Goal: Task Accomplishment & Management: Manage account settings

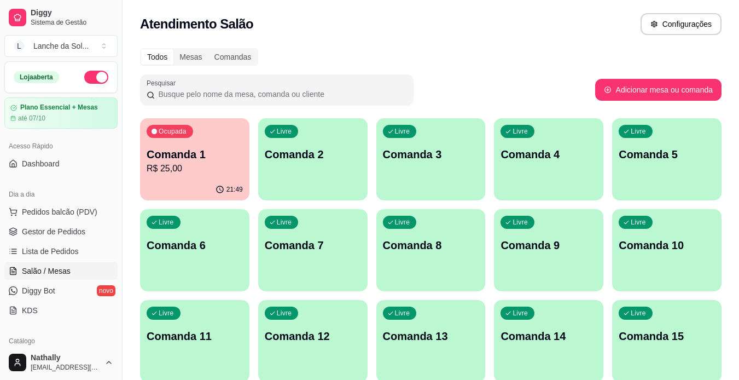
click at [210, 164] on p "R$ 25,00" at bounding box center [195, 168] width 96 height 13
click at [277, 176] on div "Livre Comanda 2" at bounding box center [313, 152] width 106 height 67
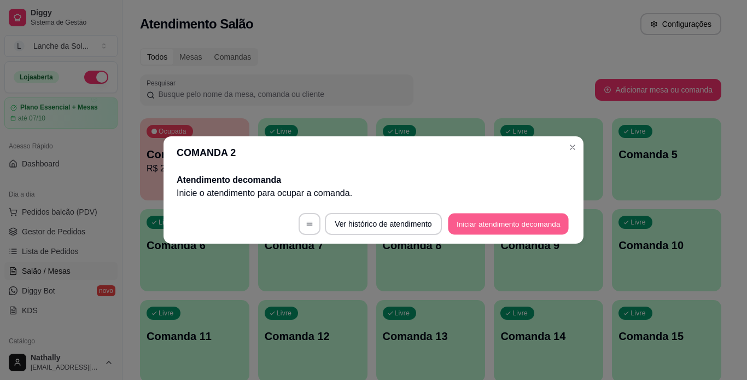
click at [475, 219] on button "Iniciar atendimento de comanda" at bounding box center [508, 223] width 121 height 21
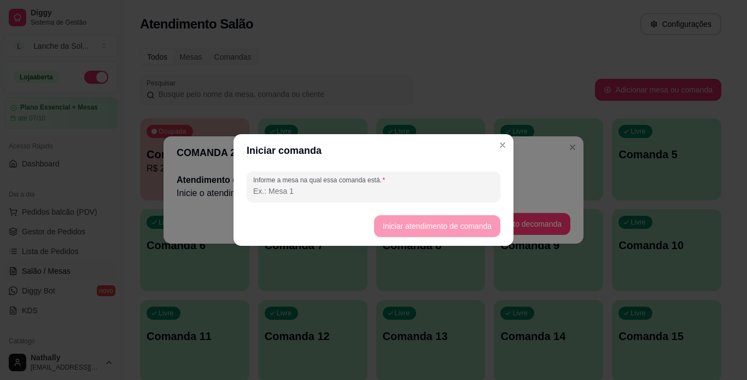
click at [300, 189] on input "Informe a mesa na qual essa comanda está." at bounding box center [373, 190] width 241 height 11
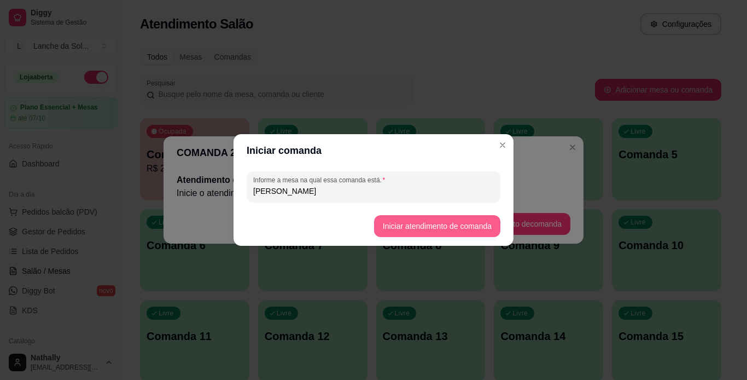
type input "[PERSON_NAME]"
click at [401, 225] on button "Iniciar atendimento de comanda" at bounding box center [437, 226] width 126 height 22
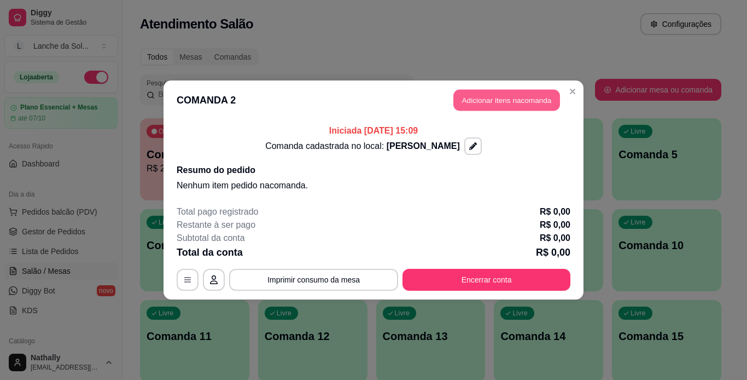
click at [499, 98] on button "Adicionar itens na comanda" at bounding box center [506, 100] width 107 height 21
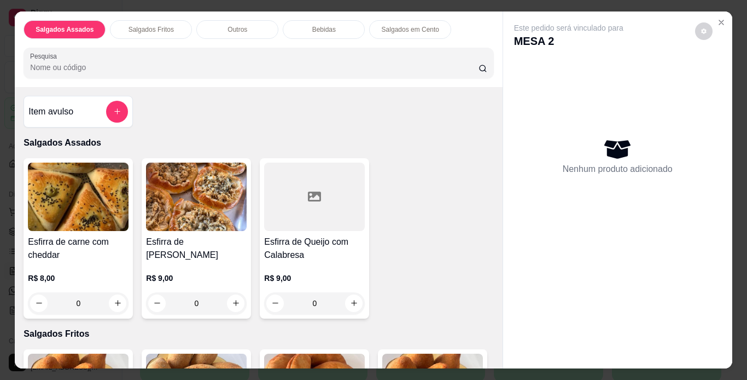
scroll to position [51, 0]
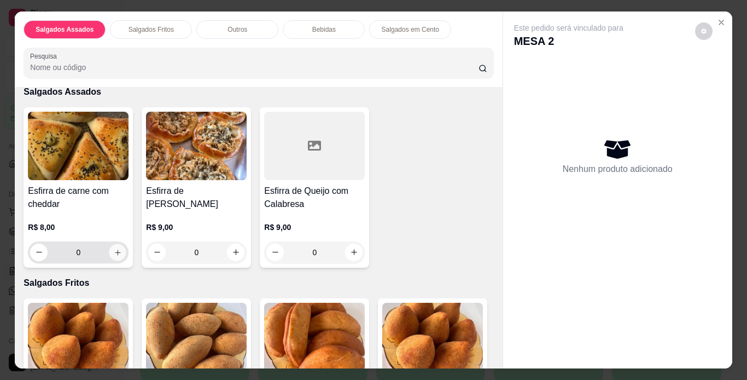
click at [114, 248] on icon "increase-product-quantity" at bounding box center [118, 252] width 8 height 8
type input "1"
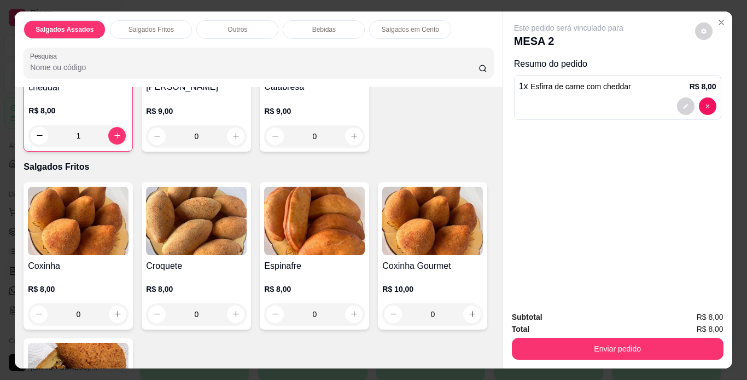
scroll to position [237, 0]
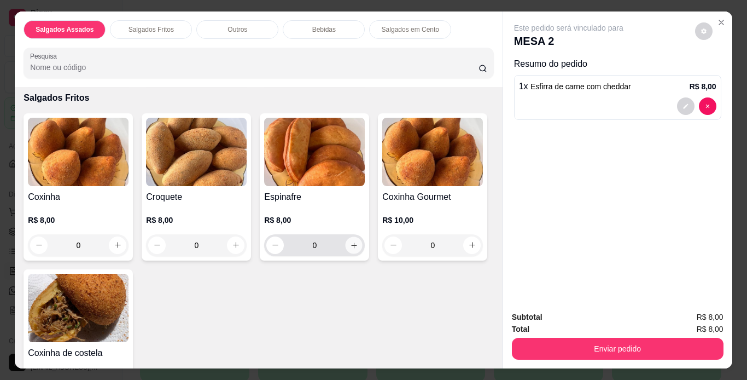
click at [354, 241] on icon "increase-product-quantity" at bounding box center [354, 245] width 8 height 8
type input "1"
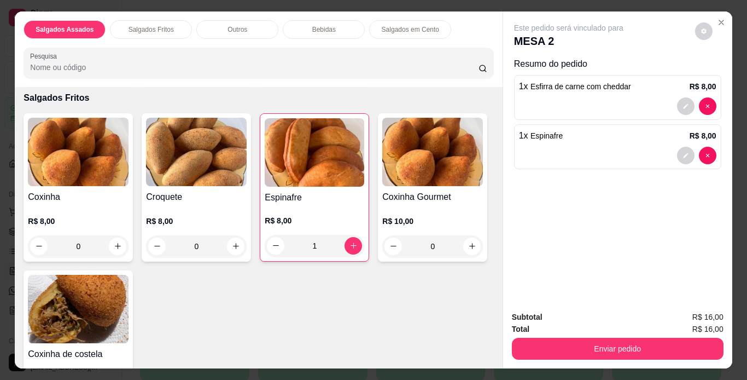
scroll to position [317, 0]
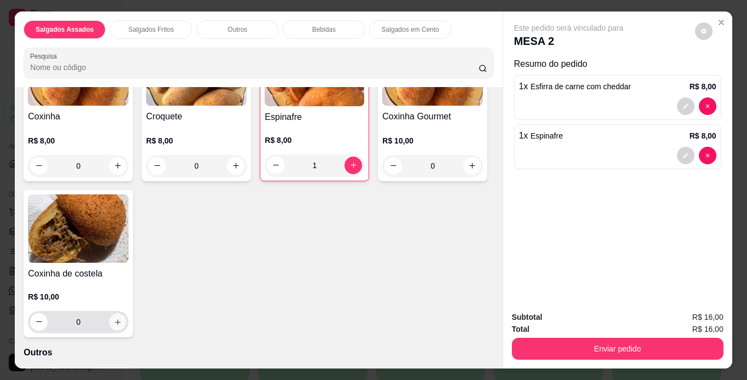
click at [122, 318] on icon "increase-product-quantity" at bounding box center [118, 322] width 8 height 8
type input "1"
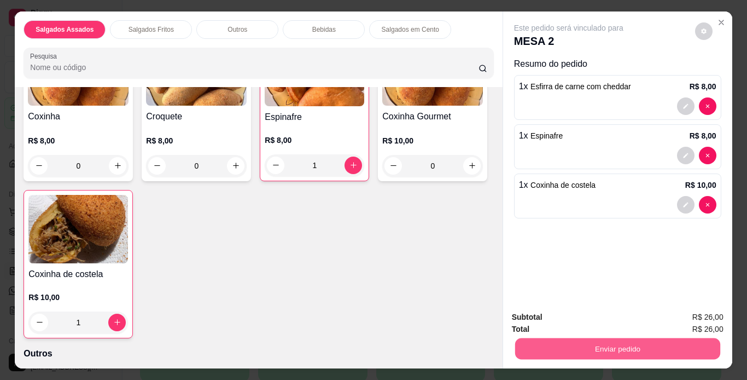
click at [592, 339] on button "Enviar pedido" at bounding box center [617, 348] width 205 height 21
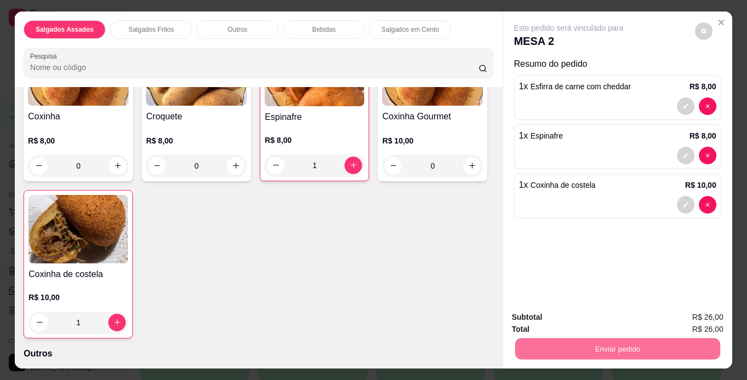
click at [609, 311] on button "Registrar cliente" at bounding box center [622, 317] width 70 height 20
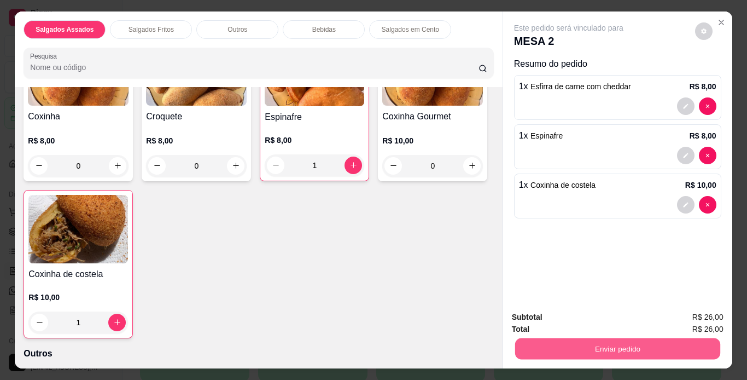
click at [637, 344] on button "Enviar pedido" at bounding box center [617, 348] width 205 height 21
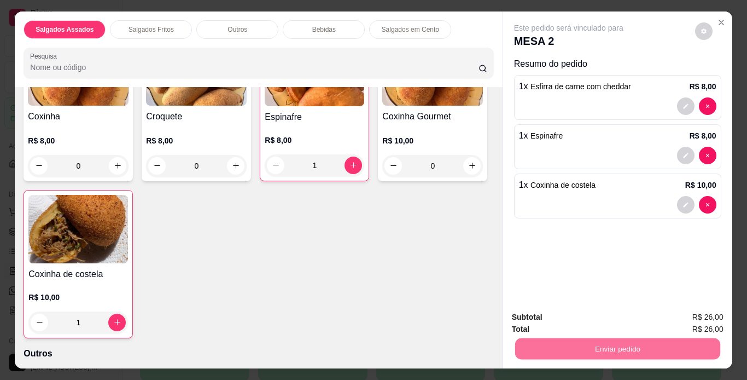
click at [696, 319] on button "Enviar pedido" at bounding box center [695, 317] width 60 height 20
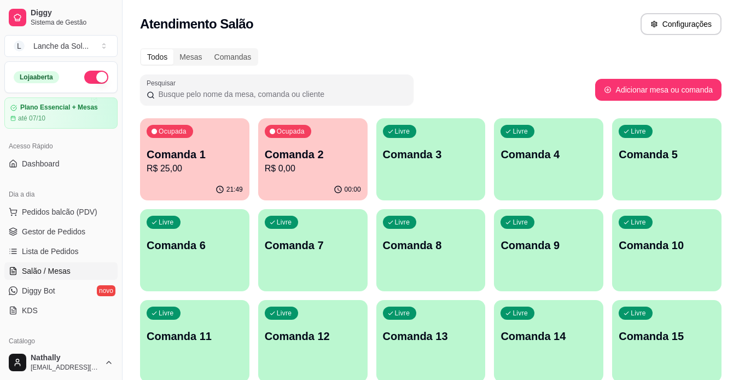
click at [55, 235] on span "Gestor de Pedidos" at bounding box center [53, 231] width 63 height 11
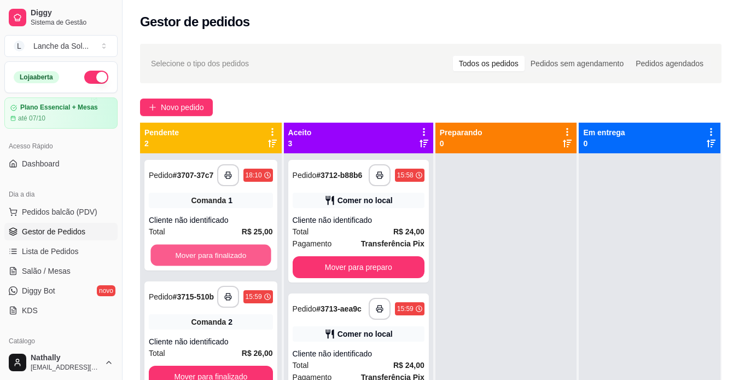
click at [218, 248] on button "Mover para finalizado" at bounding box center [210, 254] width 120 height 21
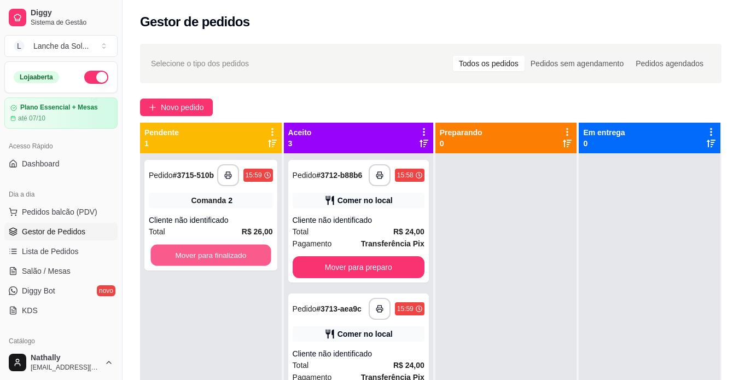
click at [218, 248] on button "Mover para finalizado" at bounding box center [210, 254] width 120 height 21
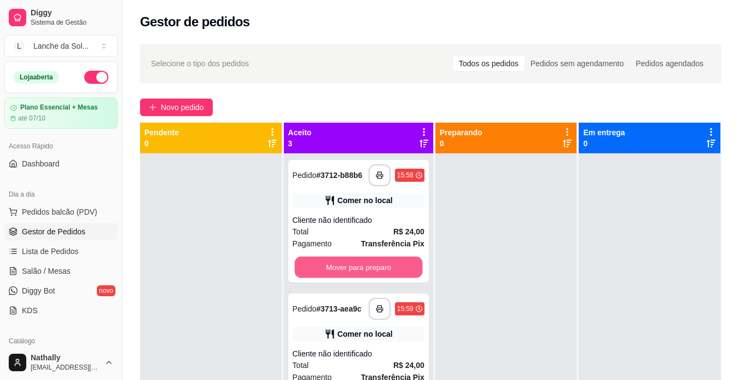
click at [331, 271] on button "Mover para preparo" at bounding box center [358, 266] width 128 height 21
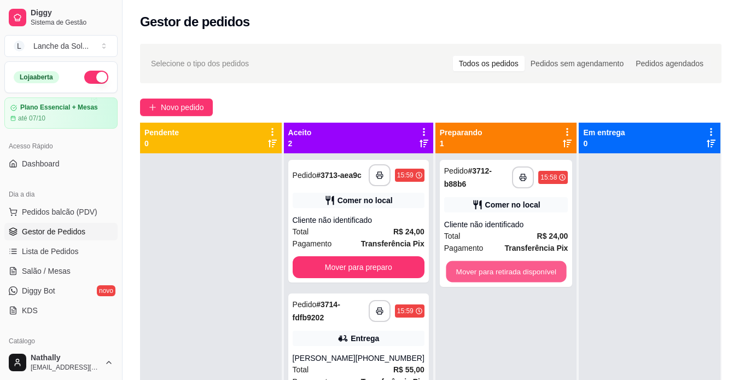
click at [464, 265] on button "Mover para retirada disponível" at bounding box center [506, 271] width 120 height 21
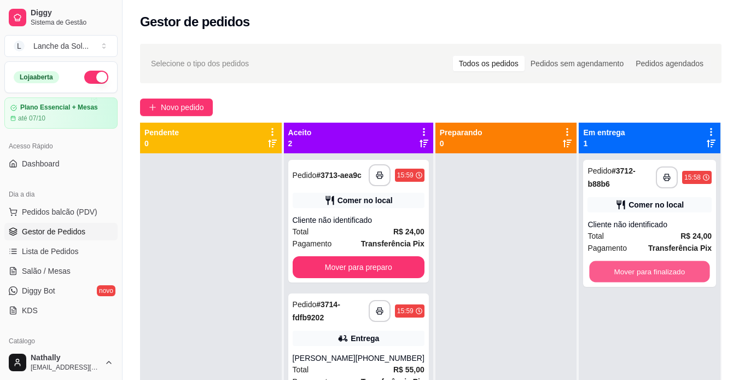
click at [612, 263] on button "Mover para finalizado" at bounding box center [650, 271] width 120 height 21
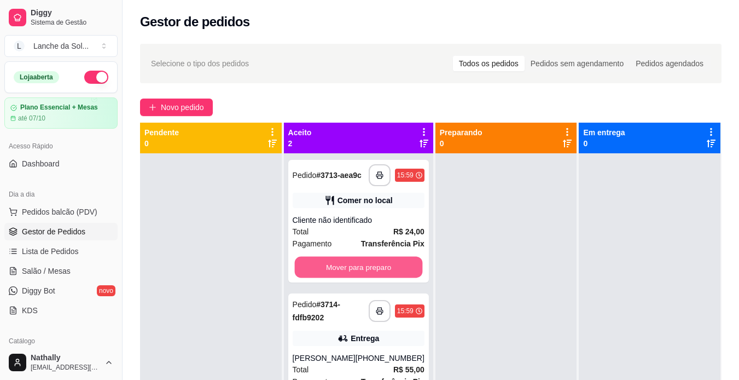
click at [375, 262] on button "Mover para preparo" at bounding box center [358, 266] width 128 height 21
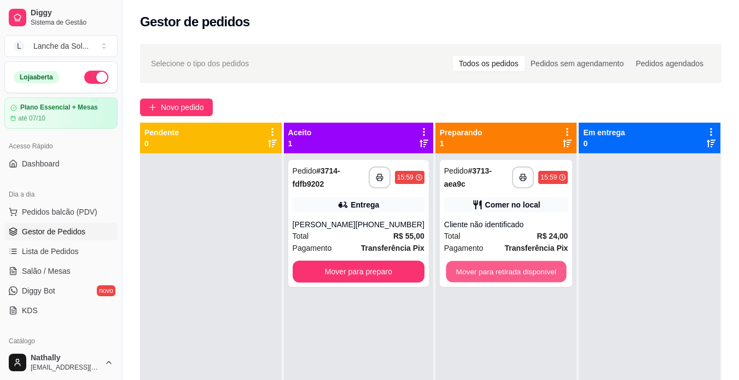
click at [503, 271] on button "Mover para retirada disponível" at bounding box center [506, 271] width 120 height 21
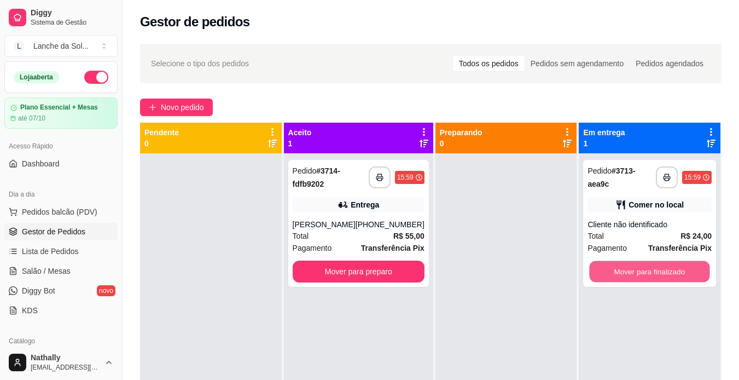
click at [622, 272] on button "Mover para finalizado" at bounding box center [650, 271] width 120 height 21
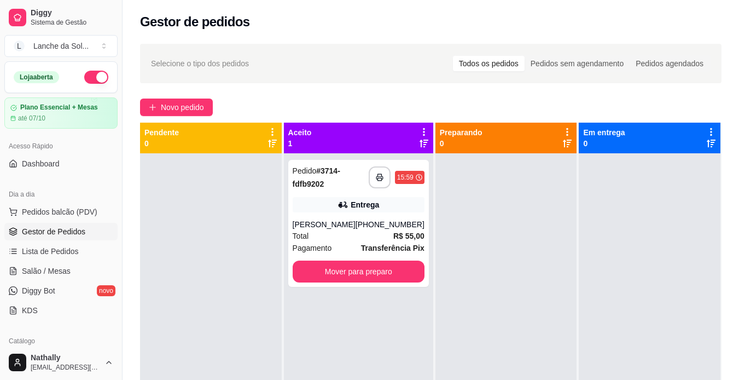
click at [405, 241] on span "R$ 55,00" at bounding box center [408, 236] width 31 height 12
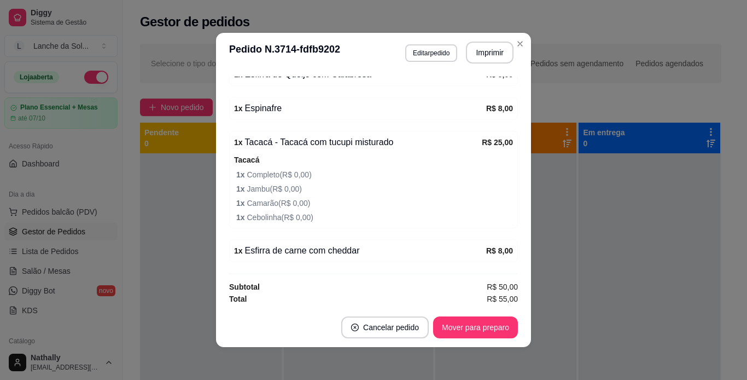
scroll to position [375, 0]
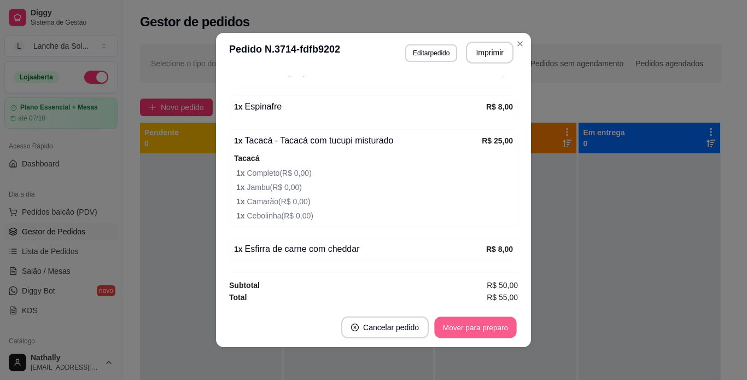
click at [479, 325] on button "Mover para preparo" at bounding box center [475, 327] width 82 height 21
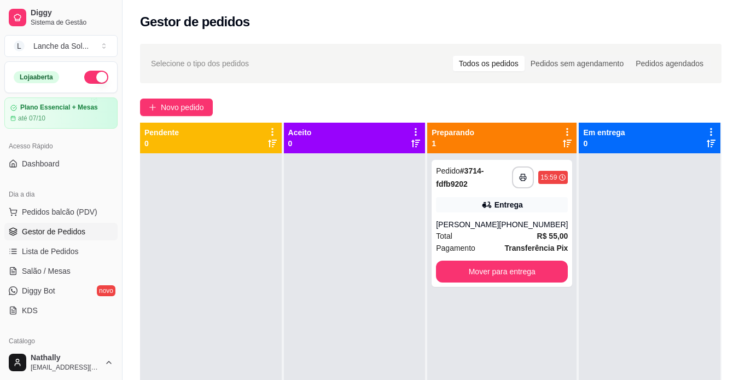
click at [486, 242] on div "Pagamento Transferência Pix" at bounding box center [502, 248] width 132 height 12
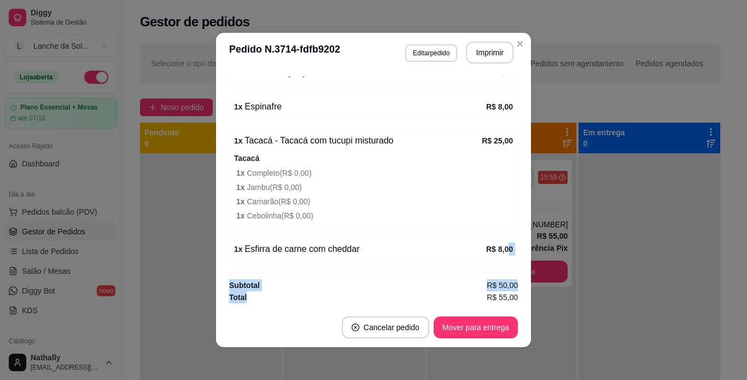
drag, startPoint x: 326, startPoint y: 301, endPoint x: 497, endPoint y: 254, distance: 176.9
click at [497, 254] on div "feito há 1 minutos Horário do pedido 30/09/2025 15:59 Status do pedido PREPARAN…" at bounding box center [373, 190] width 289 height 226
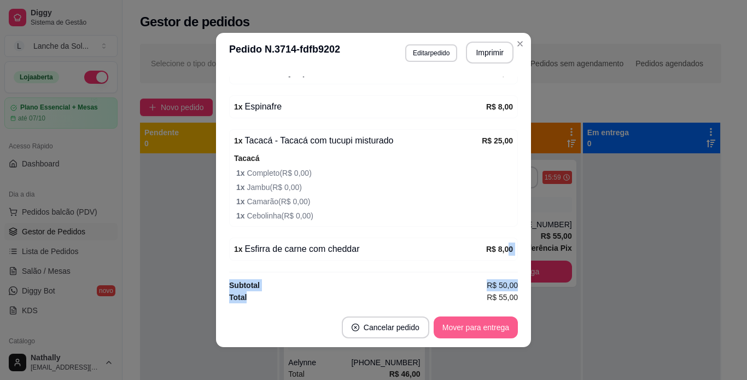
click at [482, 330] on button "Mover para entrega" at bounding box center [476, 327] width 84 height 22
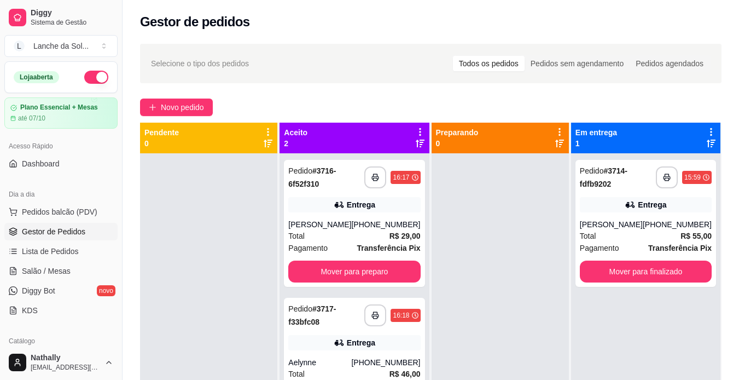
click at [307, 243] on span "Pagamento" at bounding box center [307, 248] width 39 height 12
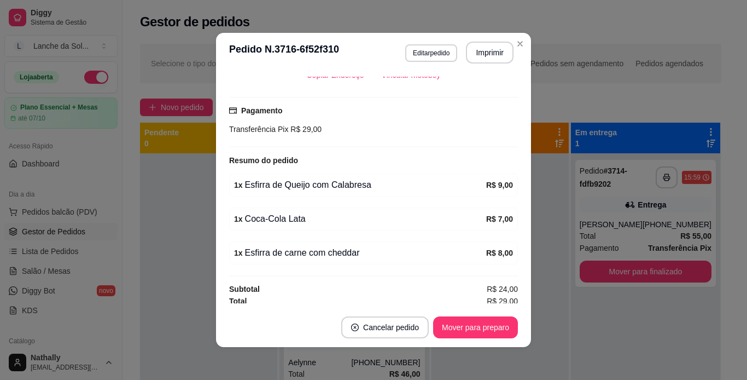
scroll to position [266, 0]
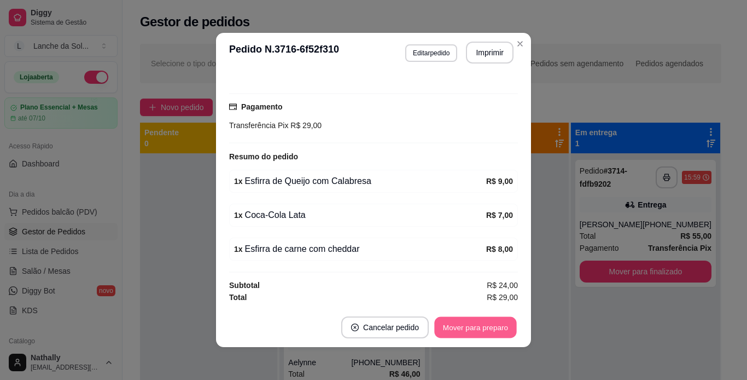
click at [464, 329] on button "Mover para preparo" at bounding box center [475, 327] width 82 height 21
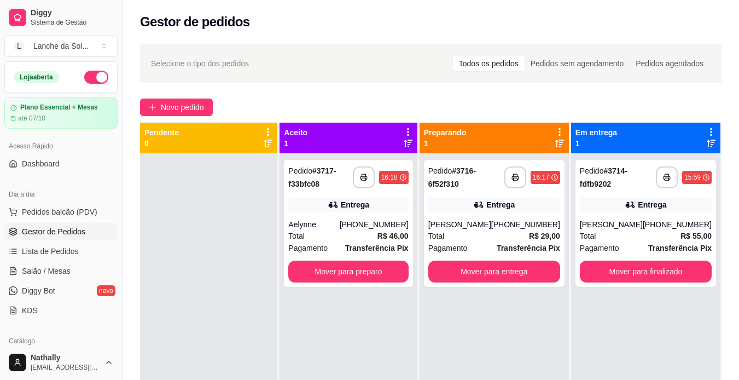
click at [366, 234] on div "Total R$ 46,00" at bounding box center [348, 236] width 120 height 12
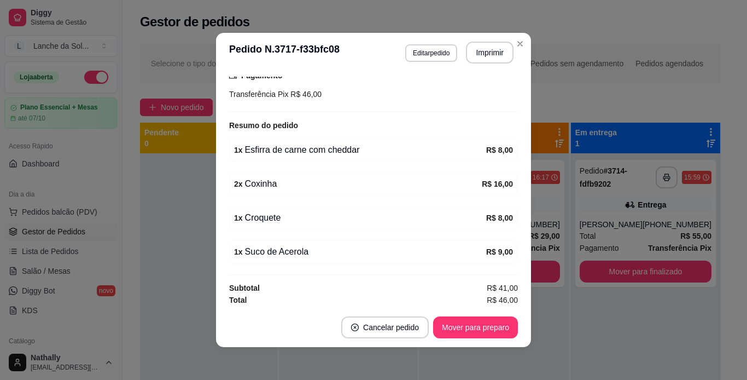
scroll to position [300, 0]
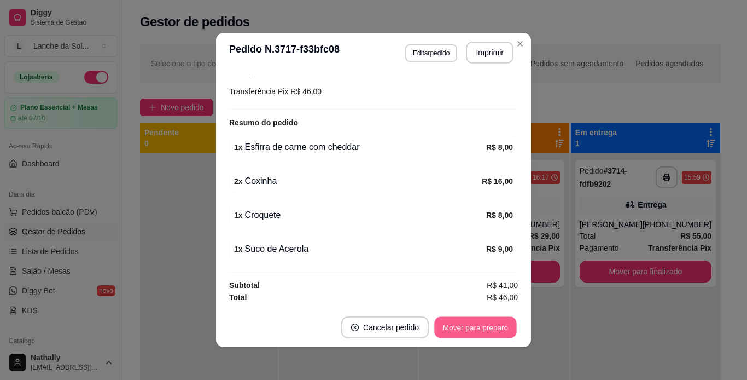
click at [477, 326] on button "Mover para preparo" at bounding box center [475, 327] width 82 height 21
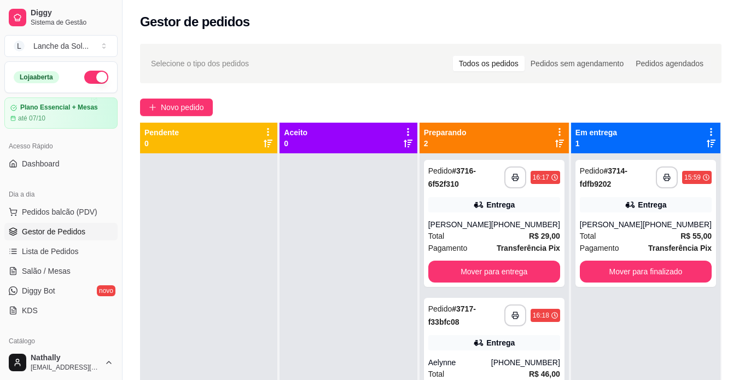
click at [656, 232] on div "Total R$ 55,00" at bounding box center [646, 236] width 132 height 12
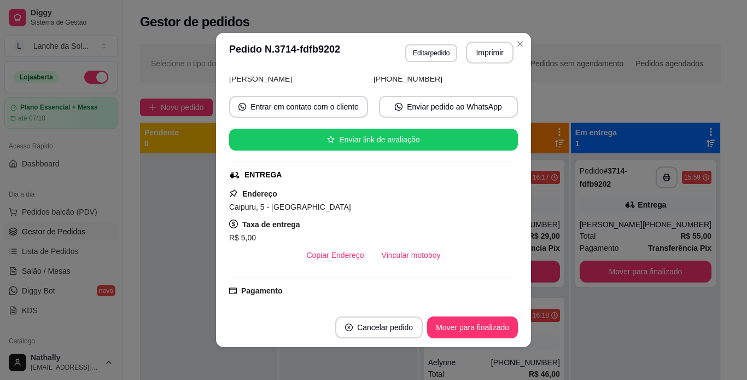
scroll to position [81, 0]
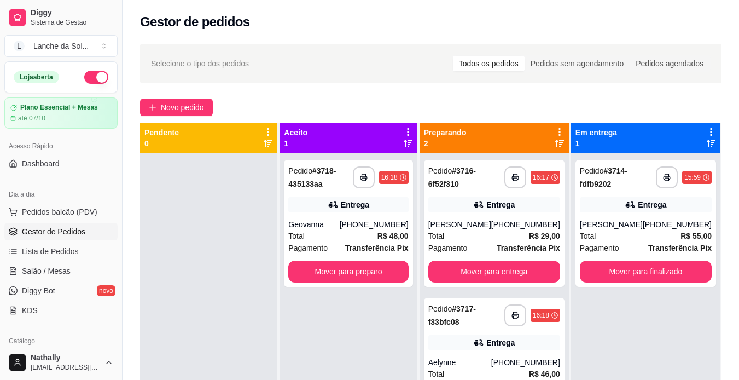
click at [479, 227] on div "[PERSON_NAME]" at bounding box center [459, 224] width 63 height 11
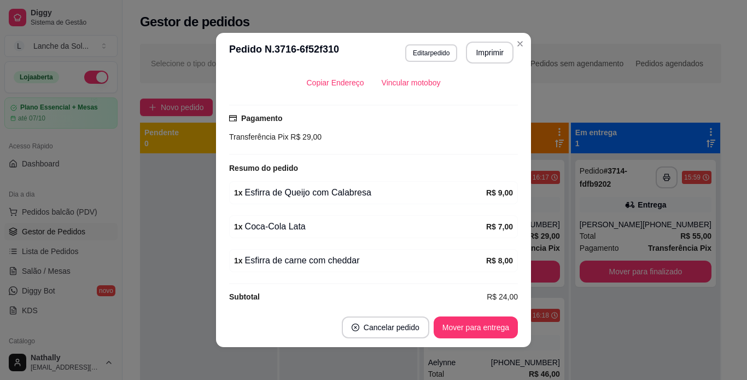
scroll to position [266, 0]
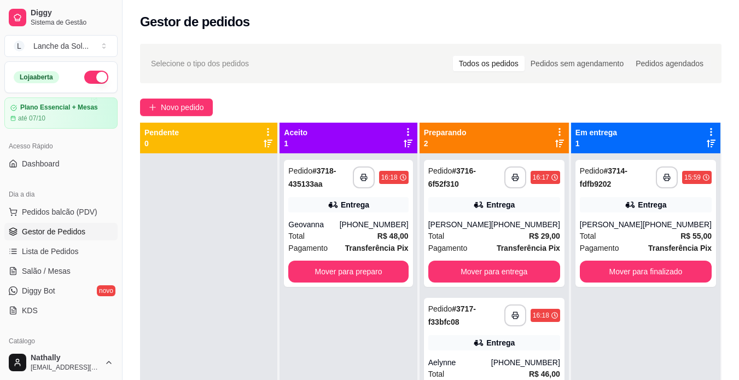
click at [511, 352] on div "**********" at bounding box center [494, 361] width 141 height 127
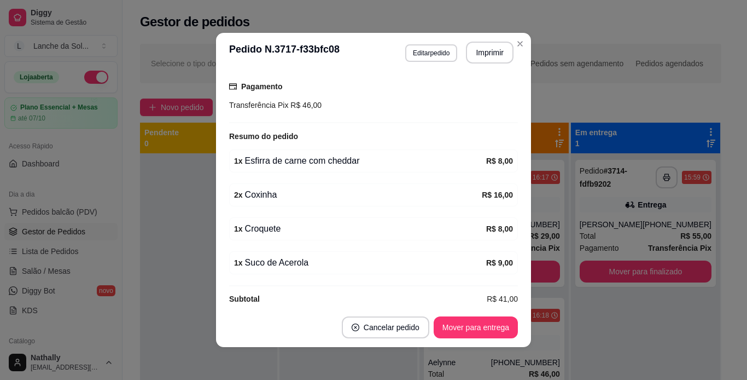
scroll to position [300, 0]
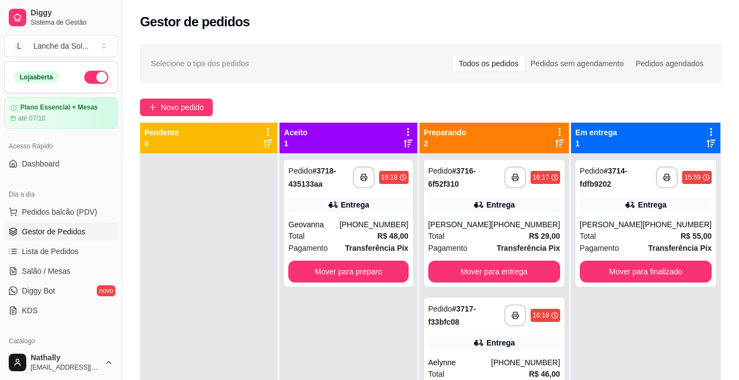
click at [326, 230] on div "Total R$ 48,00" at bounding box center [348, 236] width 120 height 12
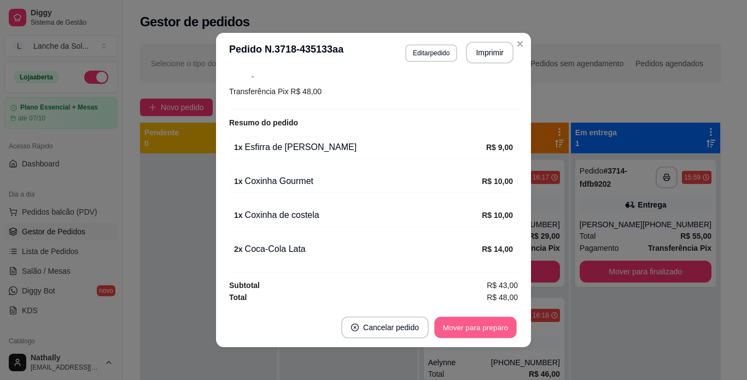
click at [458, 324] on button "Mover para preparo" at bounding box center [475, 327] width 82 height 21
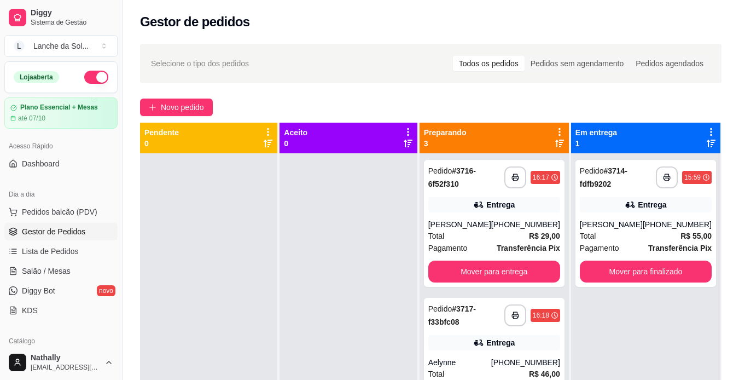
click at [491, 244] on div "Pagamento Transferência Pix" at bounding box center [494, 248] width 132 height 12
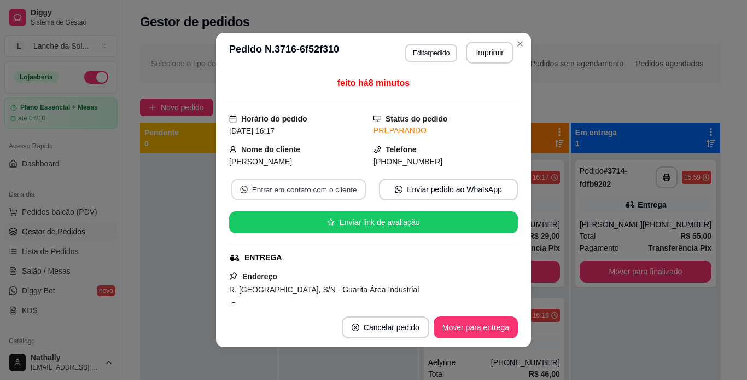
click at [329, 190] on button "Entrar em contato com o cliente" at bounding box center [298, 189] width 135 height 21
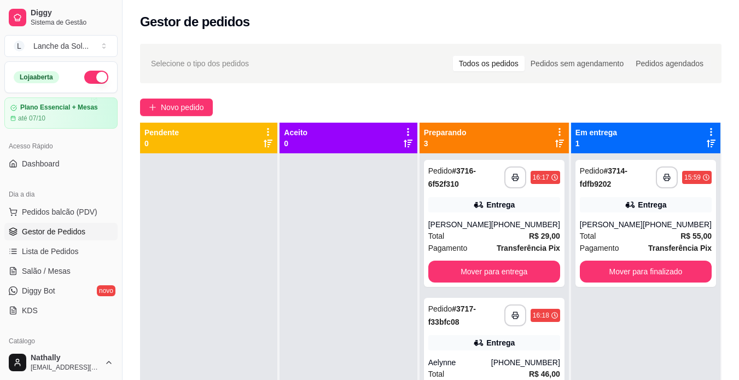
click at [69, 213] on span "Pedidos balcão (PDV)" at bounding box center [59, 211] width 75 height 11
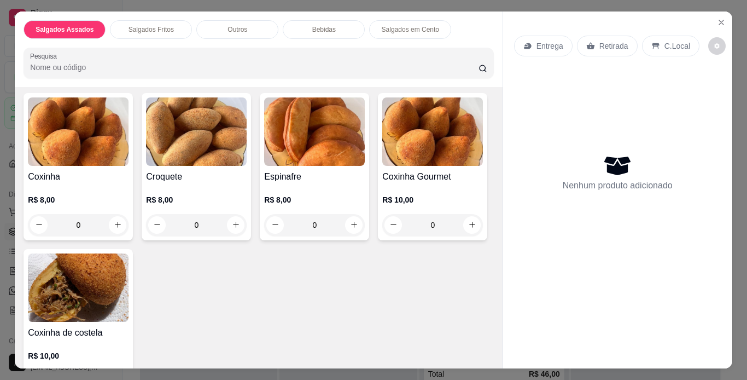
scroll to position [270, 0]
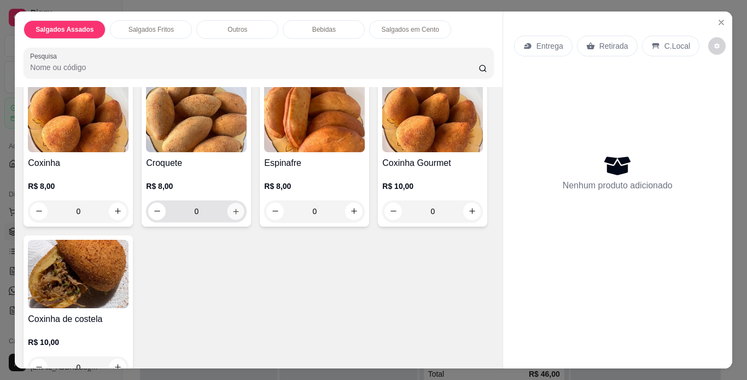
click at [233, 213] on button "increase-product-quantity" at bounding box center [236, 210] width 17 height 17
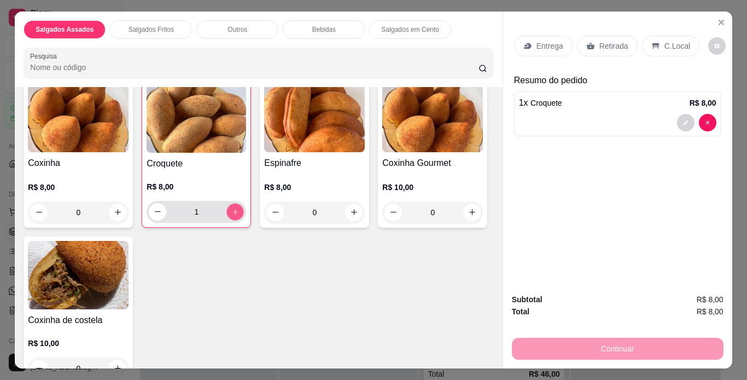
click at [233, 213] on button "increase-product-quantity" at bounding box center [235, 211] width 17 height 17
type input "2"
click at [355, 208] on button "increase-product-quantity" at bounding box center [354, 212] width 18 height 18
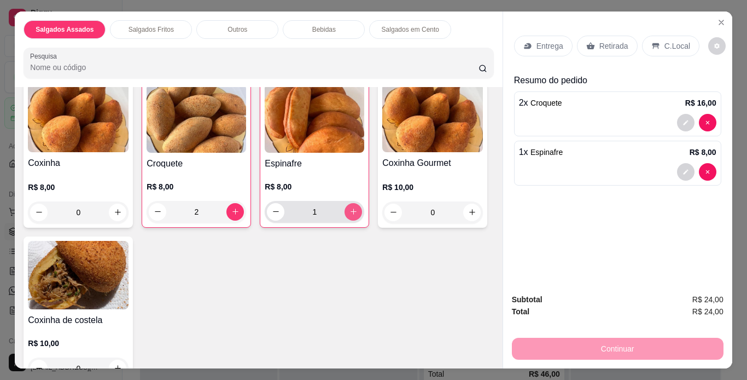
click at [355, 208] on button "increase-product-quantity" at bounding box center [354, 212] width 18 height 18
type input "2"
click at [666, 43] on p "C.Local" at bounding box center [677, 45] width 26 height 11
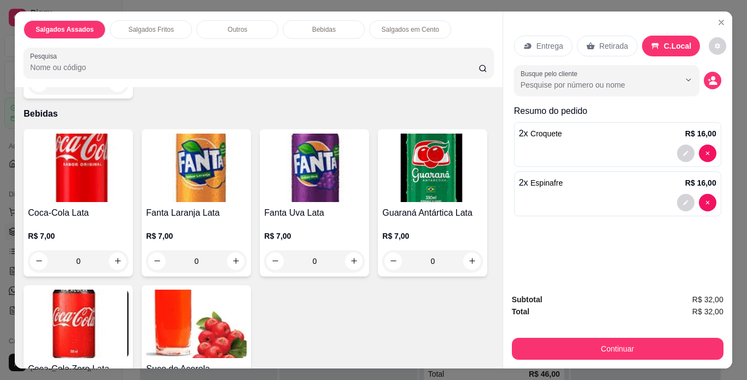
scroll to position [735, 0]
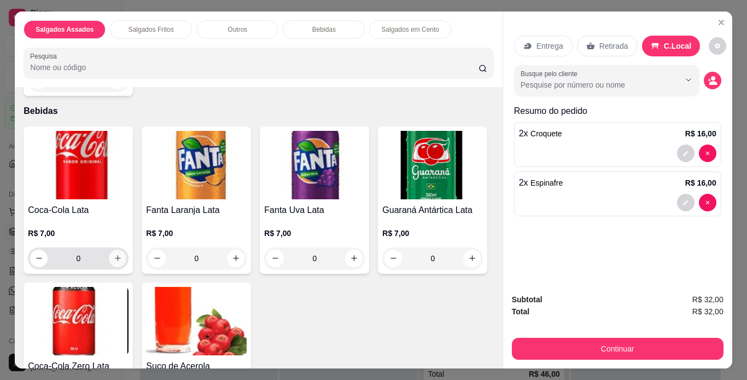
click at [119, 252] on button "increase-product-quantity" at bounding box center [118, 258] width 18 height 18
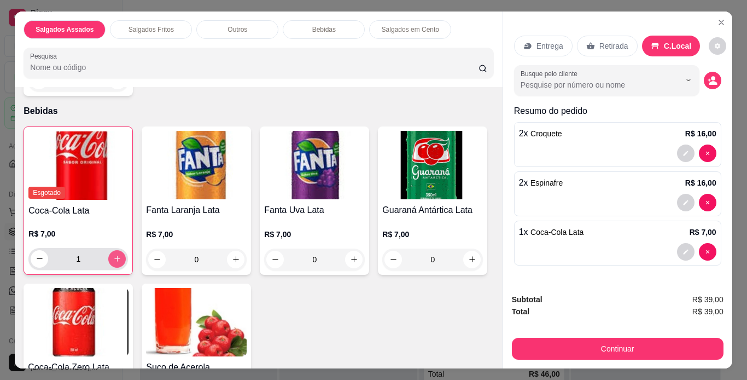
type input "1"
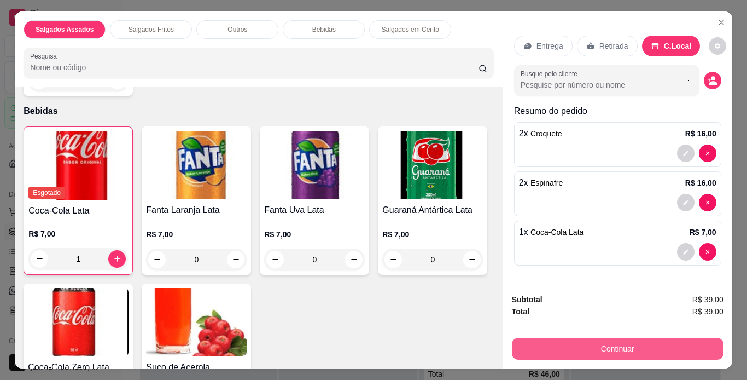
click at [611, 346] on button "Continuar" at bounding box center [618, 348] width 212 height 22
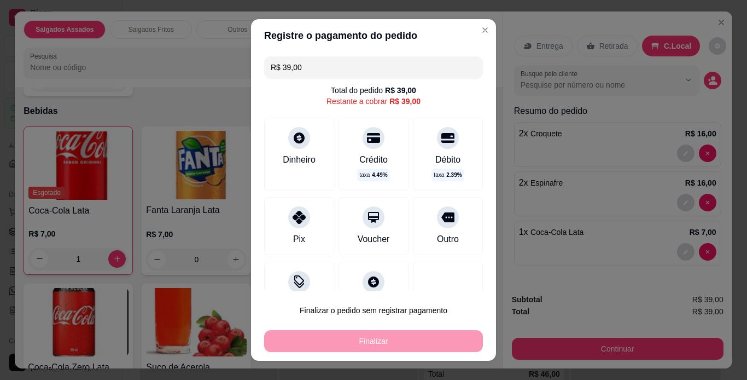
click at [292, 226] on div at bounding box center [299, 217] width 22 height 22
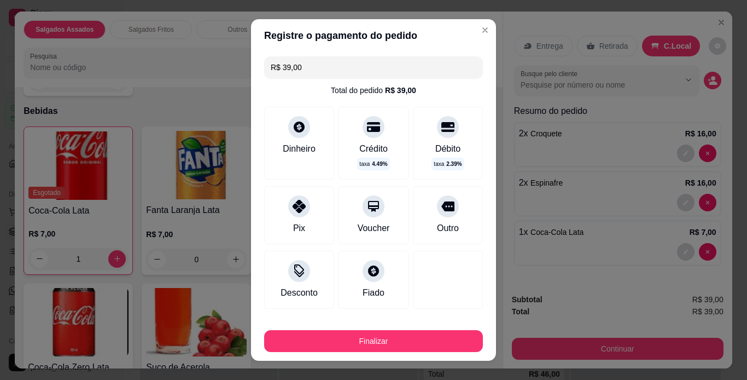
type input "R$ 0,00"
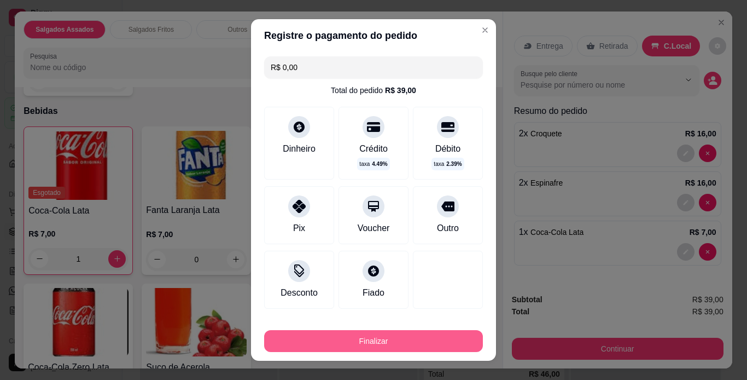
click at [406, 342] on button "Finalizar" at bounding box center [373, 341] width 219 height 22
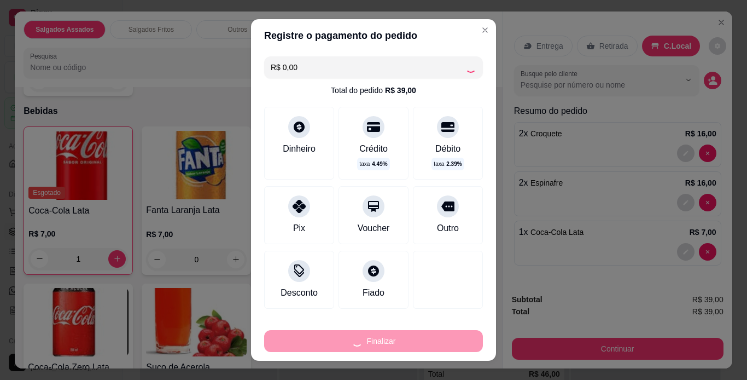
type input "0"
type input "-R$ 39,00"
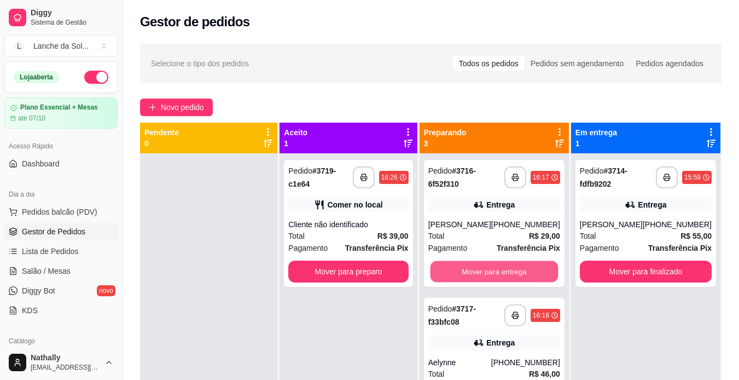
click at [521, 264] on button "Mover para entrega" at bounding box center [494, 271] width 128 height 21
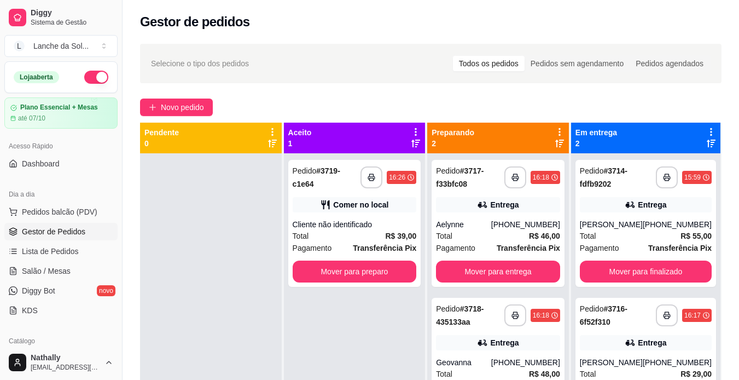
click at [334, 232] on div "Total R$ 39,00" at bounding box center [355, 236] width 124 height 12
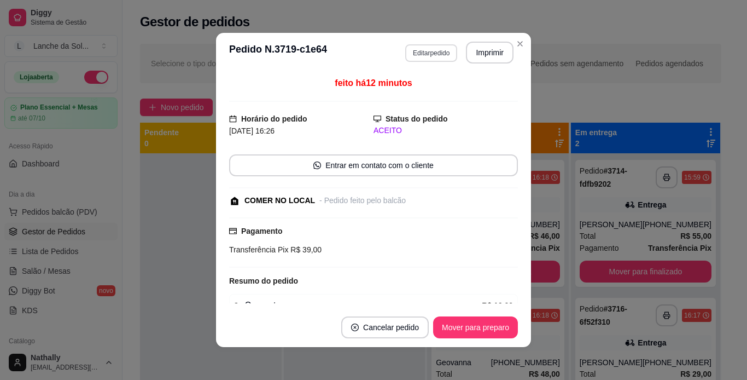
click at [445, 52] on button "Editar pedido" at bounding box center [431, 53] width 52 height 18
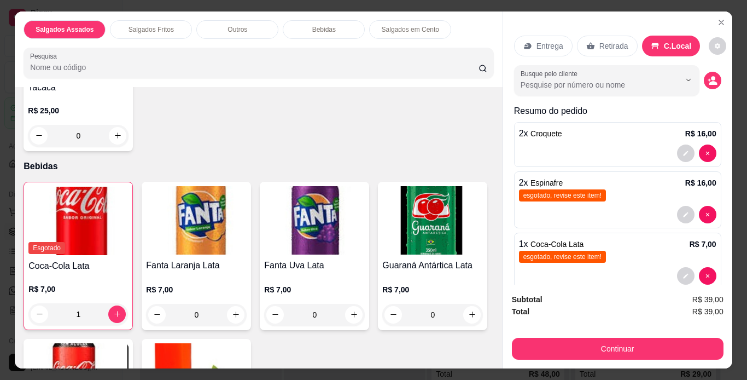
scroll to position [781, 0]
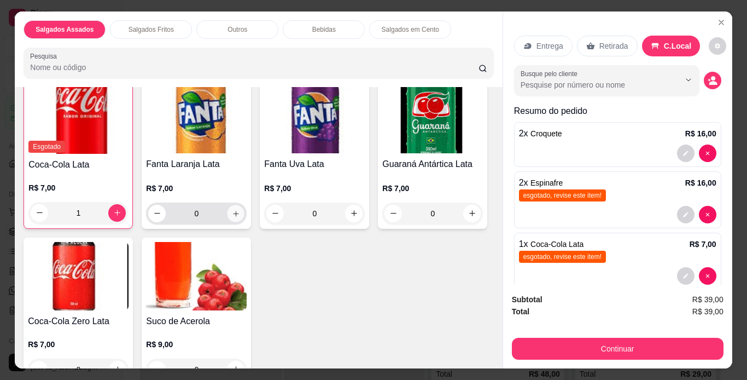
click at [234, 209] on icon "increase-product-quantity" at bounding box center [236, 213] width 8 height 8
type input "1"
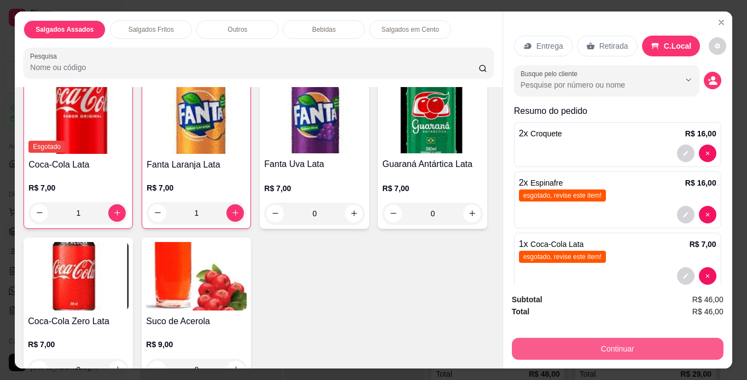
click at [609, 340] on button "Continuar" at bounding box center [618, 348] width 212 height 22
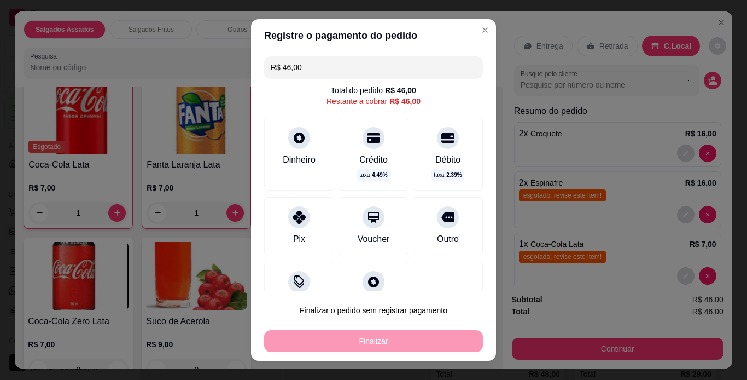
click at [293, 217] on icon at bounding box center [299, 217] width 13 height 13
type input "R$ 0,00"
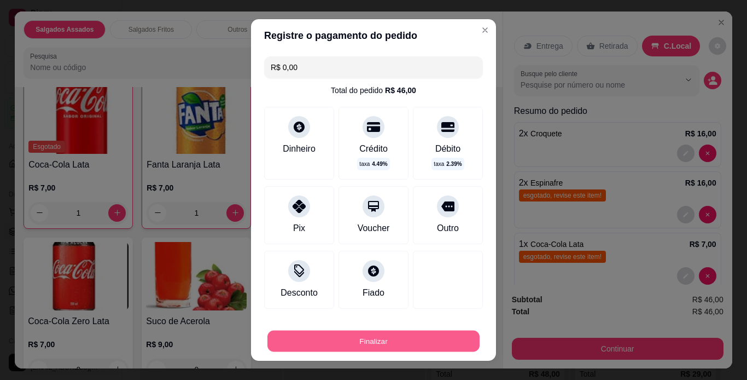
click at [374, 339] on button "Finalizar" at bounding box center [373, 340] width 212 height 21
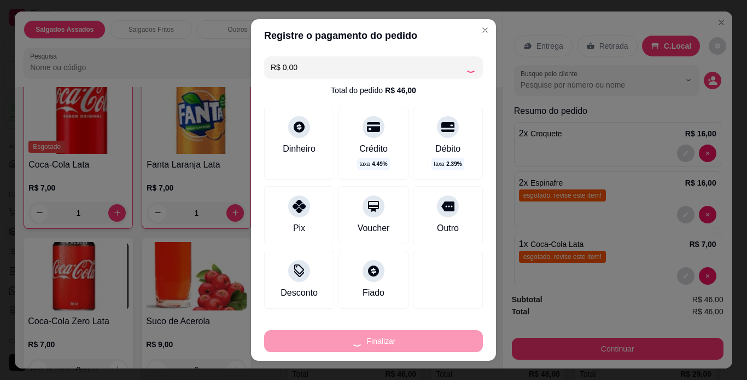
type input "0"
type input "-R$ 46,00"
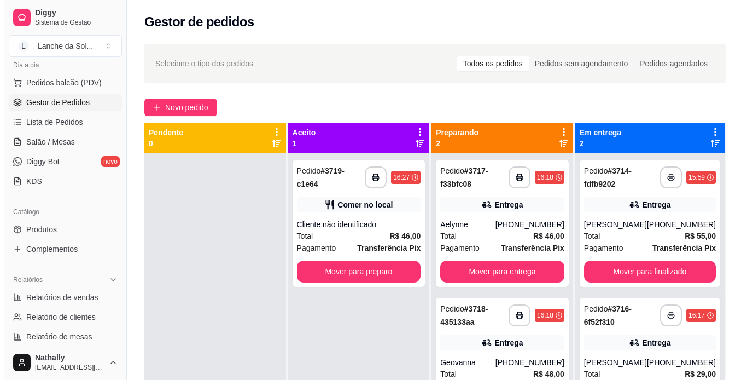
scroll to position [127, 0]
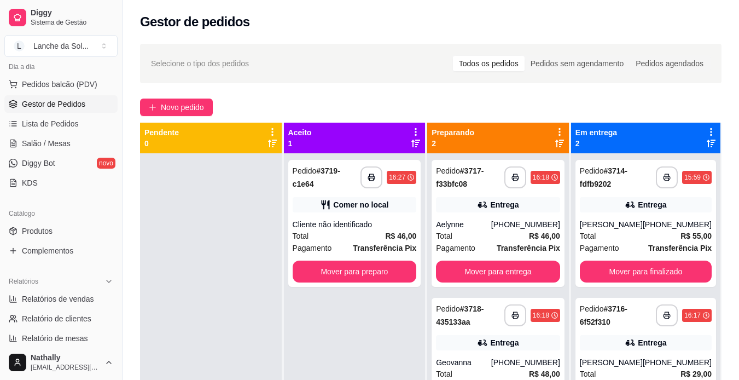
click at [64, 144] on span "Salão / Mesas" at bounding box center [46, 143] width 49 height 11
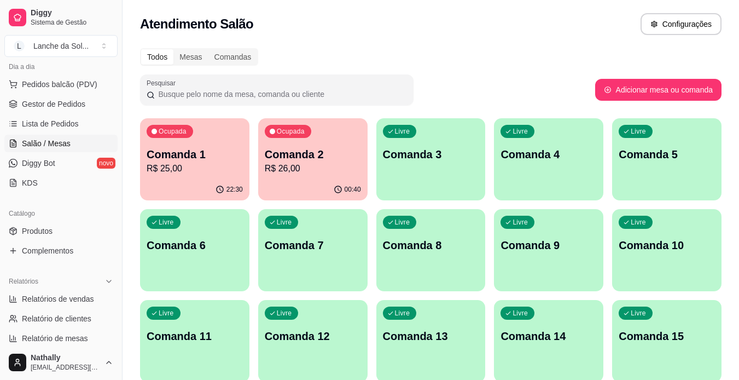
click at [430, 161] on p "Comanda 3" at bounding box center [431, 154] width 96 height 15
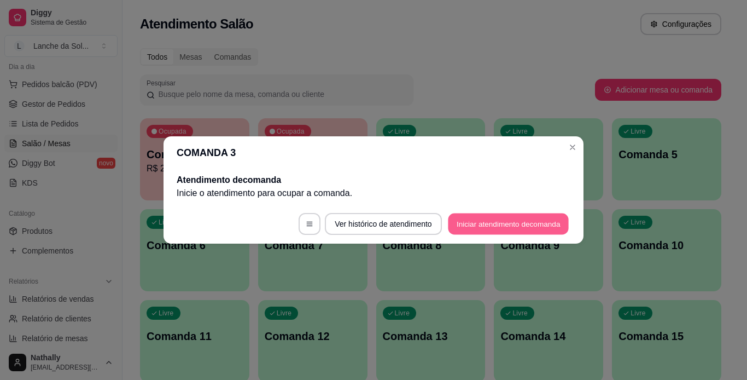
click at [520, 220] on button "Iniciar atendimento de comanda" at bounding box center [508, 223] width 121 height 21
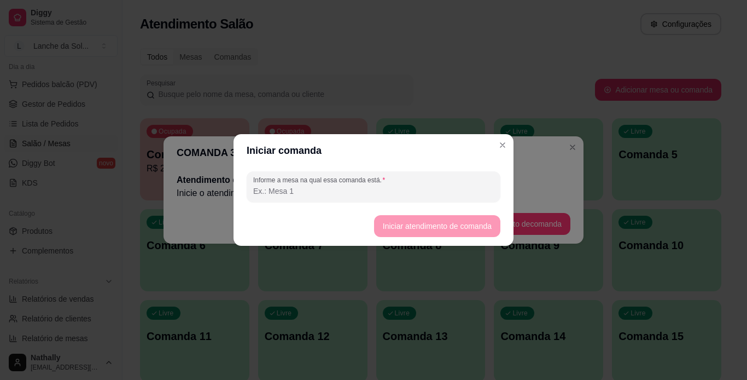
click at [361, 194] on input "Informe a mesa na qual essa comanda está." at bounding box center [373, 190] width 241 height 11
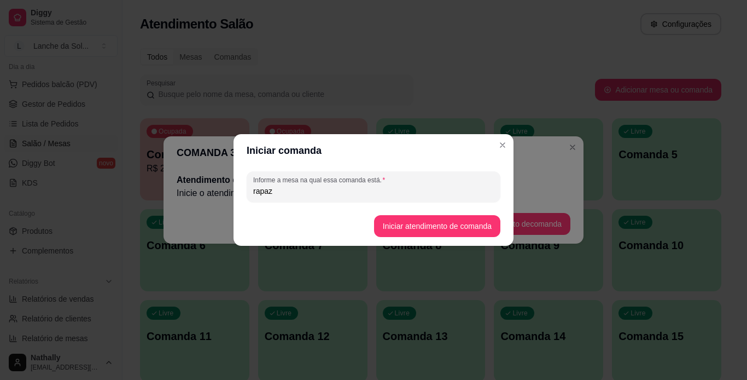
type input "rapaz"
click at [390, 214] on footer "Iniciar atendimento de comanda" at bounding box center [374, 225] width 280 height 39
click at [394, 222] on button "Iniciar atendimento de comanda" at bounding box center [437, 225] width 123 height 21
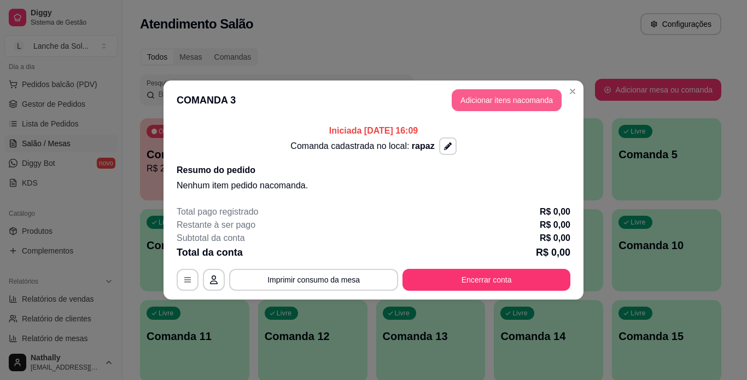
click at [485, 96] on button "Adicionar itens na comanda" at bounding box center [507, 100] width 110 height 22
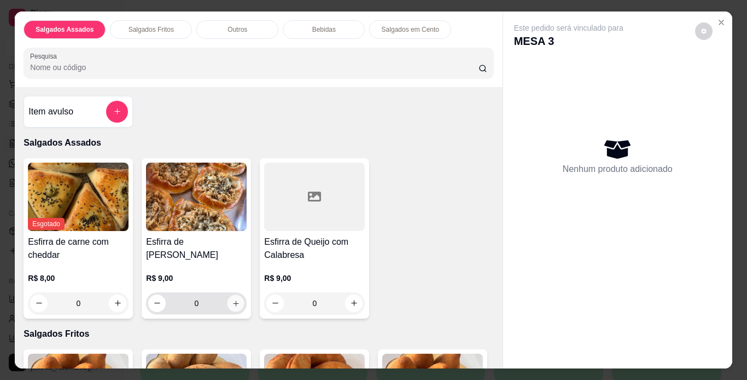
click at [233, 300] on icon "increase-product-quantity" at bounding box center [235, 302] width 5 height 5
type input "1"
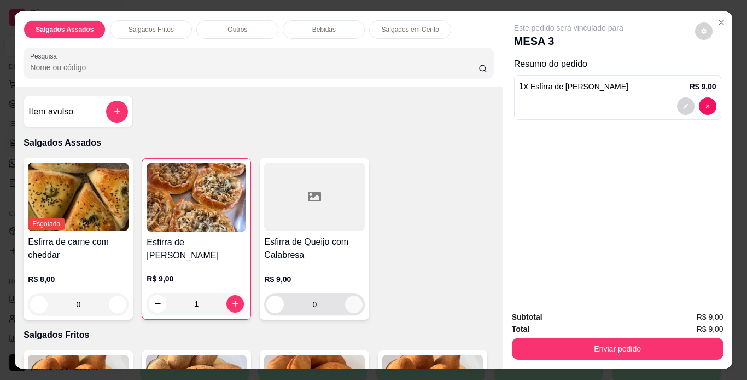
click at [350, 302] on icon "increase-product-quantity" at bounding box center [354, 304] width 8 height 8
type input "1"
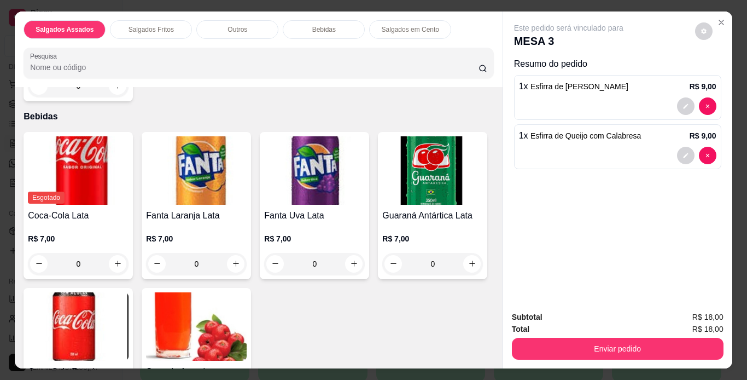
scroll to position [775, 0]
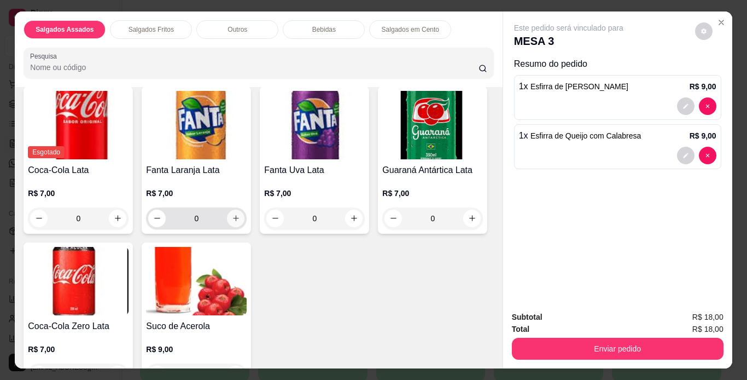
click at [234, 209] on button "increase-product-quantity" at bounding box center [236, 218] width 18 height 18
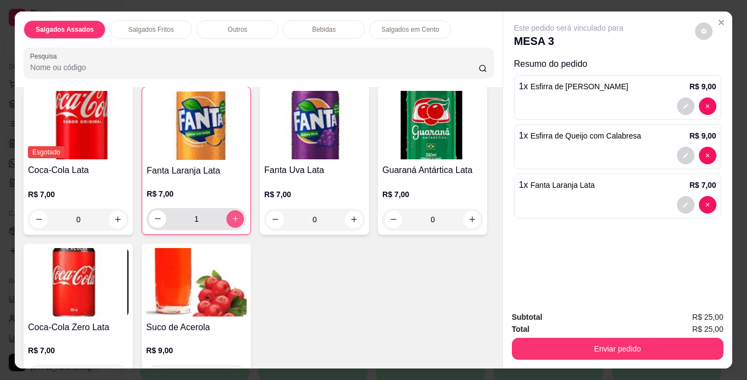
click at [234, 210] on button "increase-product-quantity" at bounding box center [235, 219] width 18 height 18
type input "2"
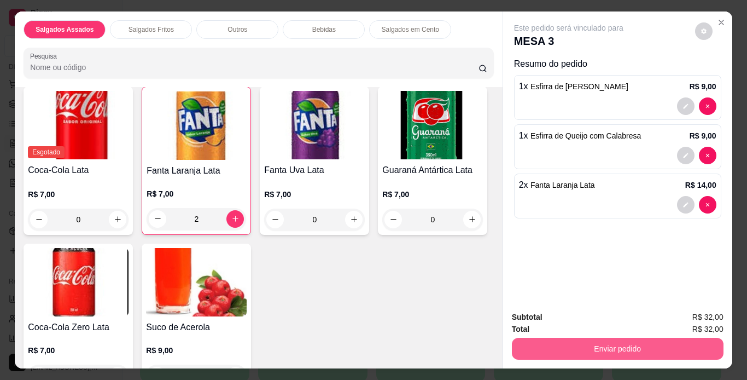
click at [635, 345] on button "Enviar pedido" at bounding box center [618, 348] width 212 height 22
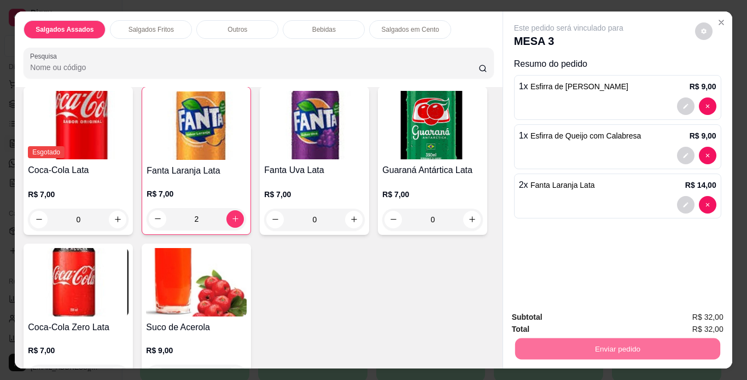
click at [607, 314] on button "Registrar cliente" at bounding box center [622, 317] width 72 height 21
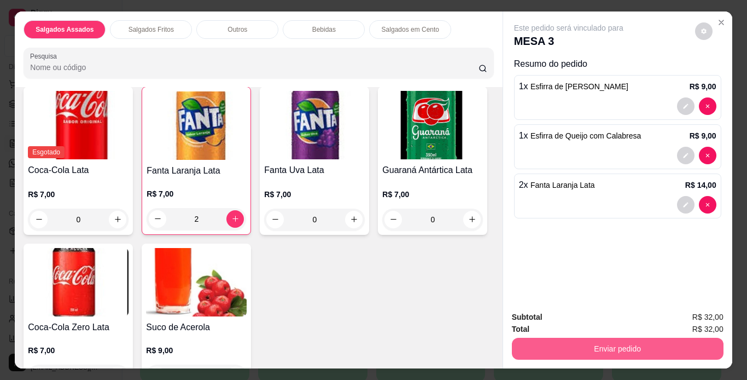
click at [669, 342] on button "Enviar pedido" at bounding box center [618, 348] width 212 height 22
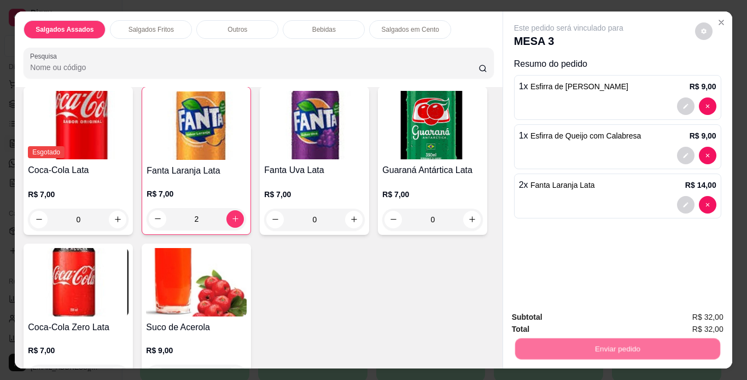
click at [693, 316] on button "Enviar pedido" at bounding box center [695, 317] width 60 height 20
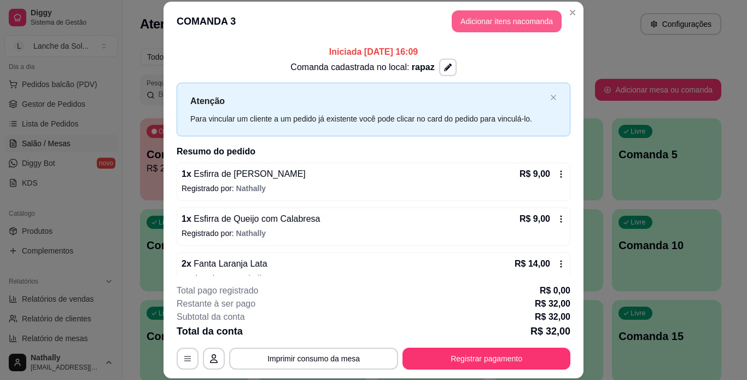
click at [508, 11] on button "Adicionar itens na comanda" at bounding box center [507, 21] width 110 height 22
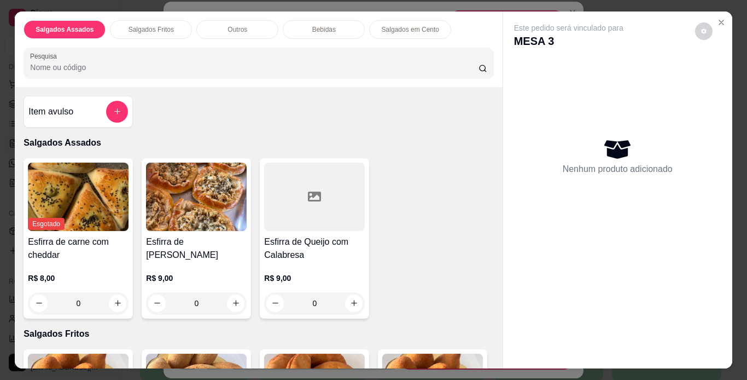
scroll to position [19, 0]
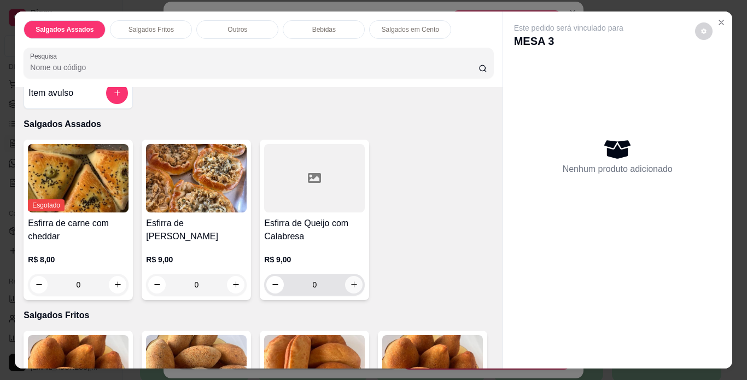
click at [354, 284] on icon "increase-product-quantity" at bounding box center [354, 284] width 8 height 8
type input "1"
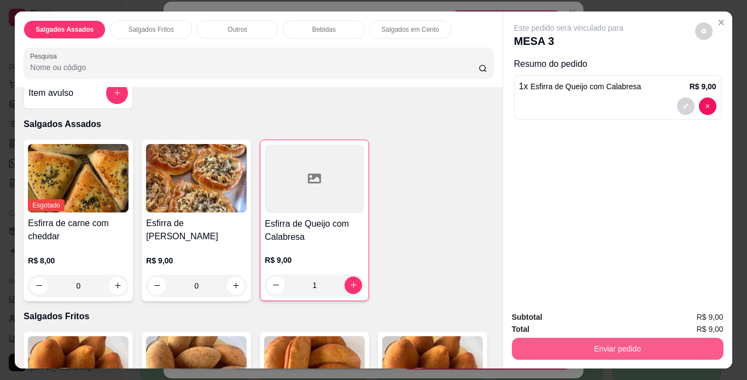
click at [658, 353] on button "Enviar pedido" at bounding box center [618, 348] width 212 height 22
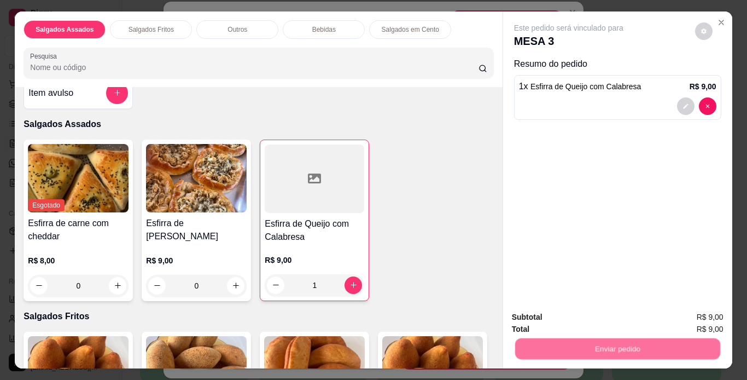
click at [692, 313] on button "Enviar pedido" at bounding box center [695, 317] width 62 height 21
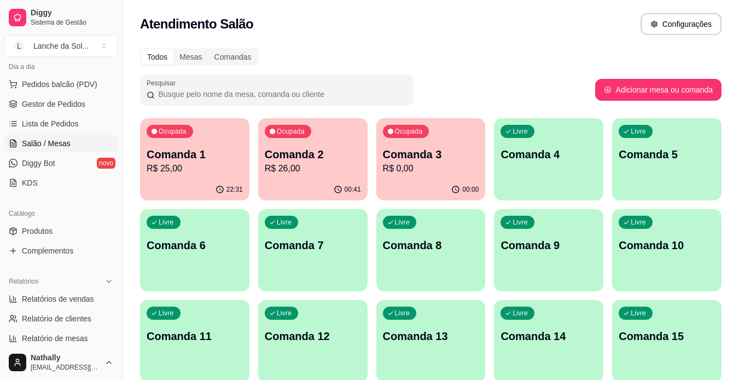
click at [52, 95] on ul "Pedidos balcão (PDV) Gestor de Pedidos Lista de Pedidos Salão / Mesas Diggy Bot…" at bounding box center [60, 133] width 113 height 116
click at [52, 104] on span "Gestor de Pedidos" at bounding box center [53, 103] width 63 height 11
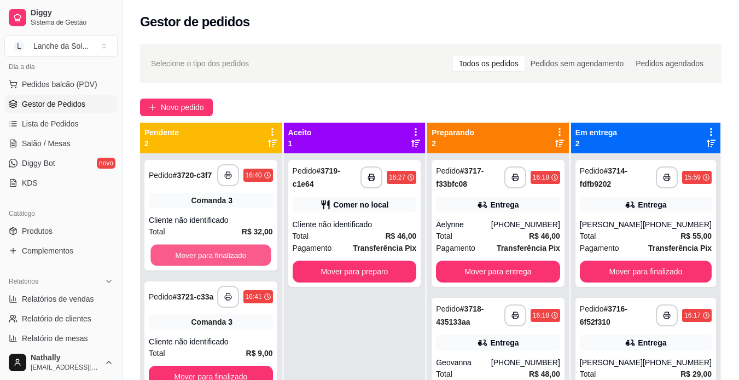
click at [210, 246] on button "Mover para finalizado" at bounding box center [210, 254] width 120 height 21
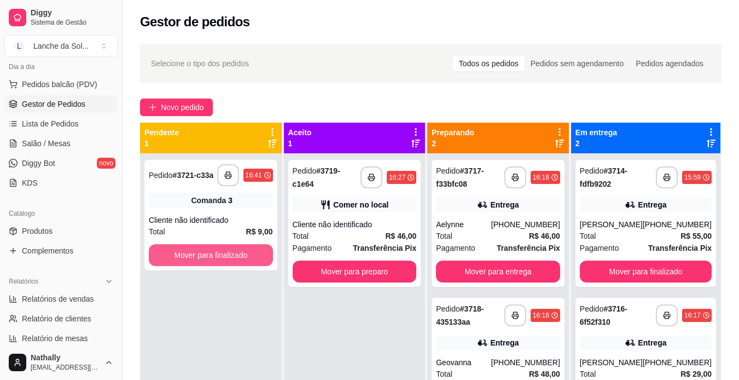
click at [210, 246] on button "Mover para finalizado" at bounding box center [211, 255] width 124 height 22
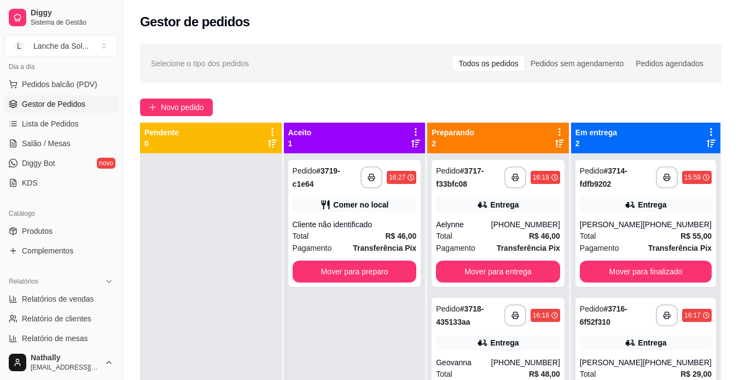
click at [376, 224] on div "Cliente não identificado" at bounding box center [355, 224] width 124 height 11
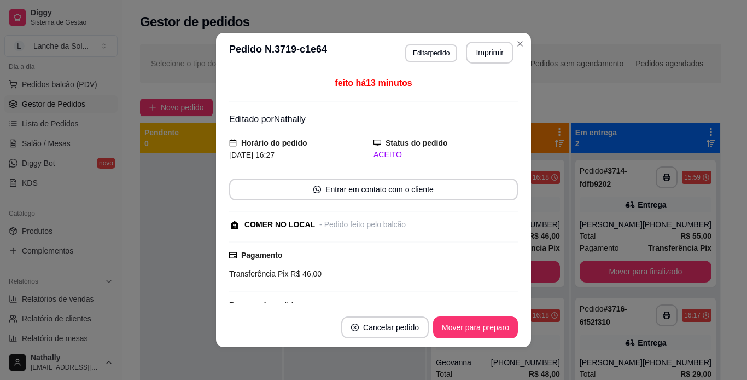
scroll to position [182, 0]
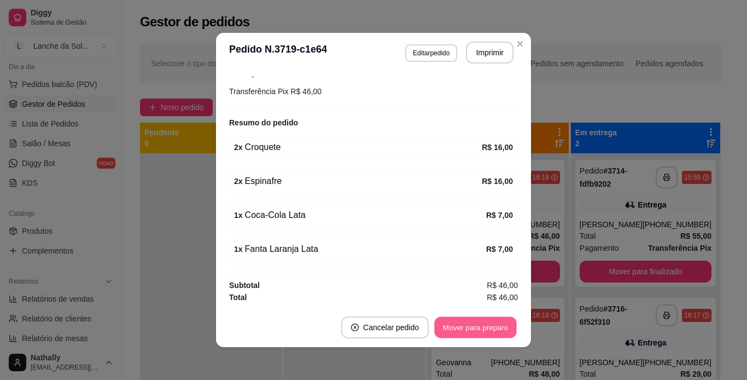
click at [476, 328] on button "Mover para preparo" at bounding box center [475, 327] width 82 height 21
click at [476, 328] on button "Mover para retirada disponível" at bounding box center [457, 327] width 117 height 21
click at [476, 328] on button "Mover para finalizado" at bounding box center [473, 327] width 88 height 21
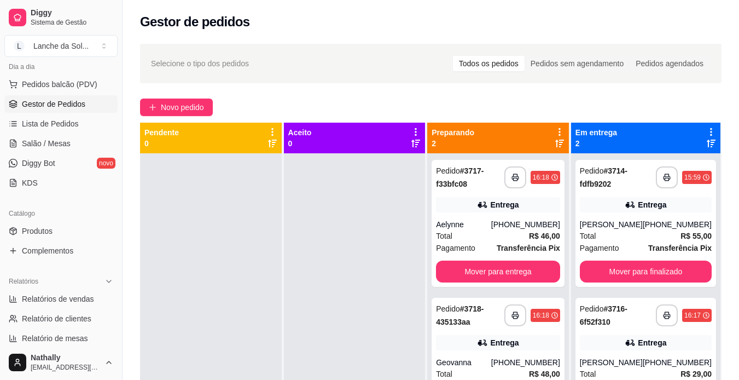
click at [521, 236] on div "Total R$ 46,00" at bounding box center [498, 236] width 124 height 12
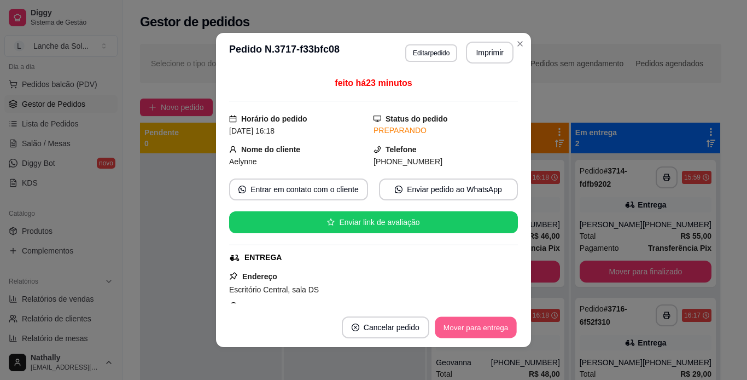
click at [487, 335] on button "Mover para entrega" at bounding box center [476, 327] width 82 height 21
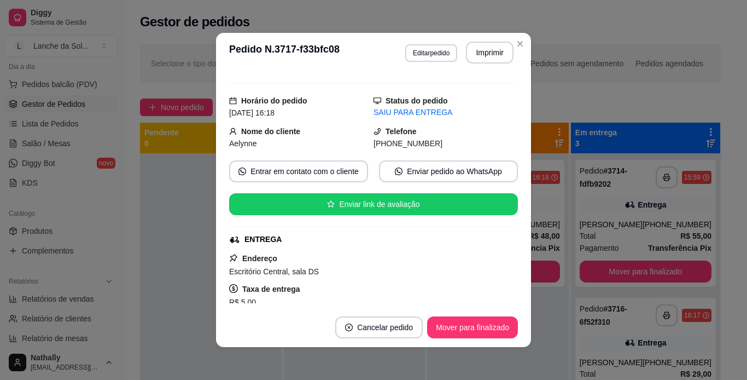
scroll to position [0, 0]
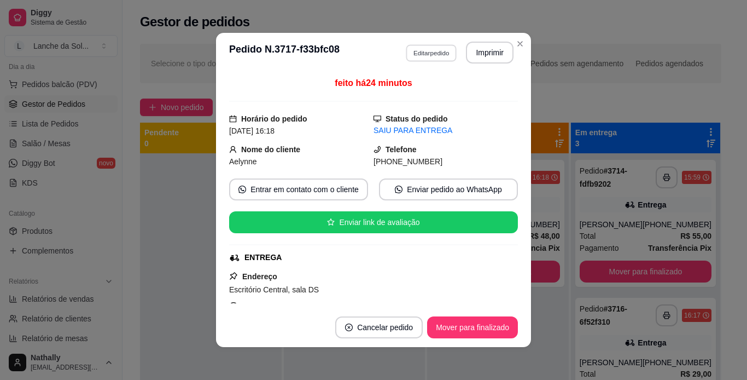
click at [417, 51] on button "Editar pedido" at bounding box center [431, 52] width 51 height 17
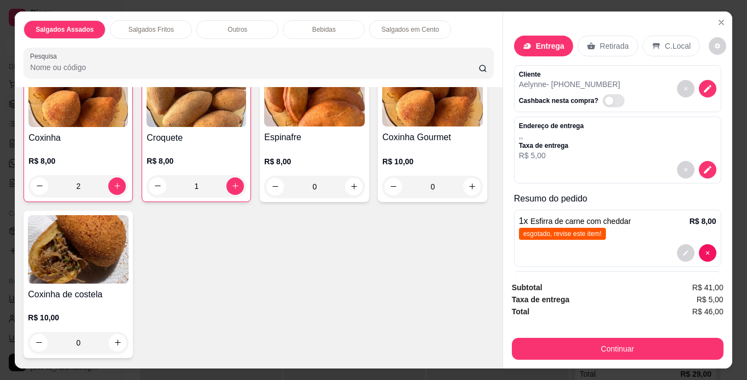
scroll to position [320, 0]
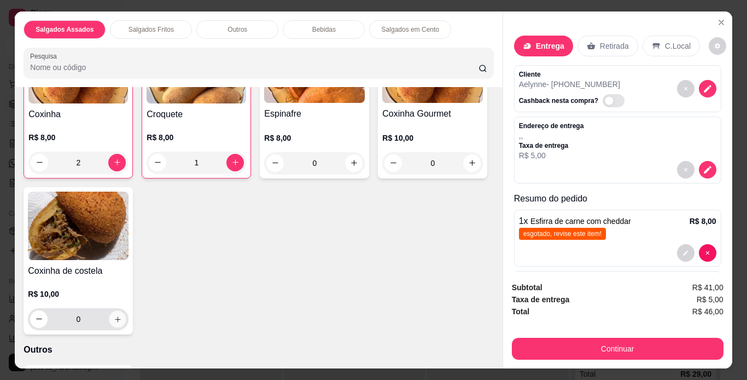
click at [122, 318] on icon "increase-product-quantity" at bounding box center [118, 319] width 8 height 8
type input "1"
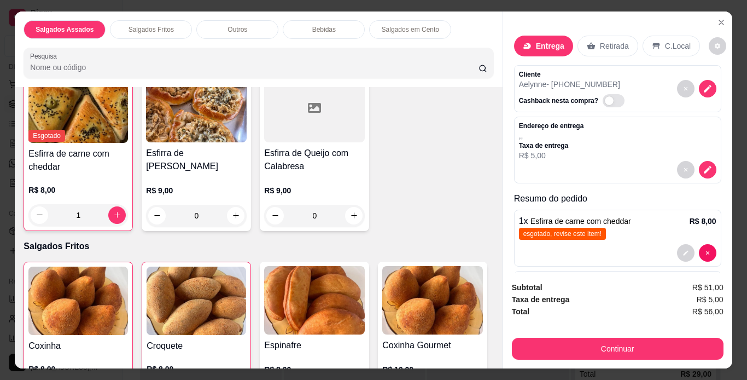
scroll to position [69, 0]
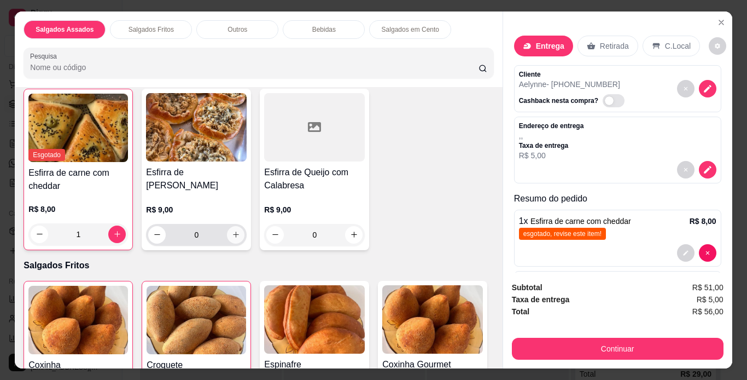
click at [234, 234] on icon "increase-product-quantity" at bounding box center [236, 234] width 8 height 8
type input "1"
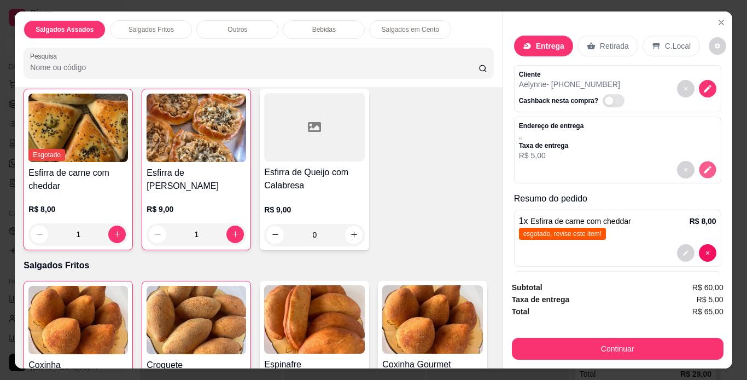
click at [704, 166] on icon "decrease-product-quantity" at bounding box center [707, 169] width 7 height 7
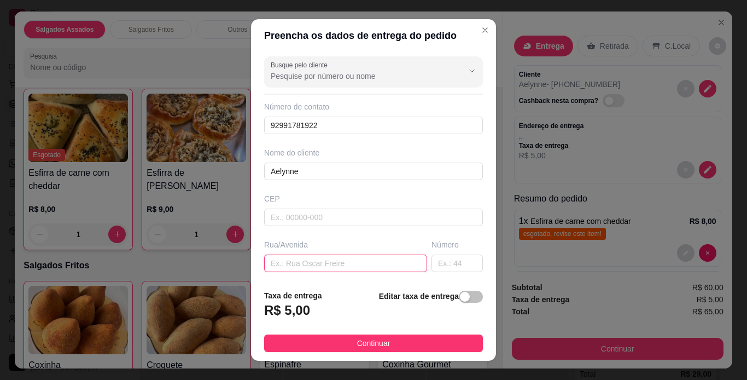
click at [342, 266] on input "text" at bounding box center [345, 263] width 163 height 18
type input "Escritorio Central"
click at [373, 347] on span "Continuar" at bounding box center [373, 343] width 33 height 12
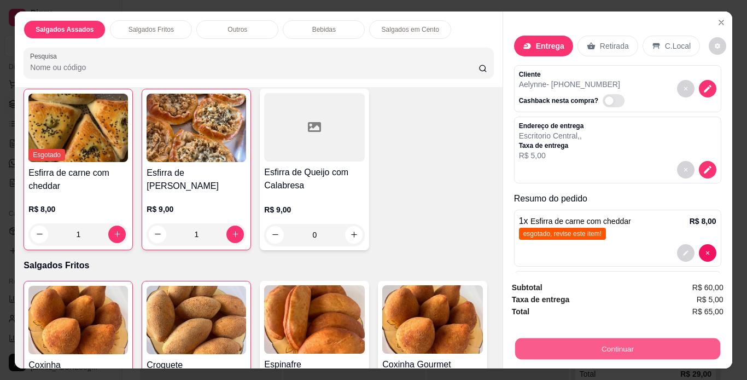
click at [555, 340] on button "Continuar" at bounding box center [617, 348] width 205 height 21
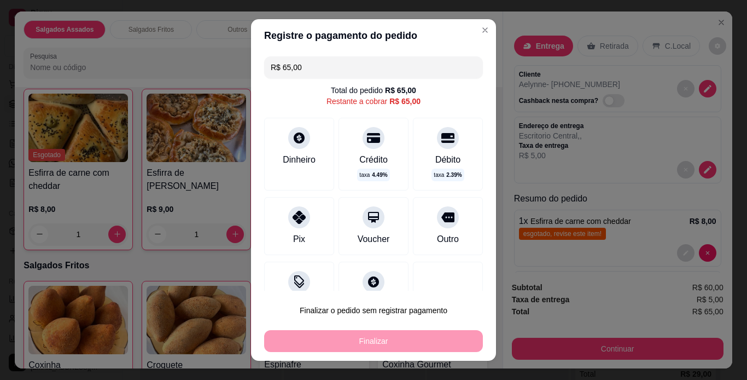
click at [285, 228] on div "Pix" at bounding box center [299, 226] width 70 height 58
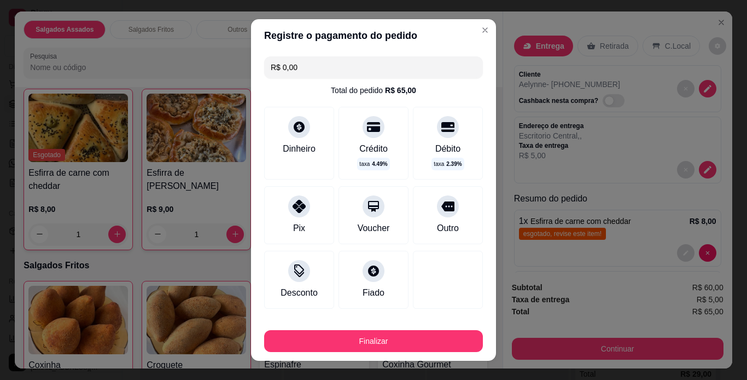
type input "R$ 0,00"
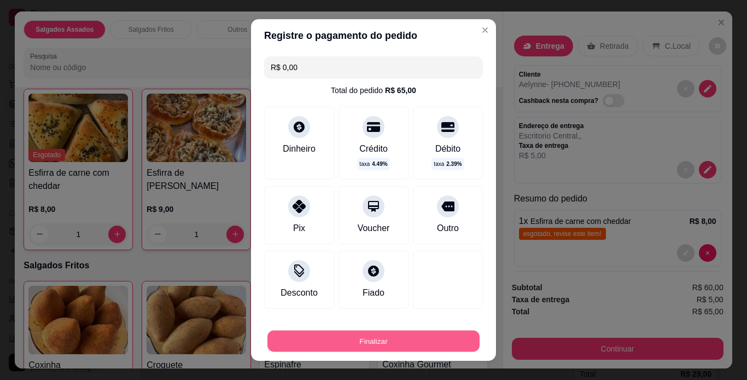
click at [387, 345] on button "Finalizar" at bounding box center [373, 340] width 212 height 21
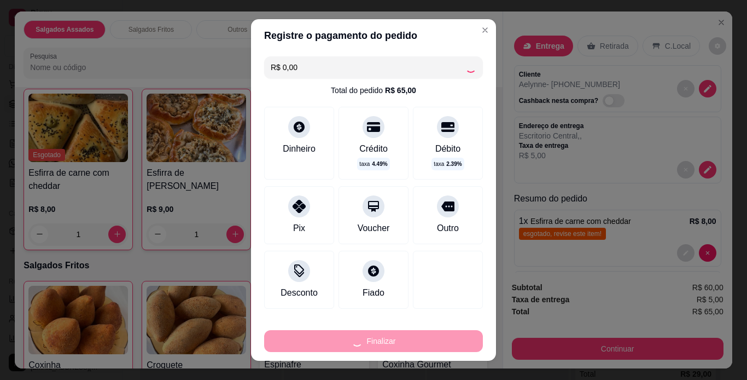
type input "0"
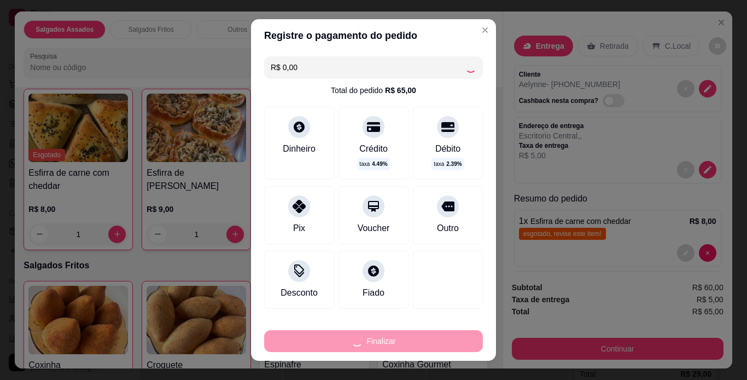
type input "0"
type input "-R$ 65,00"
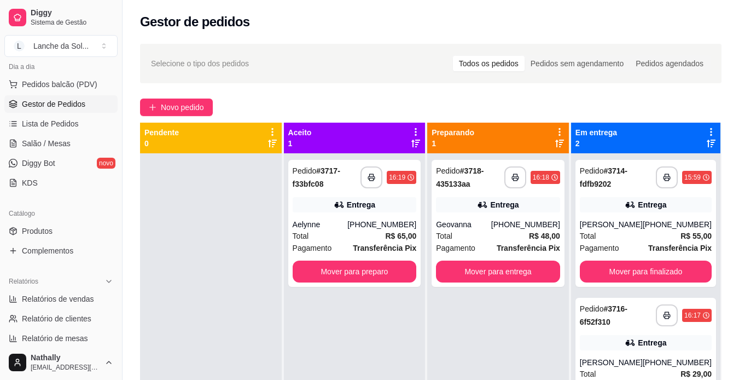
click at [197, 205] on div at bounding box center [211, 343] width 142 height 380
click at [666, 267] on button "Mover para finalizado" at bounding box center [646, 271] width 132 height 22
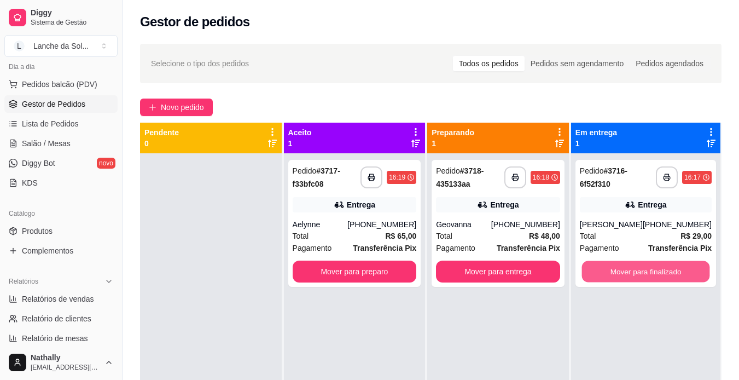
click at [666, 267] on button "Mover para finalizado" at bounding box center [645, 271] width 128 height 21
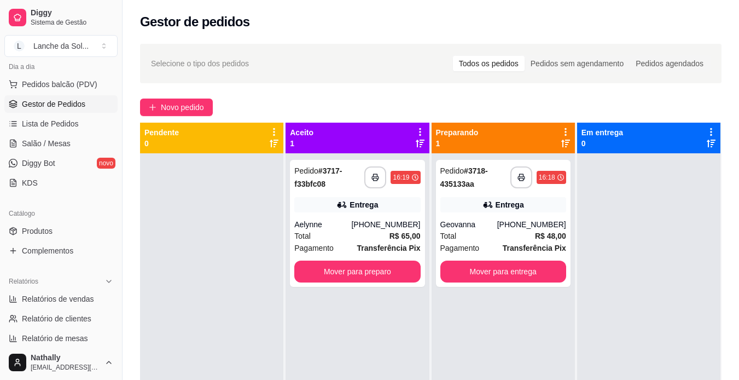
click at [504, 231] on div "Total R$ 48,00" at bounding box center [503, 236] width 126 height 12
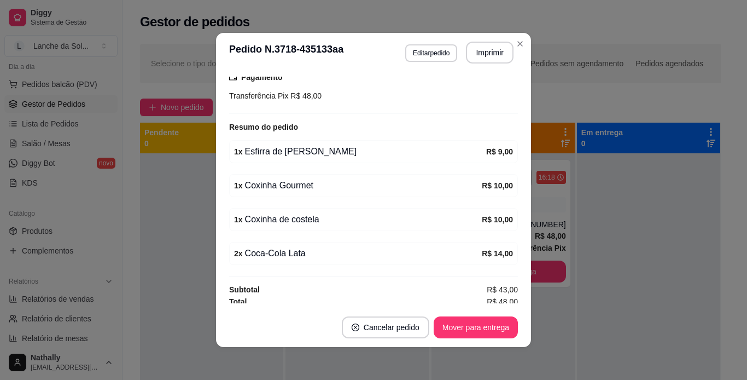
scroll to position [298, 0]
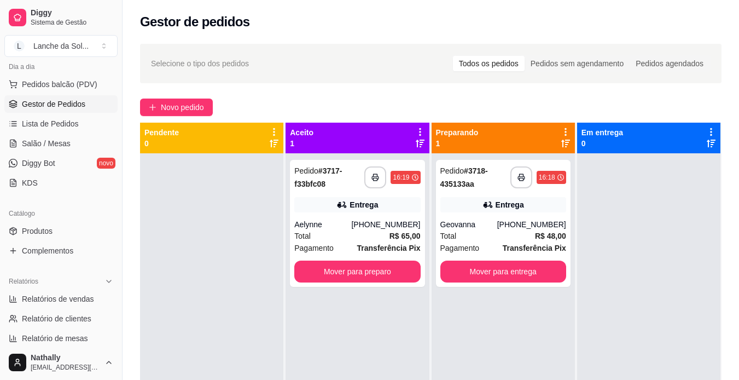
click at [474, 228] on div "Geovanna" at bounding box center [468, 224] width 57 height 11
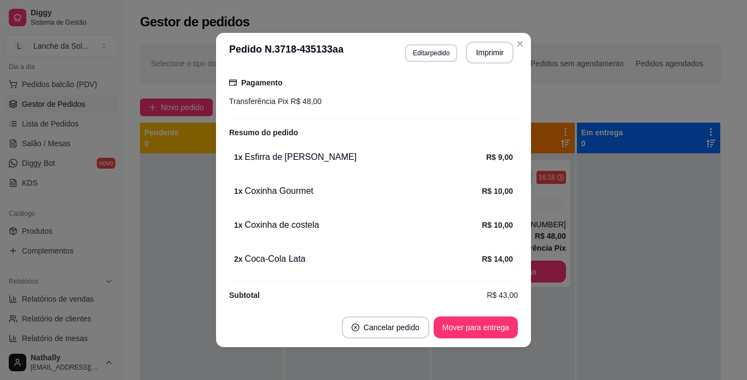
scroll to position [292, 0]
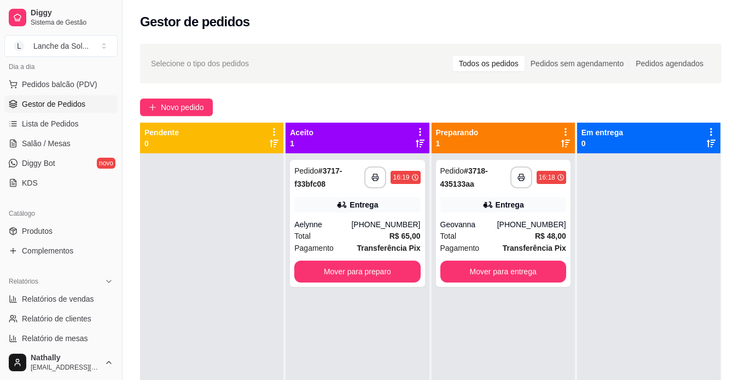
click at [196, 230] on div at bounding box center [211, 343] width 143 height 380
click at [370, 232] on div "Total R$ 65,00" at bounding box center [357, 236] width 126 height 12
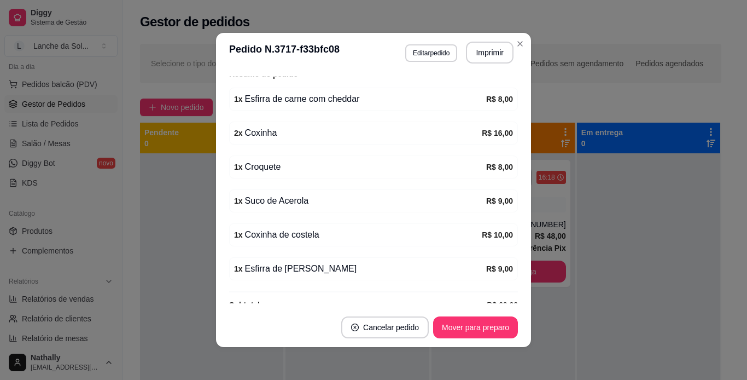
scroll to position [359, 0]
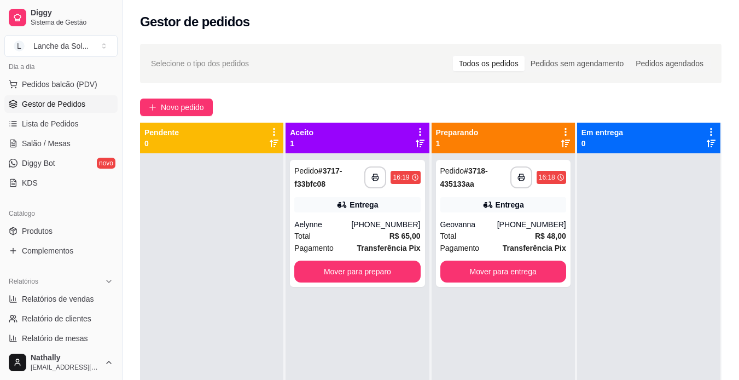
click at [55, 146] on span "Salão / Mesas" at bounding box center [46, 143] width 49 height 11
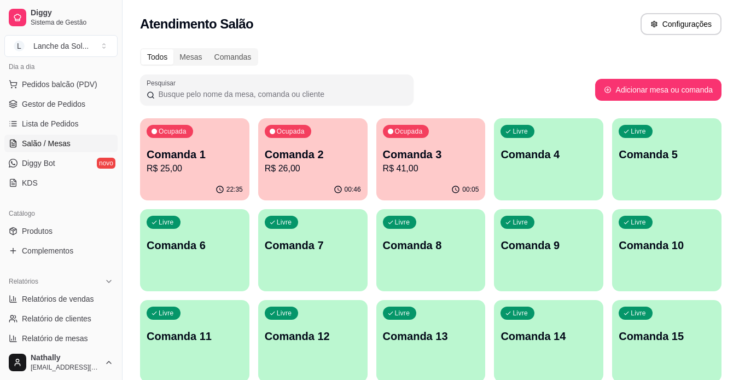
click at [405, 183] on div "00:05" at bounding box center [430, 189] width 109 height 21
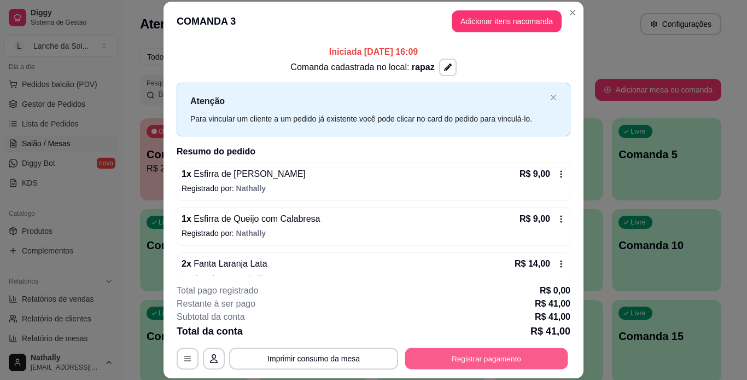
click at [511, 360] on button "Registrar pagamento" at bounding box center [486, 357] width 163 height 21
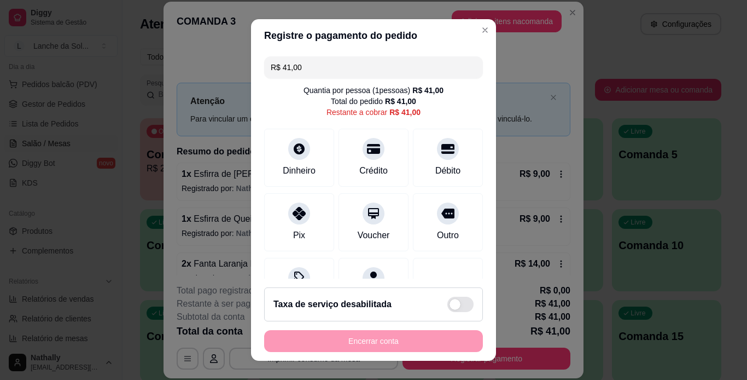
click at [293, 207] on icon at bounding box center [299, 213] width 13 height 13
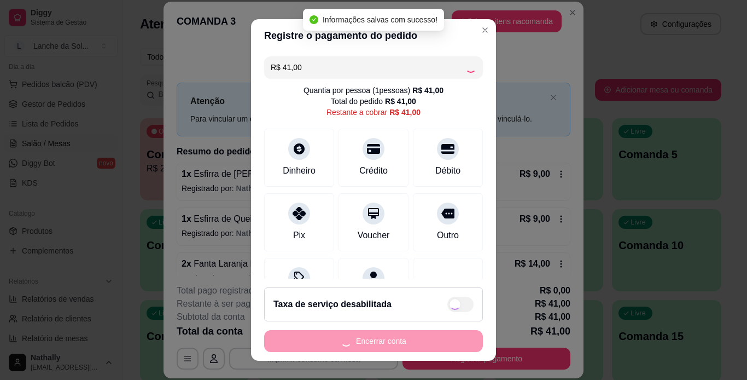
type input "R$ 0,00"
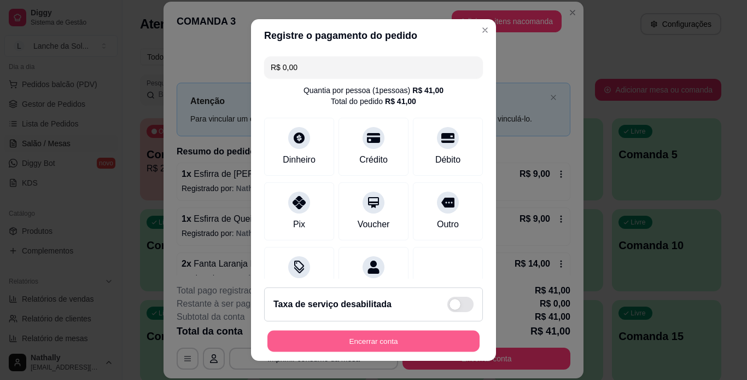
click at [436, 331] on button "Encerrar conta" at bounding box center [373, 340] width 212 height 21
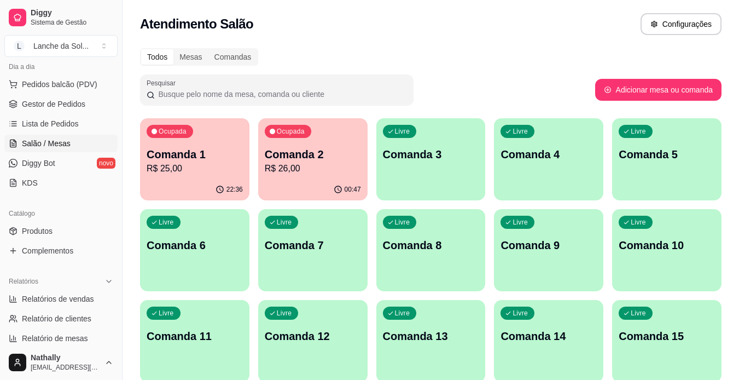
click at [55, 99] on span "Gestor de Pedidos" at bounding box center [53, 103] width 63 height 11
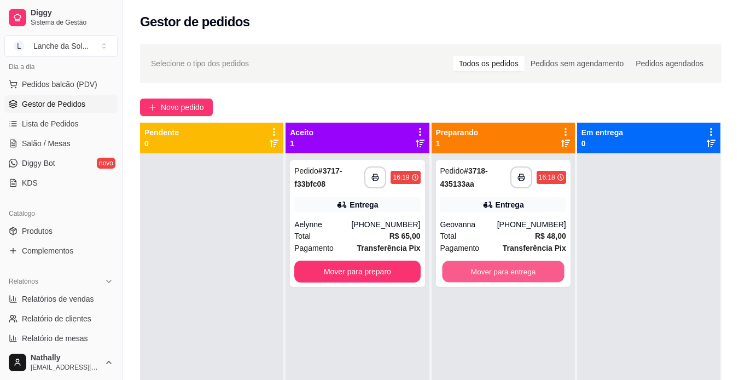
click at [521, 271] on button "Mover para entrega" at bounding box center [503, 271] width 122 height 21
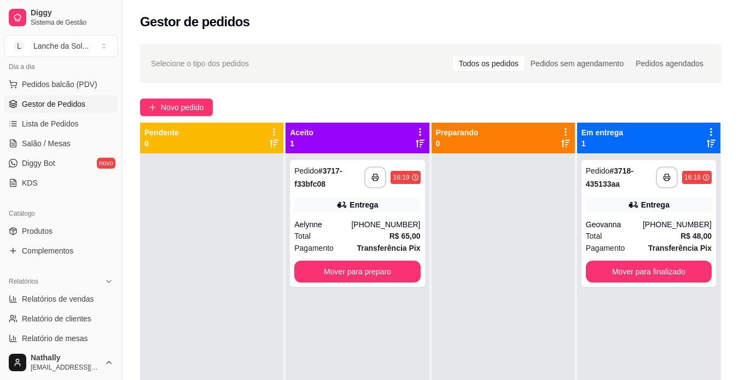
click at [634, 236] on div "Total R$ 48,00" at bounding box center [649, 236] width 126 height 12
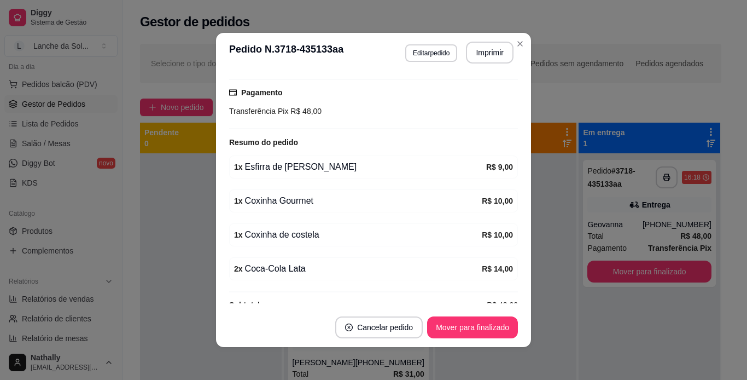
scroll to position [300, 0]
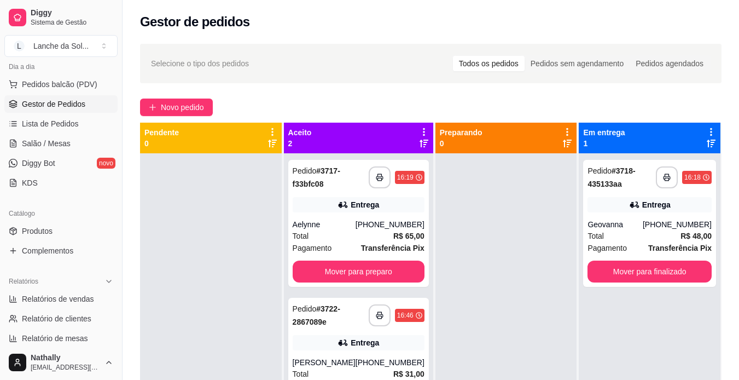
click at [660, 232] on div "Total R$ 48,00" at bounding box center [649, 236] width 124 height 12
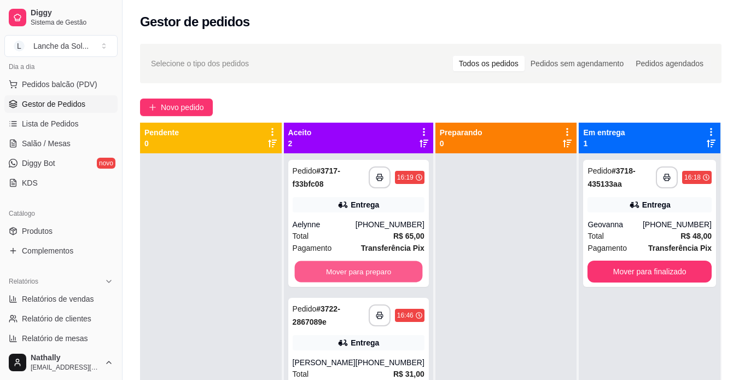
click at [345, 273] on button "Mover para preparo" at bounding box center [358, 271] width 128 height 21
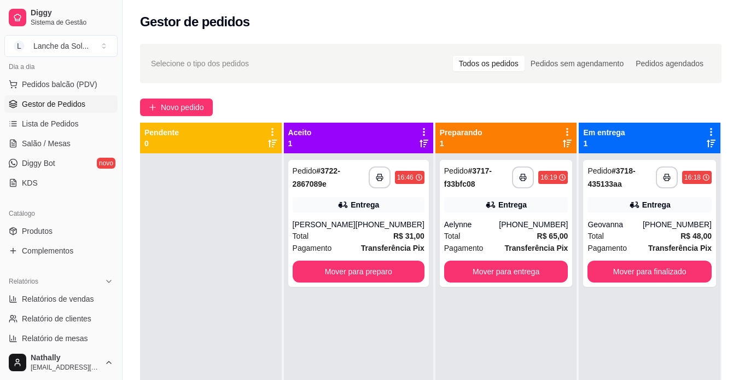
click at [357, 230] on div "Total R$ 31,00" at bounding box center [359, 236] width 132 height 12
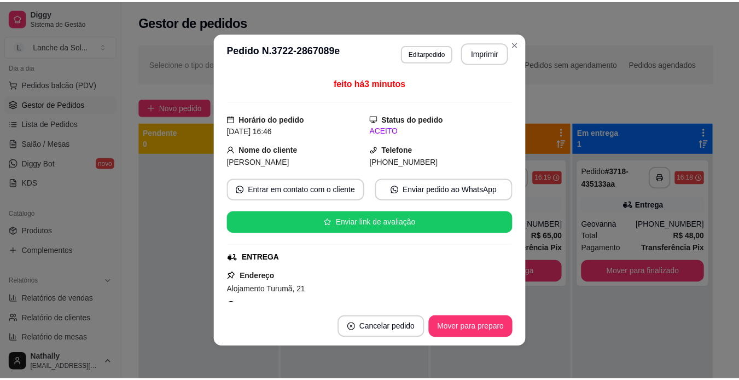
scroll to position [266, 0]
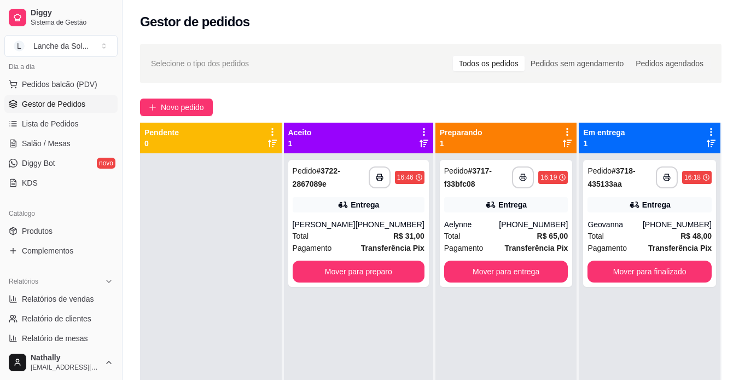
click at [36, 230] on span "Produtos" at bounding box center [37, 230] width 31 height 11
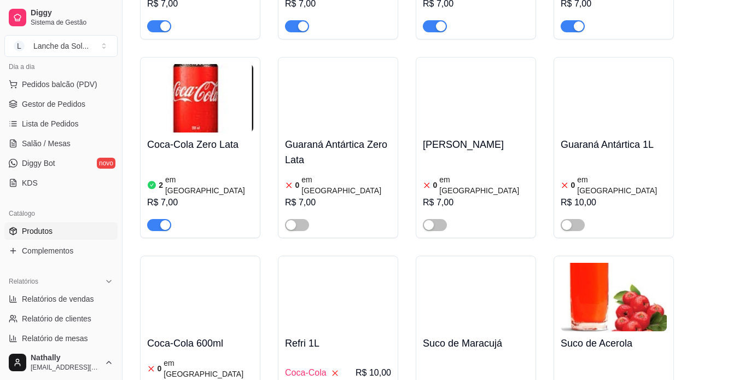
scroll to position [2545, 0]
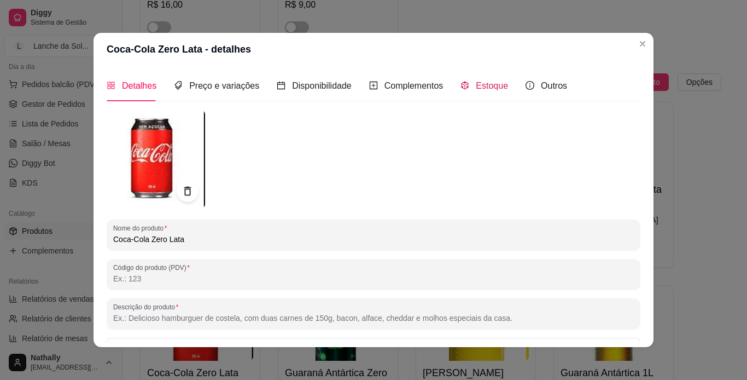
click at [476, 85] on span "Estoque" at bounding box center [492, 85] width 32 height 9
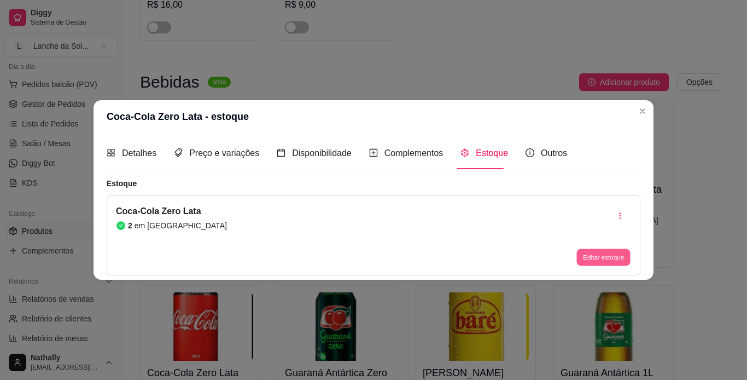
click at [597, 249] on button "Editar estoque" at bounding box center [603, 256] width 54 height 17
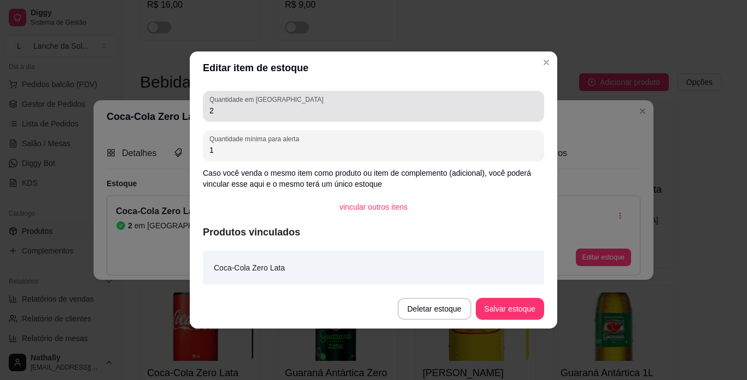
click at [289, 109] on input "2" at bounding box center [373, 110] width 328 height 11
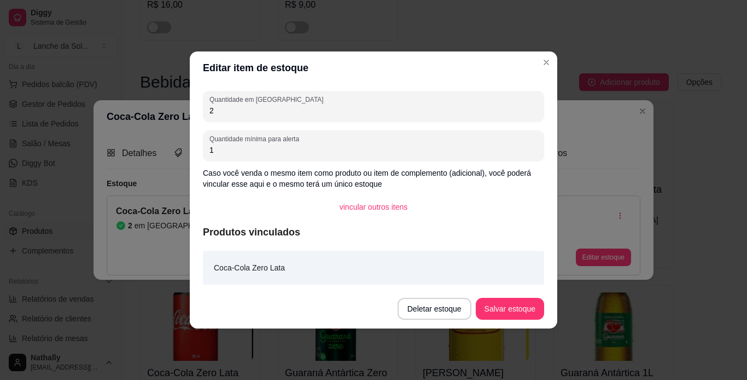
click at [289, 109] on input "2" at bounding box center [373, 110] width 328 height 11
type input "0"
click at [528, 304] on button "Salvar estoque" at bounding box center [509, 308] width 67 height 21
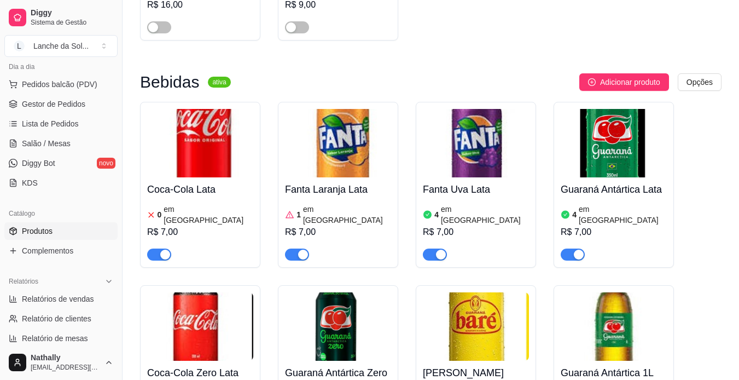
click at [52, 96] on link "Gestor de Pedidos" at bounding box center [60, 104] width 113 height 18
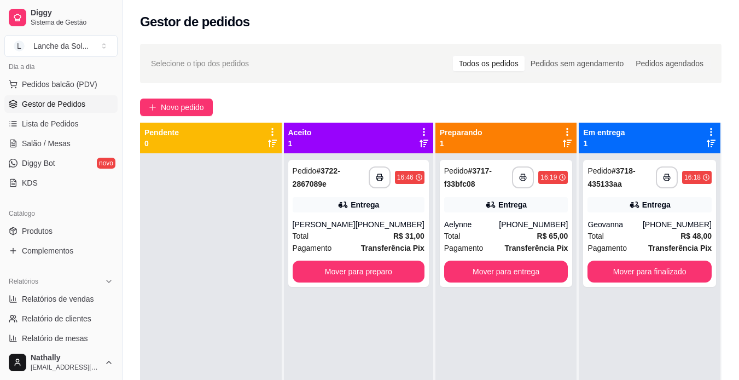
click at [340, 243] on div "Pagamento Transferência Pix" at bounding box center [359, 248] width 132 height 12
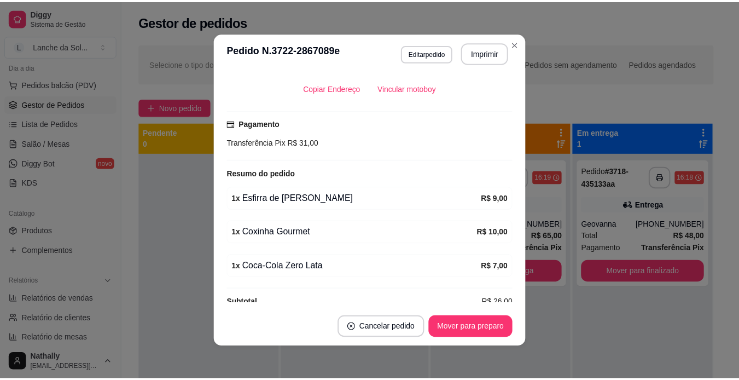
scroll to position [266, 0]
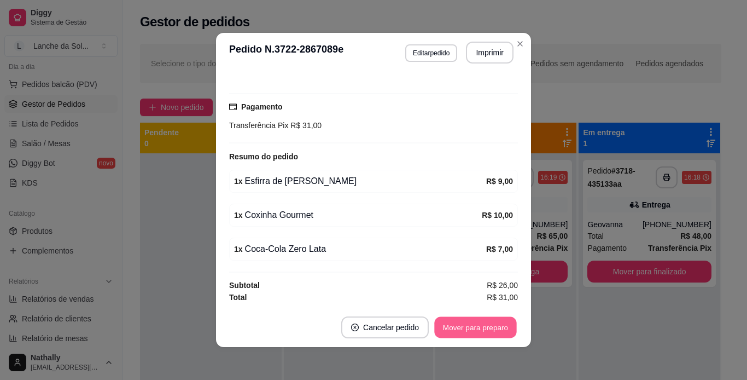
click at [482, 328] on button "Mover para preparo" at bounding box center [475, 327] width 82 height 21
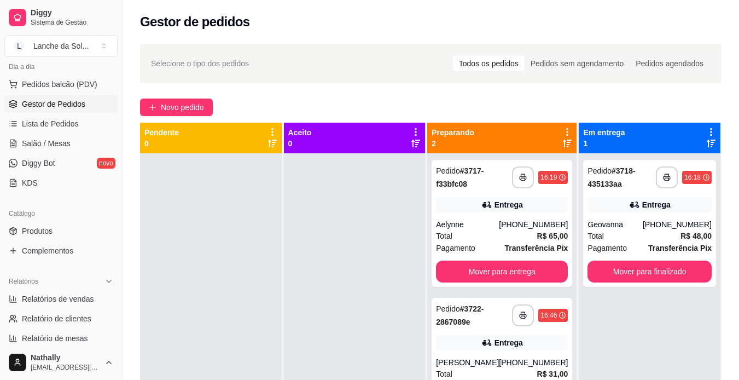
click at [54, 232] on link "Produtos" at bounding box center [60, 231] width 113 height 18
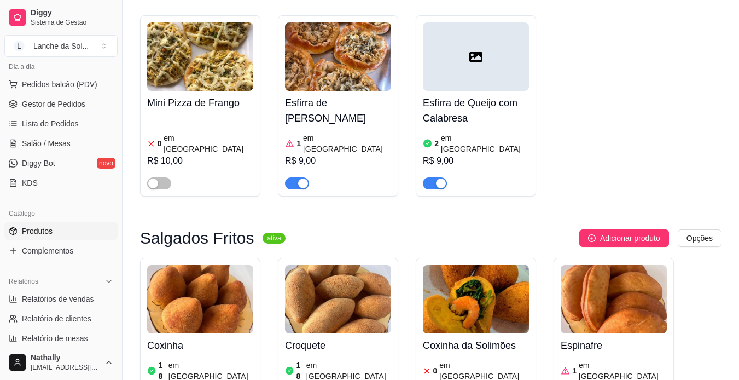
scroll to position [273, 0]
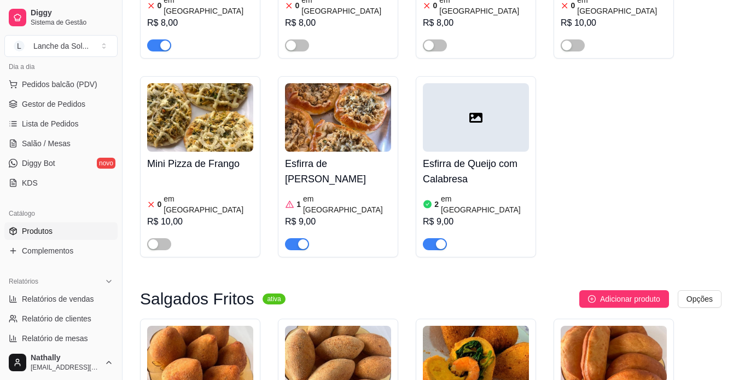
click at [342, 193] on div "1 em estoque" at bounding box center [338, 204] width 106 height 22
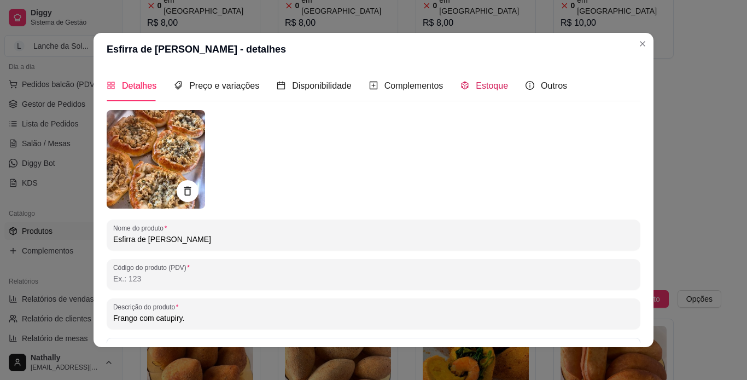
click at [477, 84] on span "Estoque" at bounding box center [492, 85] width 32 height 9
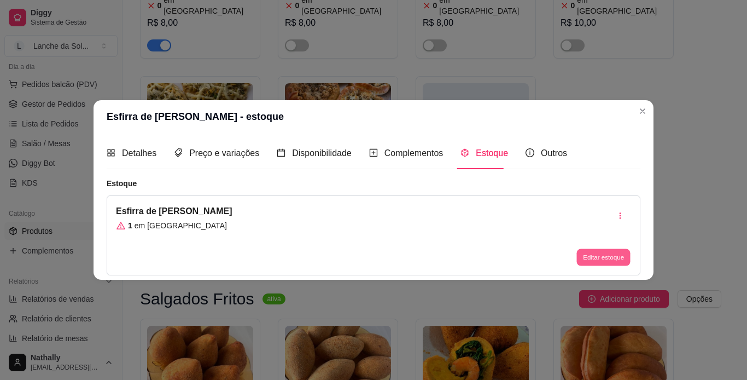
click at [581, 256] on button "Editar estoque" at bounding box center [603, 256] width 54 height 17
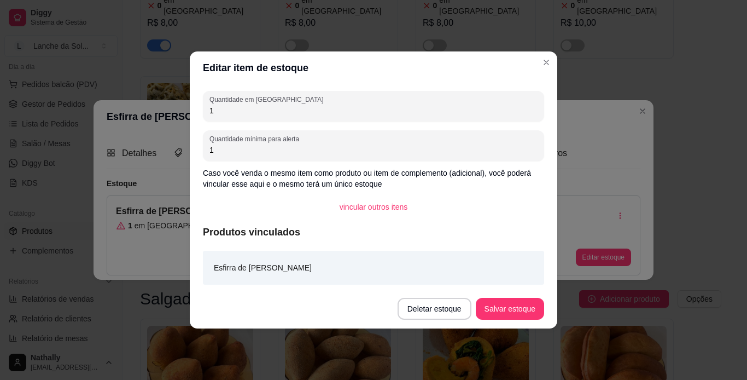
click at [384, 106] on input "1" at bounding box center [373, 110] width 328 height 11
type input "0"
click at [508, 302] on button "Salvar estoque" at bounding box center [509, 308] width 67 height 21
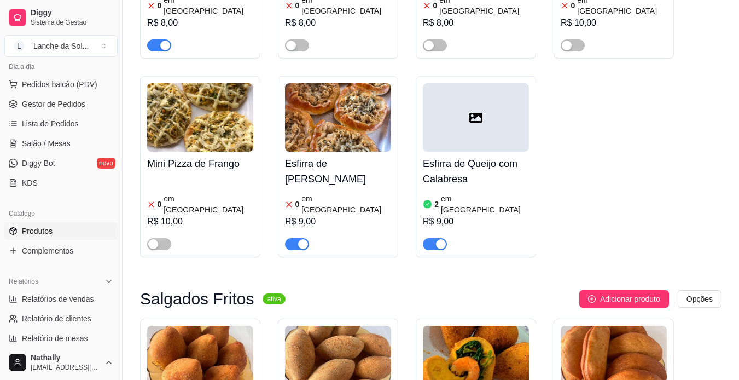
click at [40, 108] on span "Gestor de Pedidos" at bounding box center [53, 103] width 63 height 11
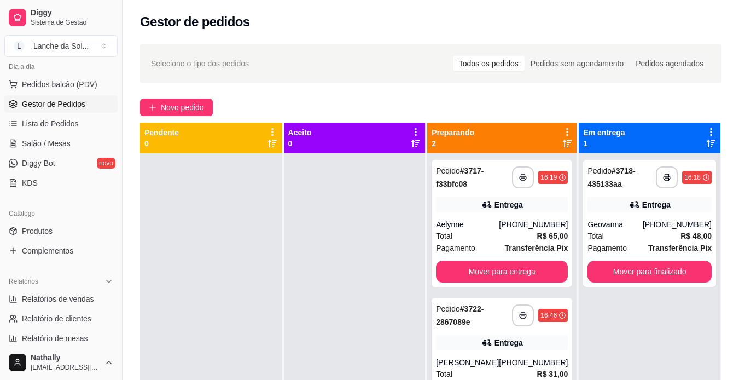
click at [502, 349] on div "Entrega" at bounding box center [502, 342] width 132 height 15
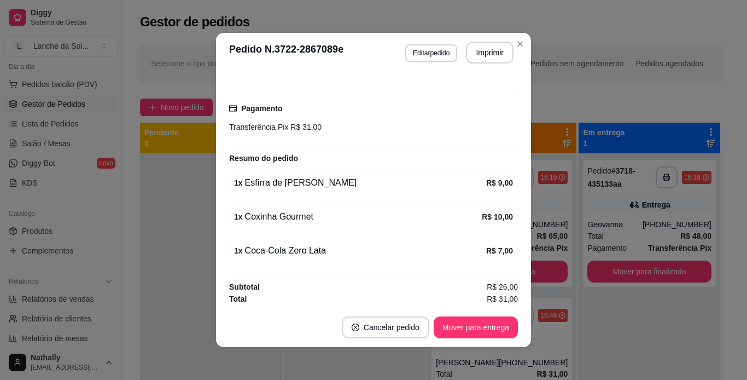
scroll to position [266, 0]
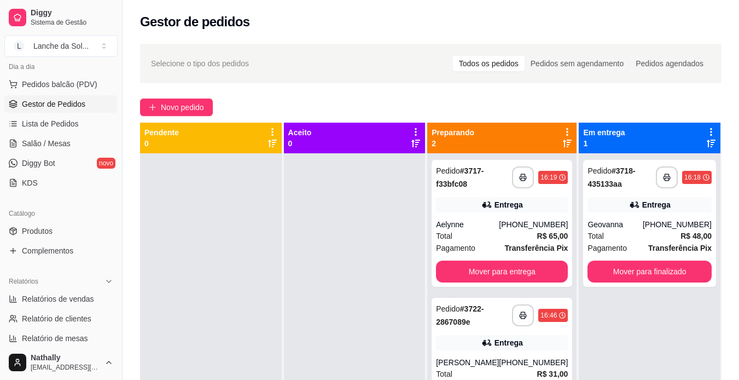
click at [77, 91] on button "Pedidos balcão (PDV)" at bounding box center [60, 84] width 113 height 18
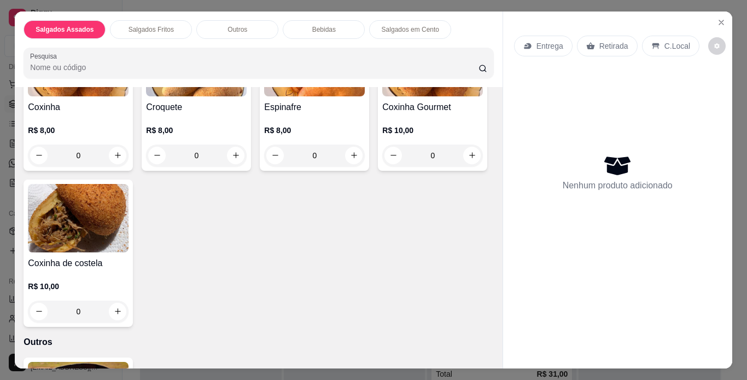
scroll to position [334, 0]
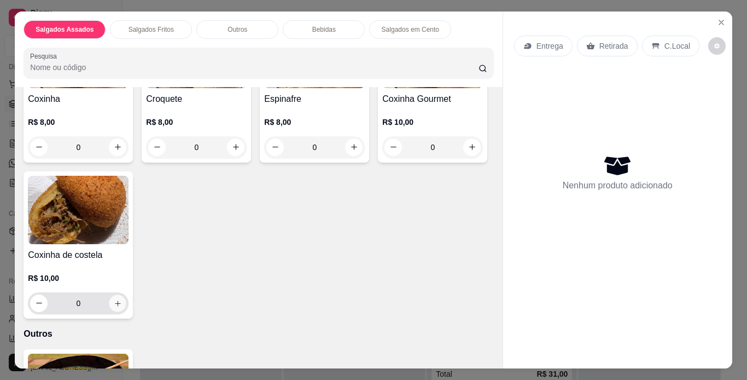
click at [126, 298] on button "increase-product-quantity" at bounding box center [117, 302] width 17 height 17
type input "1"
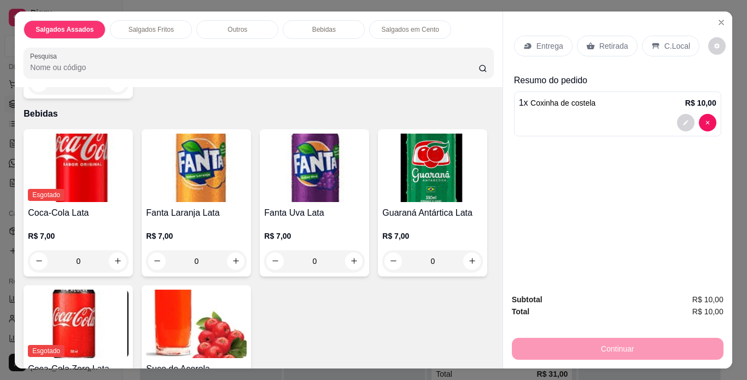
scroll to position [735, 0]
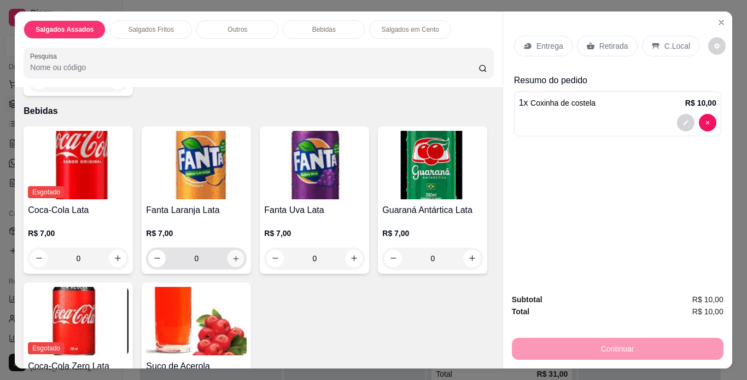
click at [232, 254] on icon "increase-product-quantity" at bounding box center [236, 258] width 8 height 8
type input "1"
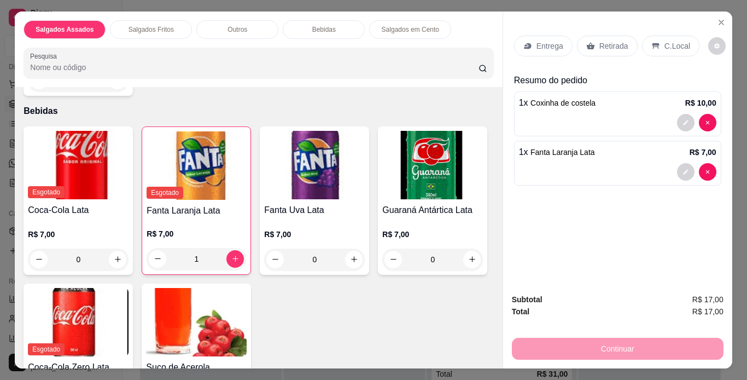
click at [668, 40] on p "C.Local" at bounding box center [677, 45] width 26 height 11
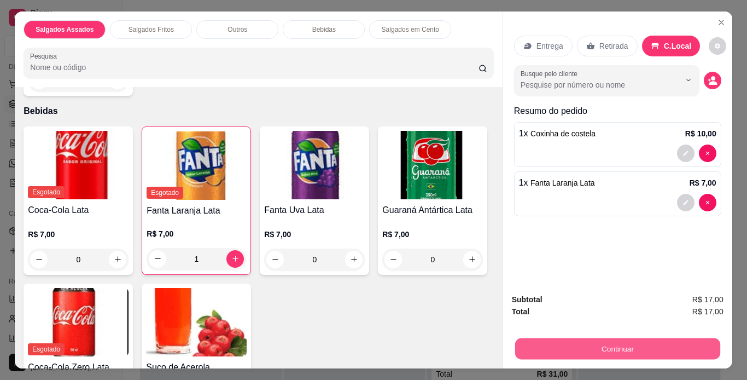
click at [565, 338] on button "Continuar" at bounding box center [617, 348] width 205 height 21
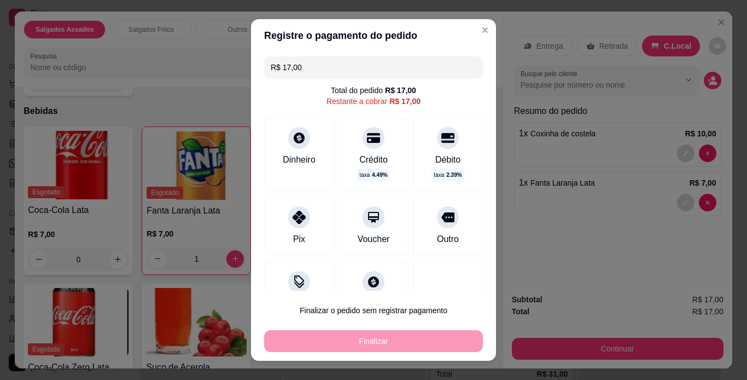
click at [298, 227] on div "Pix" at bounding box center [299, 226] width 70 height 58
type input "R$ 0,00"
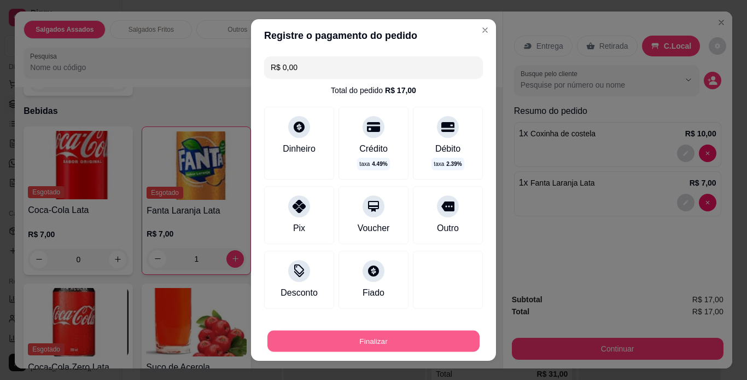
click at [402, 340] on button "Finalizar" at bounding box center [373, 340] width 212 height 21
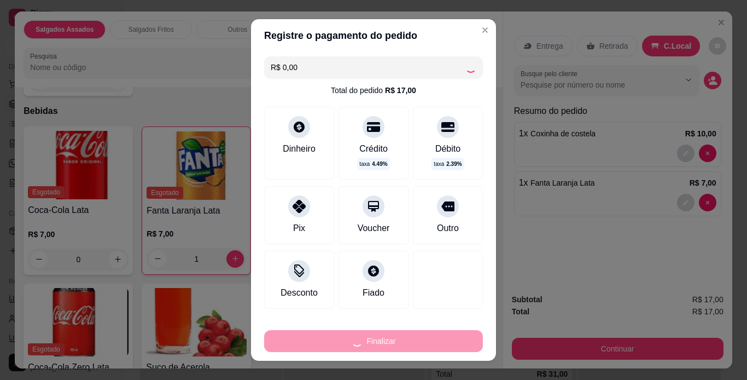
type input "0"
type input "-R$ 17,00"
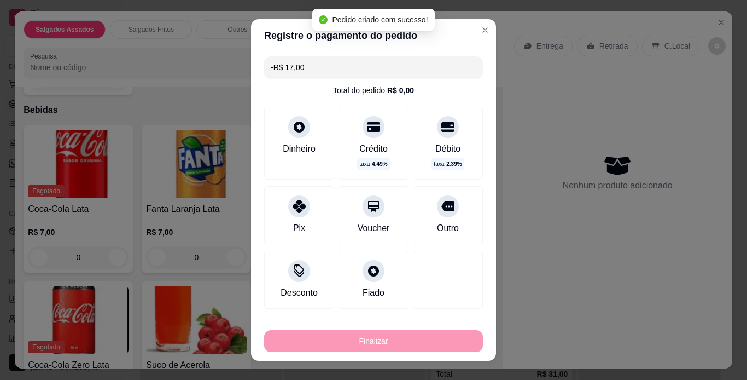
scroll to position [734, 0]
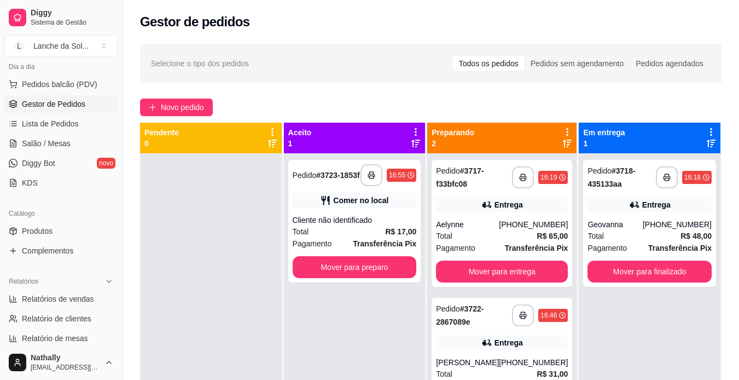
click at [469, 217] on div "**********" at bounding box center [502, 223] width 141 height 127
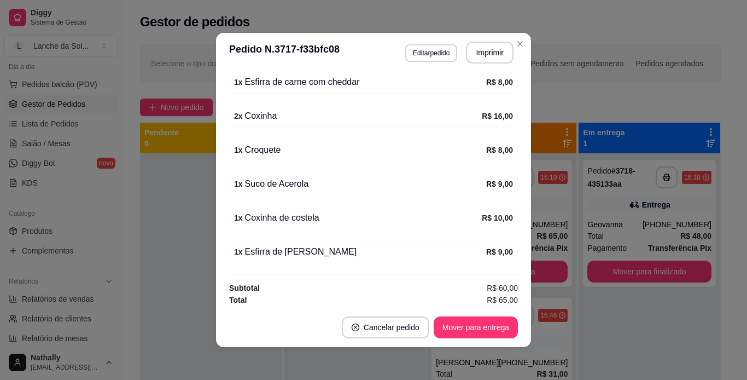
scroll to position [359, 0]
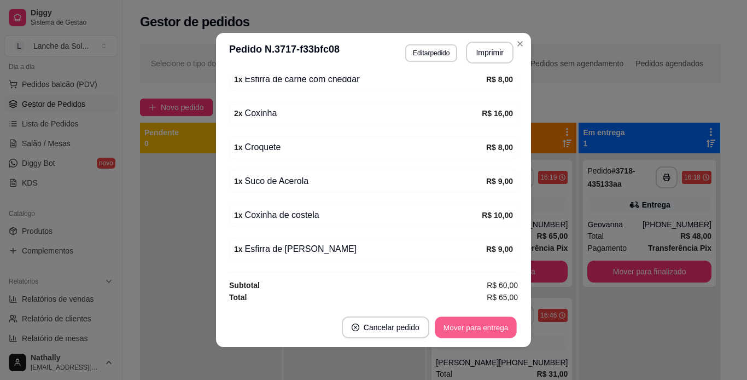
click at [480, 323] on button "Mover para entrega" at bounding box center [476, 327] width 82 height 21
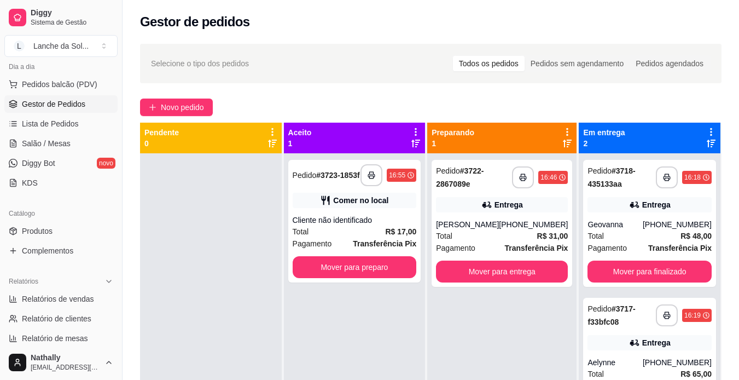
click at [368, 237] on span "Transferência Pix" at bounding box center [384, 243] width 63 height 12
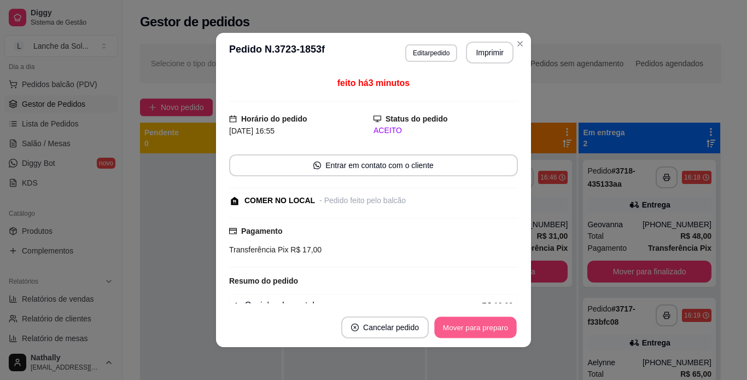
click at [479, 328] on button "Mover para preparo" at bounding box center [475, 327] width 82 height 21
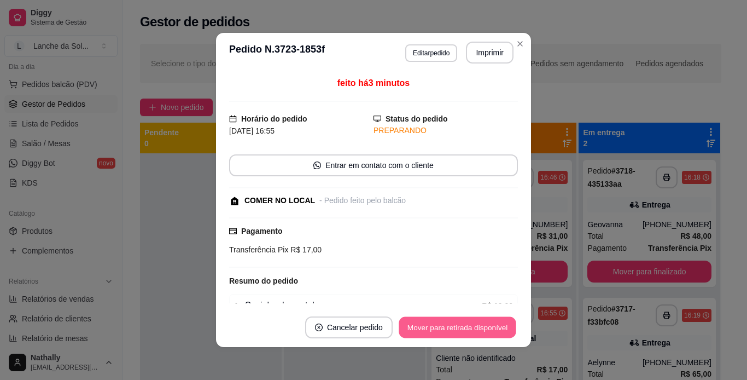
click at [479, 328] on button "Mover para retirada disponível" at bounding box center [457, 327] width 117 height 21
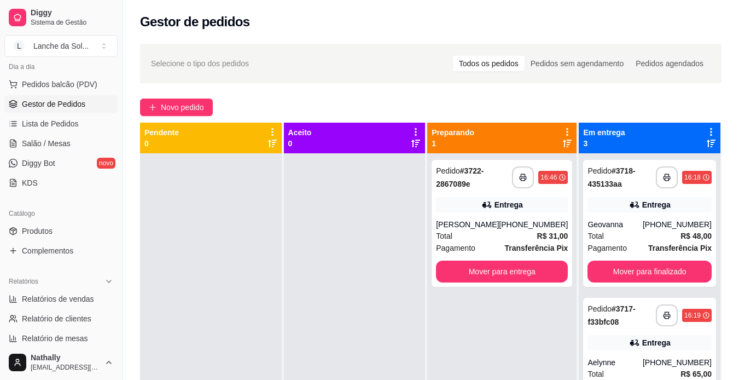
click at [514, 231] on div "Total R$ 31,00" at bounding box center [502, 236] width 132 height 12
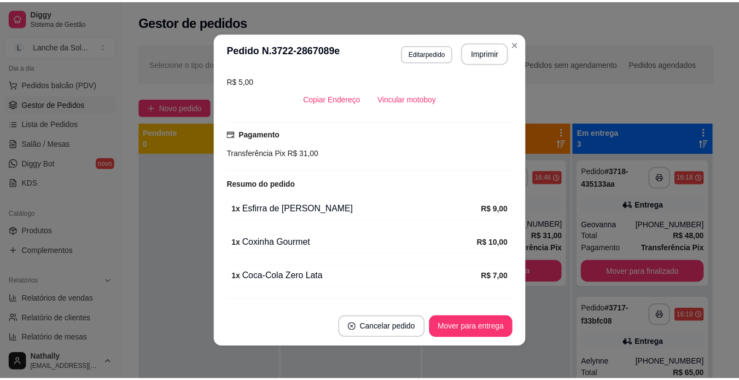
scroll to position [266, 0]
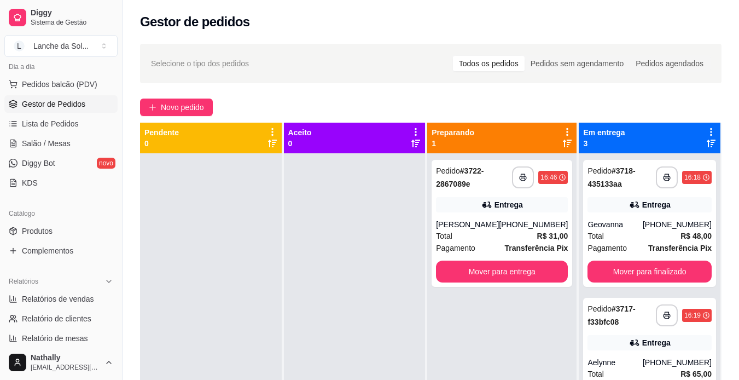
click at [69, 86] on span "Pedidos balcão (PDV)" at bounding box center [59, 84] width 75 height 11
click at [60, 225] on link "Produtos" at bounding box center [60, 231] width 113 height 18
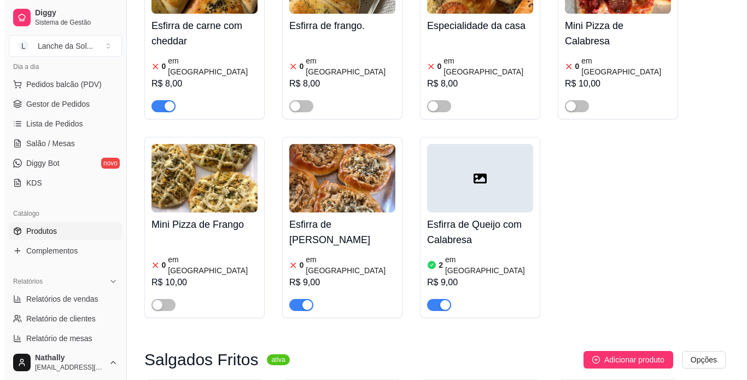
scroll to position [220, 0]
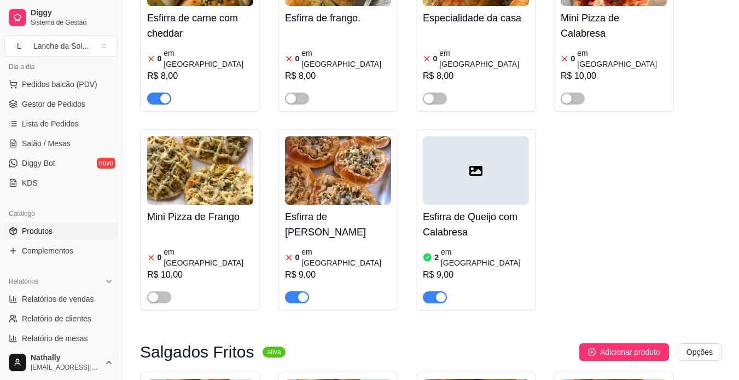
click at [371, 244] on div "0 em estoque R$ 9,00" at bounding box center [338, 273] width 106 height 59
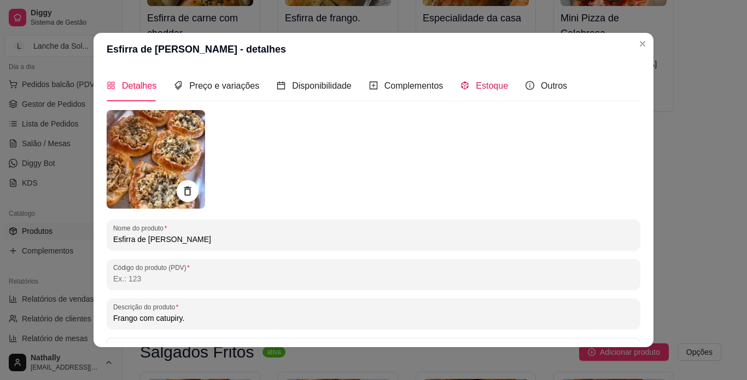
click at [471, 79] on div "Estoque" at bounding box center [484, 86] width 48 height 14
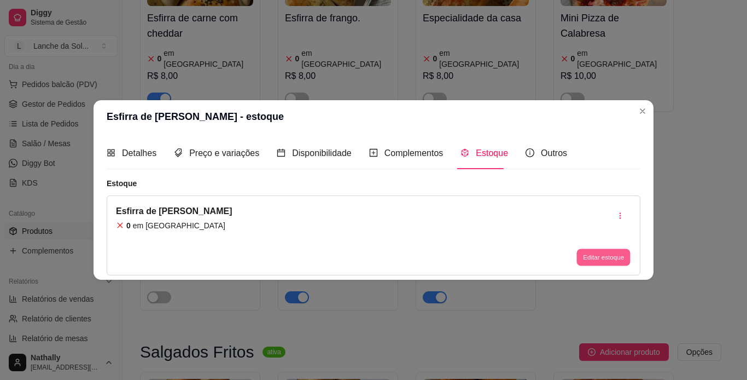
click at [608, 261] on button "Editar estoque" at bounding box center [603, 256] width 54 height 17
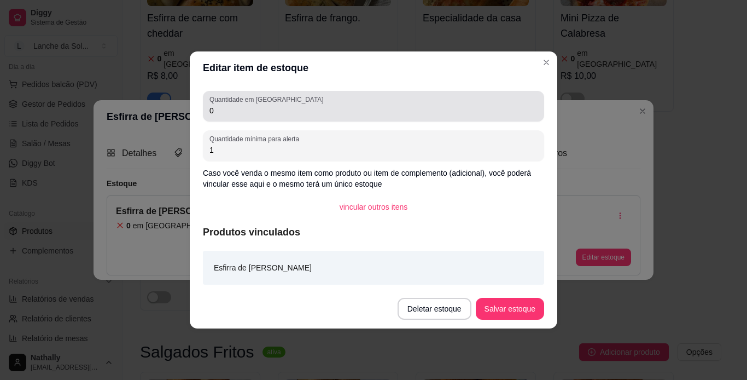
click at [352, 104] on div "0" at bounding box center [373, 106] width 328 height 22
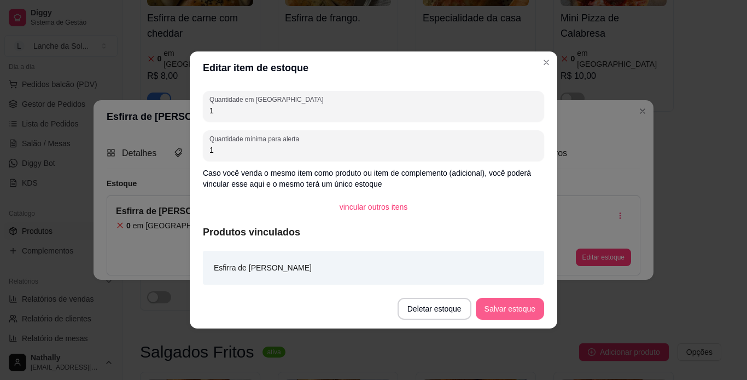
type input "1"
click at [514, 316] on button "Salvar estoque" at bounding box center [509, 308] width 67 height 21
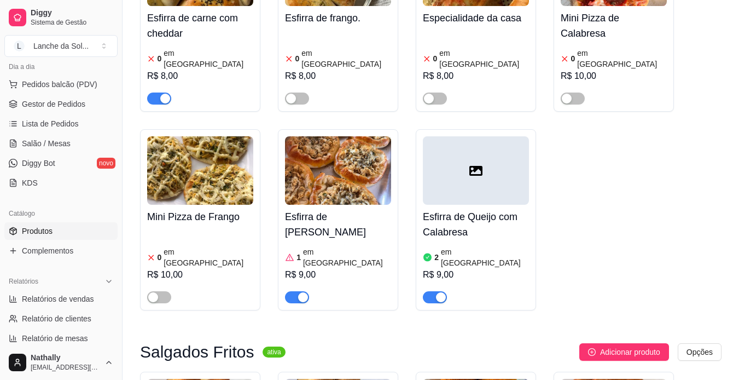
click at [73, 80] on span "Pedidos balcão (PDV)" at bounding box center [59, 84] width 75 height 11
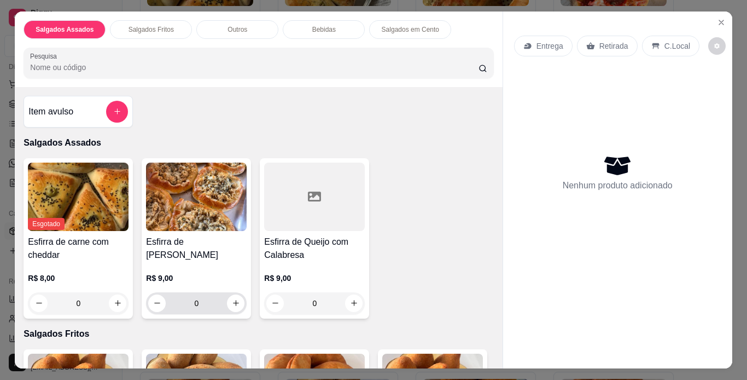
click at [233, 307] on div "0" at bounding box center [196, 303] width 96 height 22
click at [233, 304] on button "increase-product-quantity" at bounding box center [236, 302] width 17 height 17
type input "1"
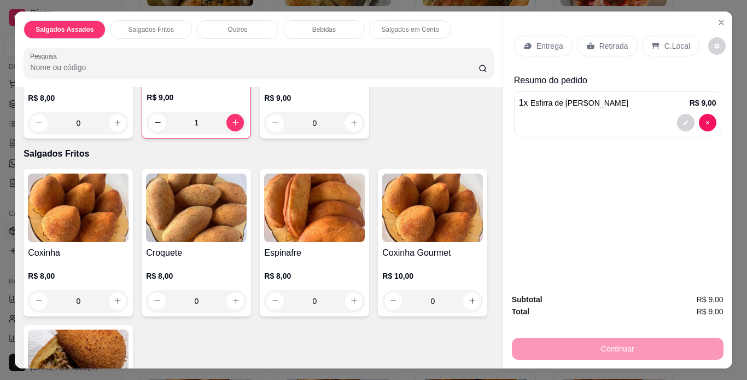
scroll to position [197, 0]
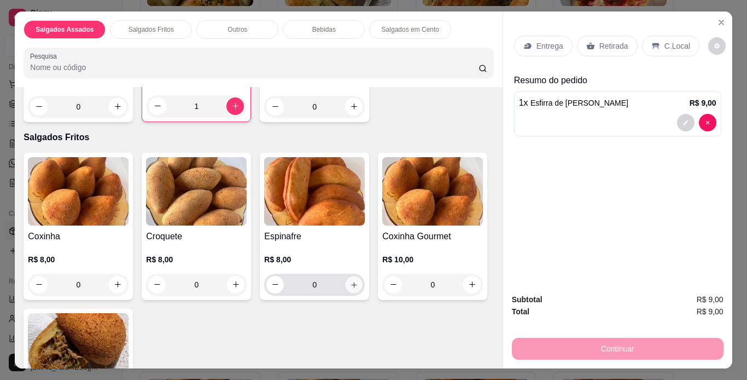
click at [352, 281] on icon "increase-product-quantity" at bounding box center [354, 285] width 8 height 8
type input "1"
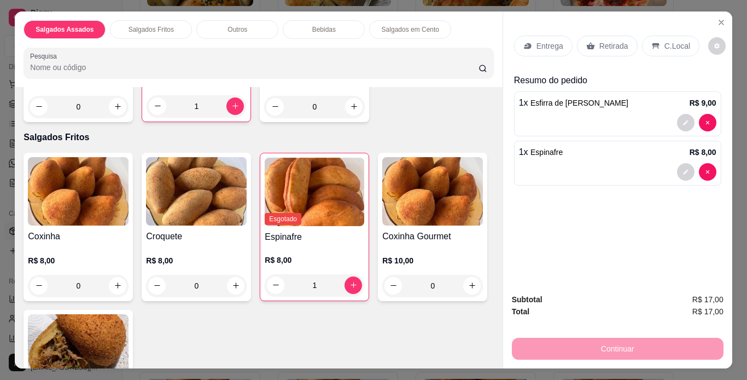
click at [660, 50] on div "C.Local" at bounding box center [670, 46] width 57 height 21
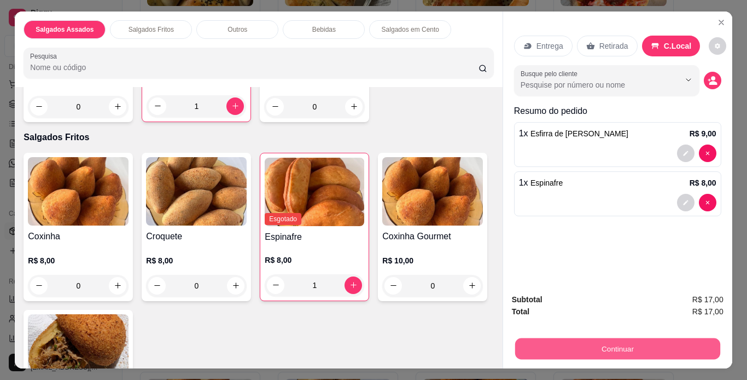
click at [640, 350] on button "Continuar" at bounding box center [617, 348] width 205 height 21
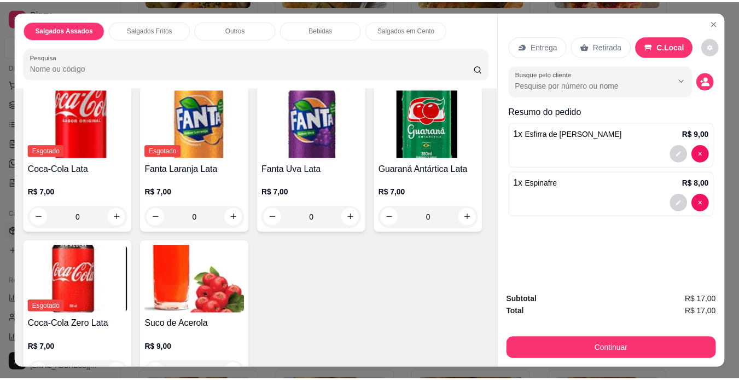
scroll to position [935, 0]
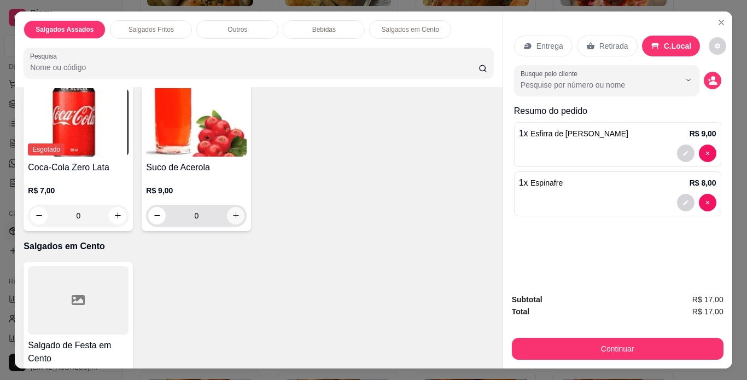
click at [247, 211] on div "0" at bounding box center [196, 216] width 101 height 22
click at [244, 211] on button "increase-product-quantity" at bounding box center [236, 215] width 17 height 17
type input "1"
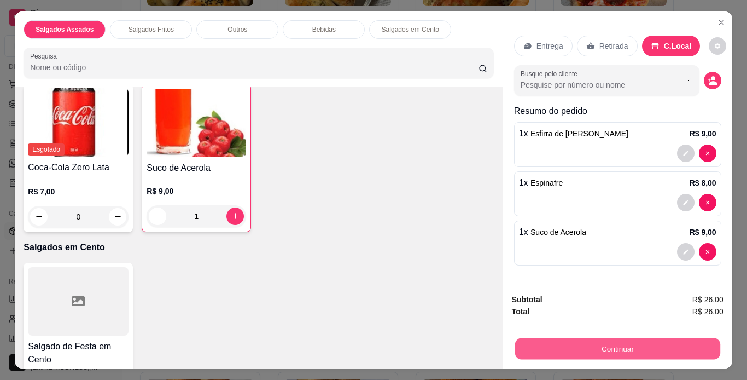
click at [673, 347] on button "Continuar" at bounding box center [617, 348] width 205 height 21
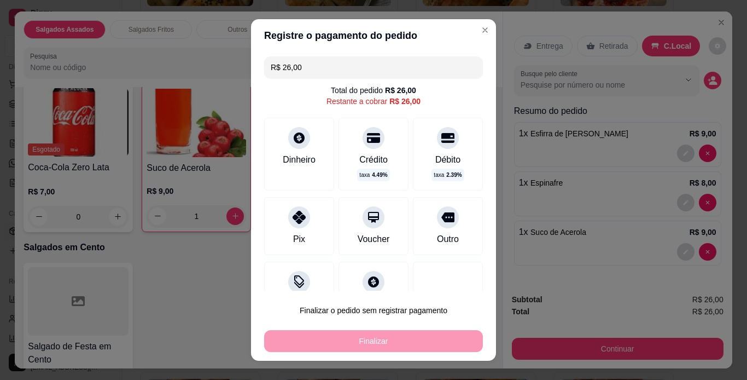
click at [305, 219] on div "Pix" at bounding box center [299, 226] width 70 height 58
type input "R$ 0,00"
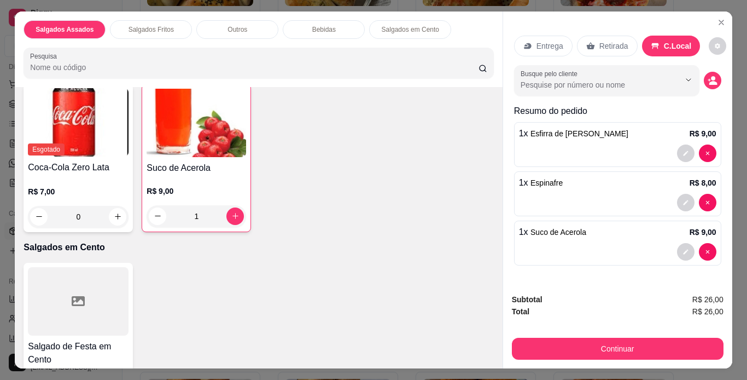
click at [717, 18] on icon "Close" at bounding box center [721, 22] width 9 height 9
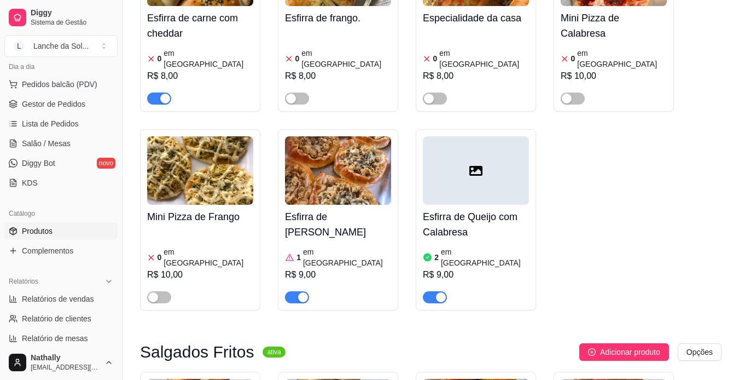
drag, startPoint x: 51, startPoint y: 90, endPoint x: 50, endPoint y: 115, distance: 25.2
click at [50, 115] on ul "Pedidos balcão (PDV) Gestor de Pedidos Lista de Pedidos Salão / Mesas Diggy Bot…" at bounding box center [60, 133] width 113 height 116
click at [48, 101] on span "Gestor de Pedidos" at bounding box center [53, 103] width 63 height 11
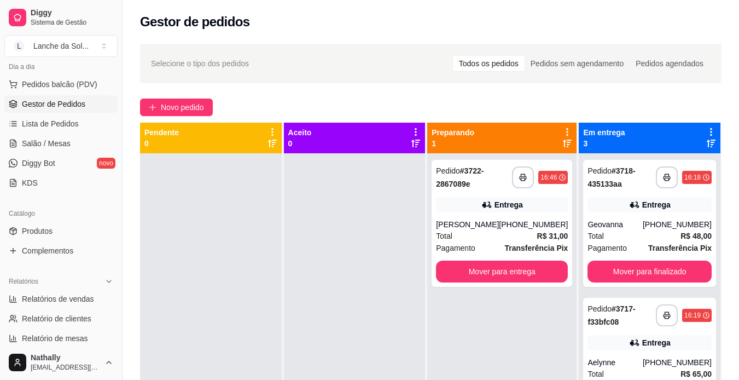
click at [64, 88] on span "Pedidos balcão (PDV)" at bounding box center [59, 84] width 75 height 11
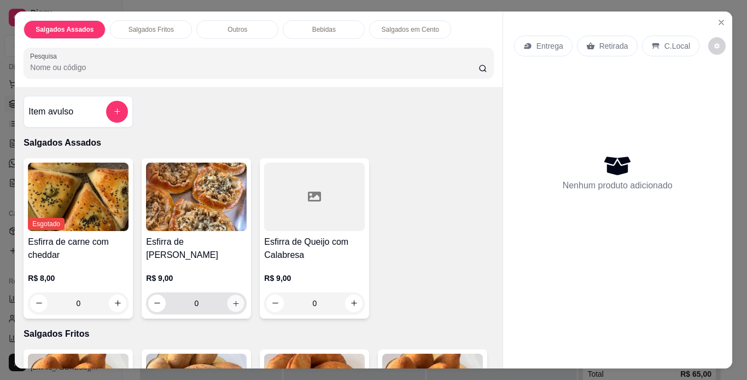
click at [237, 299] on button "increase-product-quantity" at bounding box center [236, 302] width 17 height 17
type input "1"
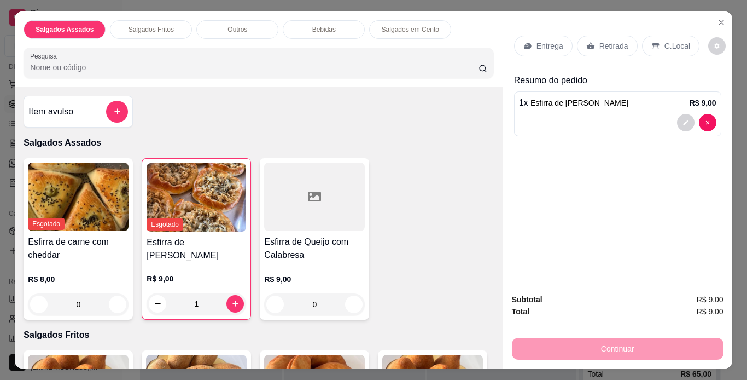
scroll to position [243, 0]
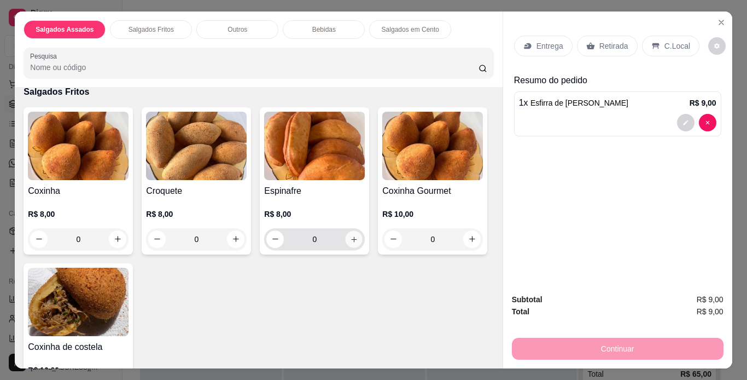
click at [350, 235] on icon "increase-product-quantity" at bounding box center [354, 239] width 8 height 8
type input "1"
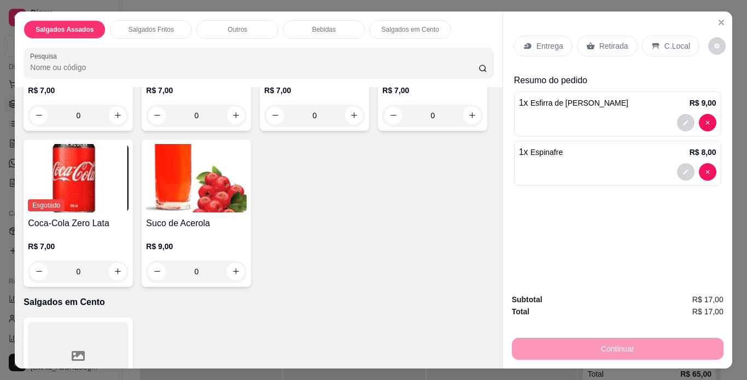
scroll to position [884, 0]
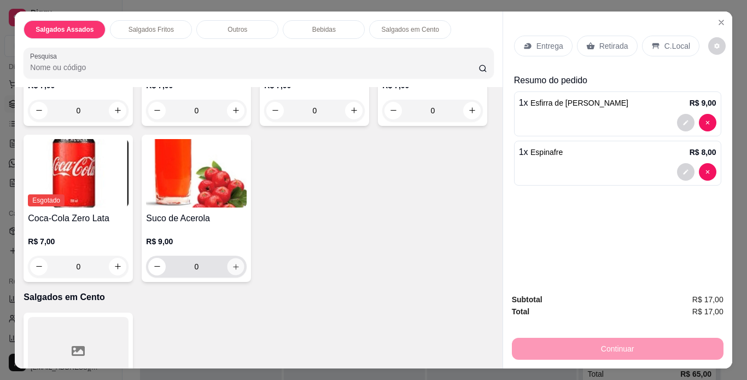
click at [240, 265] on icon "increase-product-quantity" at bounding box center [236, 267] width 8 height 8
type input "1"
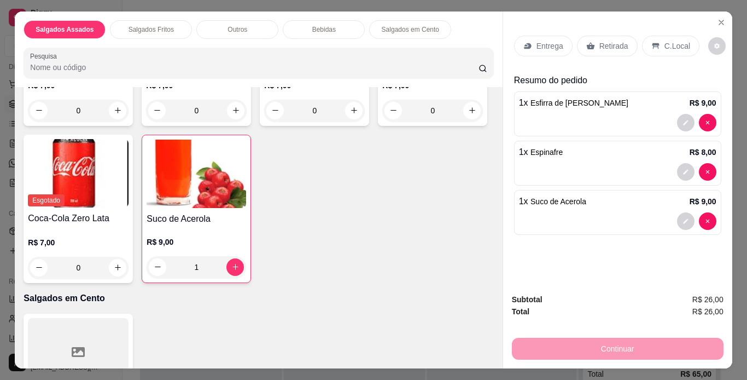
click at [651, 42] on icon at bounding box center [655, 46] width 9 height 9
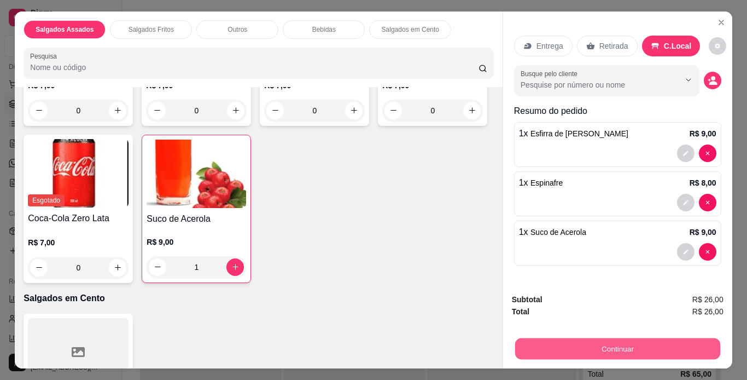
click at [614, 339] on button "Continuar" at bounding box center [617, 348] width 205 height 21
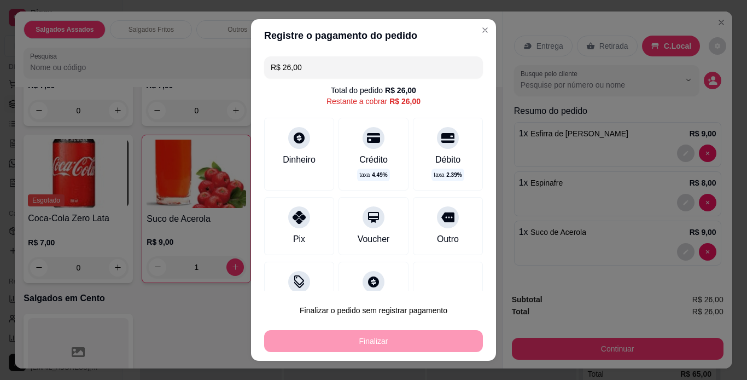
click at [281, 209] on div "Pix" at bounding box center [299, 226] width 70 height 58
type input "R$ 0,00"
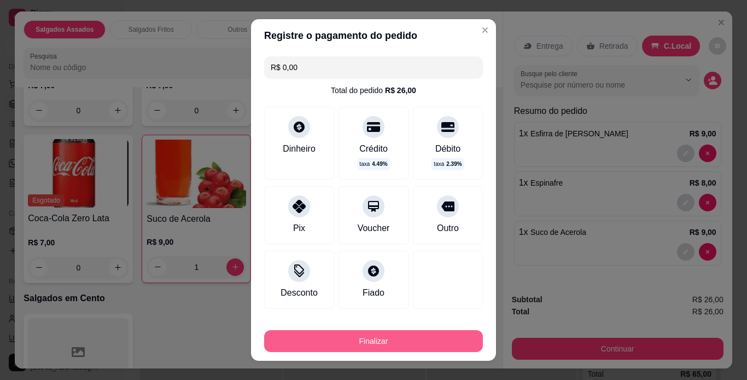
click at [370, 341] on button "Finalizar" at bounding box center [373, 341] width 219 height 22
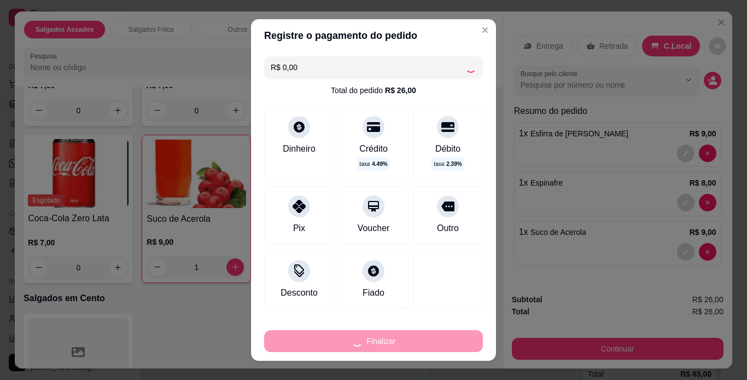
type input "0"
type input "-R$ 26,00"
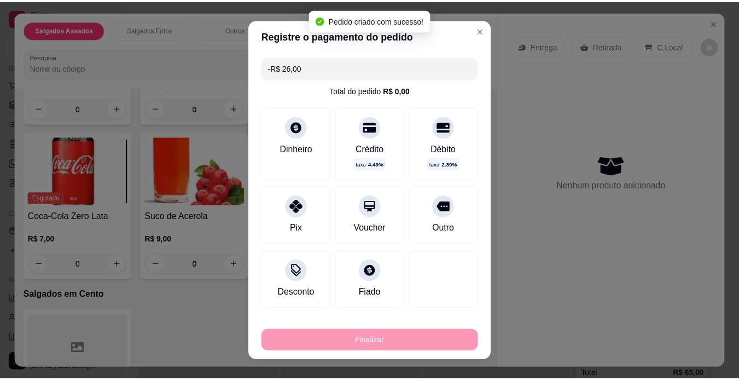
scroll to position [883, 0]
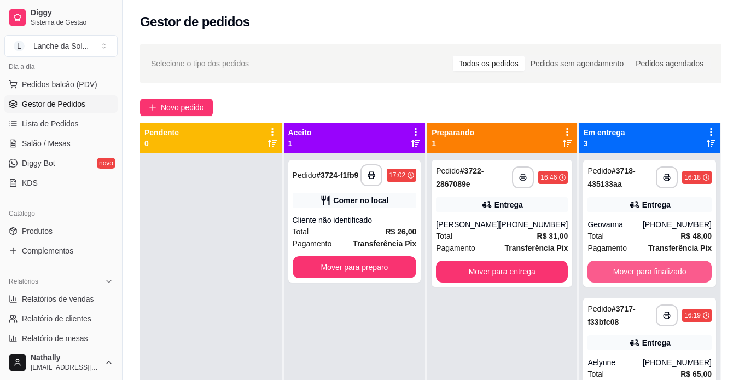
click at [634, 265] on button "Mover para finalizado" at bounding box center [649, 271] width 124 height 22
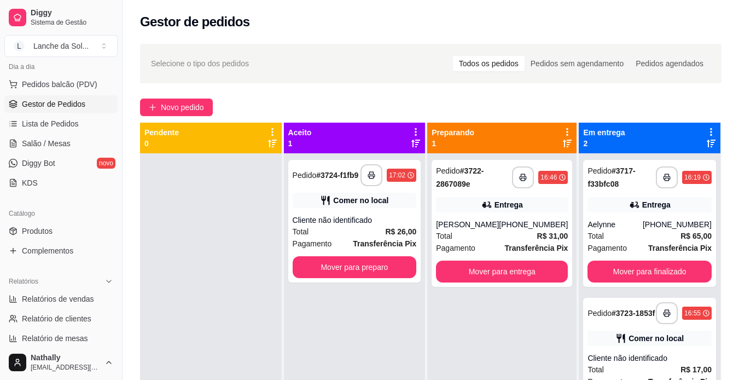
scroll to position [69, 0]
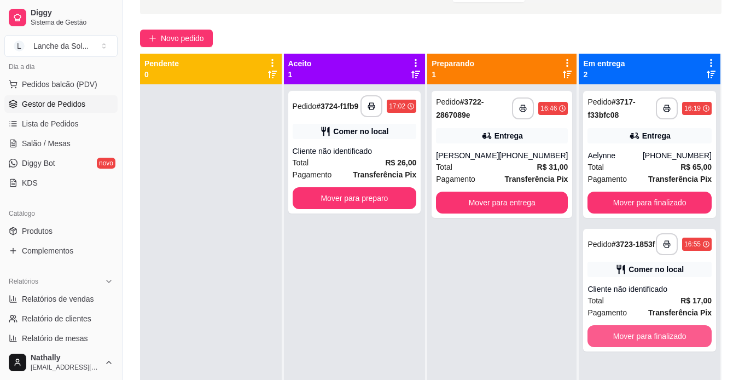
click at [655, 334] on button "Mover para finalizado" at bounding box center [649, 336] width 124 height 22
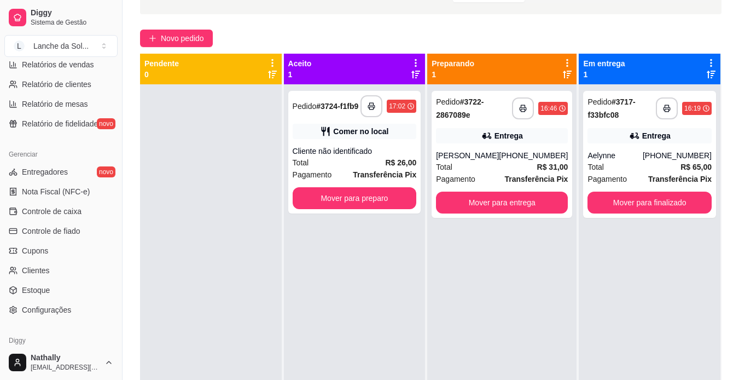
scroll to position [281, 0]
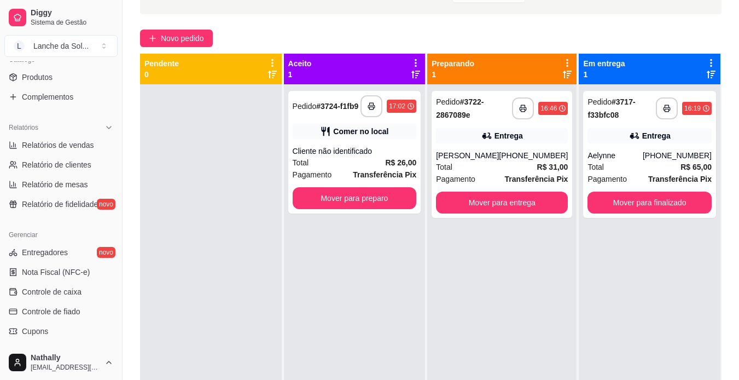
click at [85, 183] on span "Relatório de mesas" at bounding box center [55, 184] width 66 height 11
select select "TOTAL_OF_ORDERS"
select select "7"
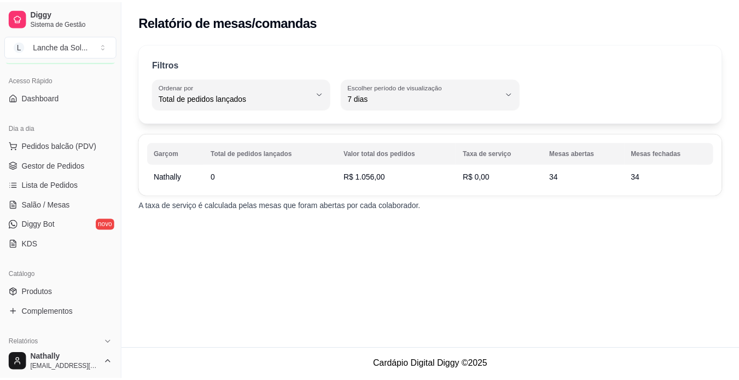
scroll to position [65, 0]
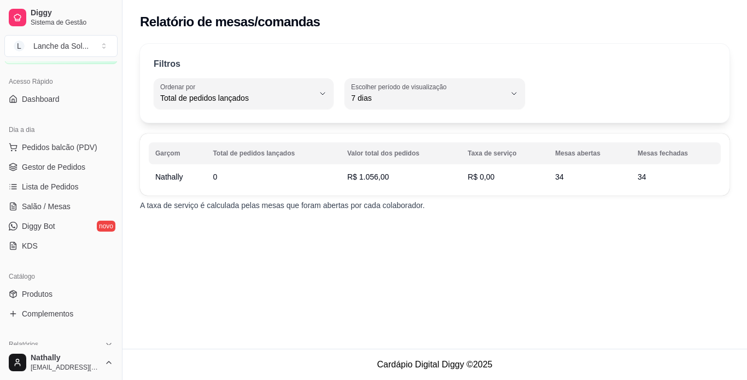
click at [53, 206] on span "Salão / Mesas" at bounding box center [46, 206] width 49 height 11
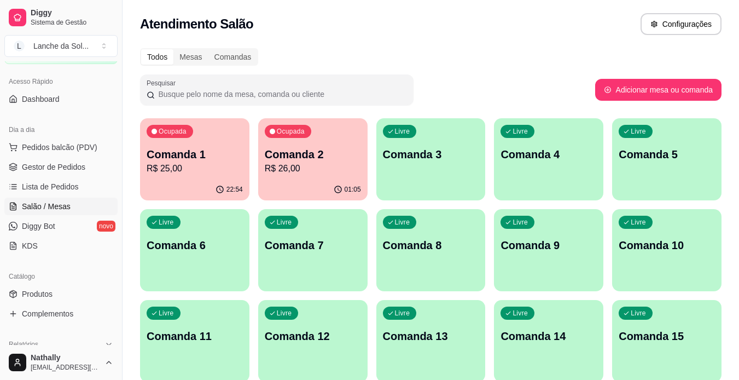
click at [209, 164] on p "R$ 25,00" at bounding box center [195, 168] width 96 height 13
click at [323, 167] on p "R$ 26,00" at bounding box center [313, 168] width 94 height 13
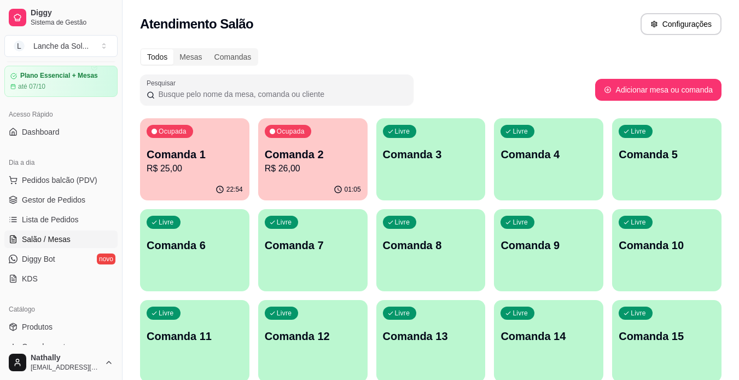
scroll to position [118, 0]
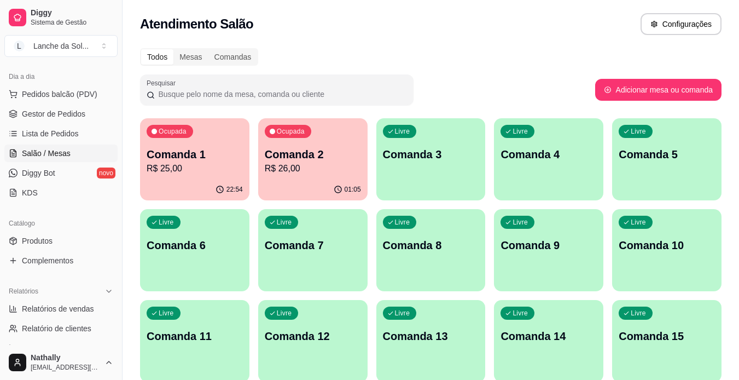
click at [37, 238] on span "Produtos" at bounding box center [37, 240] width 31 height 11
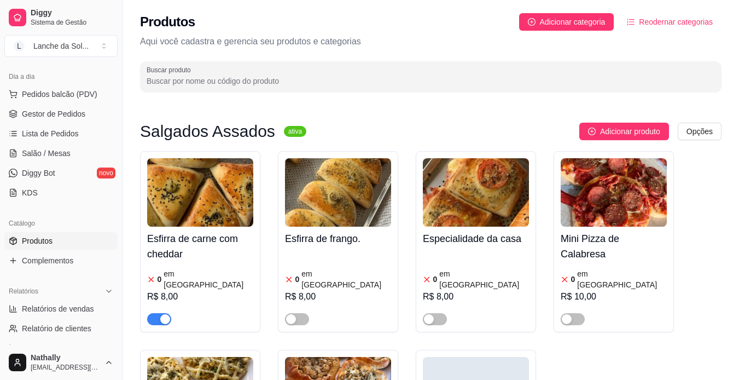
click at [67, 115] on span "Gestor de Pedidos" at bounding box center [53, 113] width 63 height 11
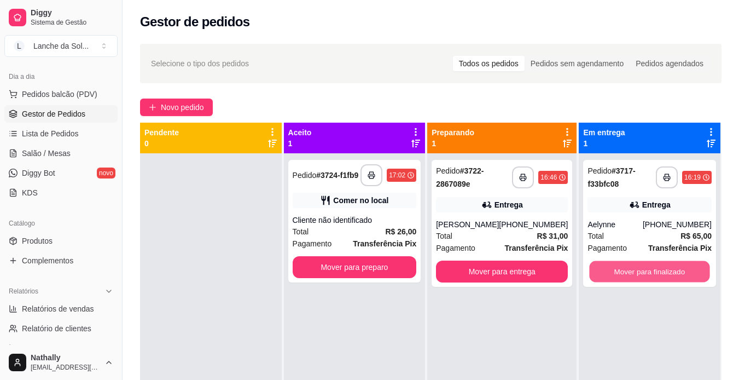
click at [660, 267] on button "Mover para finalizado" at bounding box center [650, 271] width 120 height 21
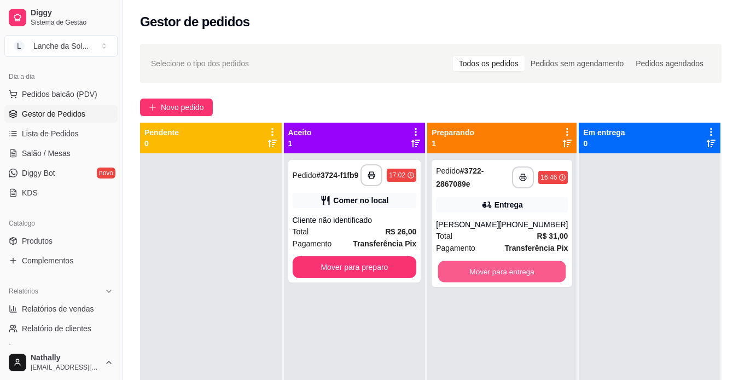
click at [509, 269] on button "Mover para entrega" at bounding box center [502, 271] width 128 height 21
click at [509, 269] on div "Mover para entrega" at bounding box center [502, 271] width 132 height 22
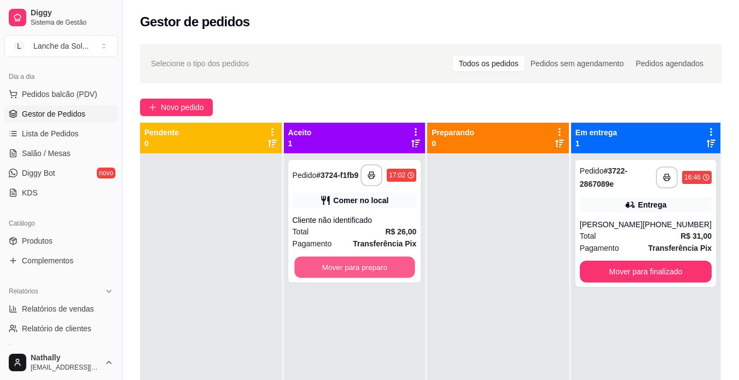
click at [354, 258] on button "Mover para preparo" at bounding box center [354, 266] width 120 height 21
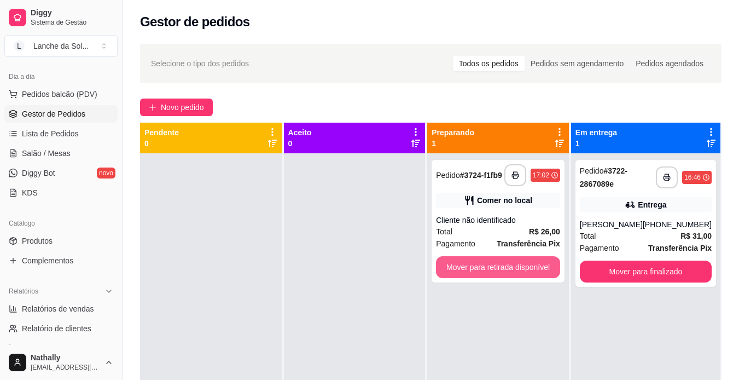
click at [487, 277] on button "Mover para retirada disponível" at bounding box center [498, 267] width 124 height 22
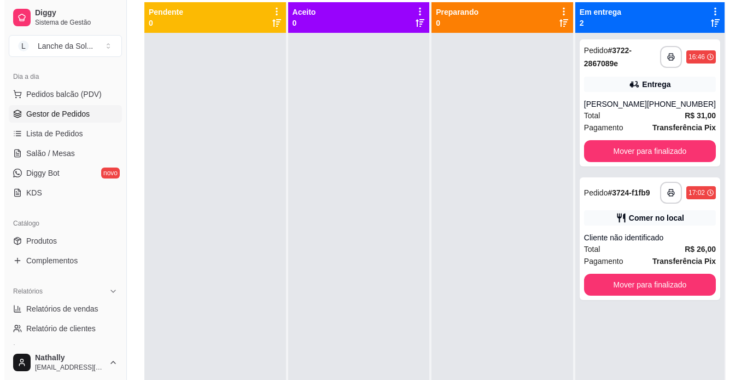
scroll to position [127, 0]
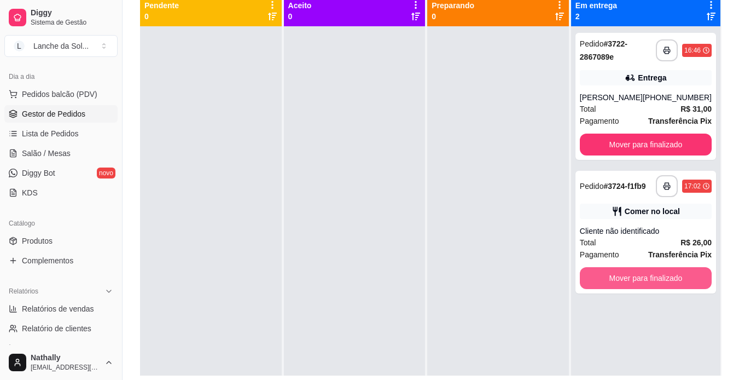
click at [650, 278] on button "Mover para finalizado" at bounding box center [646, 278] width 132 height 22
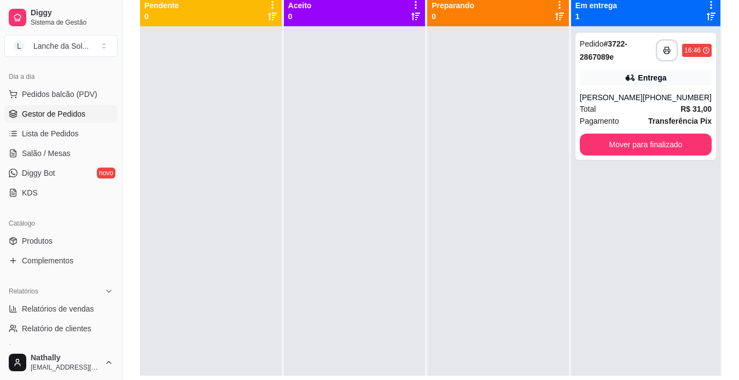
click at [643, 102] on div "[PERSON_NAME]" at bounding box center [611, 97] width 63 height 11
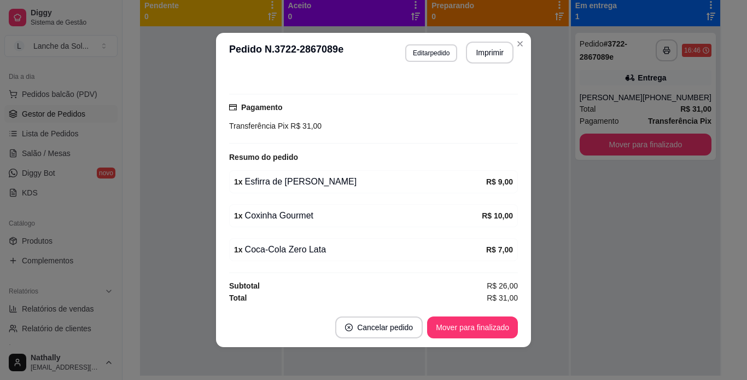
scroll to position [266, 0]
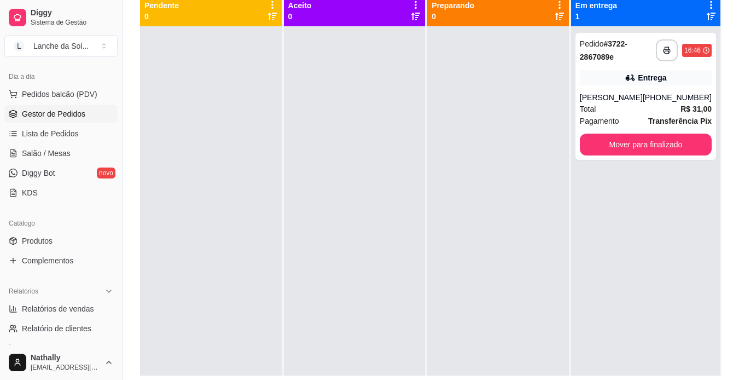
click at [681, 102] on div "(93) 99162-9693" at bounding box center [677, 97] width 69 height 11
click at [497, 240] on div at bounding box center [498, 216] width 142 height 380
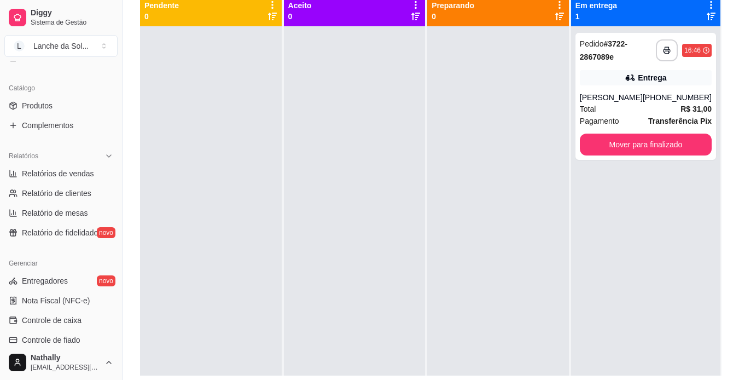
scroll to position [254, 0]
click at [75, 173] on span "Relatórios de vendas" at bounding box center [58, 172] width 72 height 11
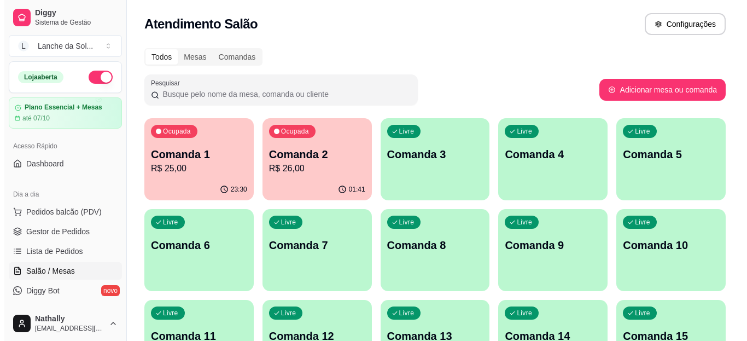
scroll to position [97, 0]
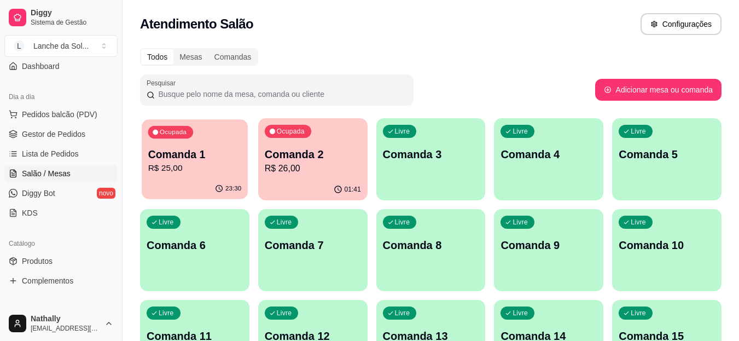
click at [217, 177] on div "Ocupada Comanda 1 R$ 25,00" at bounding box center [195, 148] width 106 height 59
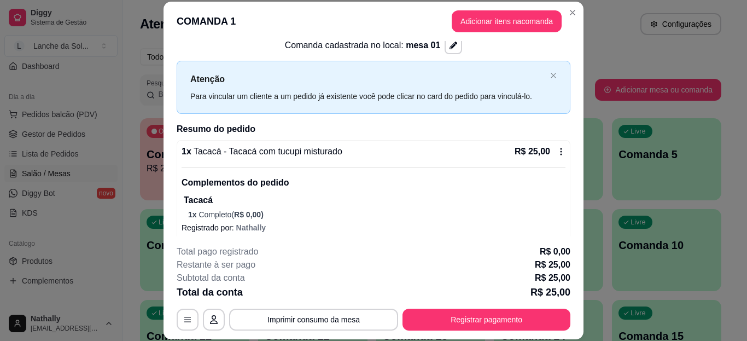
scroll to position [30, 0]
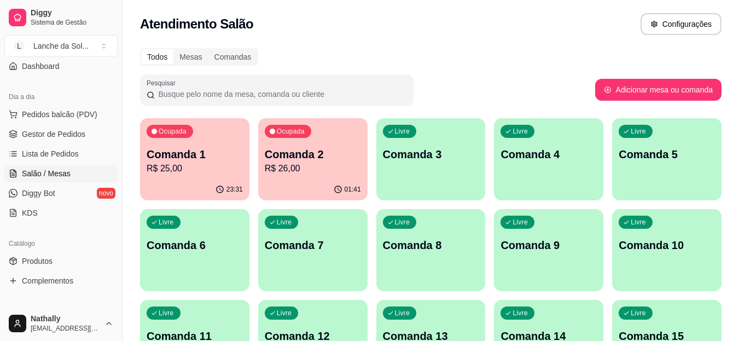
click at [343, 159] on p "Comanda 2" at bounding box center [313, 154] width 96 height 15
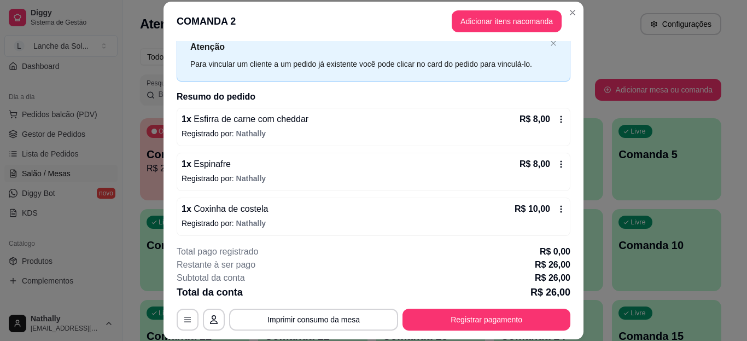
scroll to position [58, 0]
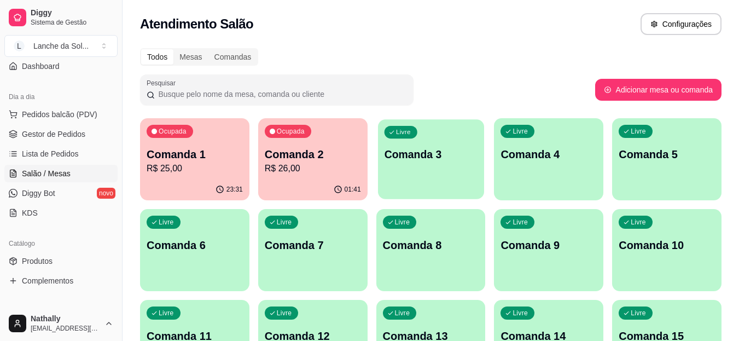
click at [439, 160] on p "Comanda 3" at bounding box center [431, 154] width 94 height 15
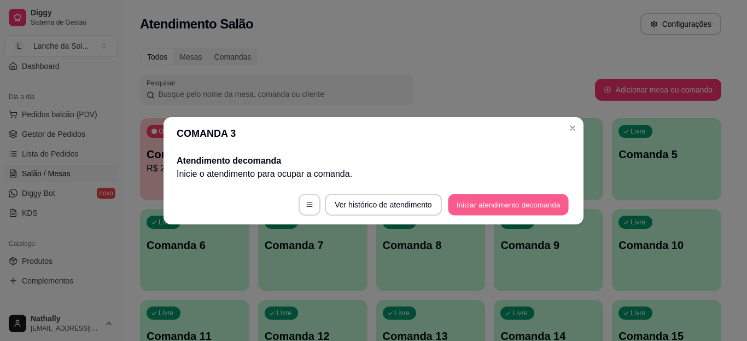
click at [499, 197] on button "Iniciar atendimento de comanda" at bounding box center [508, 204] width 121 height 21
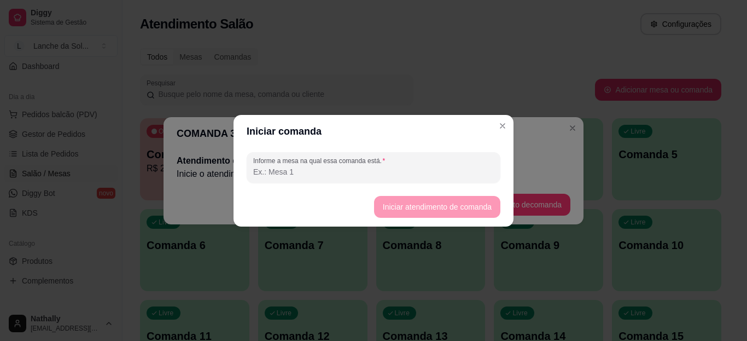
click at [439, 167] on input "Informe a mesa na qual essa comanda está." at bounding box center [373, 171] width 241 height 11
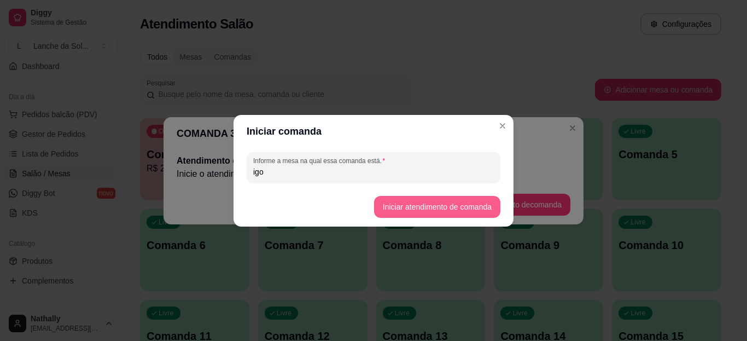
type input "igo"
click at [389, 201] on button "Iniciar atendimento de comanda" at bounding box center [437, 207] width 126 height 22
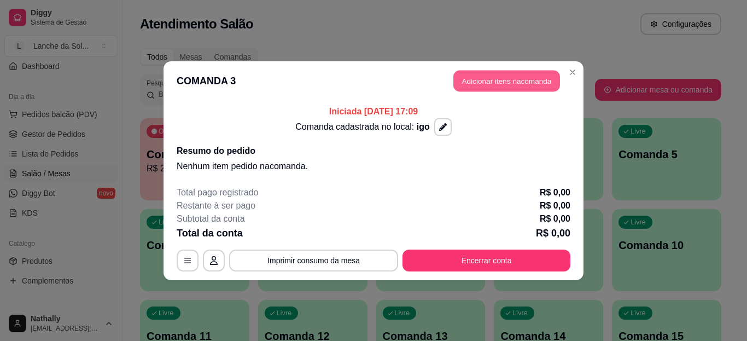
click at [462, 88] on button "Adicionar itens na comanda" at bounding box center [506, 80] width 107 height 21
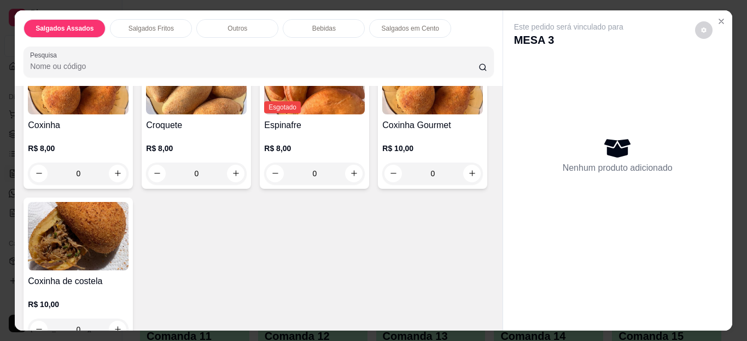
scroll to position [328, 0]
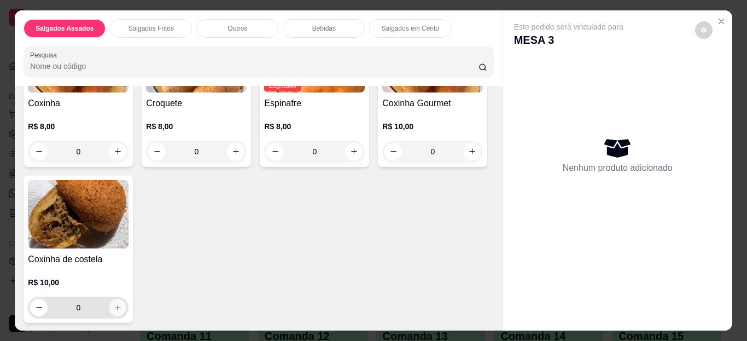
click at [122, 304] on icon "increase-product-quantity" at bounding box center [118, 307] width 8 height 8
type input "1"
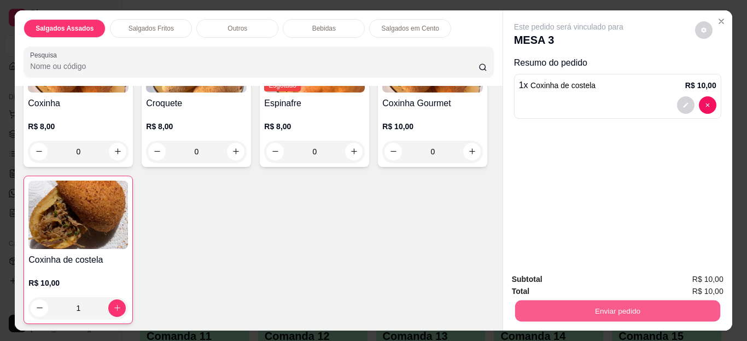
click at [599, 300] on button "Enviar pedido" at bounding box center [617, 310] width 205 height 21
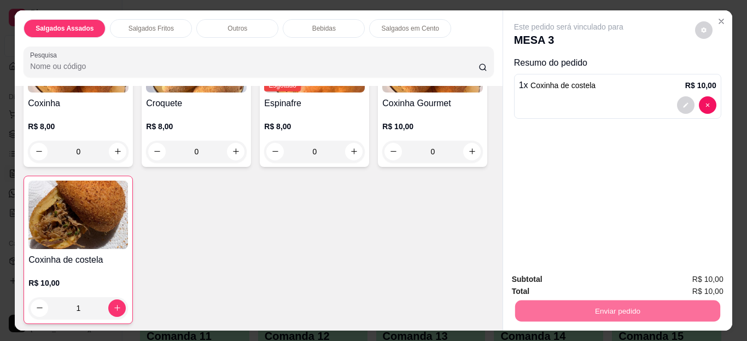
click at [685, 275] on button "Enviar pedido" at bounding box center [695, 280] width 60 height 20
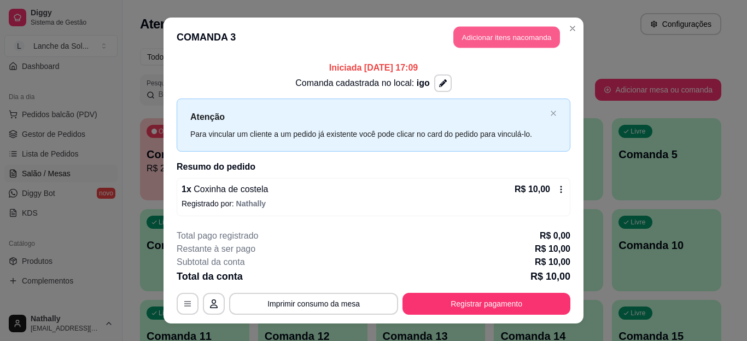
click at [514, 39] on button "Adicionar itens na comanda" at bounding box center [506, 37] width 107 height 21
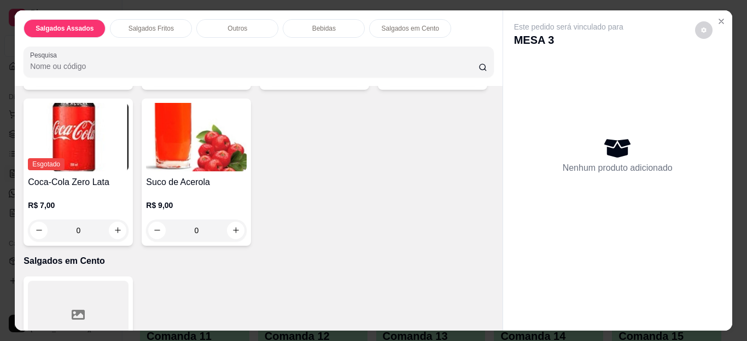
scroll to position [941, 0]
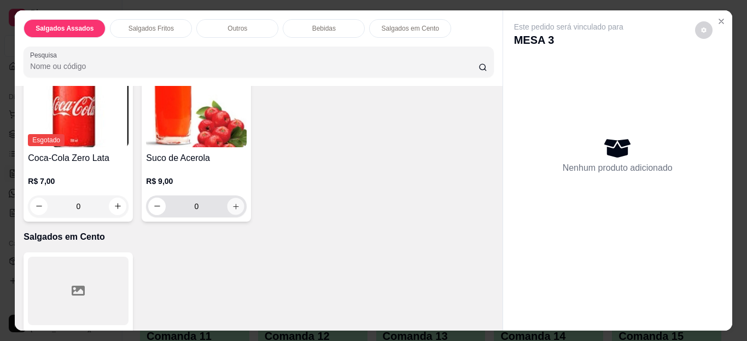
click at [244, 208] on button "increase-product-quantity" at bounding box center [236, 205] width 17 height 17
type input "1"
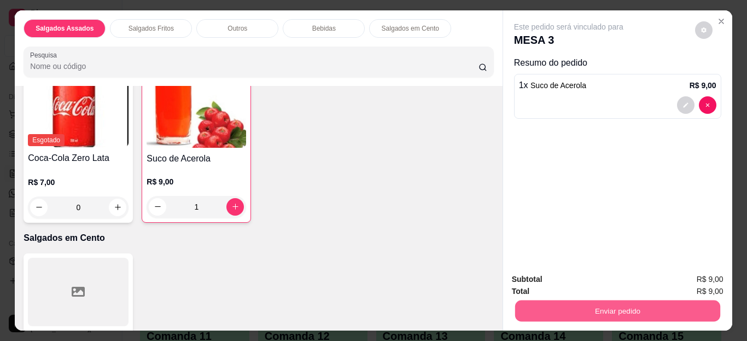
click at [526, 302] on button "Enviar pedido" at bounding box center [617, 310] width 205 height 21
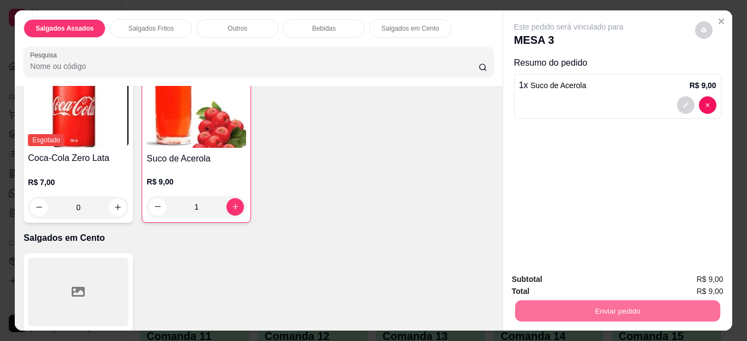
click at [698, 277] on button "Enviar pedido" at bounding box center [695, 280] width 60 height 20
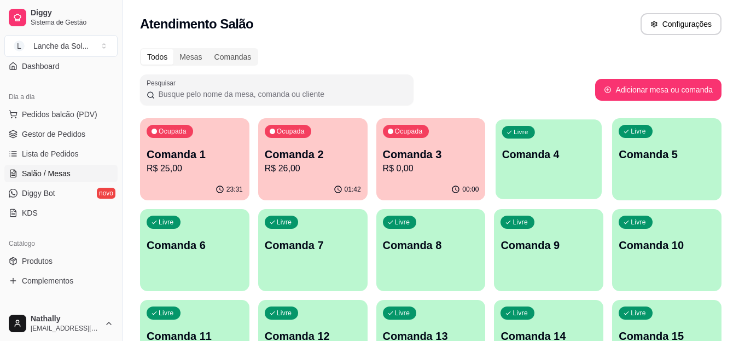
click at [564, 157] on p "Comanda 4" at bounding box center [549, 154] width 94 height 15
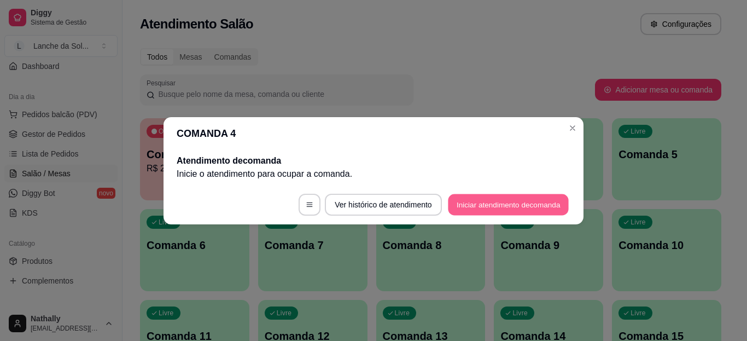
click at [509, 208] on button "Iniciar atendimento de comanda" at bounding box center [508, 204] width 121 height 21
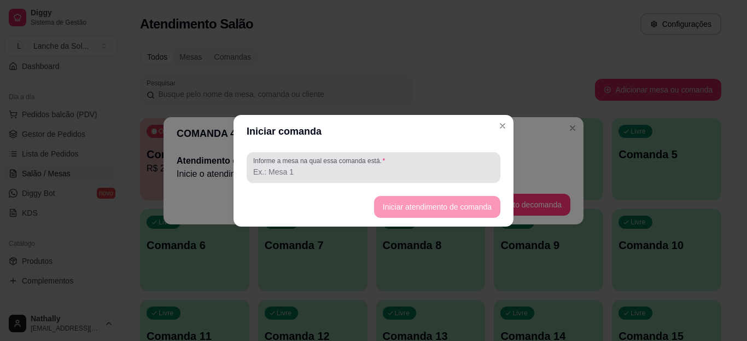
click at [439, 166] on input "Informe a mesa na qual essa comanda está." at bounding box center [373, 171] width 241 height 11
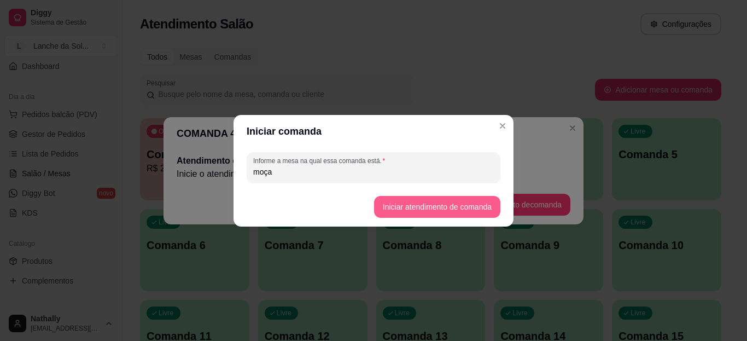
type input "moça"
click at [386, 202] on button "Iniciar atendimento de comanda" at bounding box center [437, 206] width 123 height 21
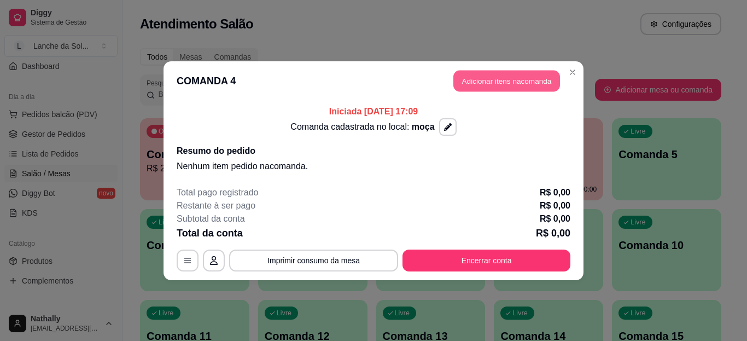
click at [461, 85] on button "Adicionar itens na comanda" at bounding box center [506, 80] width 107 height 21
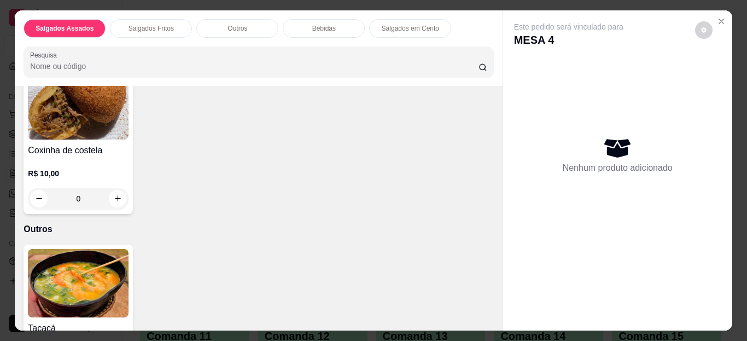
scroll to position [438, 0]
click at [122, 194] on icon "increase-product-quantity" at bounding box center [118, 198] width 8 height 8
type input "1"
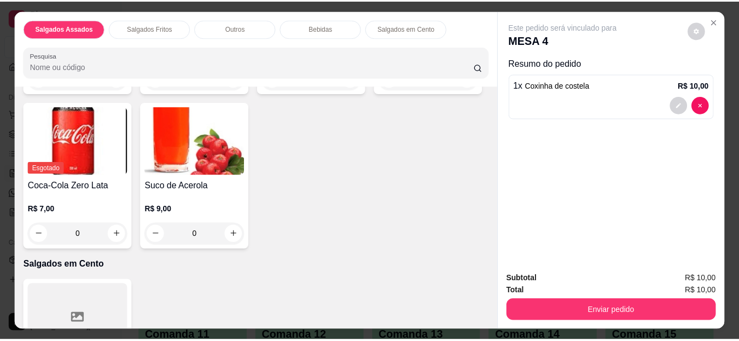
scroll to position [919, 0]
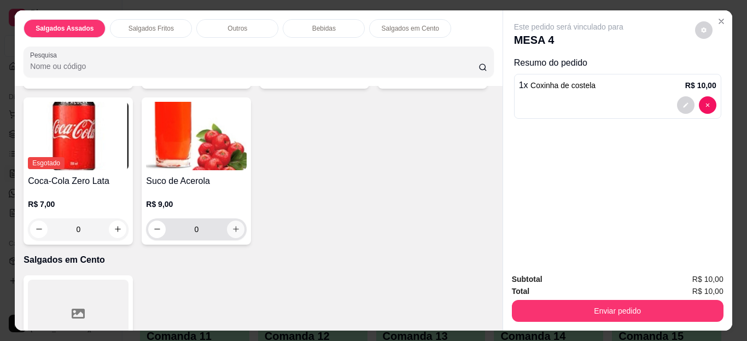
click at [244, 225] on button "increase-product-quantity" at bounding box center [236, 229] width 18 height 18
type input "1"
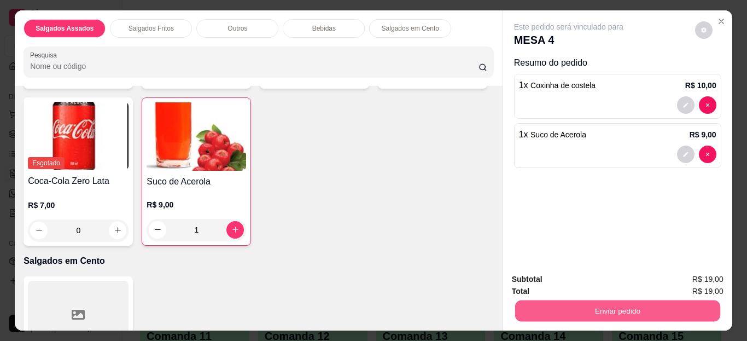
click at [524, 300] on button "Enviar pedido" at bounding box center [617, 310] width 205 height 21
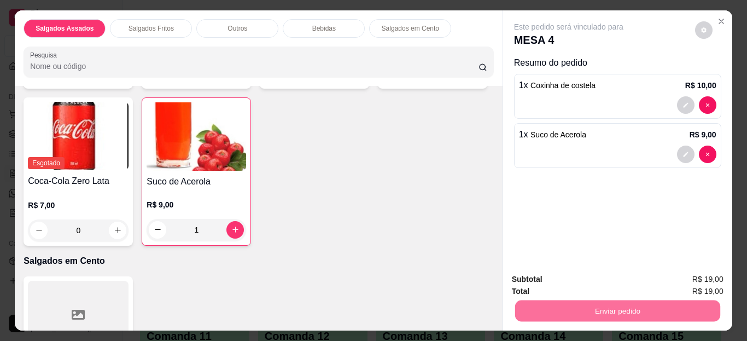
click at [678, 272] on button "Enviar pedido" at bounding box center [695, 280] width 60 height 20
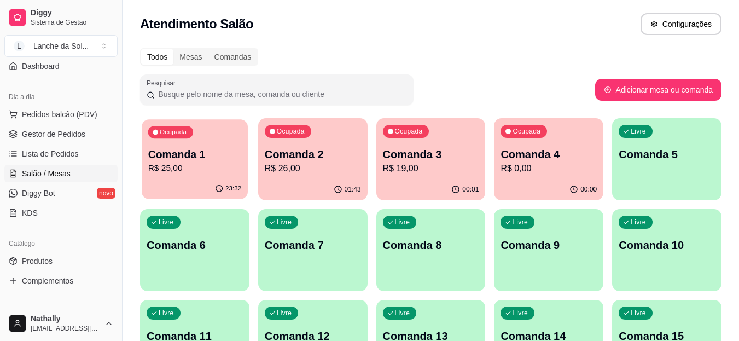
click at [197, 172] on p "R$ 25,00" at bounding box center [195, 168] width 94 height 13
click at [34, 136] on span "Gestor de Pedidos" at bounding box center [53, 134] width 63 height 11
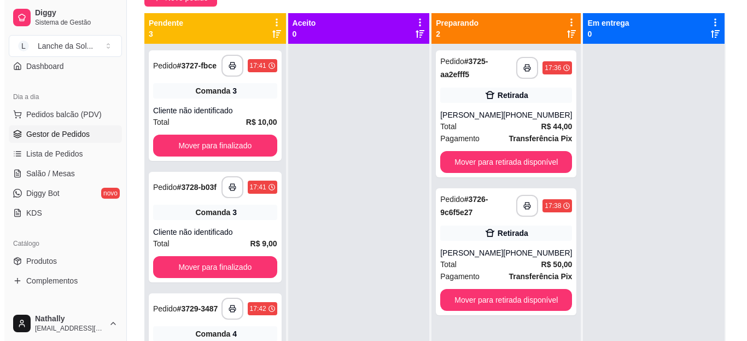
scroll to position [131, 0]
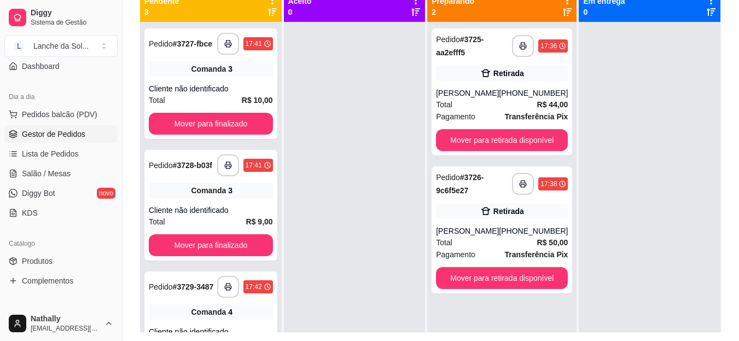
click at [473, 222] on div "**********" at bounding box center [502, 229] width 141 height 127
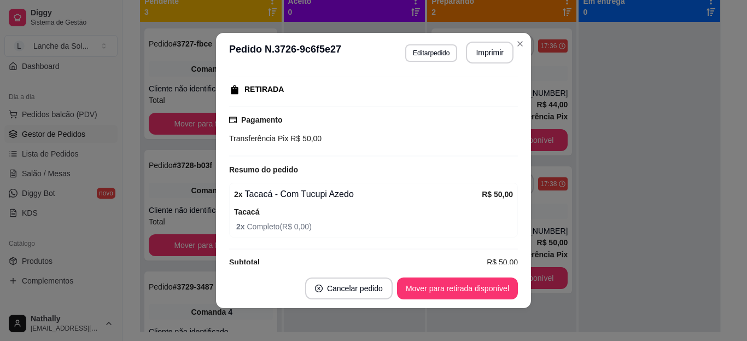
scroll to position [184, 0]
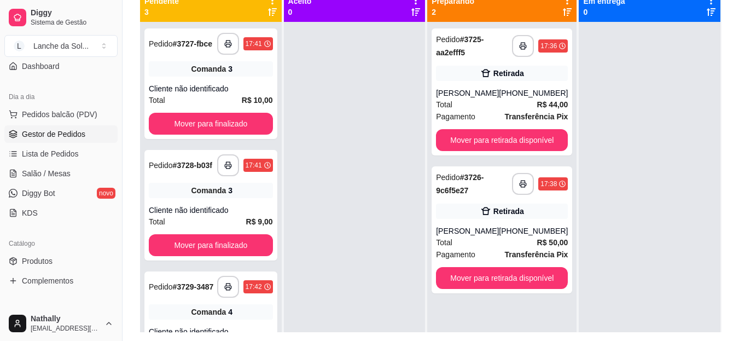
click at [490, 102] on div "Total R$ 44,00" at bounding box center [502, 104] width 132 height 12
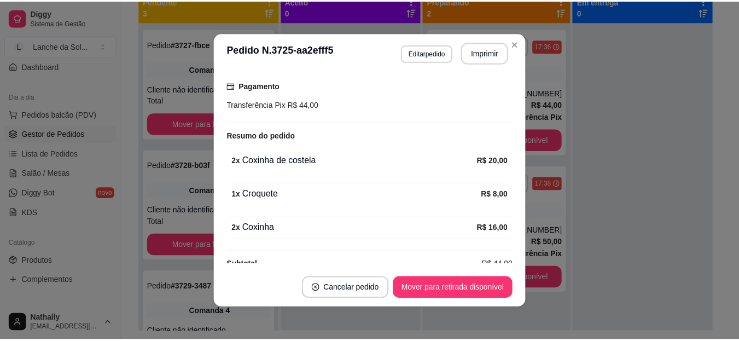
scroll to position [220, 0]
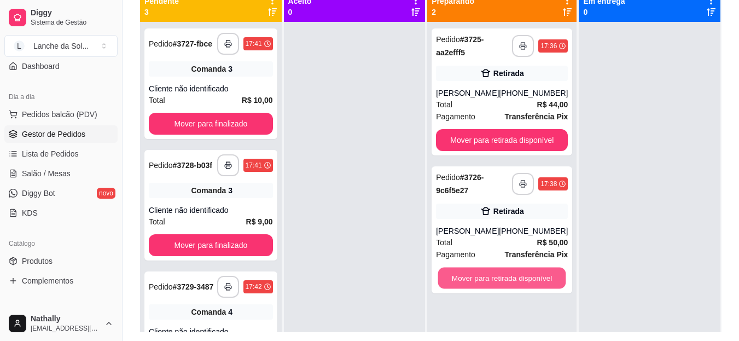
click at [536, 278] on button "Mover para retirada disponível" at bounding box center [502, 277] width 128 height 21
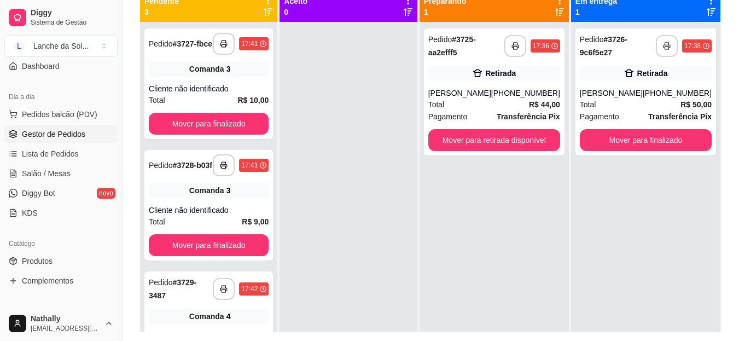
click at [77, 176] on link "Salão / Mesas" at bounding box center [60, 174] width 113 height 18
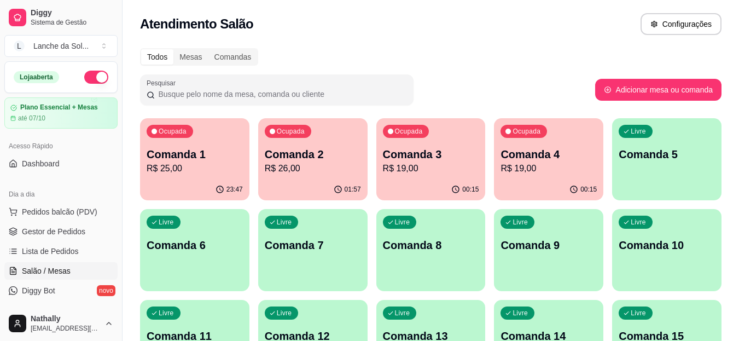
click at [351, 167] on p "R$ 26,00" at bounding box center [313, 168] width 96 height 13
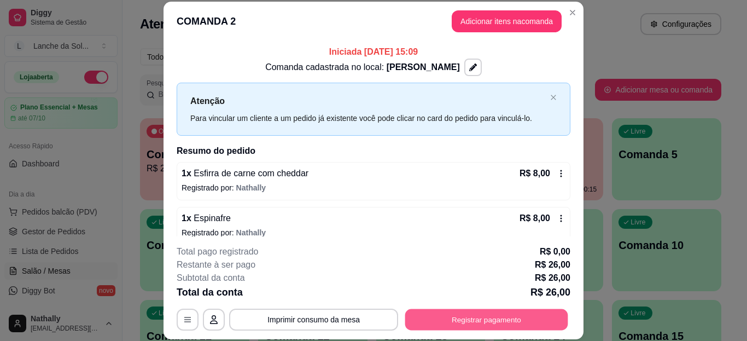
click at [413, 314] on button "Registrar pagamento" at bounding box center [486, 318] width 163 height 21
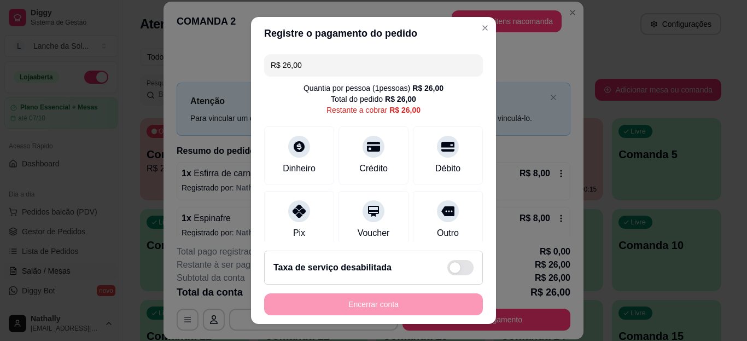
click at [293, 211] on icon at bounding box center [299, 211] width 13 height 13
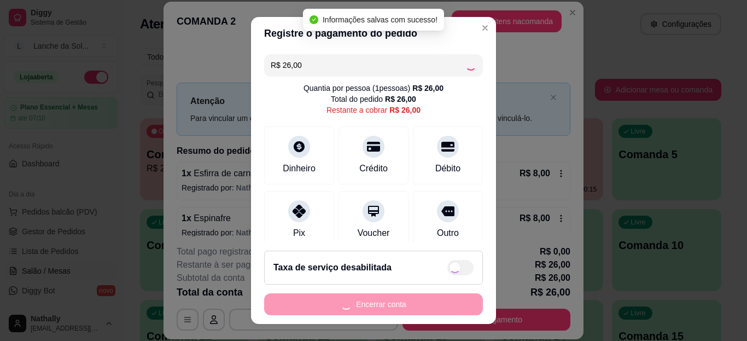
type input "R$ 0,00"
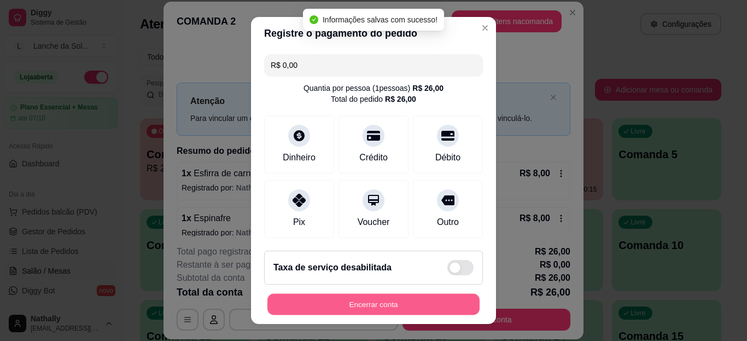
click at [345, 300] on button "Encerrar conta" at bounding box center [373, 303] width 212 height 21
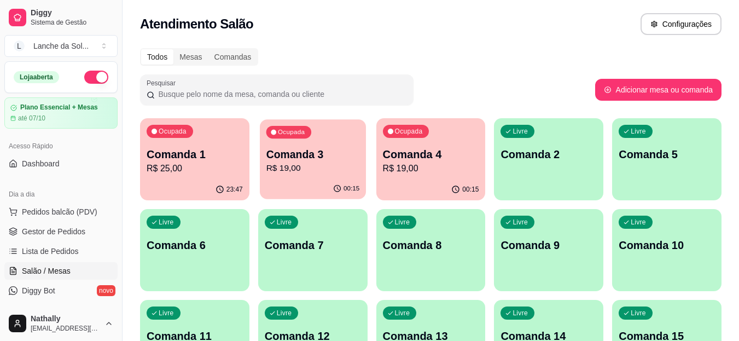
click at [356, 158] on p "Comanda 3" at bounding box center [313, 154] width 94 height 15
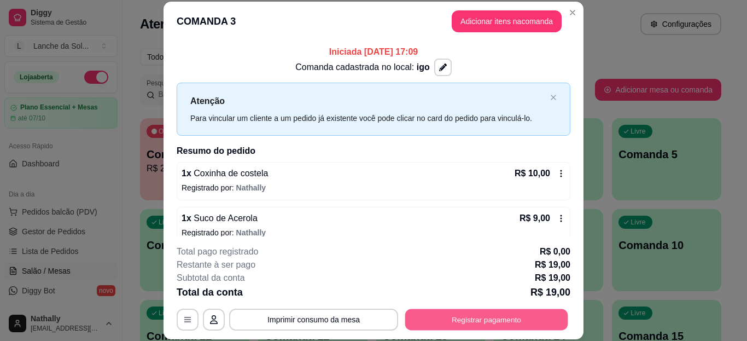
click at [488, 319] on button "Registrar pagamento" at bounding box center [486, 318] width 163 height 21
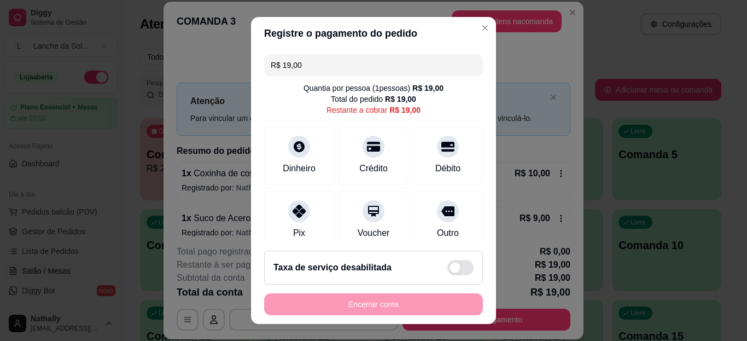
click at [293, 208] on icon at bounding box center [299, 211] width 13 height 13
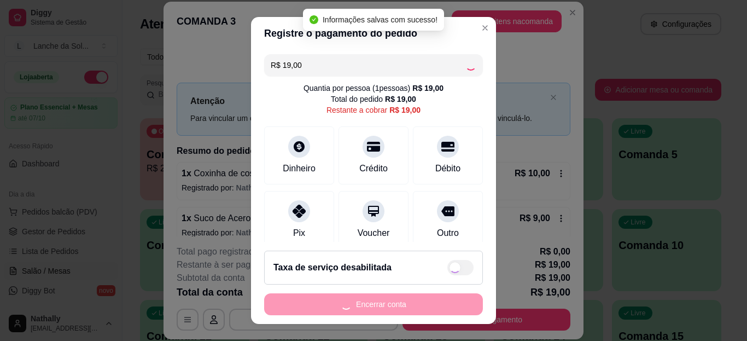
type input "R$ 0,00"
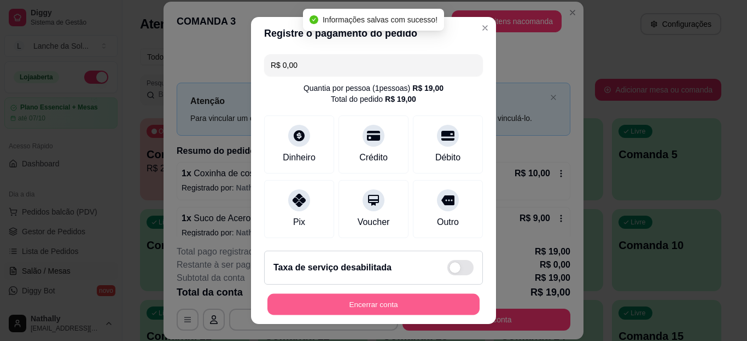
click at [347, 310] on button "Encerrar conta" at bounding box center [373, 303] width 212 height 21
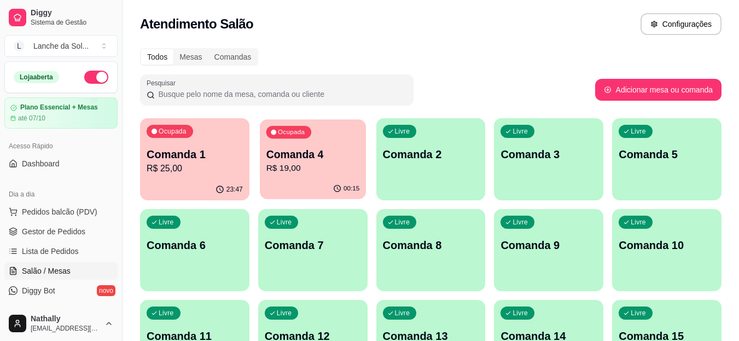
click at [312, 173] on p "R$ 19,00" at bounding box center [313, 168] width 94 height 13
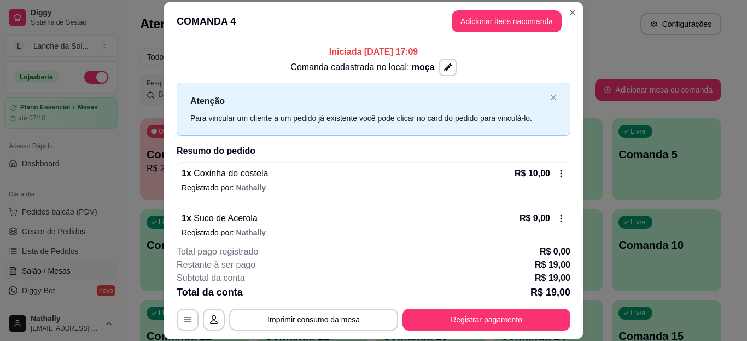
scroll to position [13, 0]
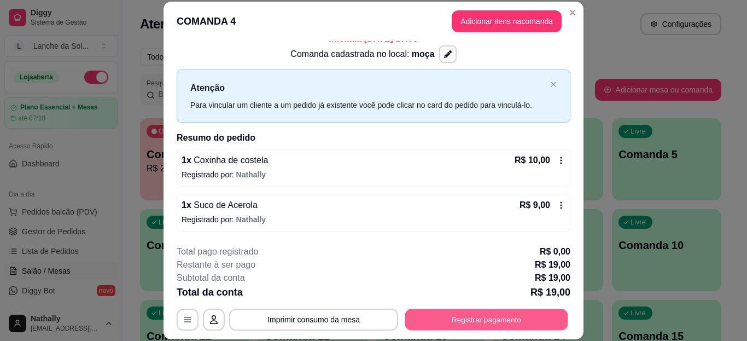
click at [485, 323] on button "Registrar pagamento" at bounding box center [486, 318] width 163 height 21
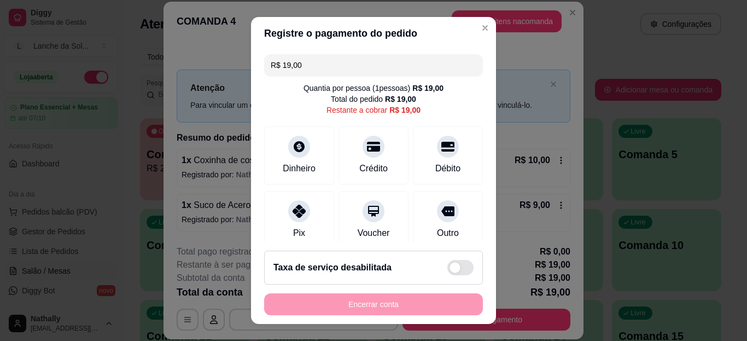
click at [298, 216] on div at bounding box center [299, 211] width 22 height 22
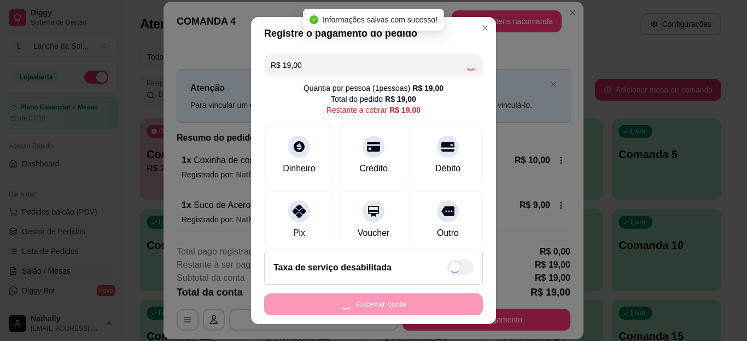
type input "R$ 0,00"
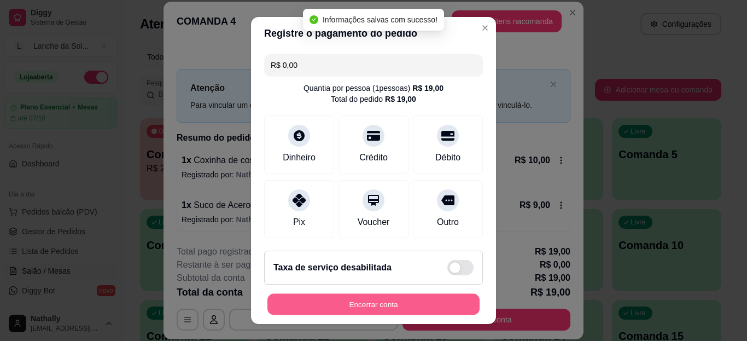
click at [351, 302] on button "Encerrar conta" at bounding box center [373, 303] width 212 height 21
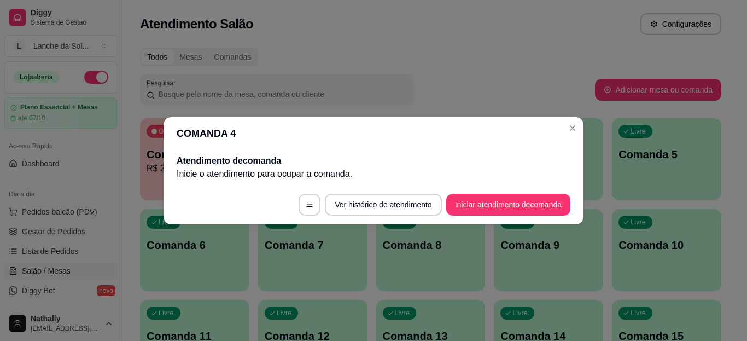
scroll to position [0, 0]
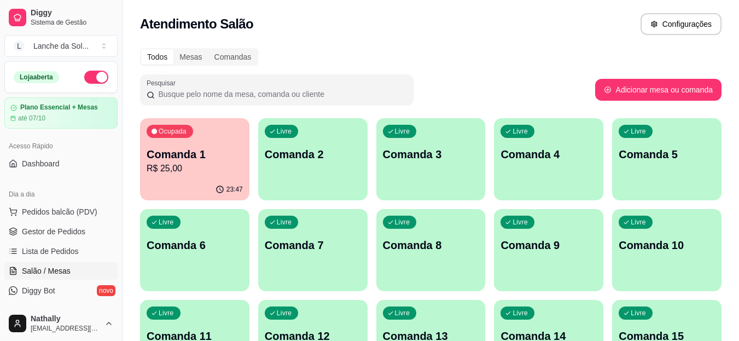
click at [81, 243] on link "Lista de Pedidos" at bounding box center [60, 251] width 113 height 18
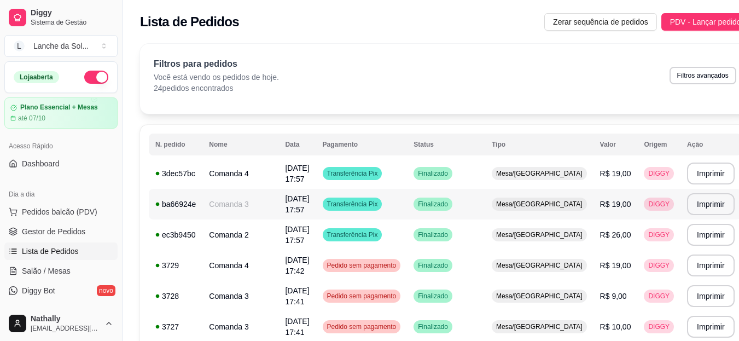
click at [600, 200] on span "R$ 19,00" at bounding box center [615, 204] width 31 height 9
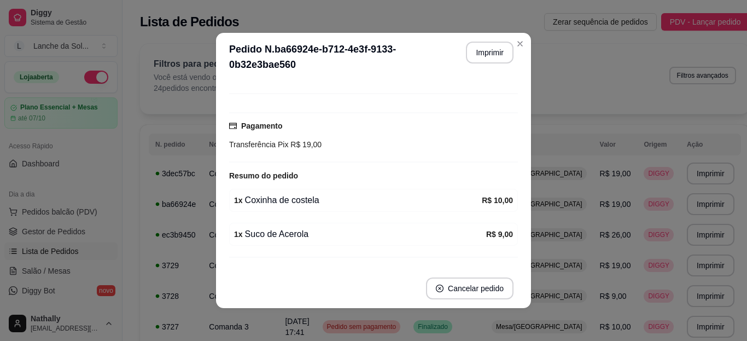
scroll to position [104, 0]
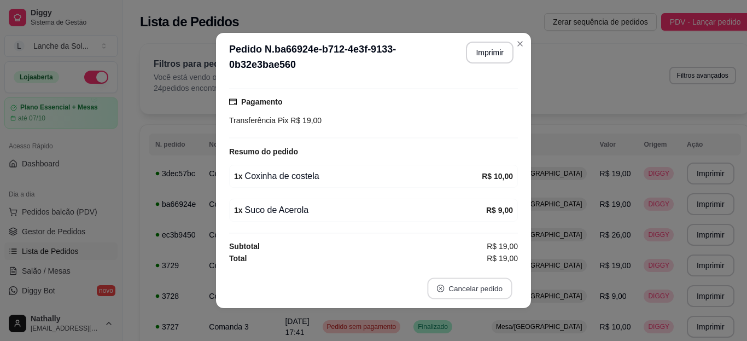
click at [458, 288] on button "Cancelar pedido" at bounding box center [469, 288] width 85 height 21
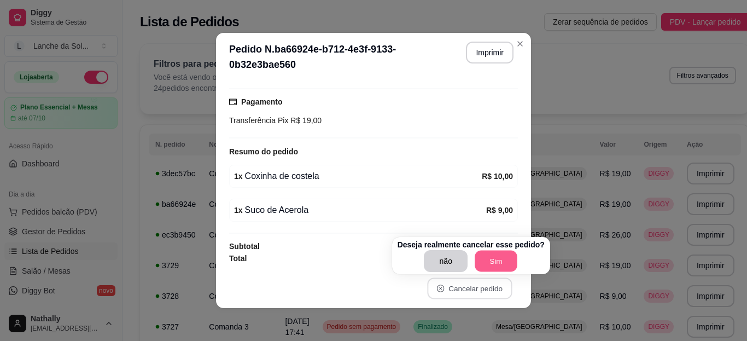
click at [492, 267] on button "Sim" at bounding box center [496, 260] width 43 height 21
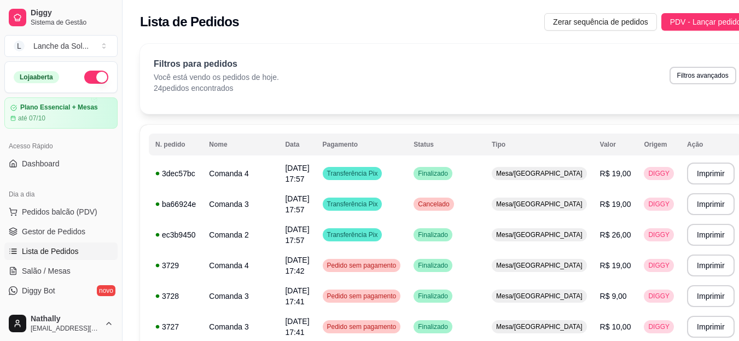
click at [51, 216] on span "Pedidos balcão (PDV)" at bounding box center [59, 211] width 75 height 11
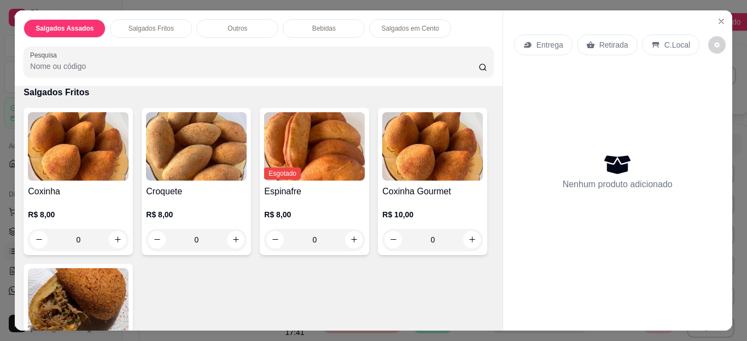
scroll to position [241, 0]
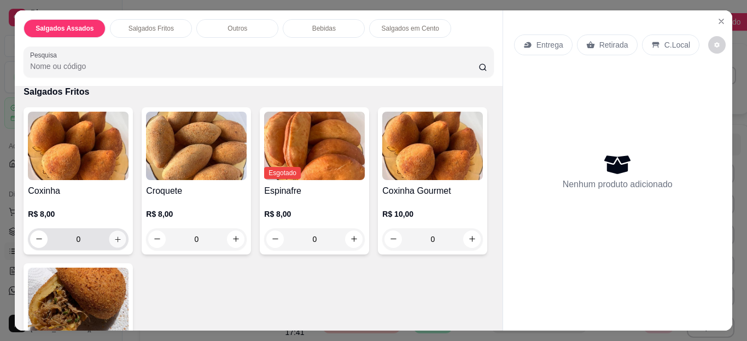
click at [114, 235] on icon "increase-product-quantity" at bounding box center [118, 239] width 8 height 8
type input "1"
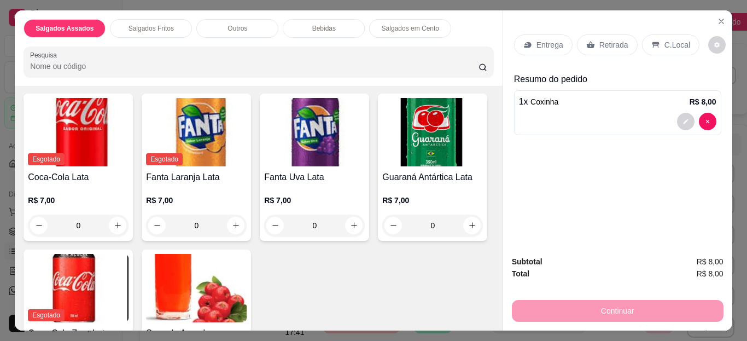
scroll to position [788, 0]
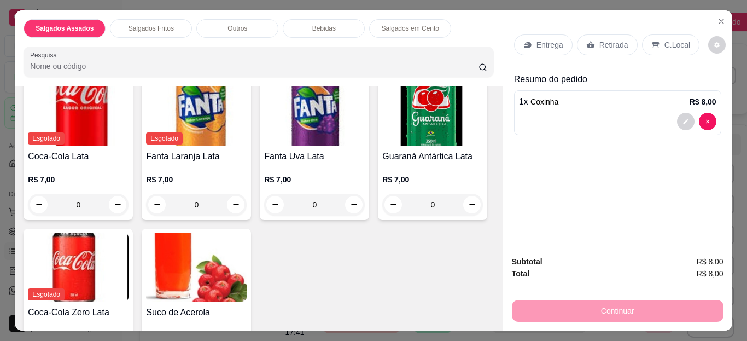
click at [247, 283] on img at bounding box center [196, 267] width 101 height 68
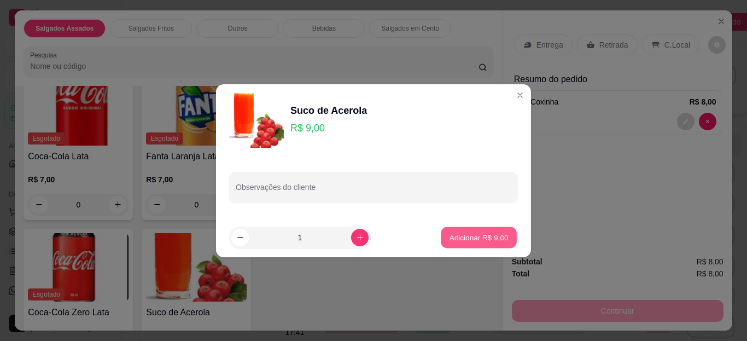
click at [457, 243] on button "Adicionar R$ 9,00" at bounding box center [479, 236] width 76 height 21
type input "1"
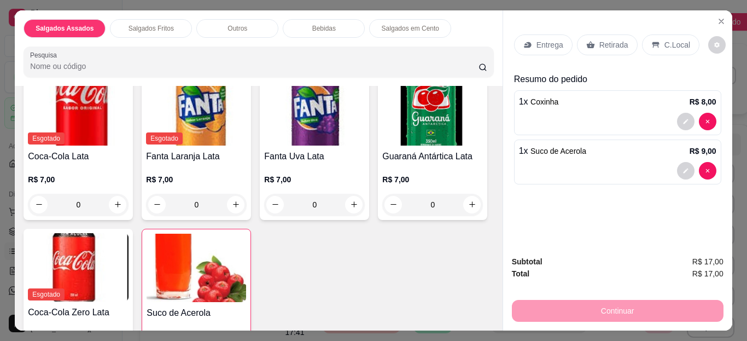
click at [655, 41] on div "C.Local" at bounding box center [670, 44] width 57 height 21
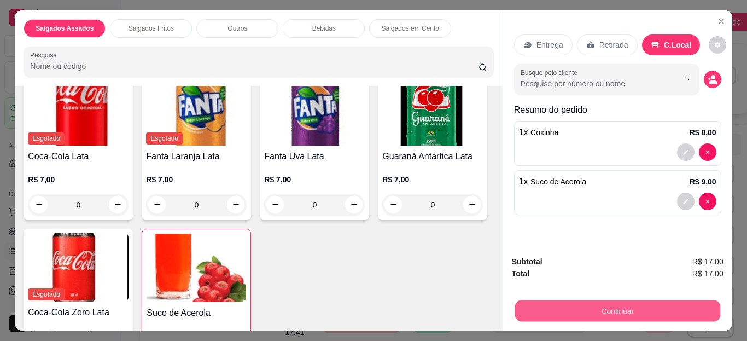
click at [579, 305] on button "Continuar" at bounding box center [617, 310] width 205 height 21
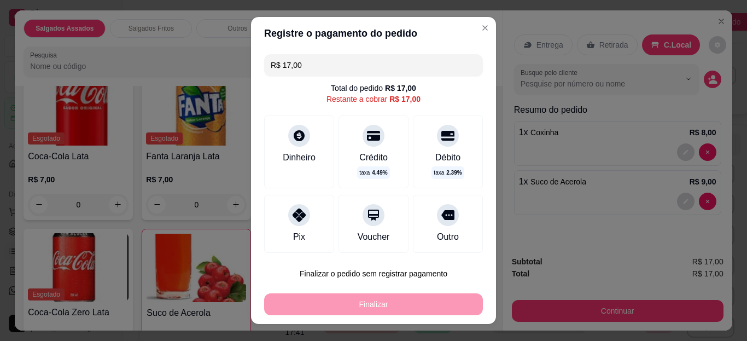
click at [303, 214] on div at bounding box center [299, 215] width 22 height 22
type input "R$ 0,00"
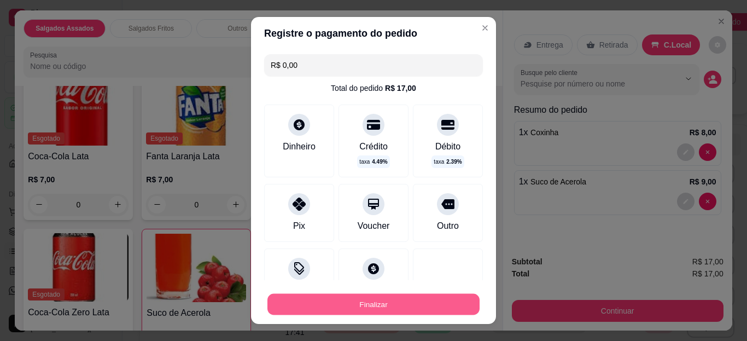
click at [343, 305] on button "Finalizar" at bounding box center [373, 303] width 212 height 21
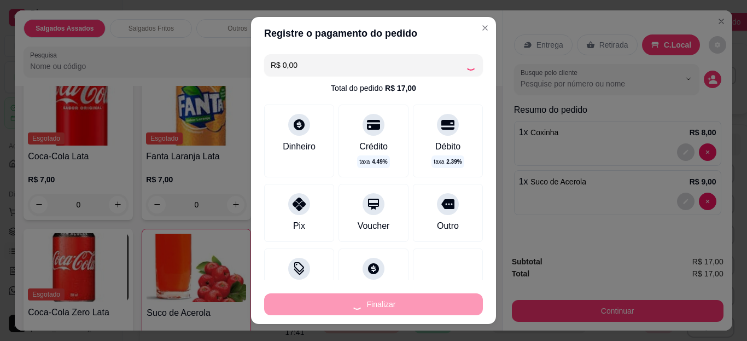
type input "0"
type input "-R$ 17,00"
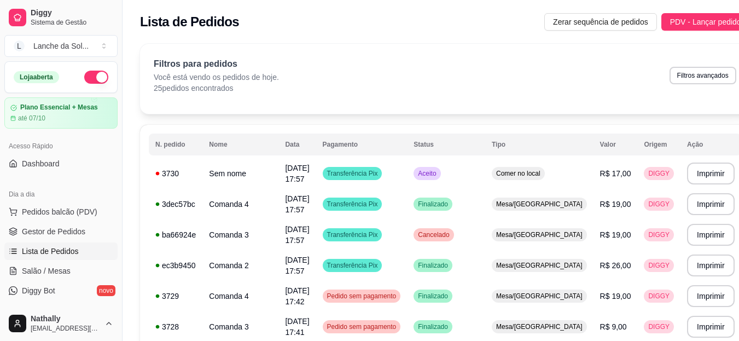
click at [65, 208] on span "Pedidos balcão (PDV)" at bounding box center [59, 211] width 75 height 11
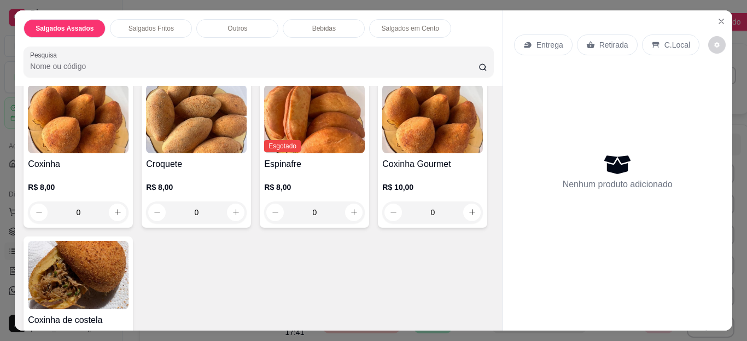
scroll to position [284, 0]
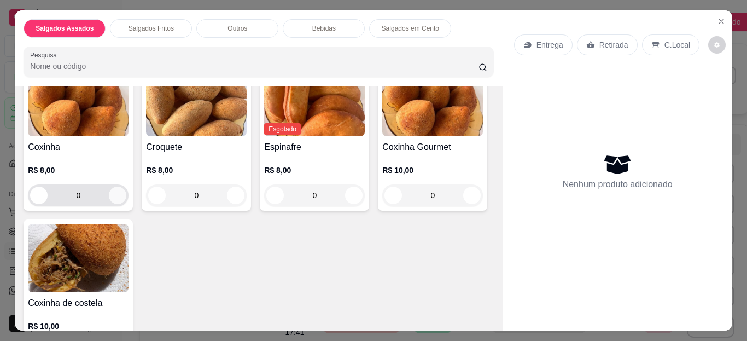
click at [115, 192] on icon "increase-product-quantity" at bounding box center [118, 195] width 6 height 6
type input "1"
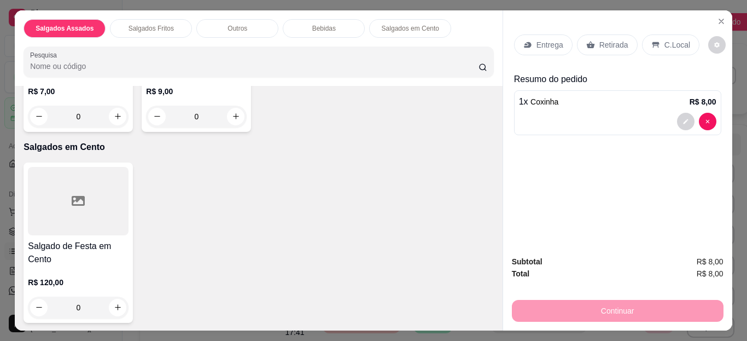
scroll to position [1032, 0]
click at [350, 120] on icon "increase-product-quantity" at bounding box center [354, 116] width 8 height 8
type input "1"
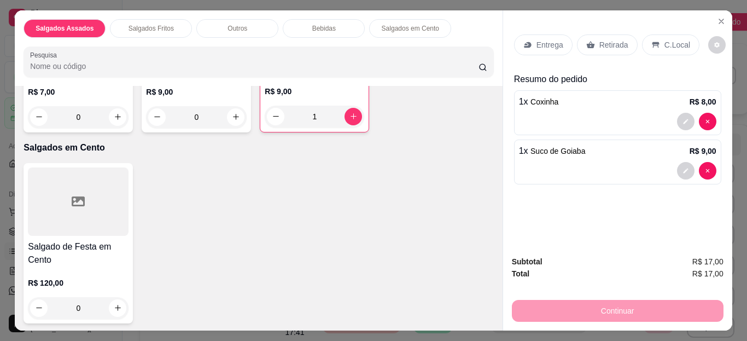
click at [649, 45] on div "C.Local" at bounding box center [670, 44] width 57 height 21
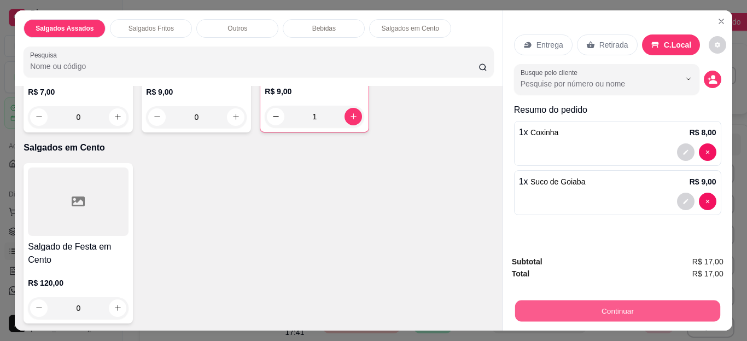
click at [574, 307] on button "Continuar" at bounding box center [617, 310] width 205 height 21
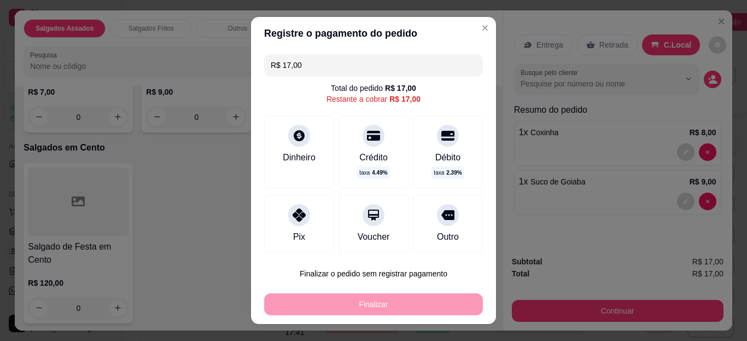
click at [301, 223] on div "Pix" at bounding box center [299, 224] width 70 height 58
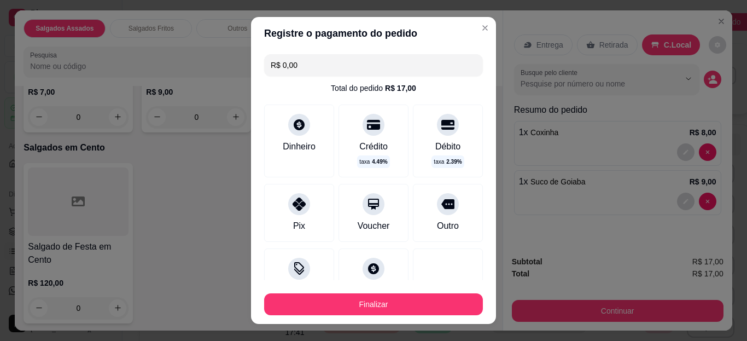
type input "R$ 0,00"
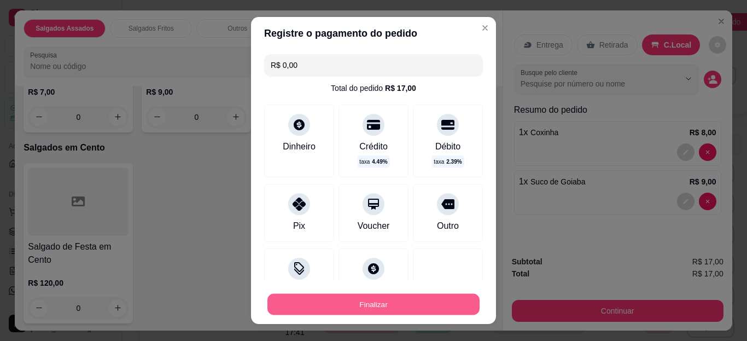
click at [308, 304] on button "Finalizar" at bounding box center [373, 303] width 212 height 21
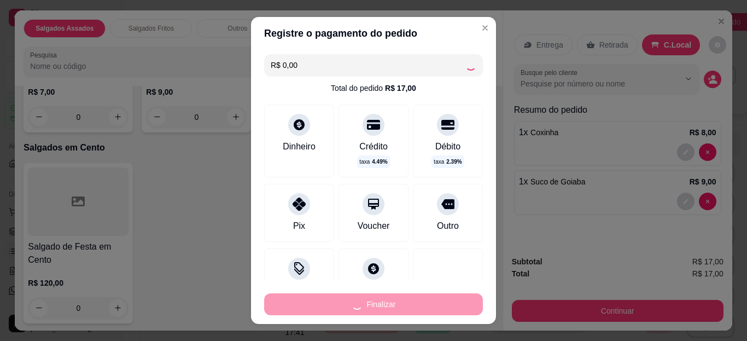
type input "0"
type input "-R$ 17,00"
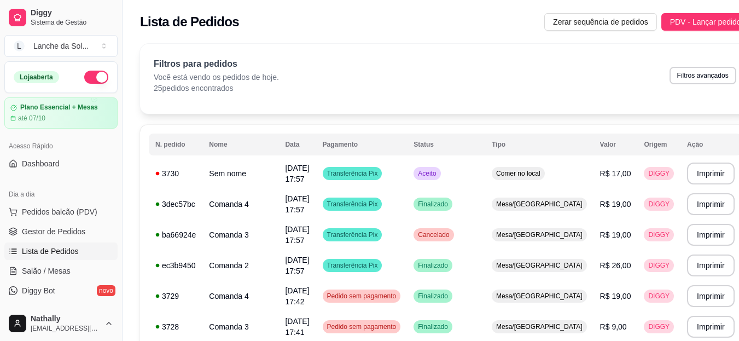
click at [79, 266] on link "Salão / Mesas" at bounding box center [60, 271] width 113 height 18
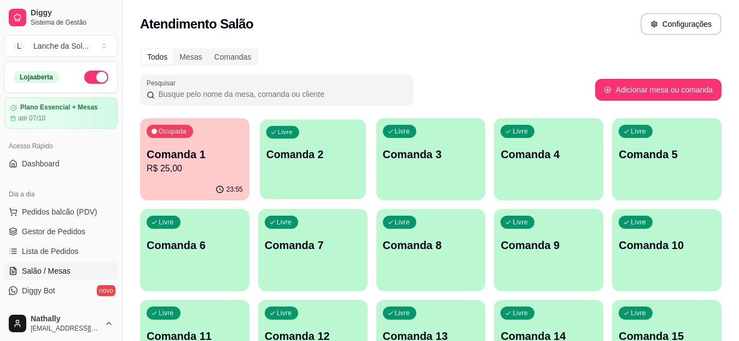
click at [298, 164] on div "Livre Comanda 2" at bounding box center [313, 152] width 106 height 67
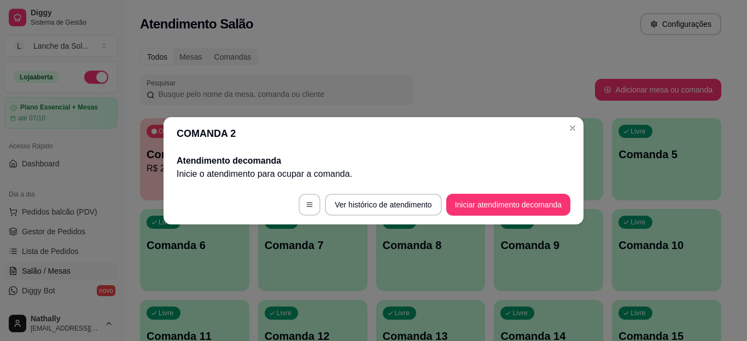
click at [454, 217] on footer "Ver histórico de atendimento Iniciar atendimento de comanda" at bounding box center [374, 204] width 420 height 39
click at [454, 207] on button "Iniciar atendimento de comanda" at bounding box center [508, 204] width 121 height 21
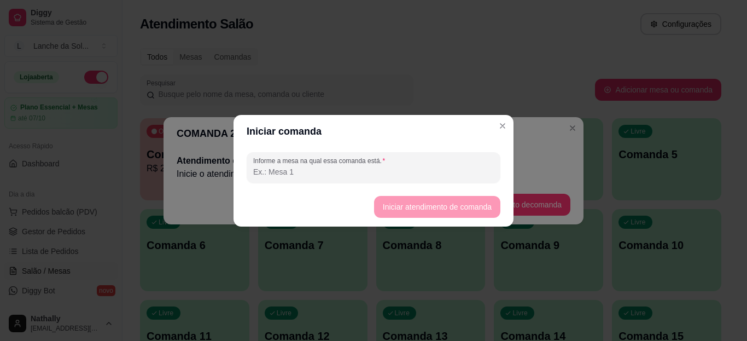
click at [419, 174] on input "Informe a mesa na qual essa comanda está." at bounding box center [373, 171] width 241 height 11
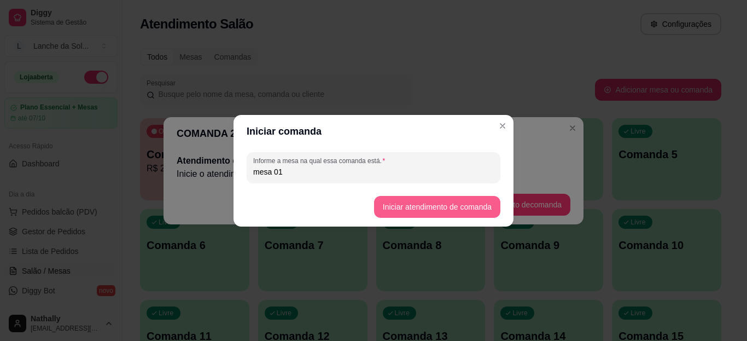
type input "mesa 01"
click at [386, 213] on button "Iniciar atendimento de comanda" at bounding box center [437, 206] width 123 height 21
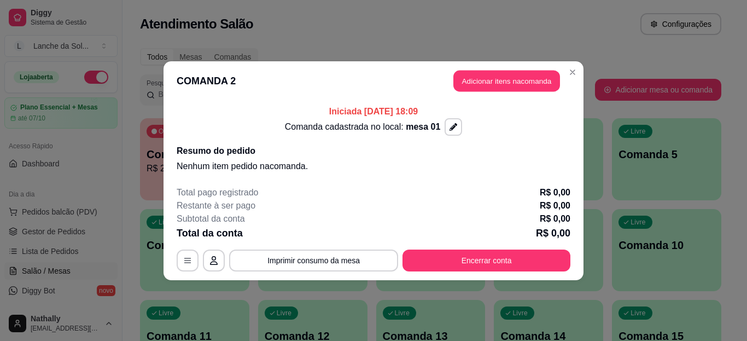
click at [476, 77] on button "Adicionar itens na comanda" at bounding box center [506, 80] width 107 height 21
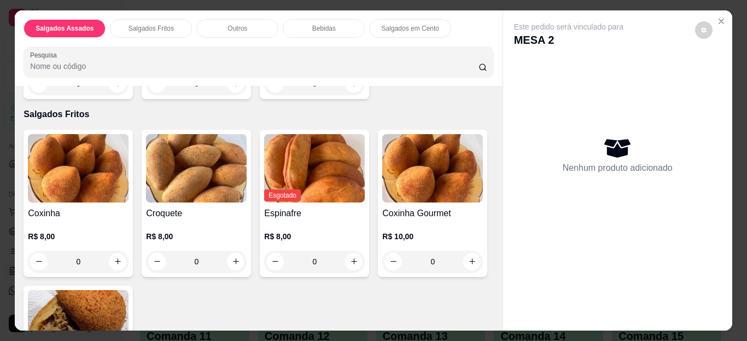
scroll to position [241, 0]
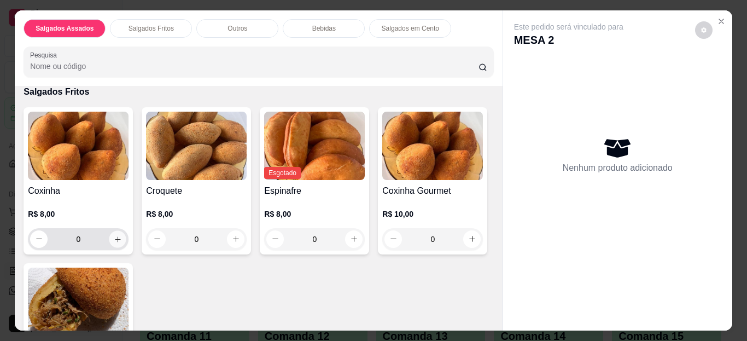
click at [114, 235] on icon "increase-product-quantity" at bounding box center [118, 239] width 8 height 8
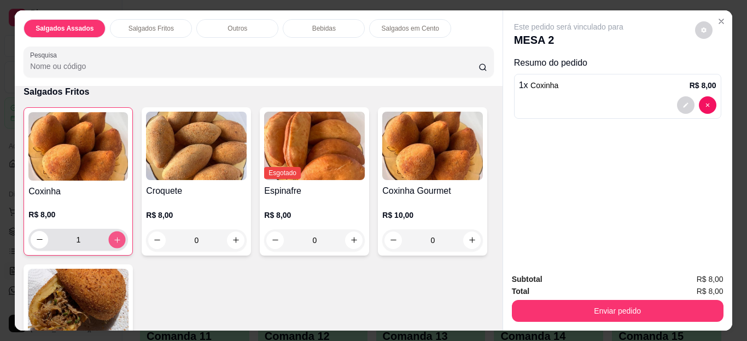
click at [113, 235] on icon "increase-product-quantity" at bounding box center [117, 239] width 8 height 8
type input "2"
click at [129, 282] on img at bounding box center [78, 303] width 101 height 68
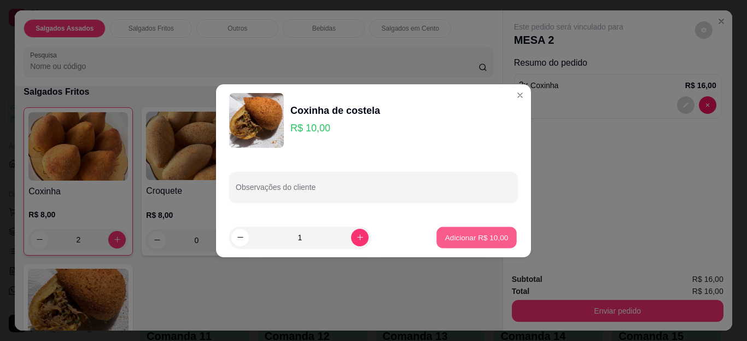
click at [454, 234] on p "Adicionar R$ 10,00" at bounding box center [476, 237] width 63 height 10
type input "1"
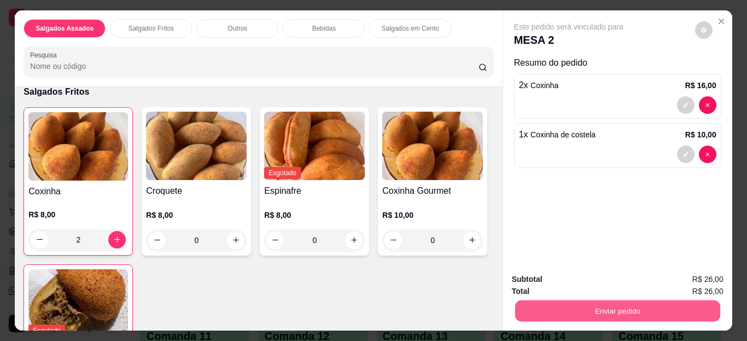
click at [562, 312] on button "Enviar pedido" at bounding box center [617, 310] width 205 height 21
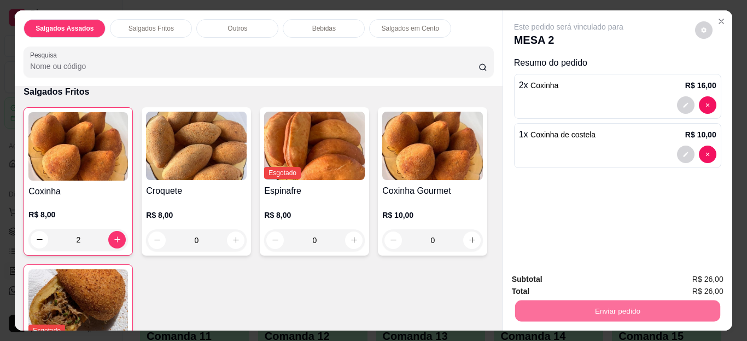
click at [694, 277] on button "Enviar pedido" at bounding box center [695, 280] width 60 height 20
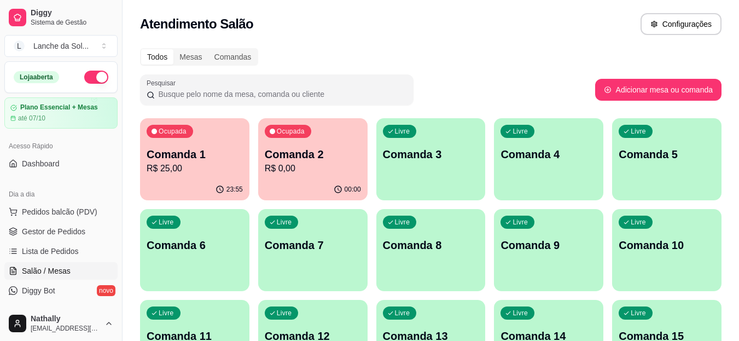
click at [81, 226] on span "Gestor de Pedidos" at bounding box center [53, 231] width 63 height 11
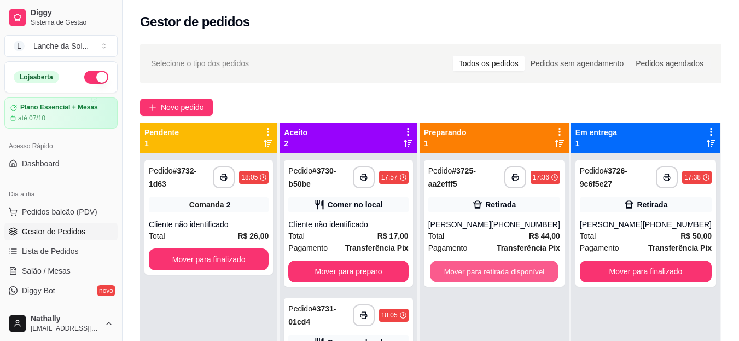
click at [524, 269] on button "Mover para retirada disponível" at bounding box center [494, 271] width 128 height 21
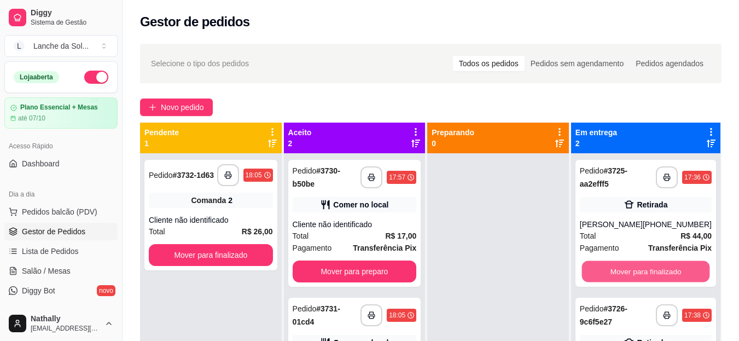
click at [632, 276] on button "Mover para finalizado" at bounding box center [645, 271] width 128 height 21
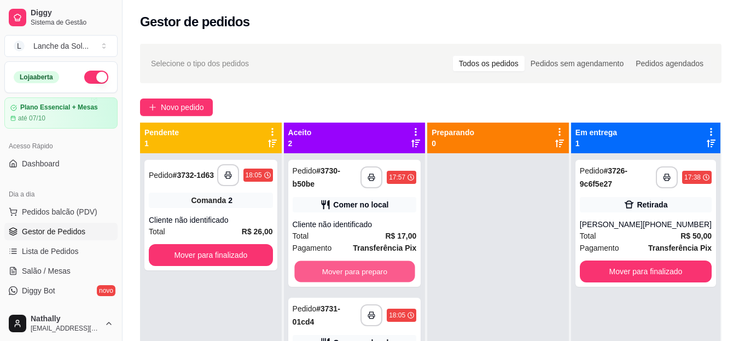
click at [382, 269] on button "Mover para preparo" at bounding box center [354, 271] width 120 height 21
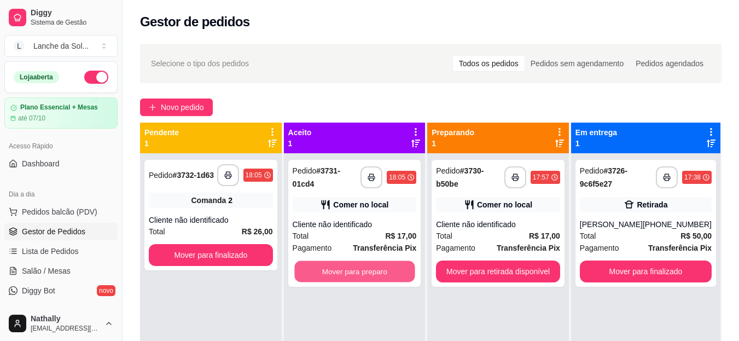
click at [382, 269] on button "Mover para preparo" at bounding box center [354, 271] width 120 height 21
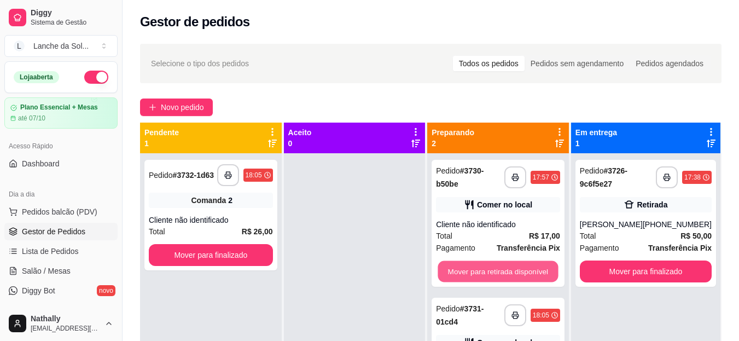
click at [479, 266] on button "Mover para retirada disponível" at bounding box center [498, 271] width 120 height 21
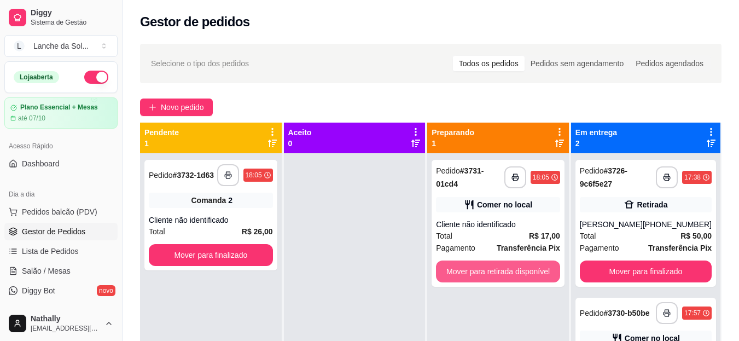
click at [479, 266] on button "Mover para retirada disponível" at bounding box center [498, 271] width 124 height 22
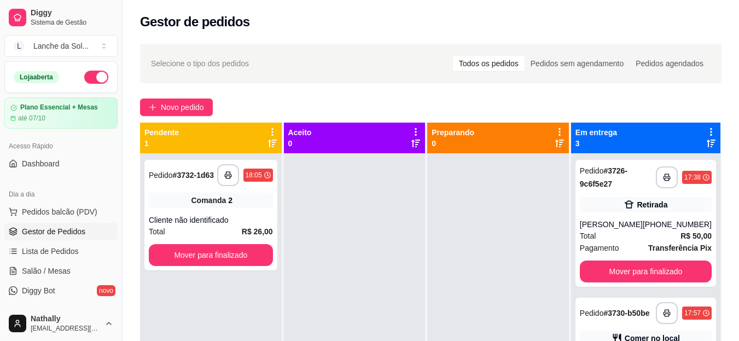
click at [603, 317] on strong "# 3730-b50be" at bounding box center [626, 312] width 46 height 9
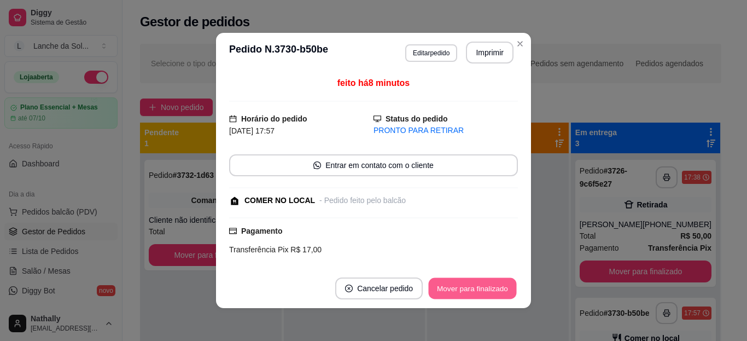
click at [494, 289] on button "Mover para finalizado" at bounding box center [473, 288] width 88 height 21
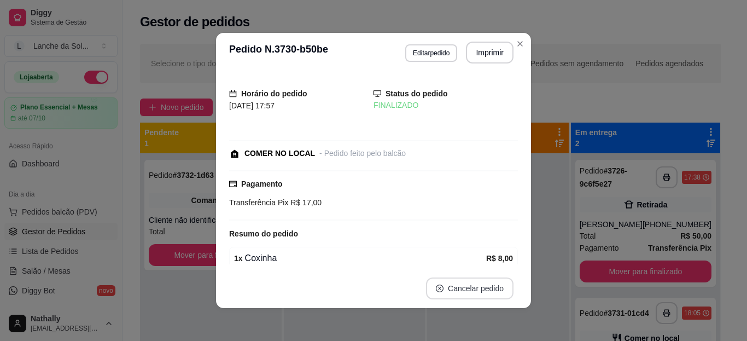
click at [494, 289] on button "Cancelar pedido" at bounding box center [470, 288] width 88 height 22
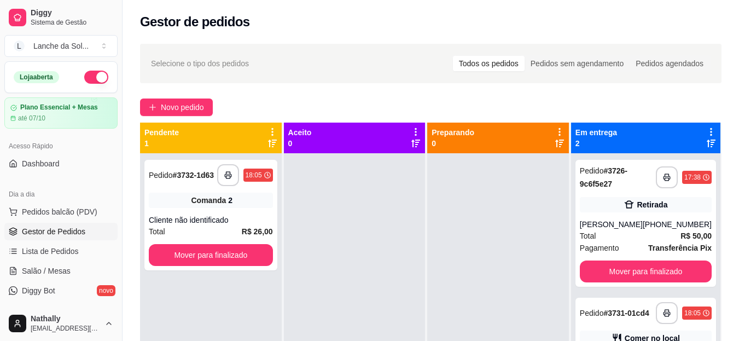
click at [608, 318] on div "Pedido # 3731-01cd4" at bounding box center [614, 312] width 69 height 13
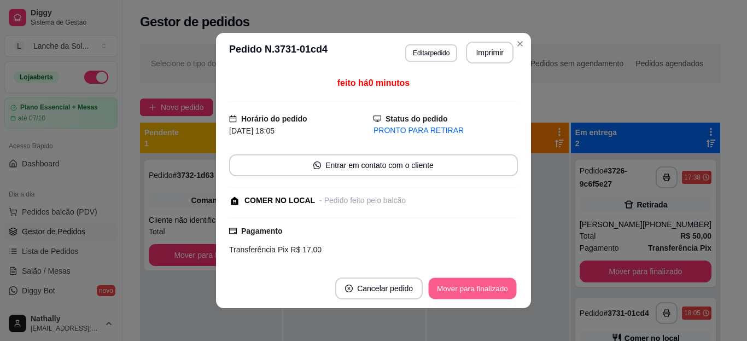
click at [487, 290] on button "Mover para finalizado" at bounding box center [473, 288] width 88 height 21
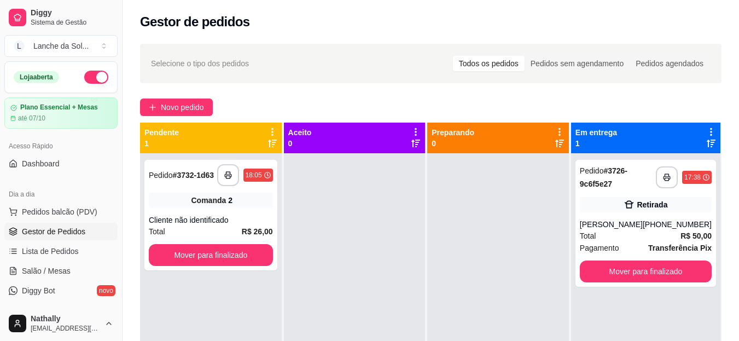
click at [59, 266] on span "Salão / Mesas" at bounding box center [46, 270] width 49 height 11
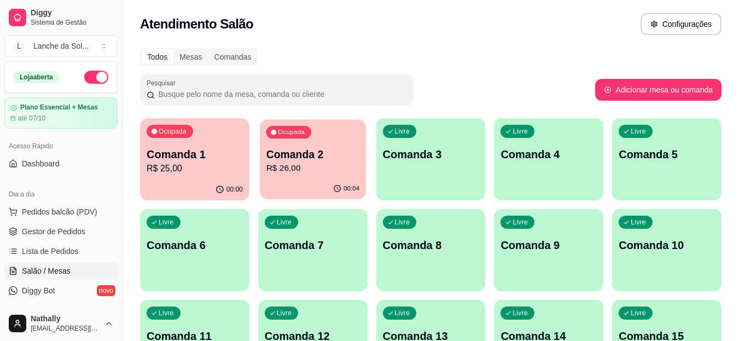
click at [302, 170] on p "R$ 26,00" at bounding box center [313, 168] width 94 height 13
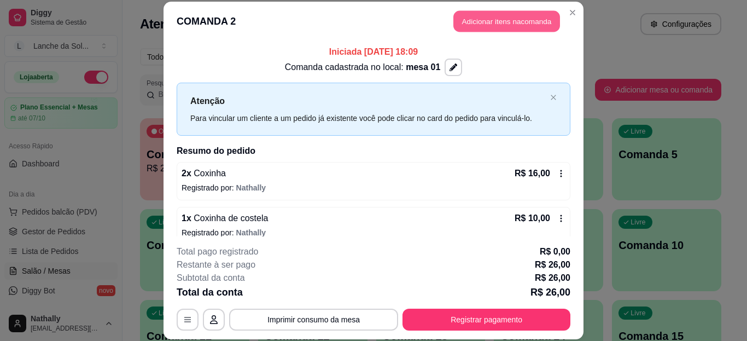
click at [487, 25] on button "Adicionar itens na comanda" at bounding box center [506, 21] width 107 height 21
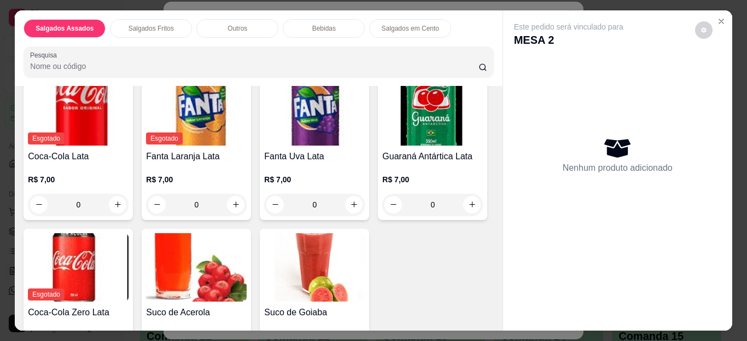
scroll to position [788, 0]
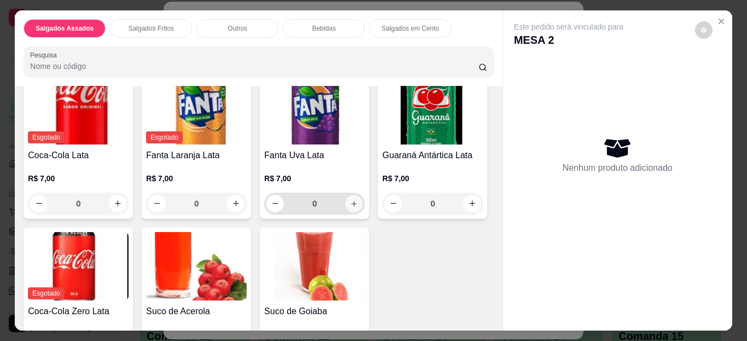
click at [352, 199] on icon "increase-product-quantity" at bounding box center [354, 203] width 8 height 8
type input "1"
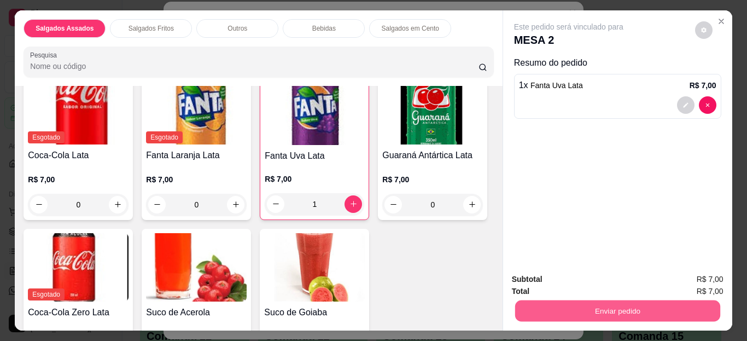
click at [541, 308] on button "Enviar pedido" at bounding box center [617, 310] width 205 height 21
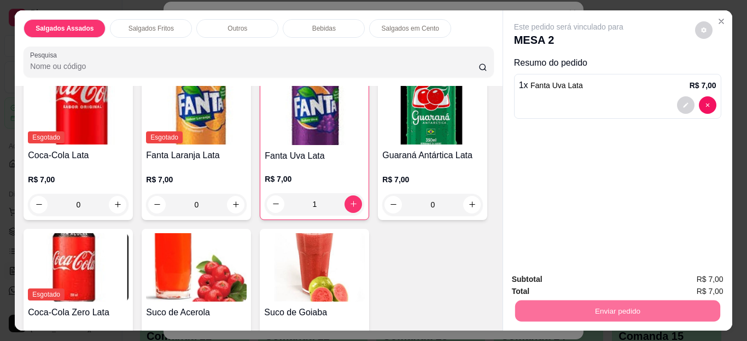
click at [706, 281] on button "Enviar pedido" at bounding box center [695, 280] width 60 height 20
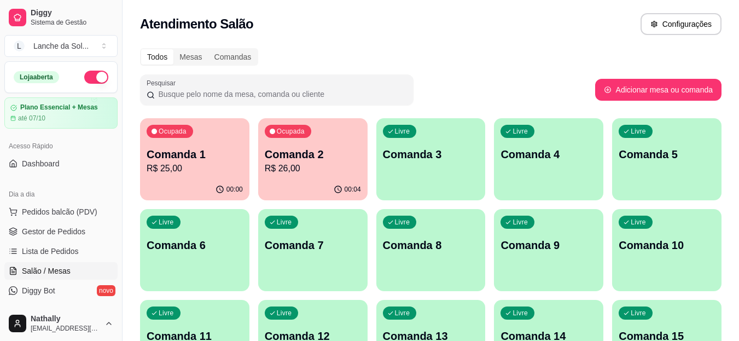
click at [86, 235] on link "Gestor de Pedidos" at bounding box center [60, 232] width 113 height 18
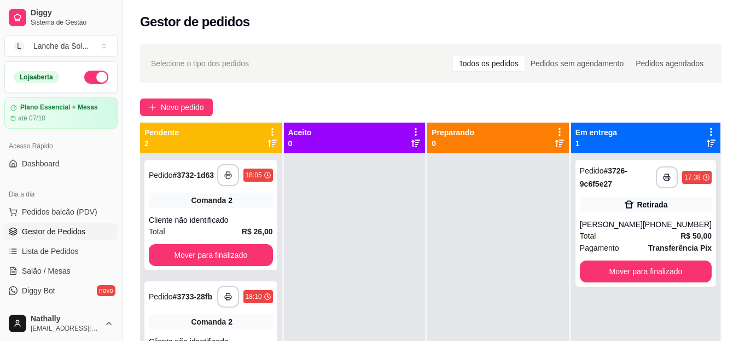
click at [64, 271] on span "Salão / Mesas" at bounding box center [46, 270] width 49 height 11
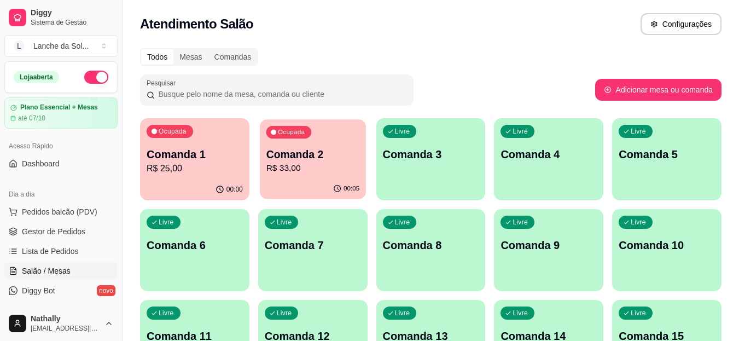
click at [332, 171] on p "R$ 33,00" at bounding box center [313, 168] width 94 height 13
click at [342, 170] on p "R$ 33,00" at bounding box center [313, 168] width 94 height 13
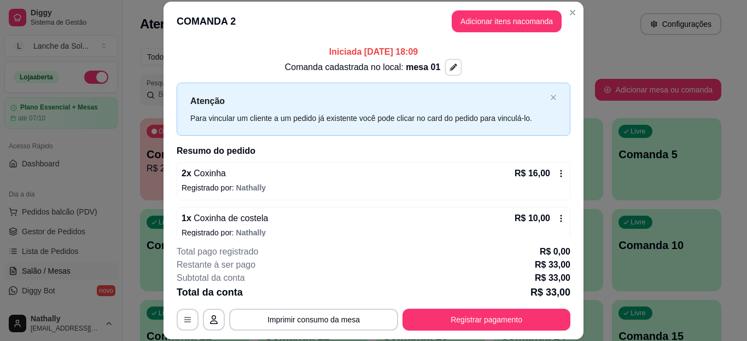
click at [445, 62] on button "button" at bounding box center [453, 67] width 17 height 17
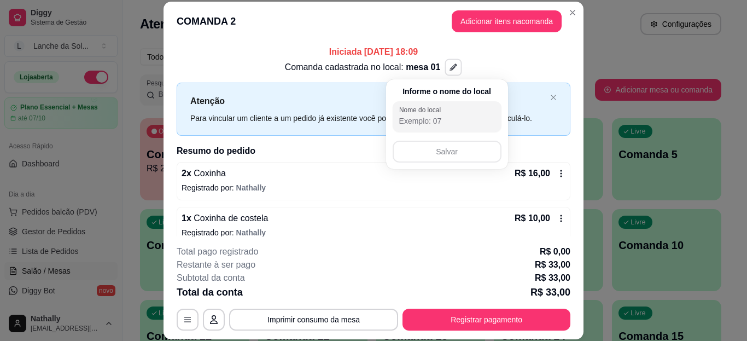
click at [450, 122] on input "Nome do local" at bounding box center [447, 120] width 96 height 11
type input "jheck"
click at [456, 151] on button "Salvar" at bounding box center [447, 151] width 106 height 21
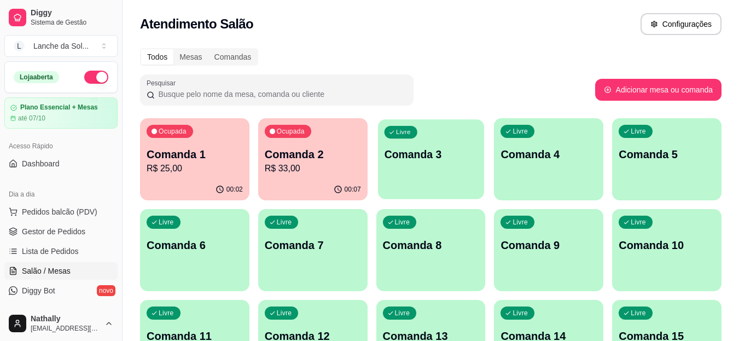
click at [402, 169] on div "Livre Comanda 3" at bounding box center [431, 152] width 106 height 67
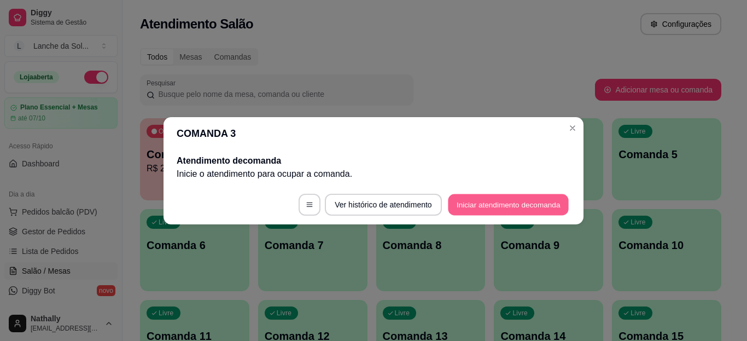
click at [482, 204] on button "Iniciar atendimento de comanda" at bounding box center [508, 204] width 121 height 21
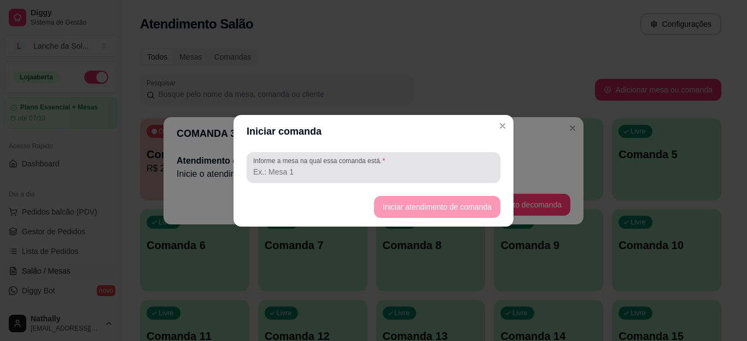
click at [453, 175] on input "Informe a mesa na qual essa comanda está." at bounding box center [373, 171] width 241 height 11
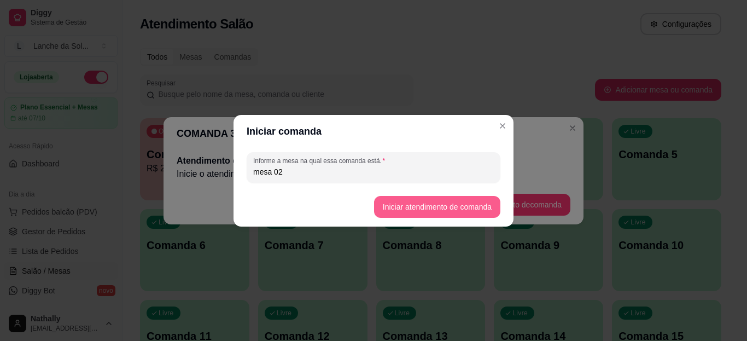
type input "mesa 02"
click at [386, 207] on button "Iniciar atendimento de comanda" at bounding box center [437, 206] width 123 height 21
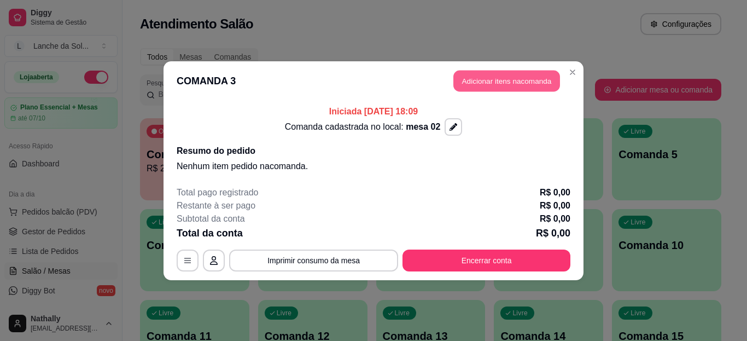
click at [469, 73] on button "Adicionar itens na comanda" at bounding box center [506, 80] width 107 height 21
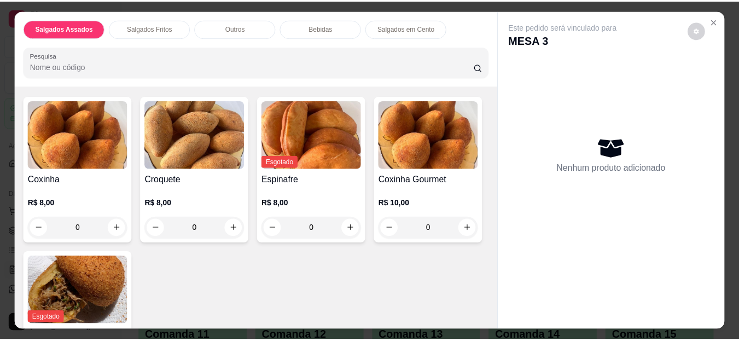
scroll to position [263, 0]
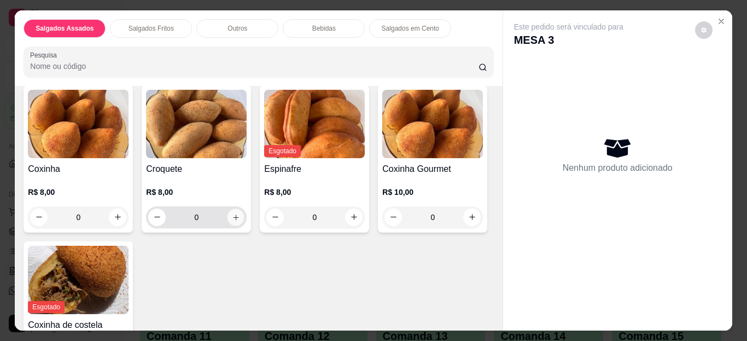
click at [229, 218] on button "increase-product-quantity" at bounding box center [236, 216] width 17 height 17
type input "1"
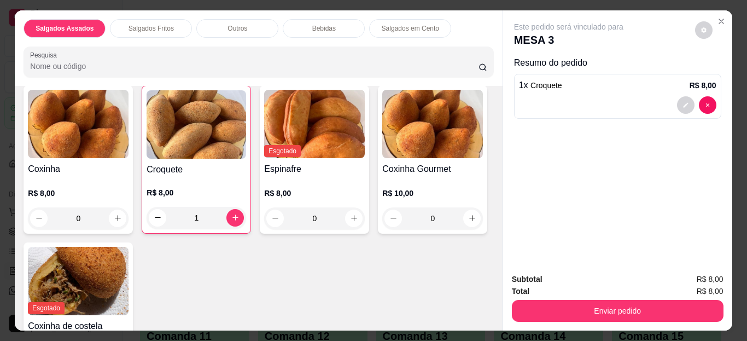
click at [382, 158] on img at bounding box center [432, 124] width 101 height 68
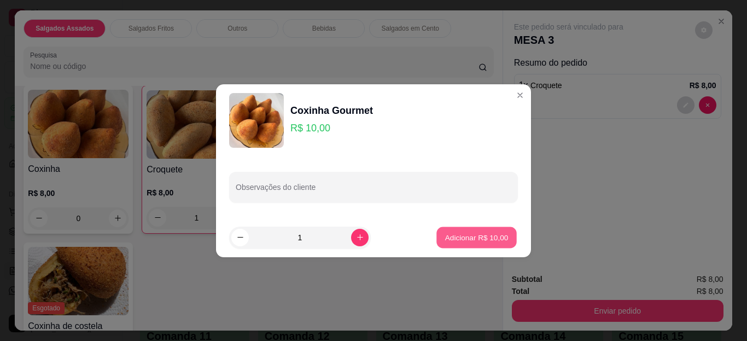
click at [458, 244] on button "Adicionar R$ 10,00" at bounding box center [476, 236] width 80 height 21
type input "1"
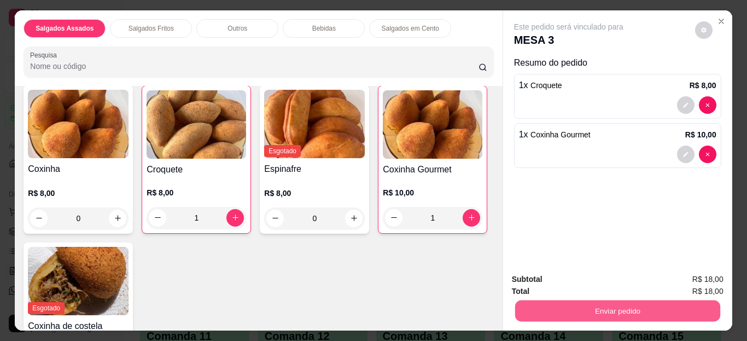
click at [558, 302] on button "Enviar pedido" at bounding box center [617, 310] width 205 height 21
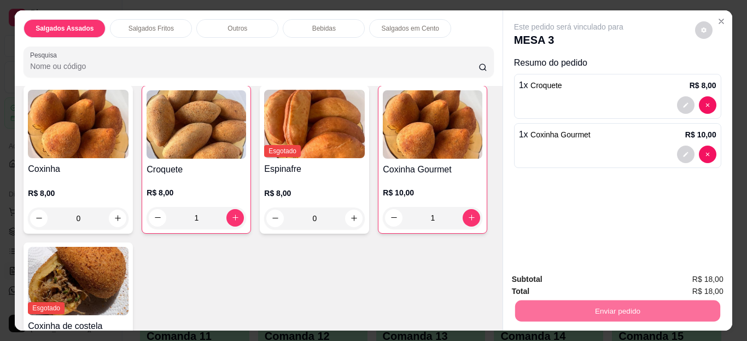
click at [685, 276] on button "Enviar pedido" at bounding box center [695, 280] width 60 height 20
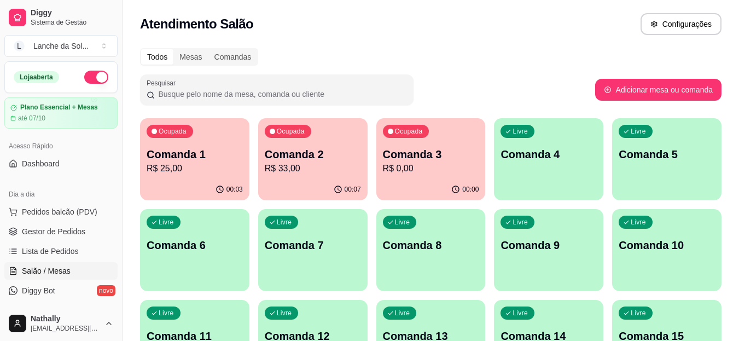
click at [76, 227] on span "Gestor de Pedidos" at bounding box center [53, 231] width 63 height 11
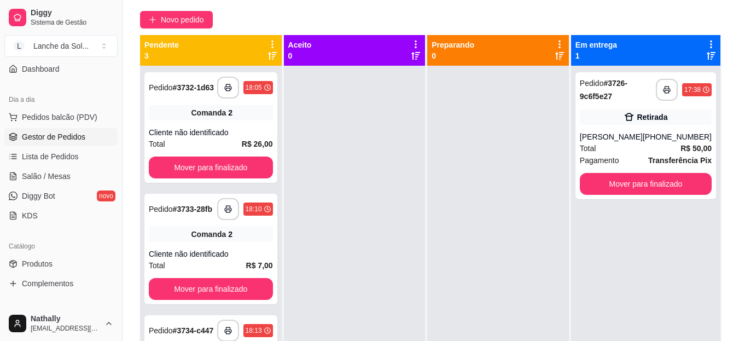
scroll to position [102, 0]
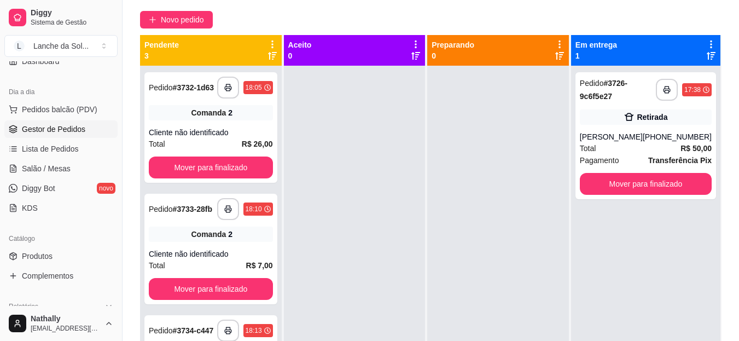
click at [49, 256] on span "Produtos" at bounding box center [37, 255] width 31 height 11
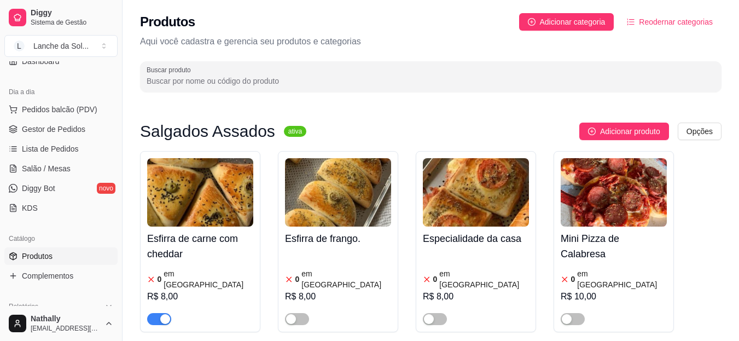
click at [158, 313] on span "button" at bounding box center [159, 319] width 24 height 12
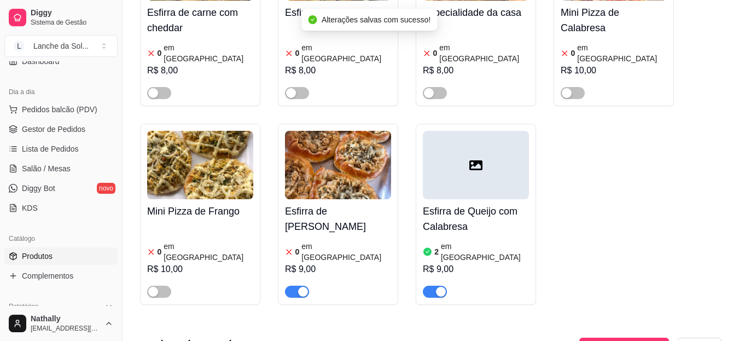
scroll to position [234, 0]
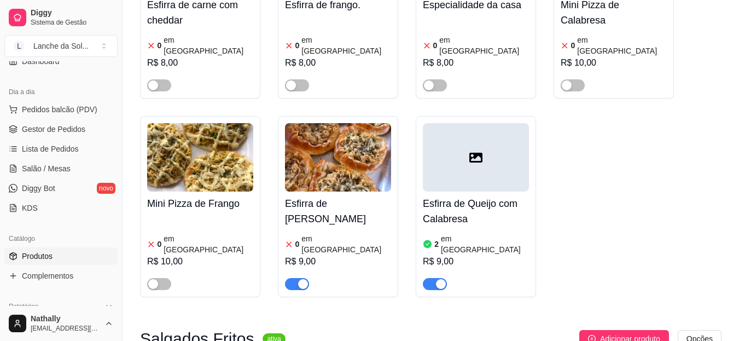
click at [300, 279] on div "button" at bounding box center [303, 284] width 10 height 10
click at [475, 255] on div "R$ 9,00" at bounding box center [476, 261] width 106 height 13
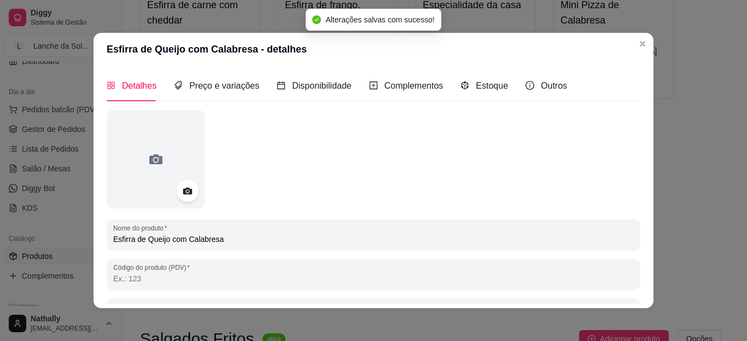
click at [483, 95] on div "Estoque" at bounding box center [484, 85] width 48 height 31
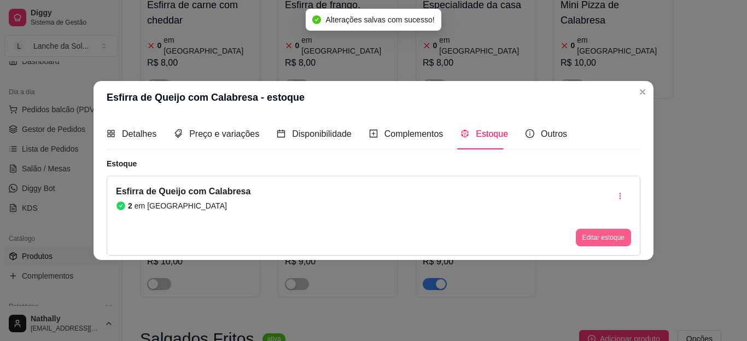
click at [586, 232] on button "Editar estoque" at bounding box center [603, 238] width 55 height 18
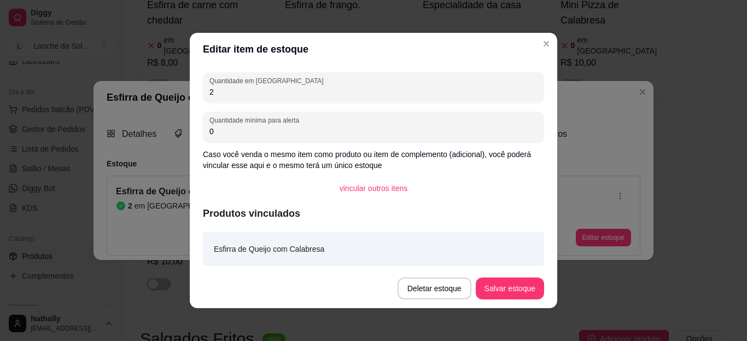
click at [478, 92] on input "2" at bounding box center [373, 91] width 328 height 11
type input "0"
click at [492, 291] on button "Salvar estoque" at bounding box center [509, 288] width 67 height 21
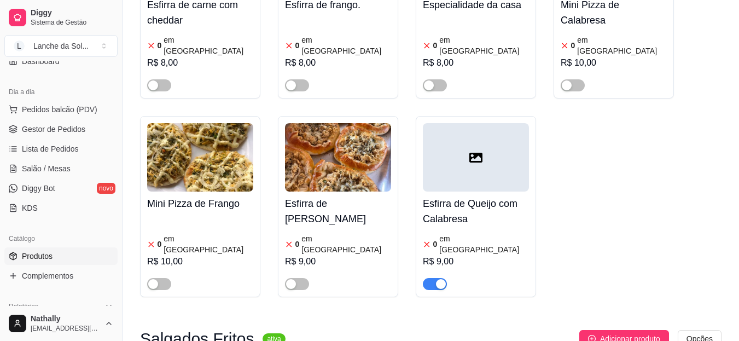
click at [69, 122] on link "Gestor de Pedidos" at bounding box center [60, 129] width 113 height 18
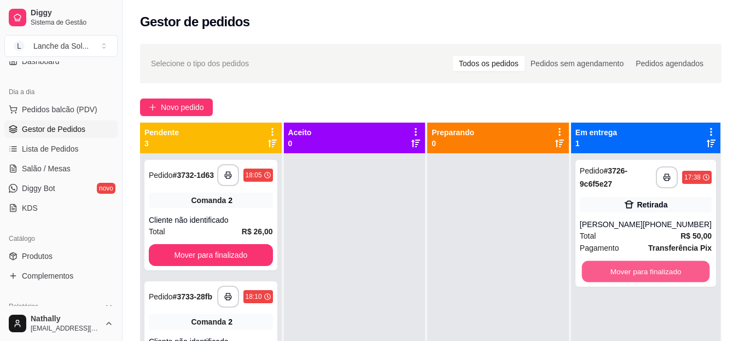
click at [629, 267] on button "Mover para finalizado" at bounding box center [645, 271] width 128 height 21
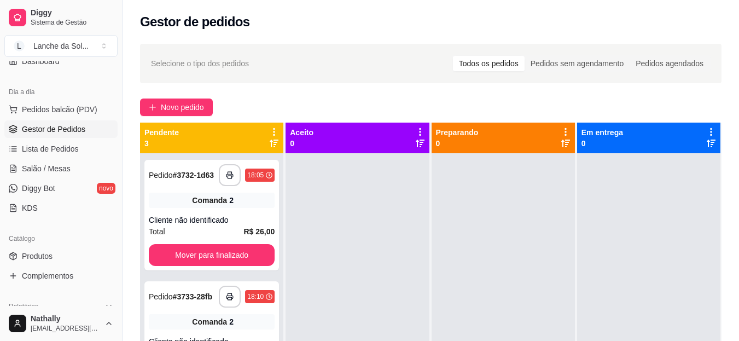
click at [30, 168] on span "Salão / Mesas" at bounding box center [46, 168] width 49 height 11
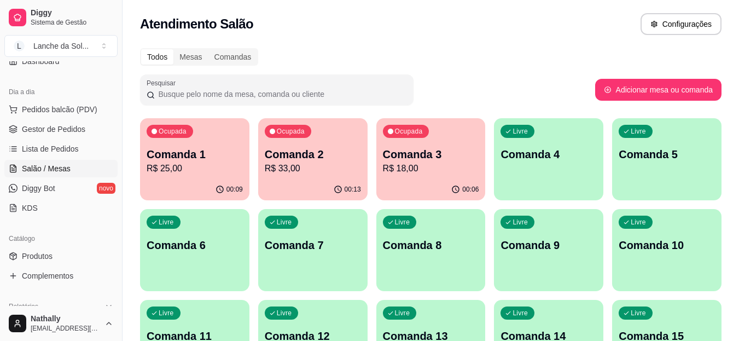
click at [459, 166] on p "R$ 18,00" at bounding box center [431, 168] width 96 height 13
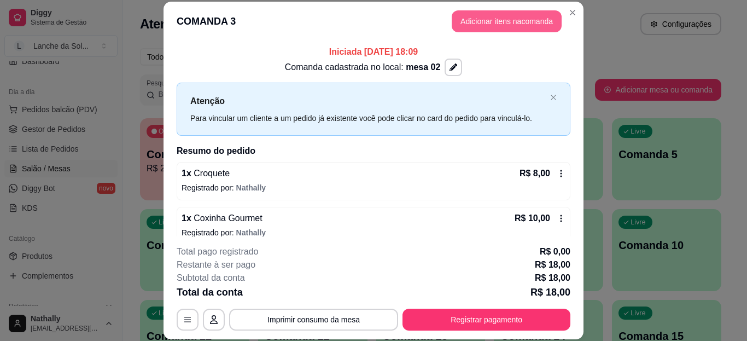
click at [515, 19] on button "Adicionar itens na comanda" at bounding box center [507, 21] width 110 height 22
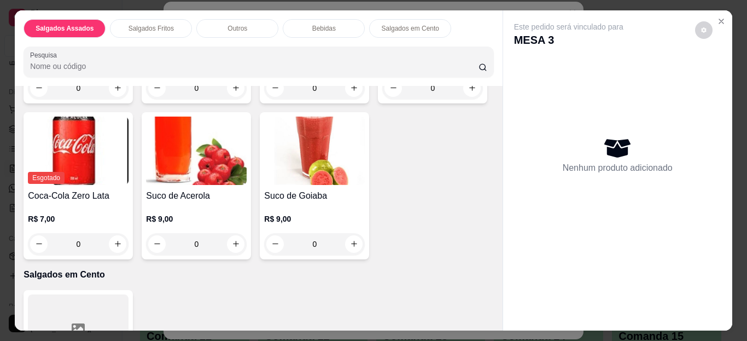
scroll to position [963, 0]
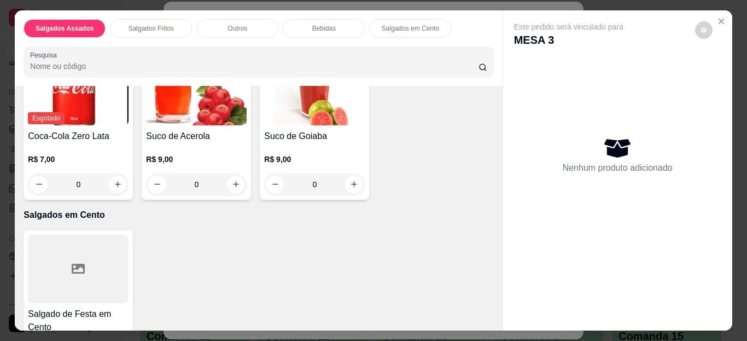
click at [260, 200] on div "Suco de Goiaba R$ 9,00 0" at bounding box center [314, 126] width 109 height 147
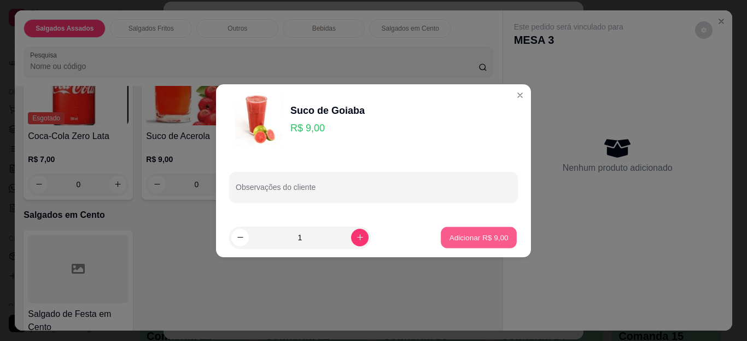
click at [483, 230] on button "Adicionar R$ 9,00" at bounding box center [479, 236] width 76 height 21
type input "1"
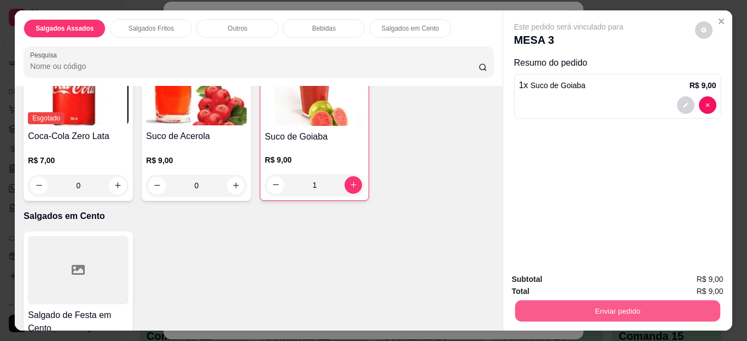
click at [637, 311] on button "Enviar pedido" at bounding box center [617, 310] width 205 height 21
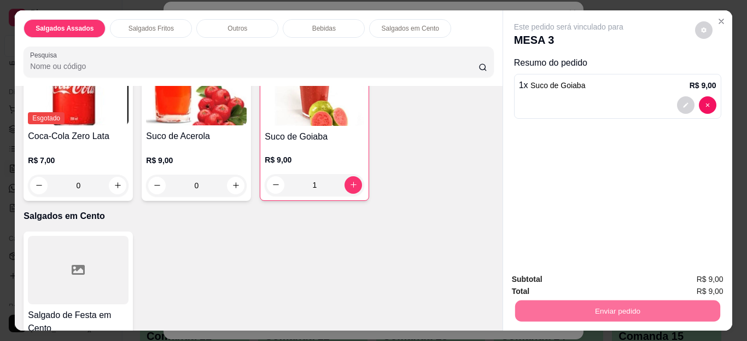
click at [713, 278] on button "Enviar pedido" at bounding box center [695, 280] width 60 height 20
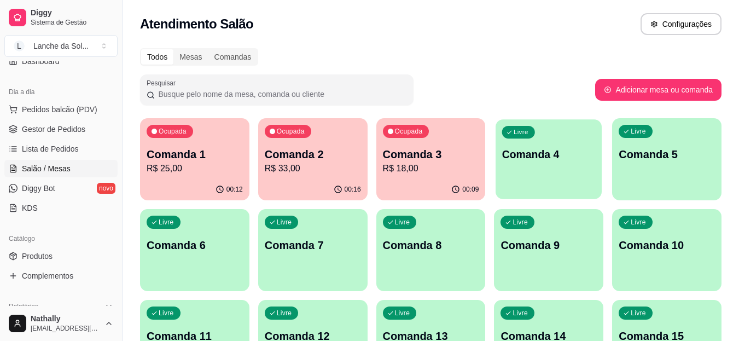
click at [559, 153] on p "Comanda 4" at bounding box center [549, 154] width 94 height 15
click at [72, 113] on span "Pedidos balcão (PDV)" at bounding box center [59, 109] width 75 height 11
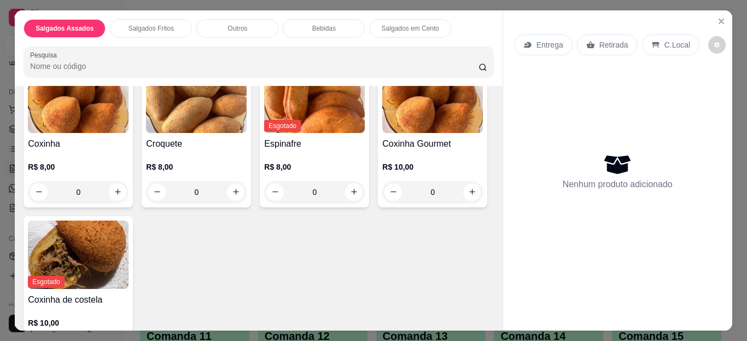
scroll to position [306, 0]
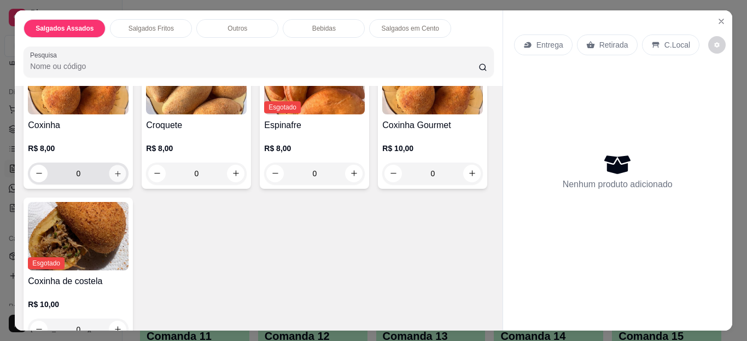
click at [115, 170] on icon "increase-product-quantity" at bounding box center [118, 173] width 8 height 8
type input "1"
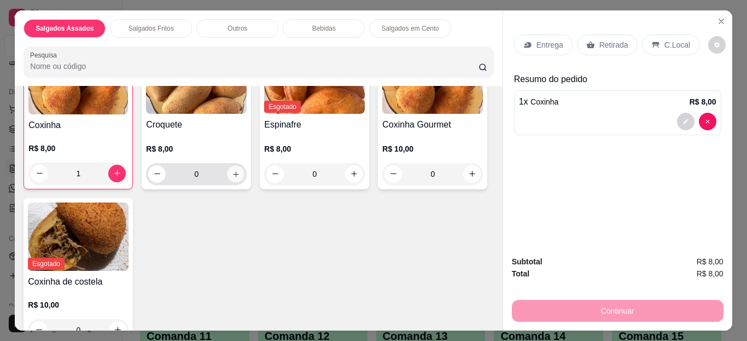
click at [236, 174] on button "increase-product-quantity" at bounding box center [236, 173] width 17 height 17
type input "1"
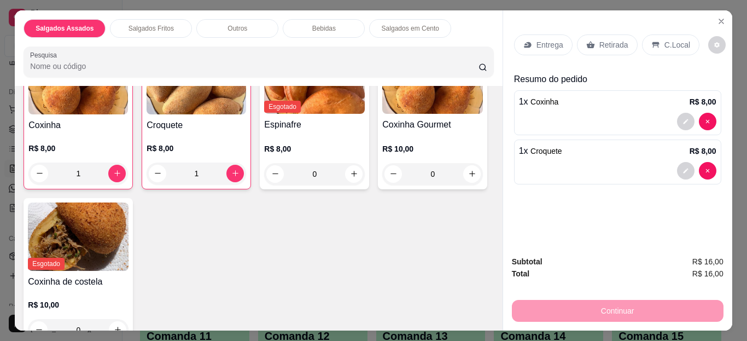
click at [664, 39] on p "C.Local" at bounding box center [677, 44] width 26 height 11
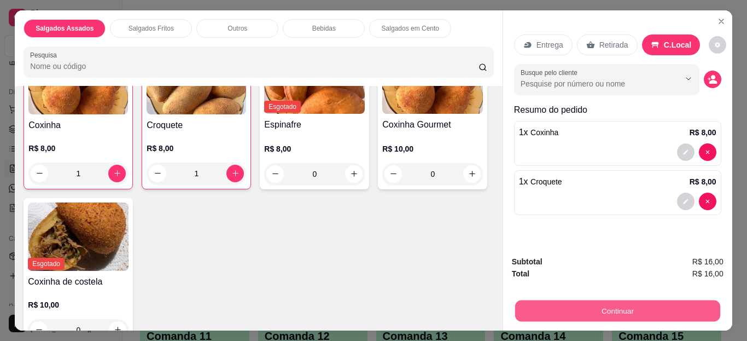
click at [594, 307] on button "Continuar" at bounding box center [617, 310] width 205 height 21
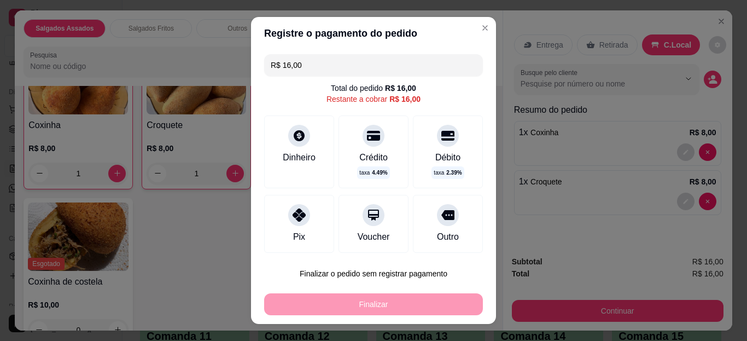
click at [293, 232] on div "Pix" at bounding box center [299, 236] width 12 height 13
type input "R$ 0,00"
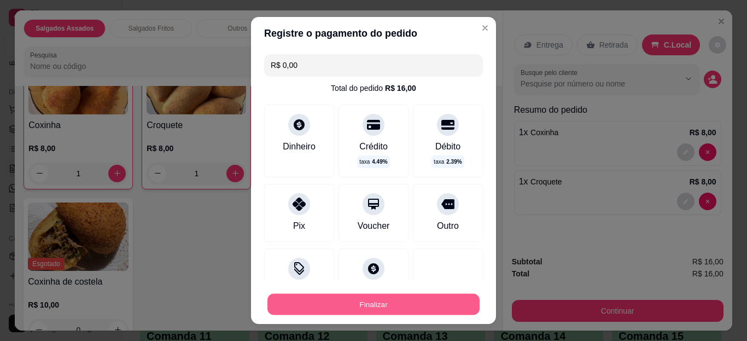
click at [312, 302] on button "Finalizar" at bounding box center [373, 303] width 212 height 21
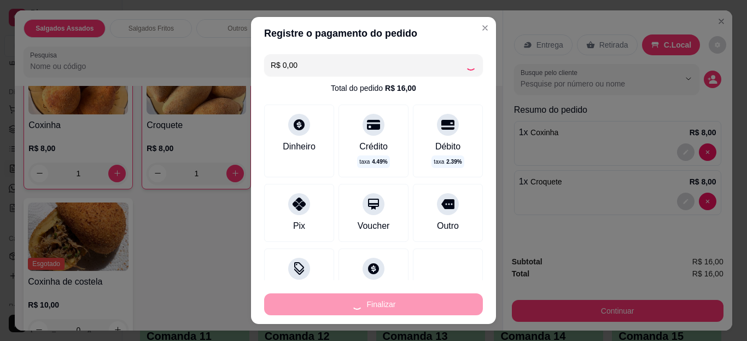
type input "0"
type input "-R$ 16,00"
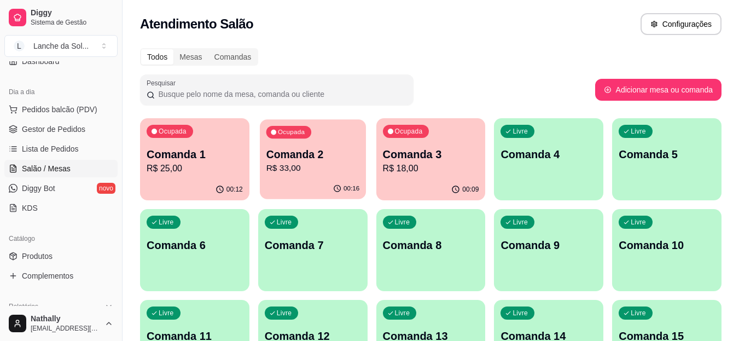
click at [313, 173] on p "R$ 33,00" at bounding box center [313, 168] width 94 height 13
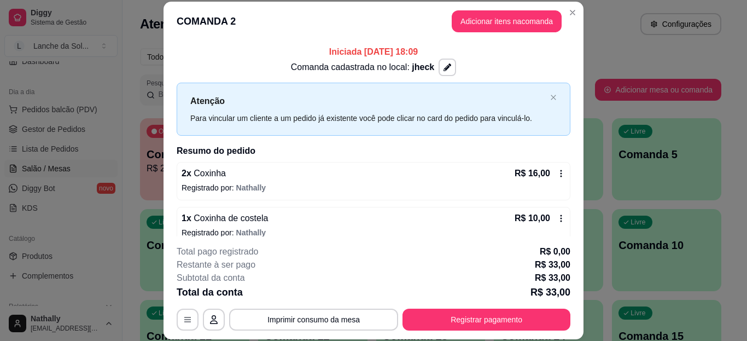
click at [587, 13] on div "**********" at bounding box center [373, 170] width 747 height 341
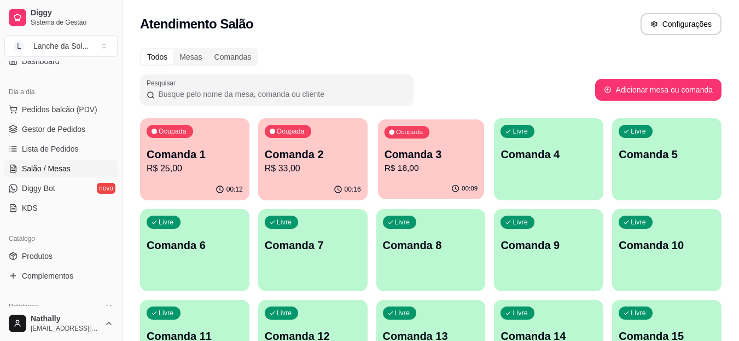
click at [434, 158] on p "Comanda 3" at bounding box center [431, 154] width 94 height 15
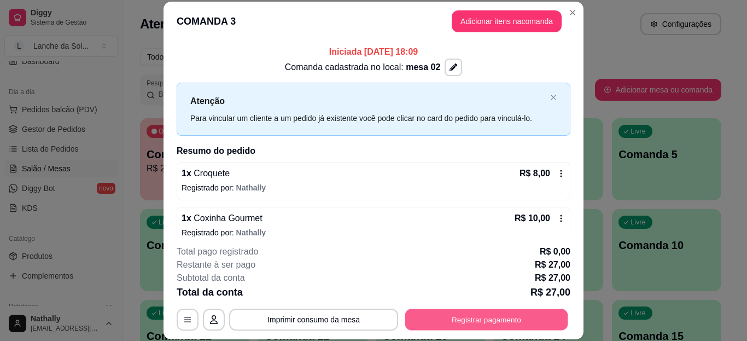
click at [458, 312] on button "Registrar pagamento" at bounding box center [486, 318] width 163 height 21
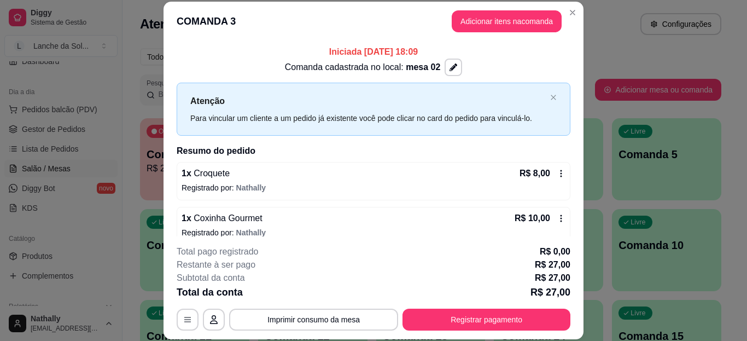
click at [458, 312] on div "Encerrar conta" at bounding box center [373, 304] width 219 height 22
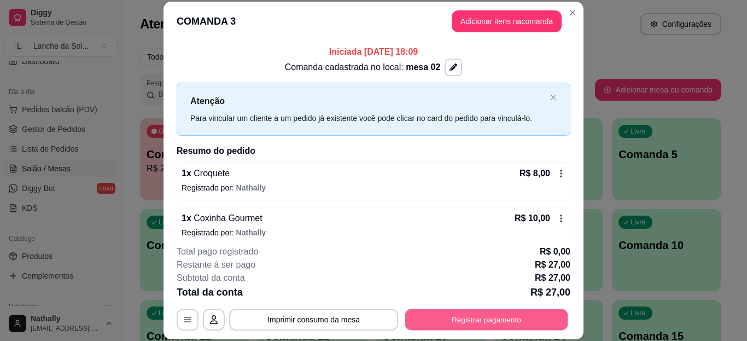
click at [442, 329] on button "Registrar pagamento" at bounding box center [486, 318] width 163 height 21
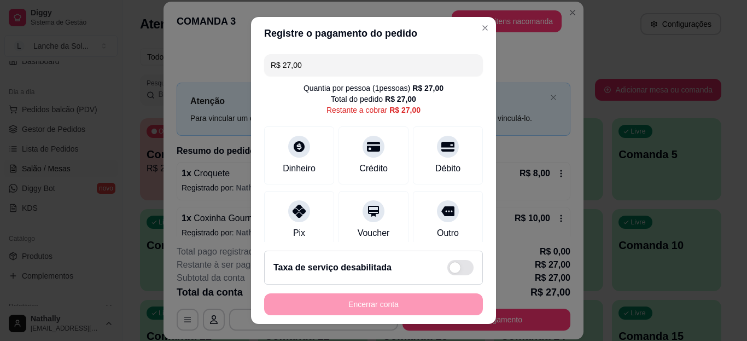
click at [293, 226] on div "Pix" at bounding box center [299, 232] width 12 height 13
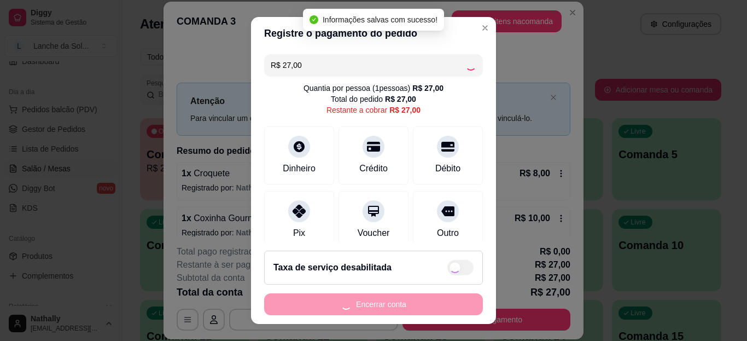
type input "R$ 0,00"
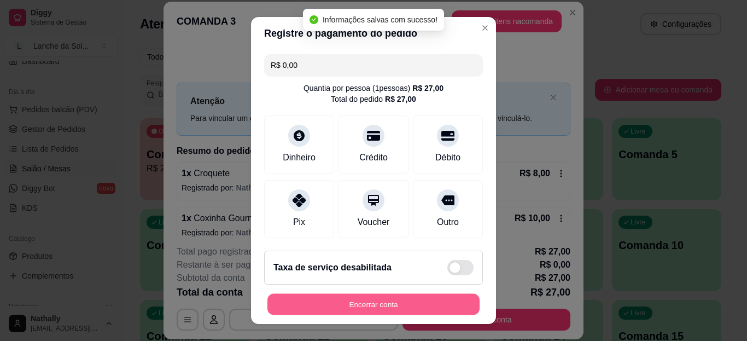
click at [317, 305] on button "Encerrar conta" at bounding box center [373, 303] width 212 height 21
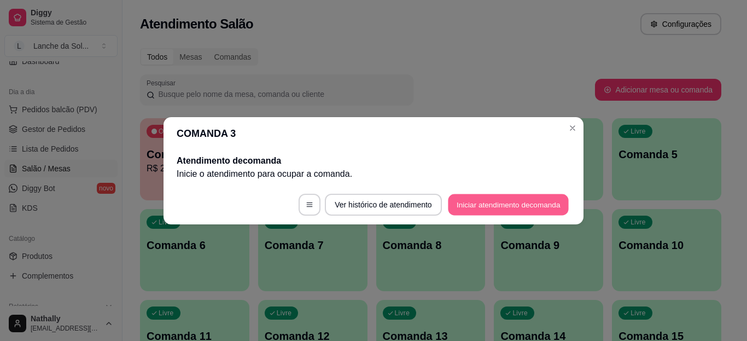
click at [515, 201] on button "Iniciar atendimento de comanda" at bounding box center [508, 204] width 121 height 21
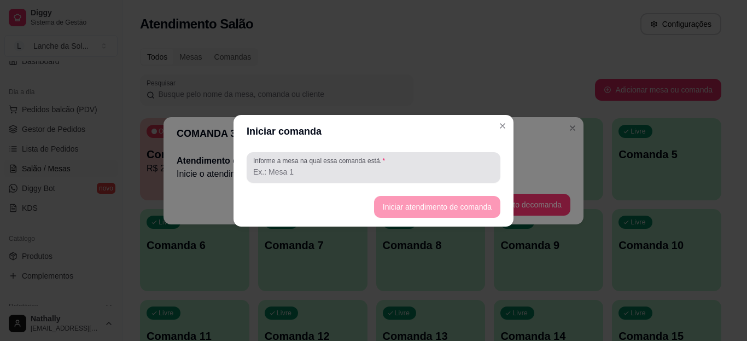
click at [445, 171] on input "Informe a mesa na qual essa comanda está." at bounding box center [373, 171] width 241 height 11
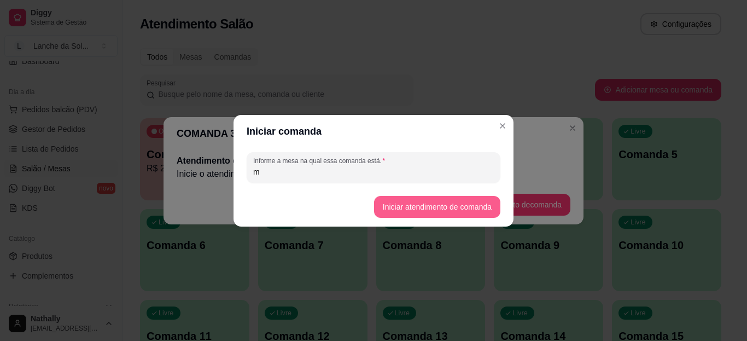
type input "m"
click at [384, 204] on button "Iniciar atendimento de comanda" at bounding box center [437, 206] width 123 height 21
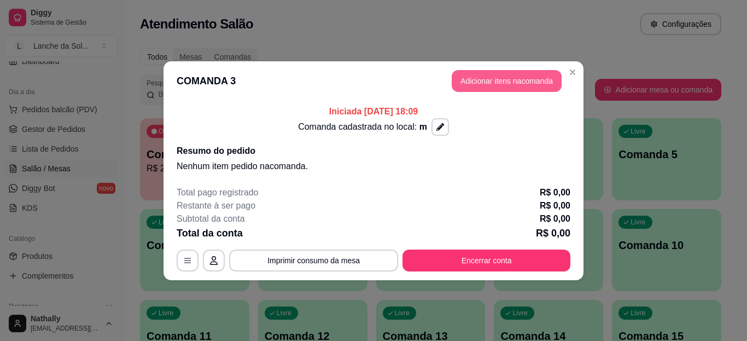
click at [494, 78] on button "Adicionar itens na comanda" at bounding box center [507, 81] width 110 height 22
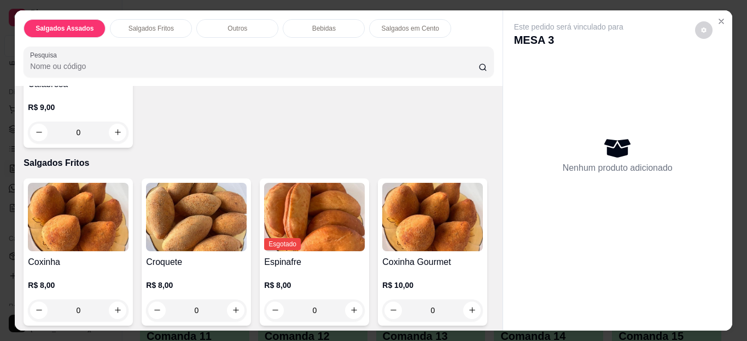
scroll to position [219, 0]
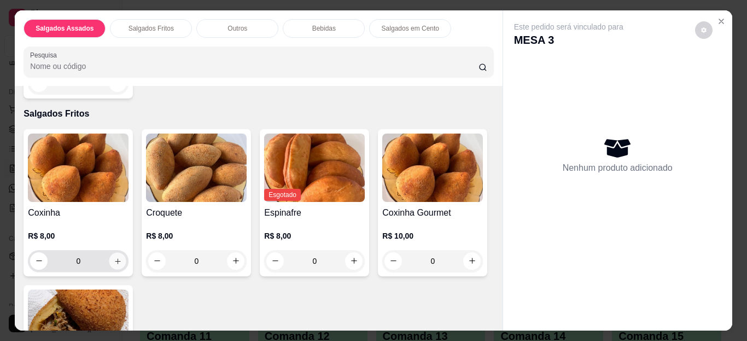
click at [115, 258] on icon "increase-product-quantity" at bounding box center [118, 260] width 8 height 8
type input "1"
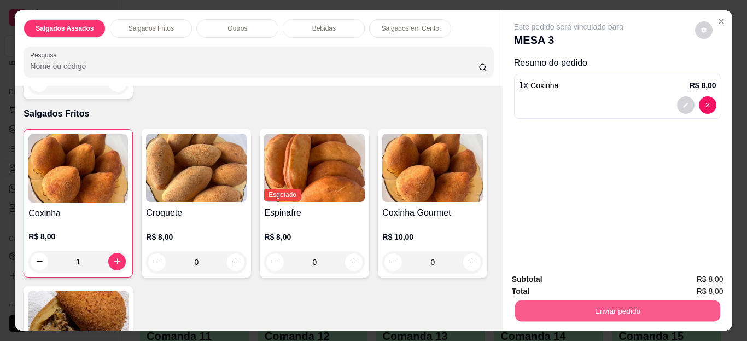
click at [538, 305] on button "Enviar pedido" at bounding box center [617, 310] width 205 height 21
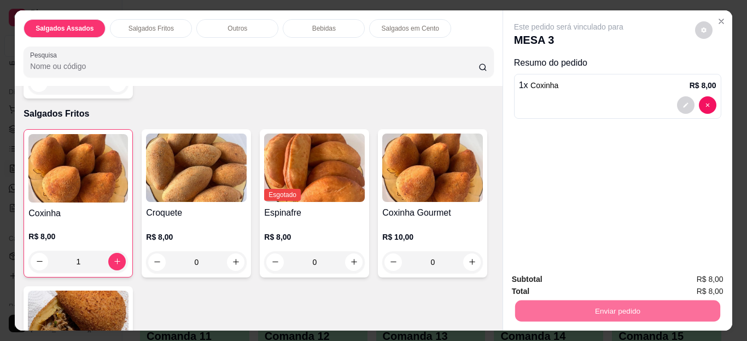
click at [678, 277] on button "Enviar pedido" at bounding box center [695, 280] width 60 height 20
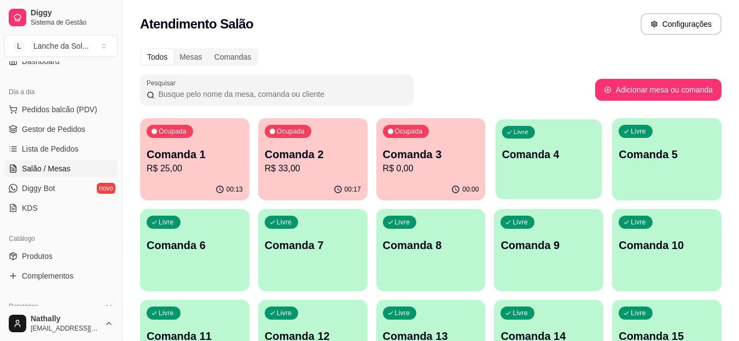
click at [539, 179] on div "Livre Comanda 4" at bounding box center [548, 152] width 106 height 67
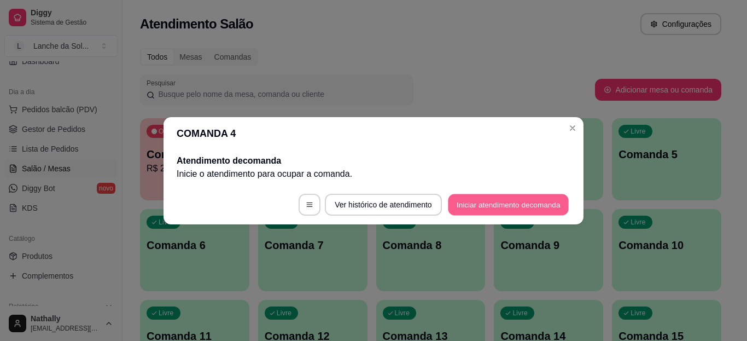
click at [518, 206] on button "Iniciar atendimento de comanda" at bounding box center [508, 204] width 121 height 21
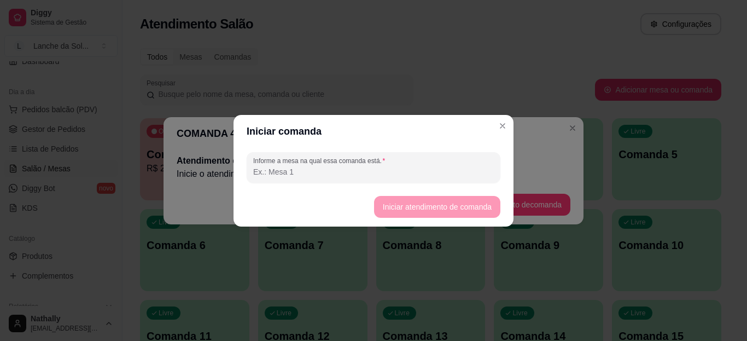
click at [440, 173] on input "Informe a mesa na qual essa comanda está." at bounding box center [373, 171] width 241 height 11
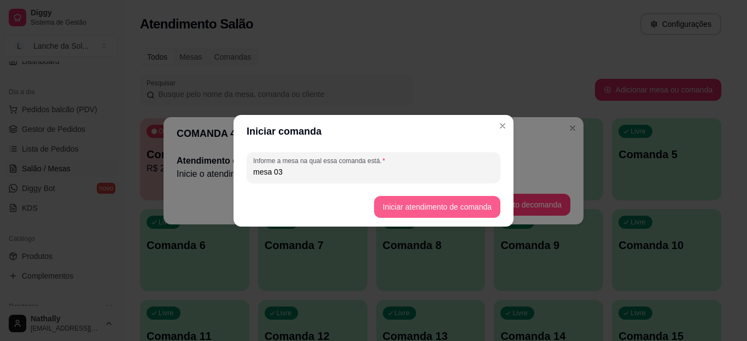
type input "mesa 03"
click at [396, 204] on button "Iniciar atendimento de comanda" at bounding box center [437, 206] width 123 height 21
click at [396, 204] on footer "Iniciar atendimento de comanda" at bounding box center [374, 206] width 280 height 39
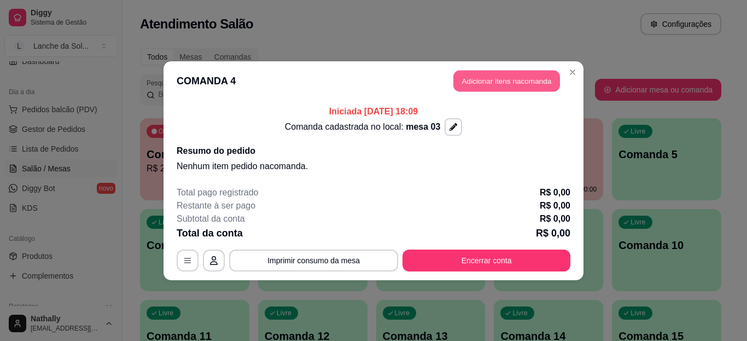
click at [471, 85] on button "Adicionar itens na comanda" at bounding box center [506, 80] width 107 height 21
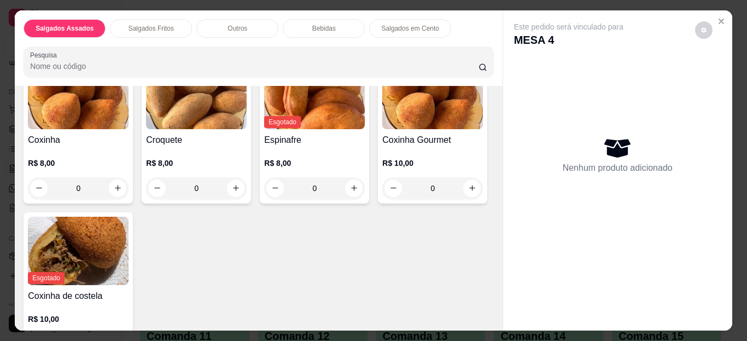
scroll to position [306, 0]
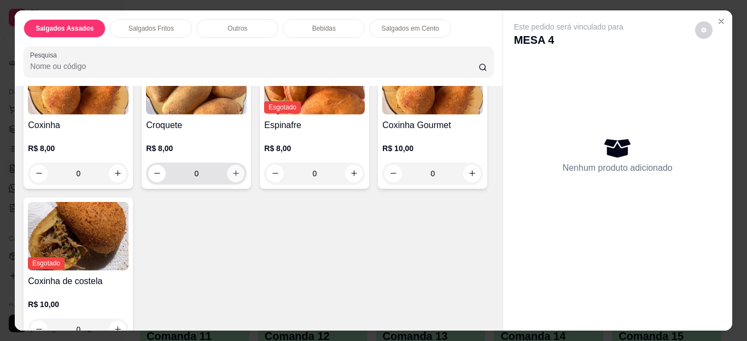
click at [235, 169] on icon "increase-product-quantity" at bounding box center [236, 173] width 8 height 8
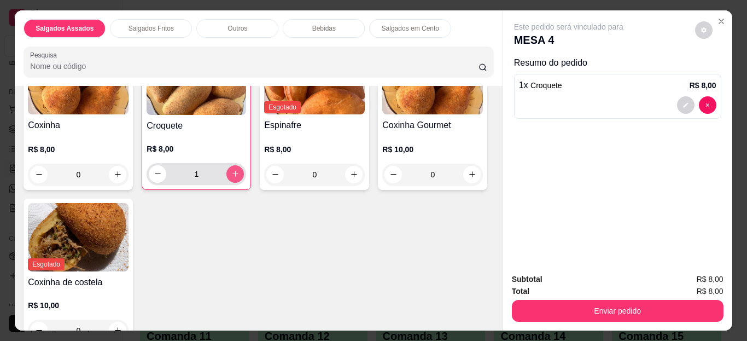
type input "1"
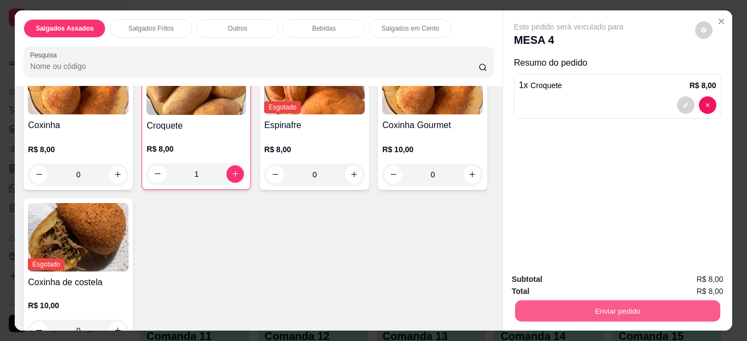
click at [559, 313] on button "Enviar pedido" at bounding box center [617, 310] width 205 height 21
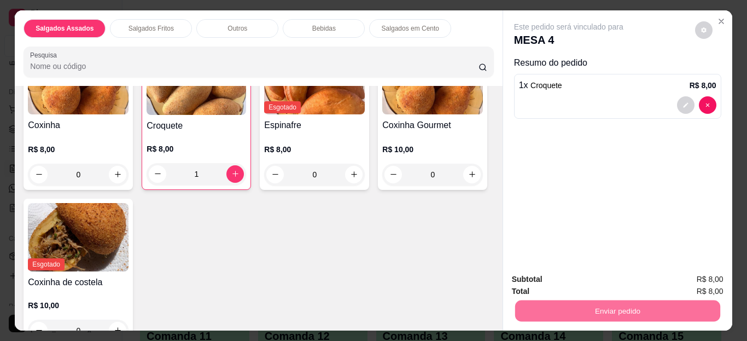
click at [496, 320] on div "Item avulso Salgados Assados Esgotado Esfirra de Queijo com Calabresa R$ 9,00 0…" at bounding box center [258, 208] width 487 height 245
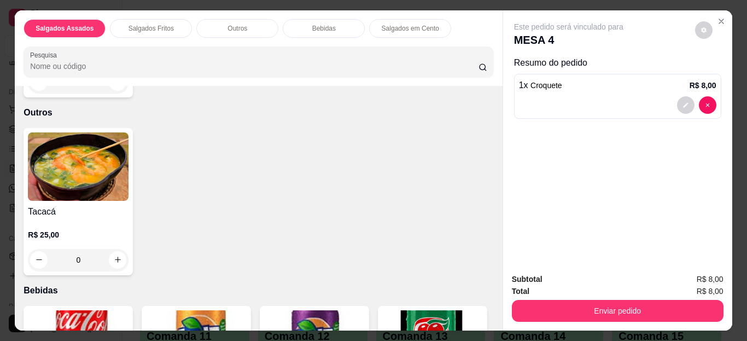
scroll to position [569, 0]
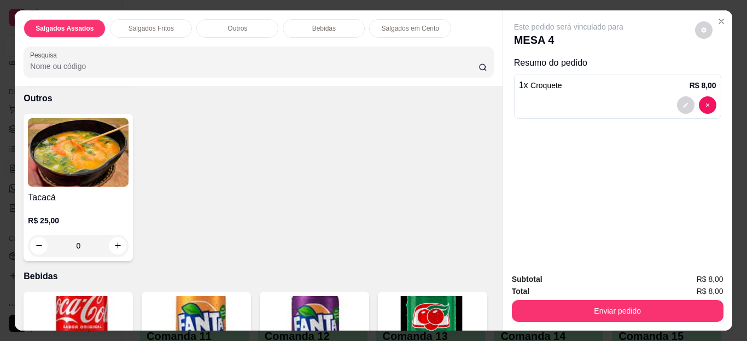
click at [114, 237] on div "0" at bounding box center [78, 246] width 101 height 22
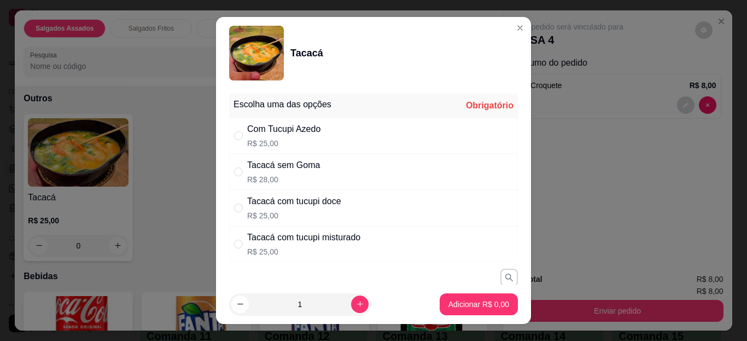
click at [325, 217] on p "R$ 25,00" at bounding box center [294, 215] width 94 height 11
radio input "true"
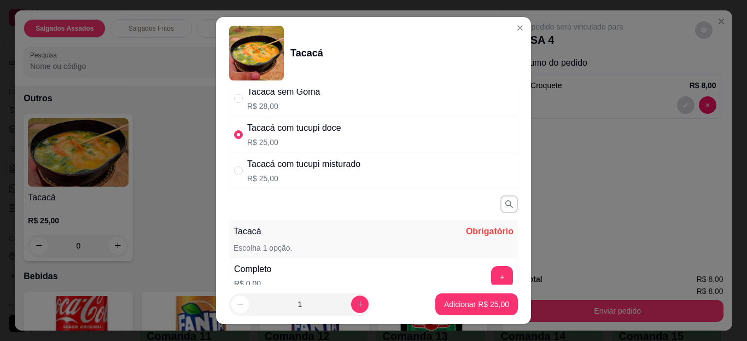
scroll to position [109, 0]
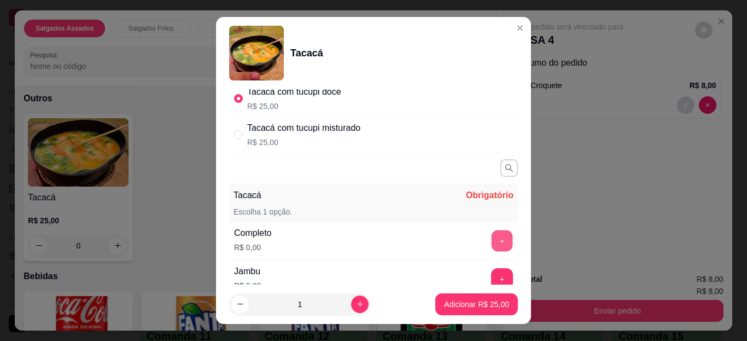
click at [492, 242] on button "+" at bounding box center [502, 240] width 21 height 21
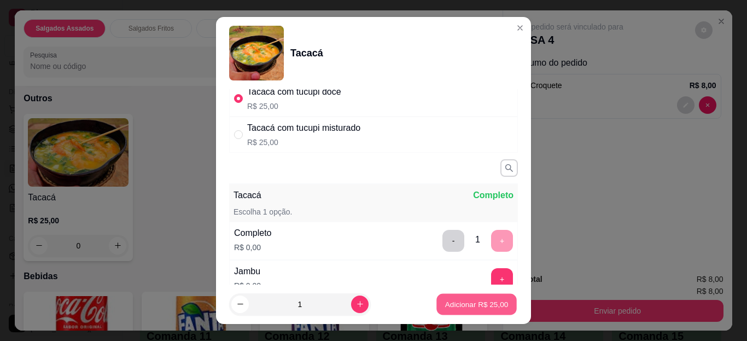
click at [450, 305] on p "Adicionar R$ 25,00" at bounding box center [476, 304] width 63 height 10
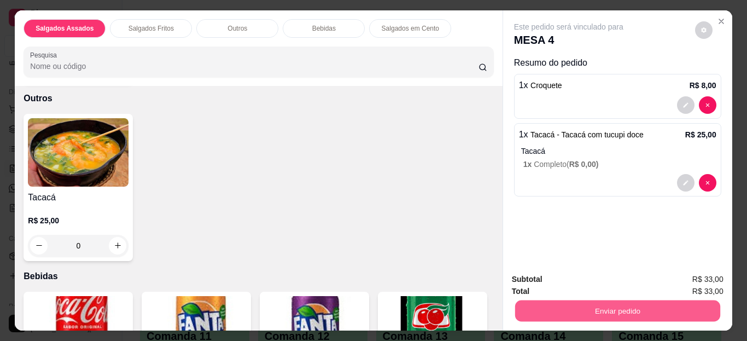
click at [533, 315] on button "Enviar pedido" at bounding box center [617, 310] width 205 height 21
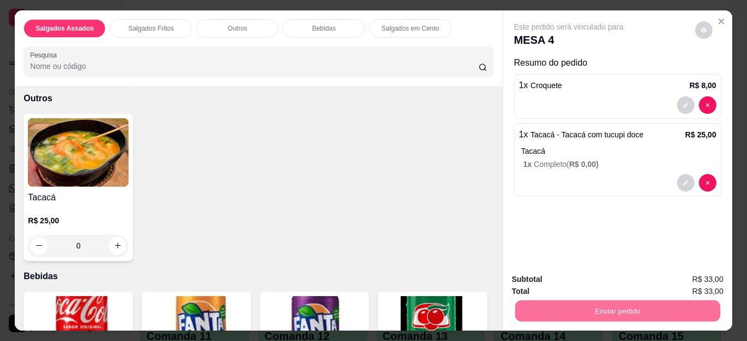
click at [686, 278] on button "Enviar pedido" at bounding box center [695, 280] width 60 height 20
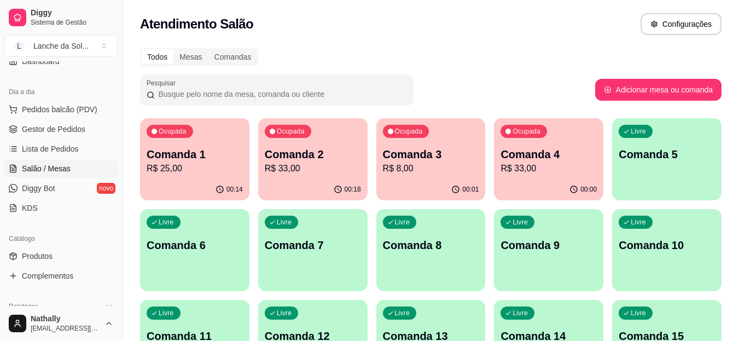
click at [92, 120] on link "Gestor de Pedidos" at bounding box center [60, 129] width 113 height 18
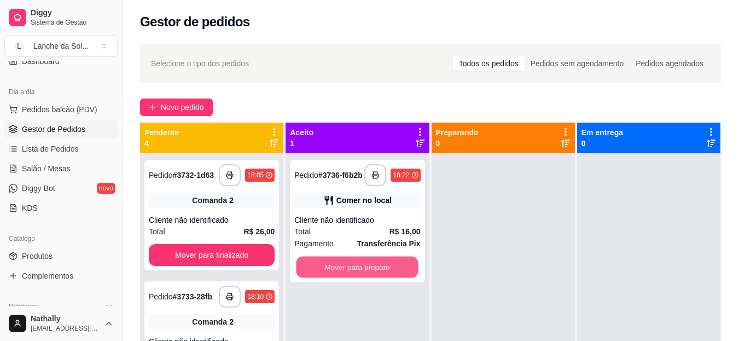
click at [389, 261] on button "Mover para preparo" at bounding box center [357, 266] width 122 height 21
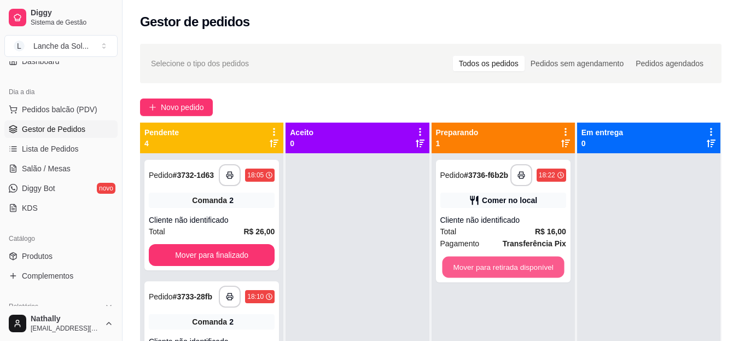
click at [497, 273] on button "Mover para retirada disponível" at bounding box center [503, 266] width 122 height 21
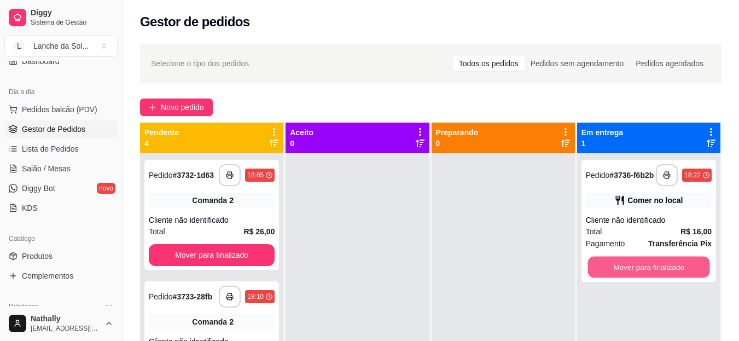
click at [619, 266] on button "Mover para finalizado" at bounding box center [648, 266] width 122 height 21
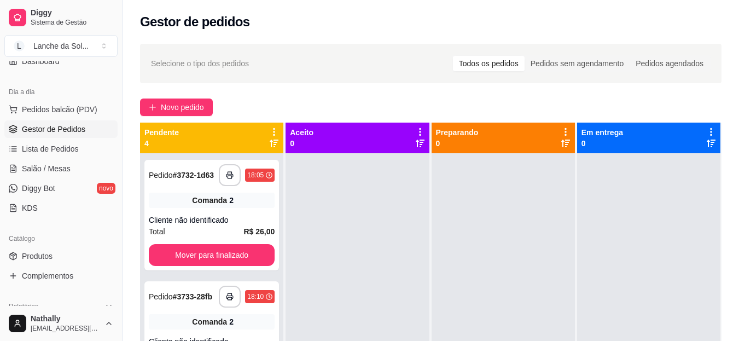
click at [78, 171] on link "Salão / Mesas" at bounding box center [60, 169] width 113 height 18
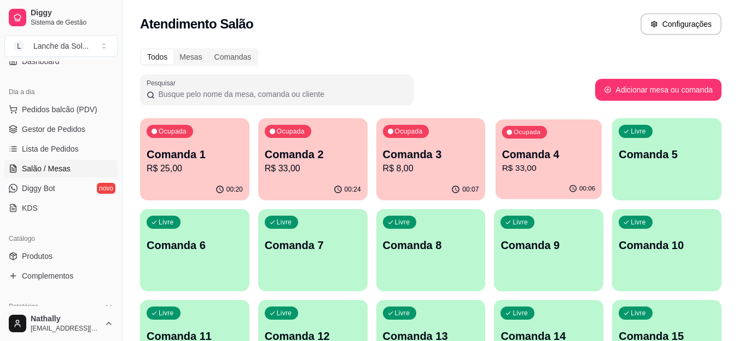
click at [508, 193] on div "00:06" at bounding box center [548, 188] width 106 height 21
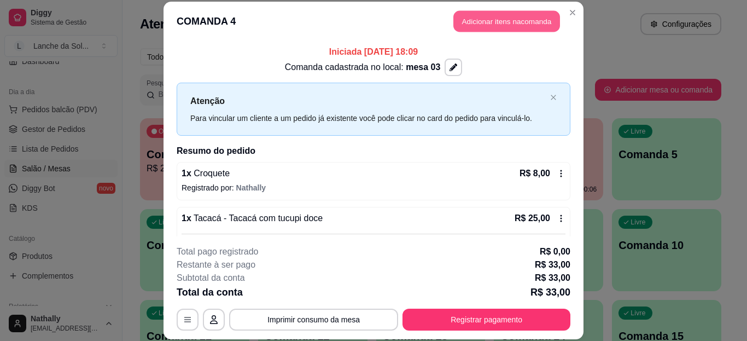
click at [476, 13] on button "Adicionar itens na comanda" at bounding box center [506, 21] width 107 height 21
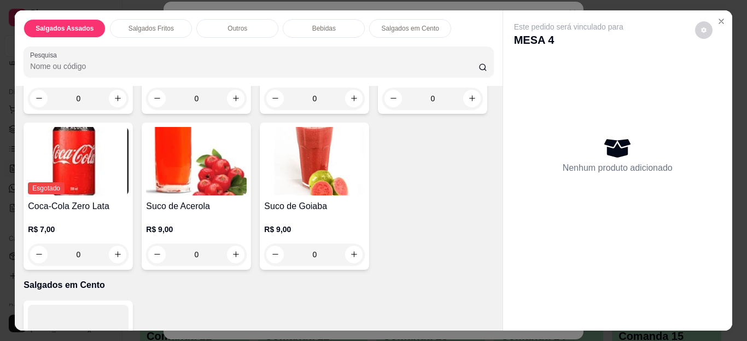
scroll to position [919, 0]
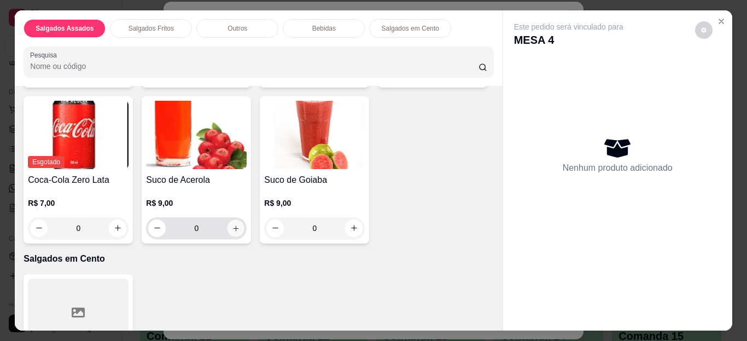
click at [240, 224] on icon "increase-product-quantity" at bounding box center [236, 228] width 8 height 8
type input "1"
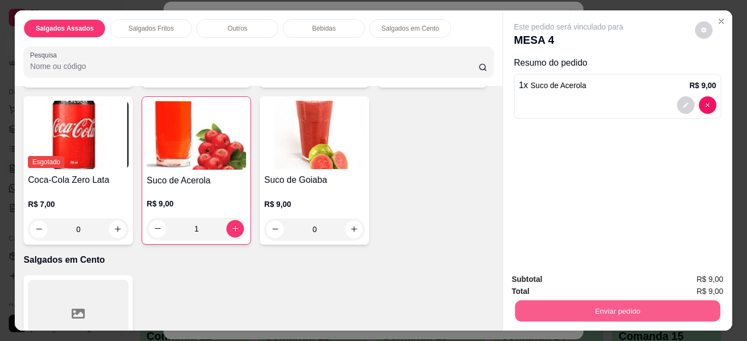
click at [544, 312] on button "Enviar pedido" at bounding box center [617, 310] width 205 height 21
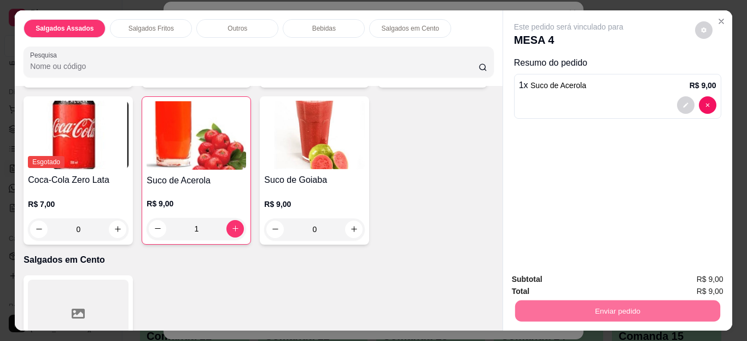
click at [707, 275] on button "Enviar pedido" at bounding box center [695, 280] width 60 height 20
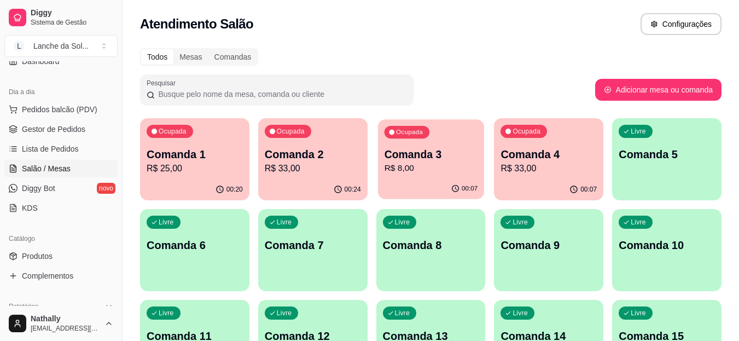
click at [457, 166] on p "R$ 8,00" at bounding box center [431, 168] width 94 height 13
click at [556, 156] on p "Comanda 4" at bounding box center [549, 154] width 94 height 15
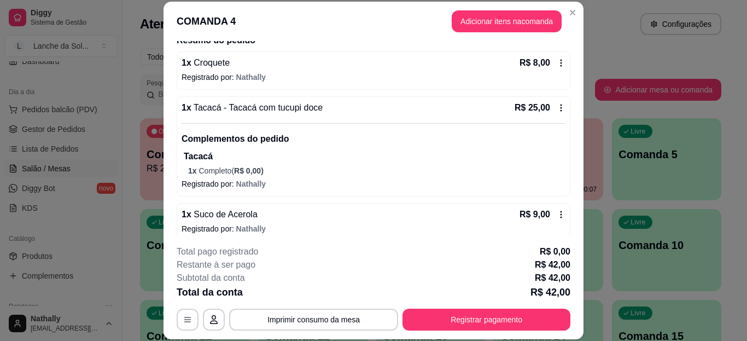
scroll to position [120, 0]
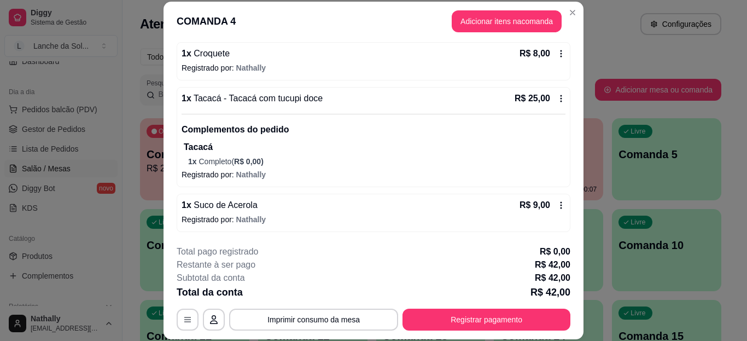
click at [557, 201] on icon at bounding box center [561, 205] width 9 height 9
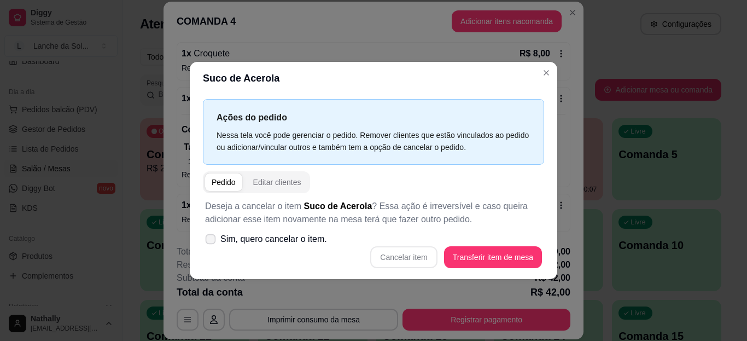
click at [206, 237] on span at bounding box center [211, 239] width 10 height 10
click at [206, 241] on input "Sim, quero cancelar o item." at bounding box center [208, 244] width 7 height 7
checkbox input "true"
click at [395, 255] on button "Cancelar item" at bounding box center [403, 256] width 65 height 21
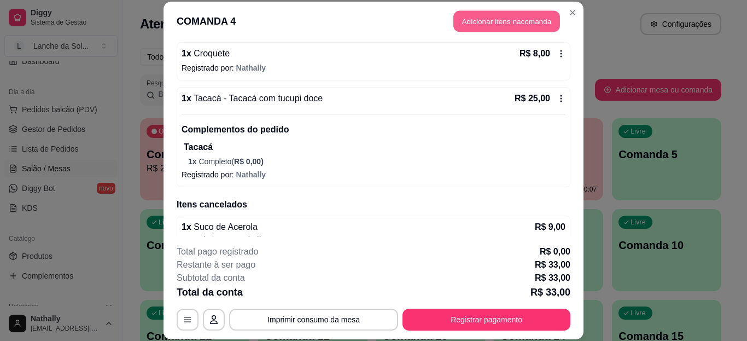
click at [463, 21] on button "Adicionar itens na comanda" at bounding box center [506, 21] width 107 height 21
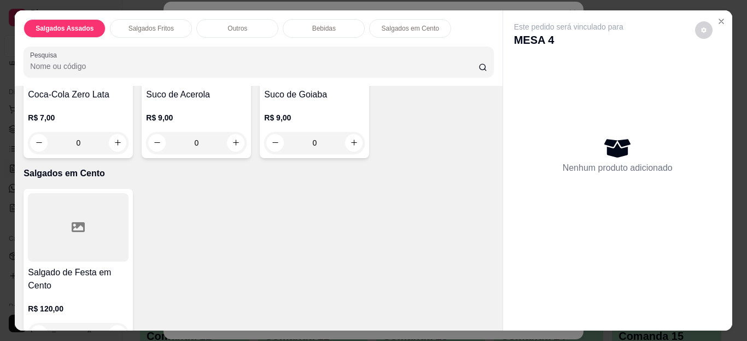
scroll to position [1006, 0]
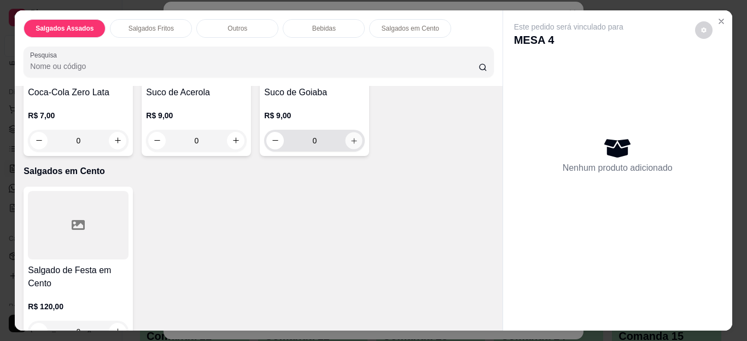
click at [346, 149] on button "increase-product-quantity" at bounding box center [354, 140] width 17 height 17
type input "1"
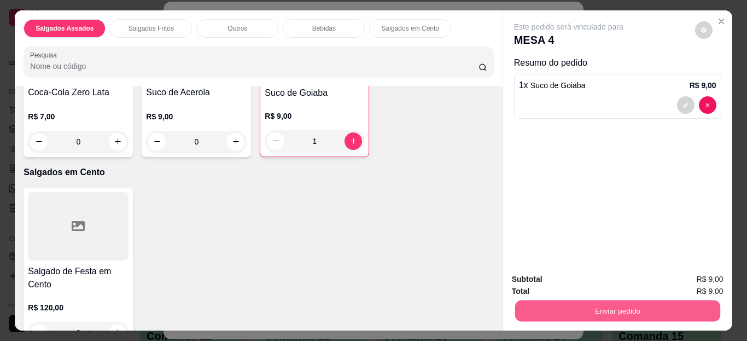
click at [535, 306] on button "Enviar pedido" at bounding box center [617, 310] width 205 height 21
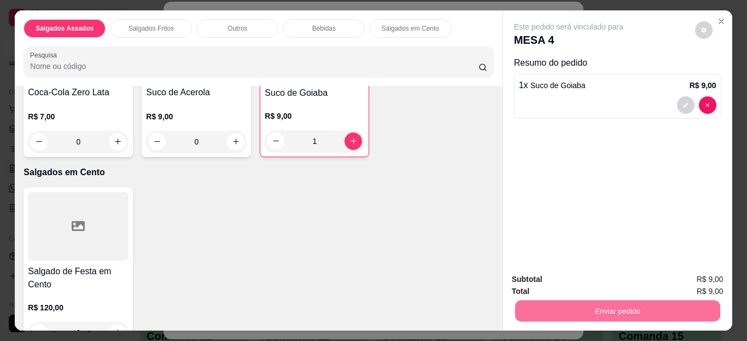
click at [676, 273] on button "Enviar pedido" at bounding box center [695, 280] width 60 height 20
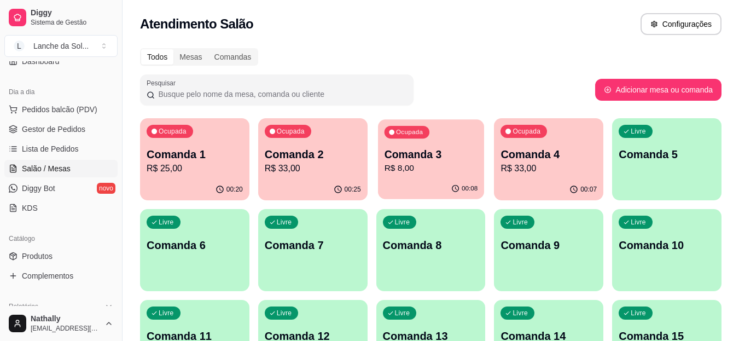
click at [423, 166] on p "R$ 8,00" at bounding box center [431, 168] width 94 height 13
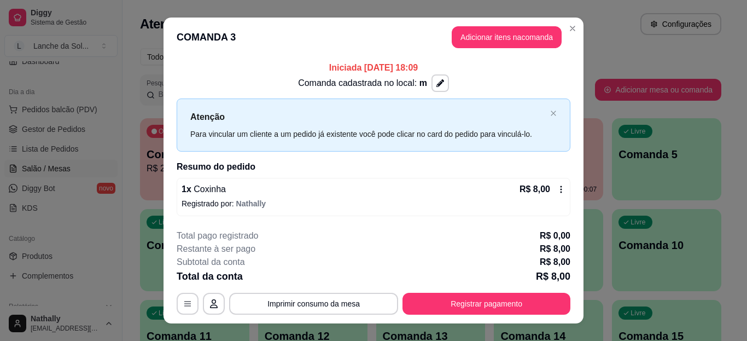
drag, startPoint x: 472, startPoint y: 51, endPoint x: 470, endPoint y: 42, distance: 9.6
click at [470, 42] on header "COMANDA 3 Adicionar itens na comanda" at bounding box center [374, 37] width 420 height 39
click at [470, 42] on button "Adicionar itens na comanda" at bounding box center [506, 37] width 107 height 21
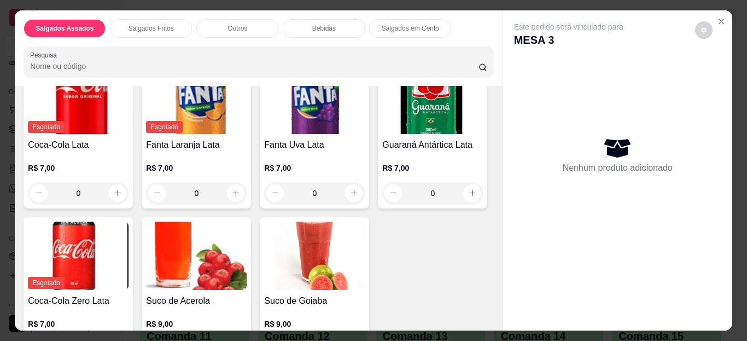
scroll to position [1072, 0]
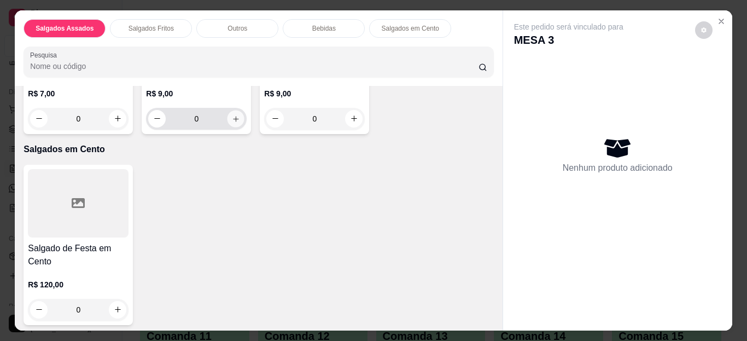
click at [240, 116] on icon "increase-product-quantity" at bounding box center [236, 118] width 8 height 8
type input "1"
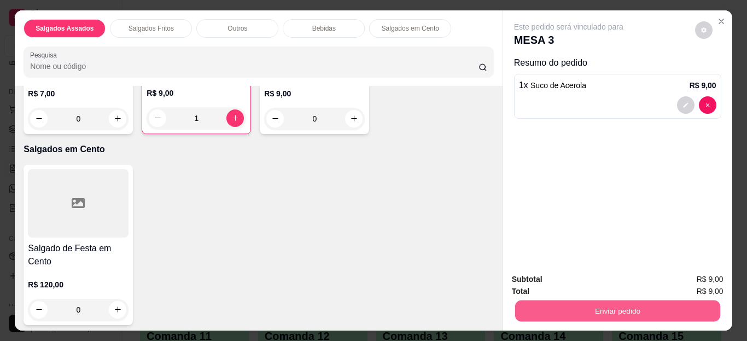
click at [547, 310] on button "Enviar pedido" at bounding box center [617, 310] width 205 height 21
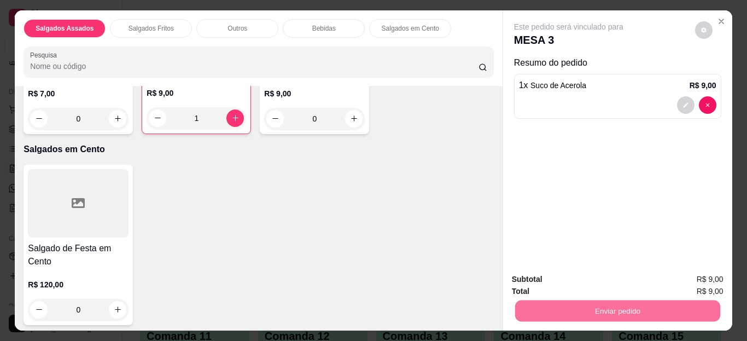
click at [694, 275] on button "Enviar pedido" at bounding box center [695, 280] width 60 height 20
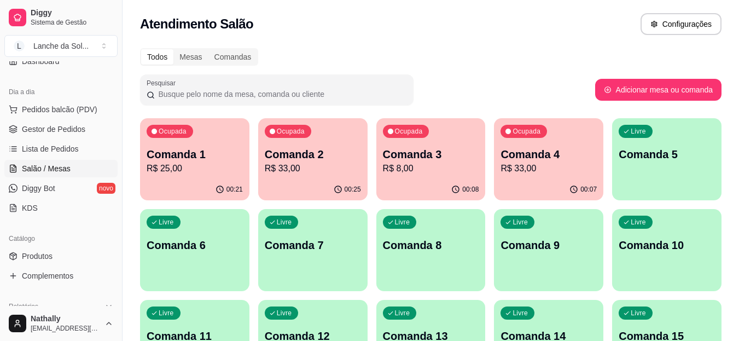
click at [66, 129] on span "Gestor de Pedidos" at bounding box center [53, 129] width 63 height 11
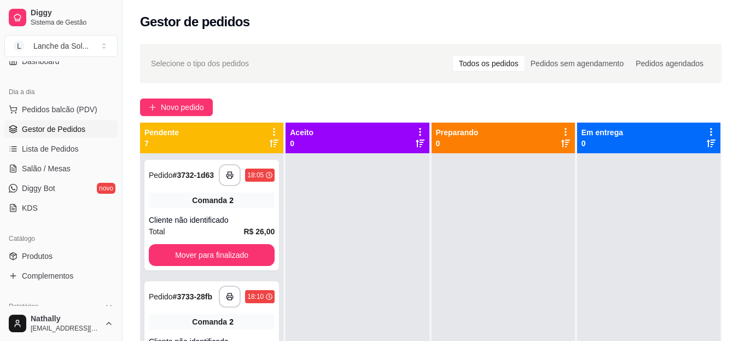
click at [74, 169] on link "Salão / Mesas" at bounding box center [60, 169] width 113 height 18
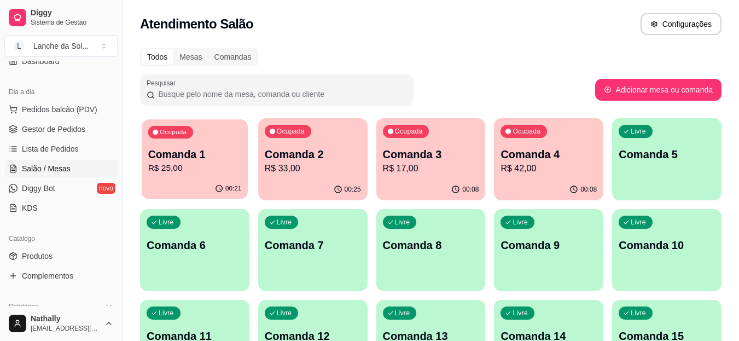
click at [200, 157] on p "Comanda 1" at bounding box center [195, 154] width 94 height 15
click at [306, 185] on div "00:26" at bounding box center [313, 188] width 106 height 21
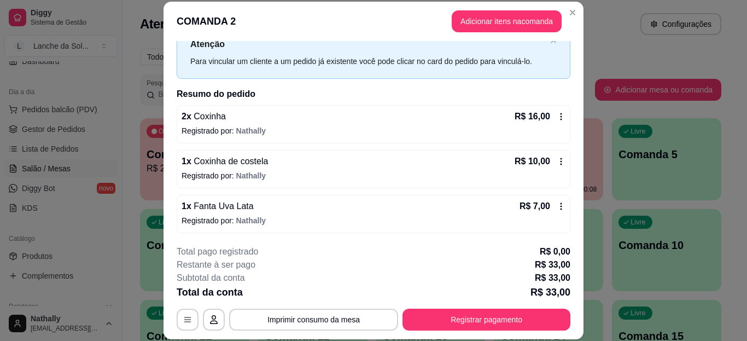
scroll to position [58, 0]
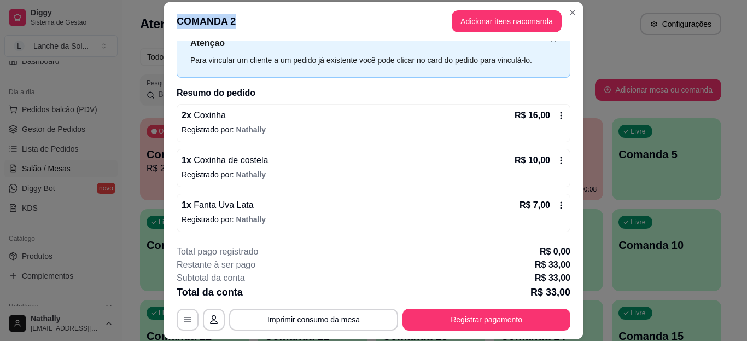
drag, startPoint x: 567, startPoint y: 24, endPoint x: 567, endPoint y: 15, distance: 8.2
click at [567, 15] on section "**********" at bounding box center [374, 170] width 420 height 337
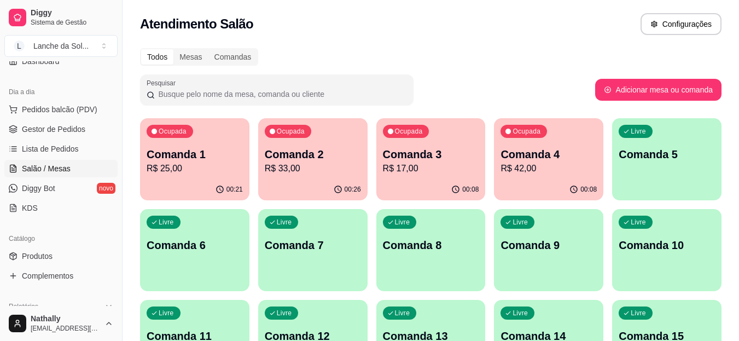
click at [43, 128] on span "Gestor de Pedidos" at bounding box center [53, 129] width 63 height 11
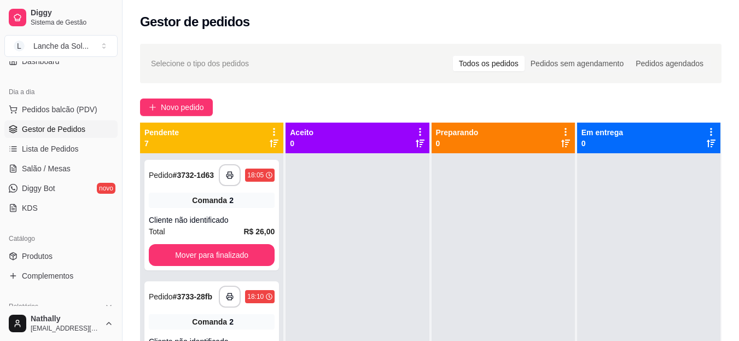
click at [53, 150] on span "Lista de Pedidos" at bounding box center [50, 148] width 57 height 11
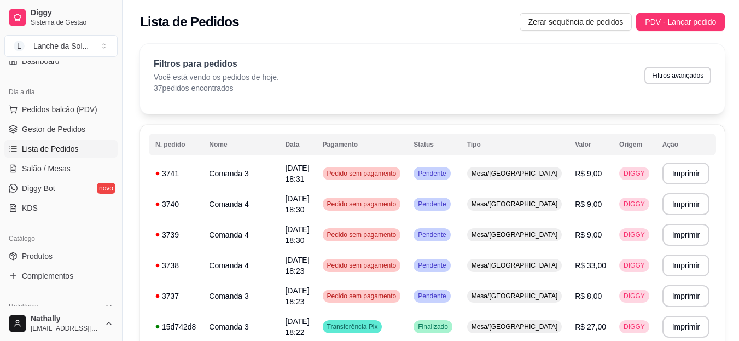
click at [43, 124] on span "Gestor de Pedidos" at bounding box center [53, 129] width 63 height 11
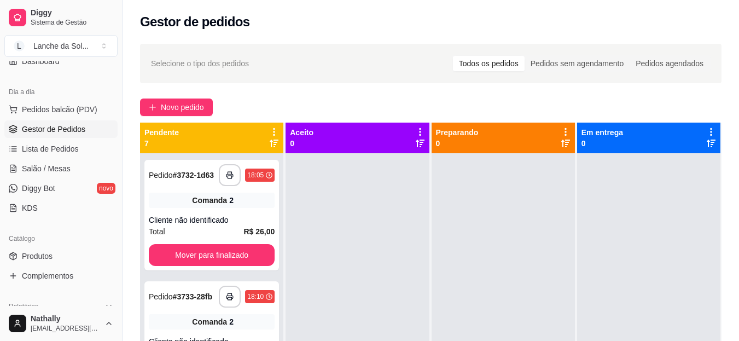
click at [71, 171] on link "Salão / Mesas" at bounding box center [60, 169] width 113 height 18
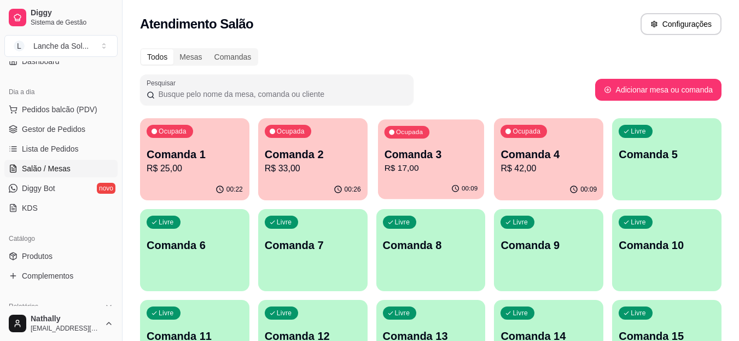
click at [429, 150] on p "Comanda 3" at bounding box center [431, 154] width 94 height 15
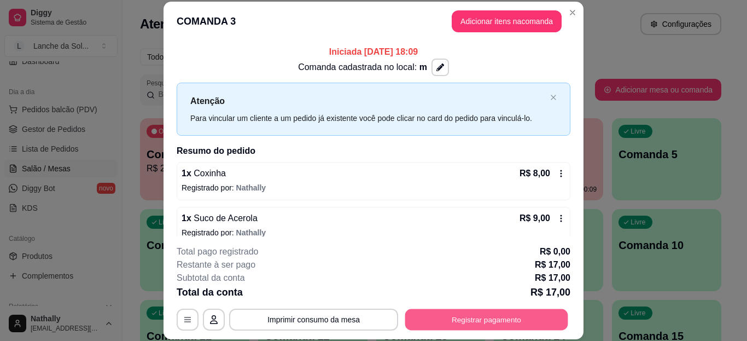
click at [470, 311] on button "Registrar pagamento" at bounding box center [486, 318] width 163 height 21
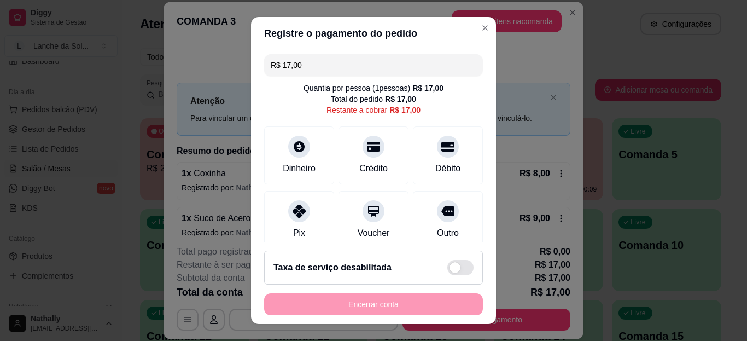
click at [301, 238] on div "Pix" at bounding box center [299, 220] width 70 height 58
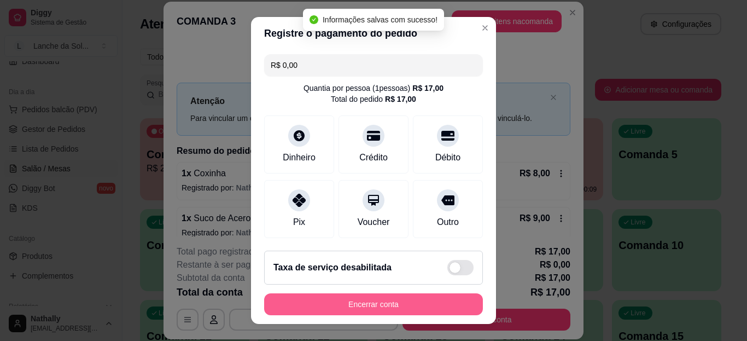
type input "R$ 0,00"
click at [339, 311] on button "Encerrar conta" at bounding box center [373, 303] width 212 height 21
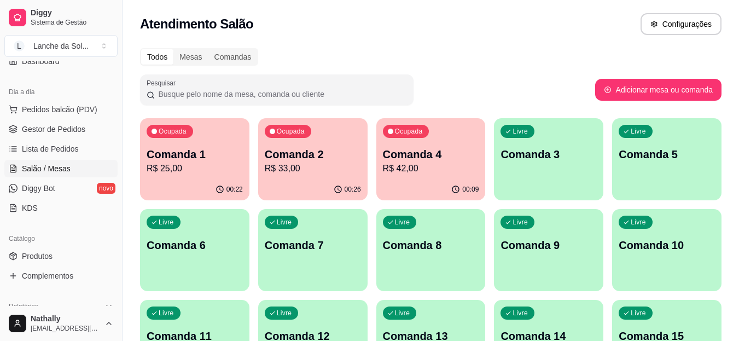
click at [75, 125] on span "Gestor de Pedidos" at bounding box center [53, 129] width 63 height 11
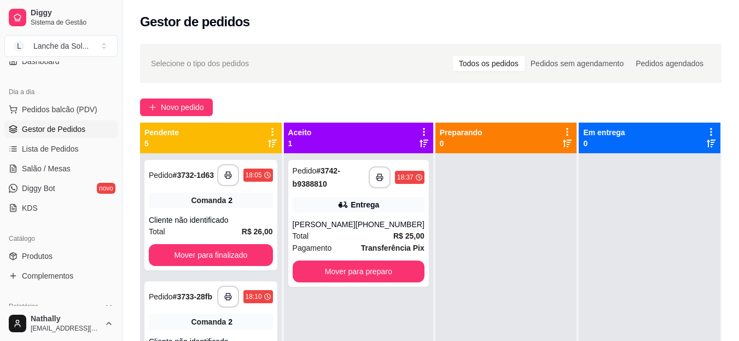
click at [55, 170] on span "Salão / Mesas" at bounding box center [46, 168] width 49 height 11
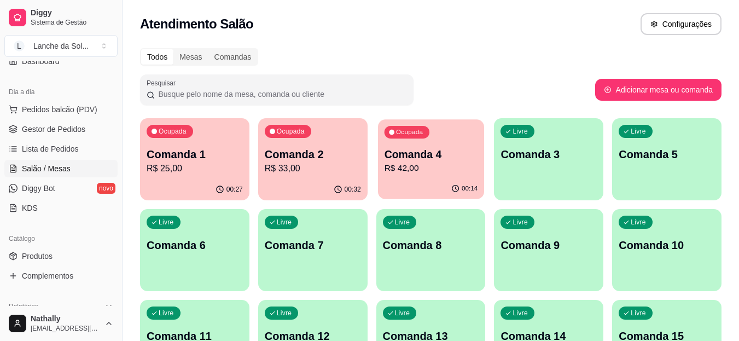
click at [428, 170] on p "R$ 42,00" at bounding box center [431, 168] width 94 height 13
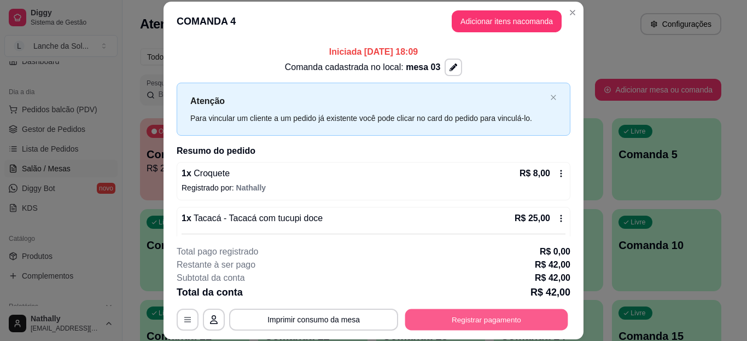
click at [473, 324] on button "Registrar pagamento" at bounding box center [486, 318] width 163 height 21
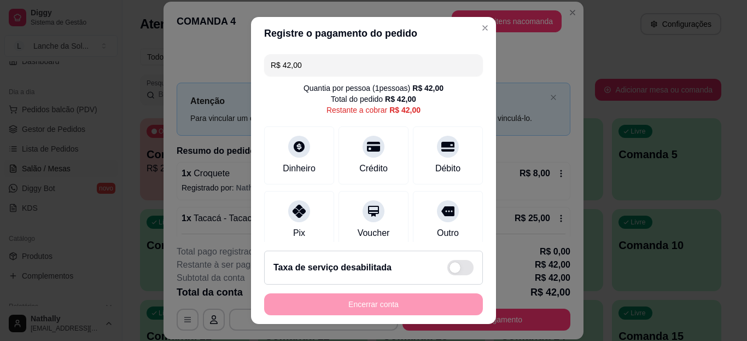
click at [367, 148] on icon at bounding box center [373, 147] width 13 height 10
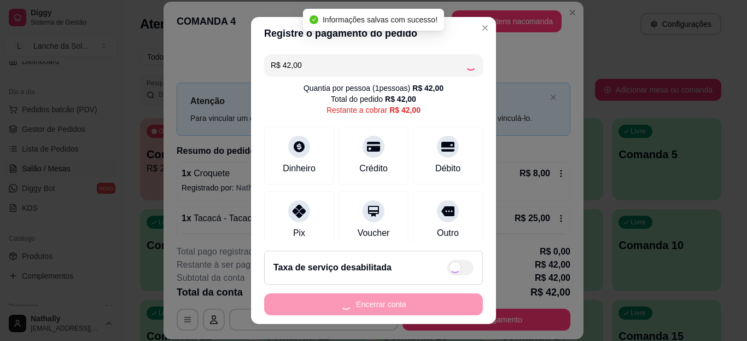
type input "R$ 0,00"
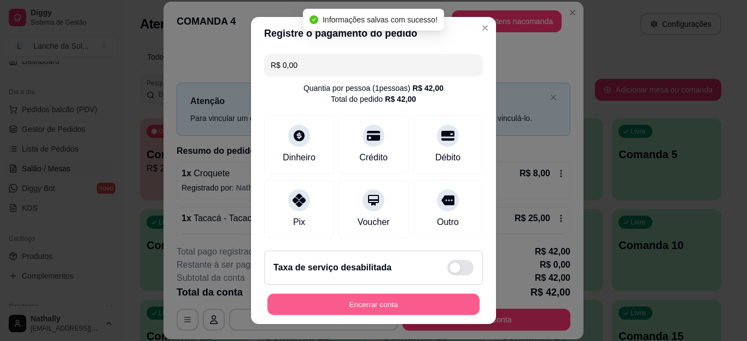
click at [386, 308] on button "Encerrar conta" at bounding box center [373, 303] width 212 height 21
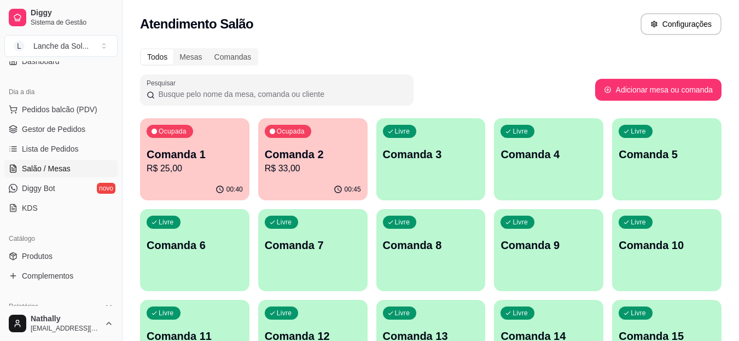
click at [69, 107] on span "Pedidos balcão (PDV)" at bounding box center [59, 109] width 75 height 11
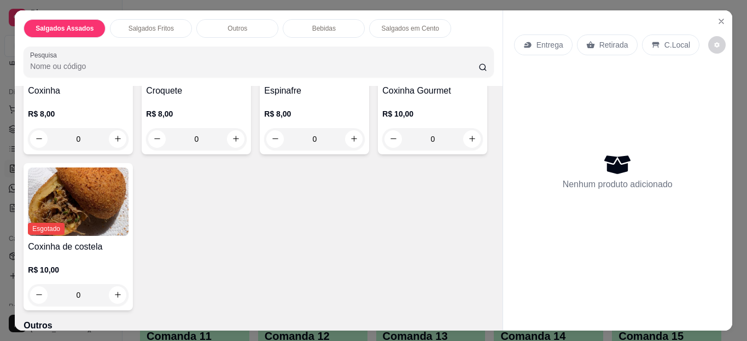
scroll to position [350, 0]
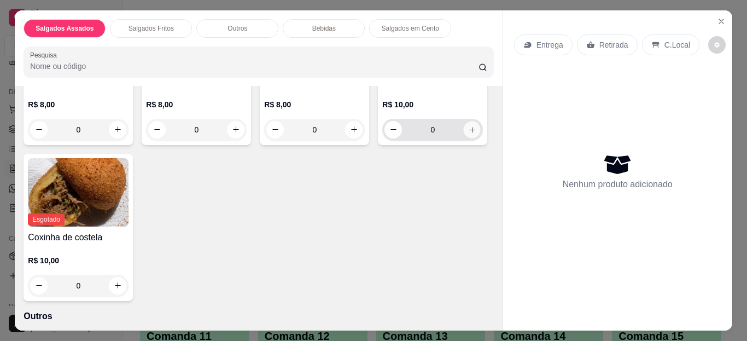
click at [468, 133] on icon "increase-product-quantity" at bounding box center [472, 129] width 8 height 8
type input "1"
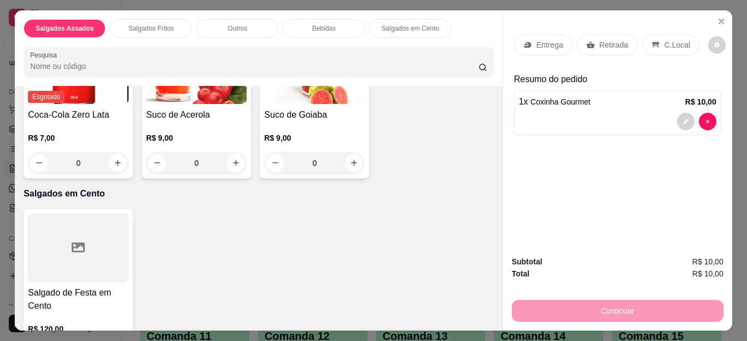
scroll to position [1006, 0]
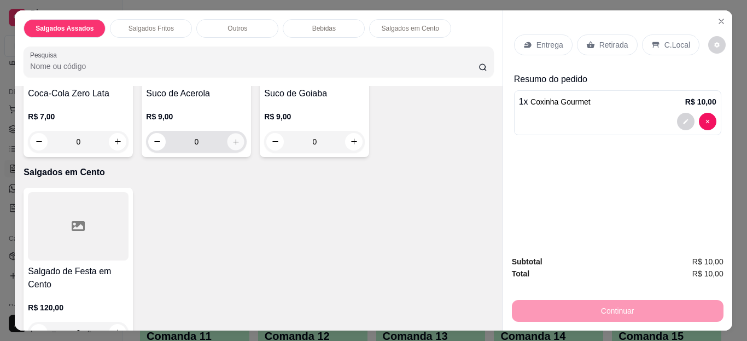
click at [238, 139] on icon "increase-product-quantity" at bounding box center [235, 141] width 5 height 5
type input "1"
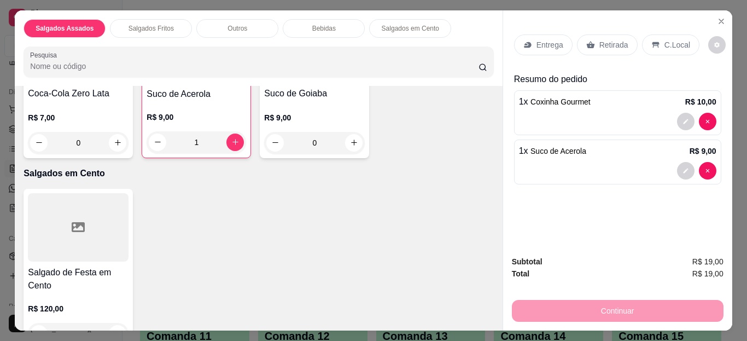
click at [616, 39] on p "Retirada" at bounding box center [613, 44] width 29 height 11
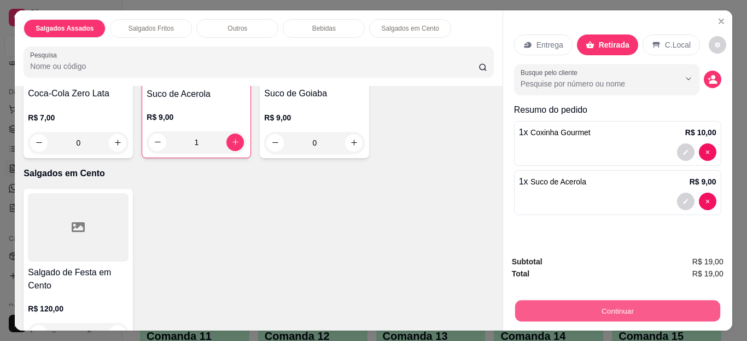
click at [560, 305] on button "Continuar" at bounding box center [617, 310] width 205 height 21
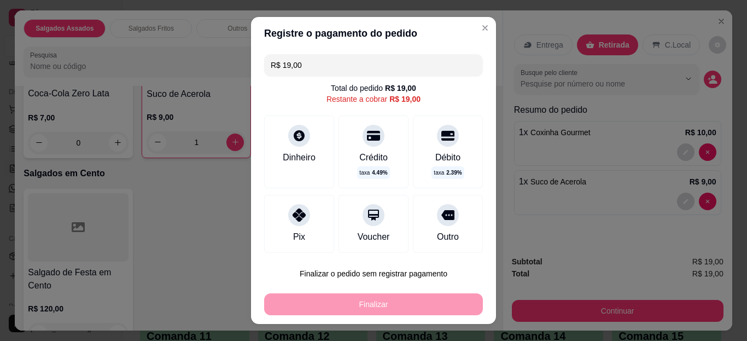
click at [298, 232] on div "Pix" at bounding box center [299, 236] width 12 height 13
type input "R$ 0,00"
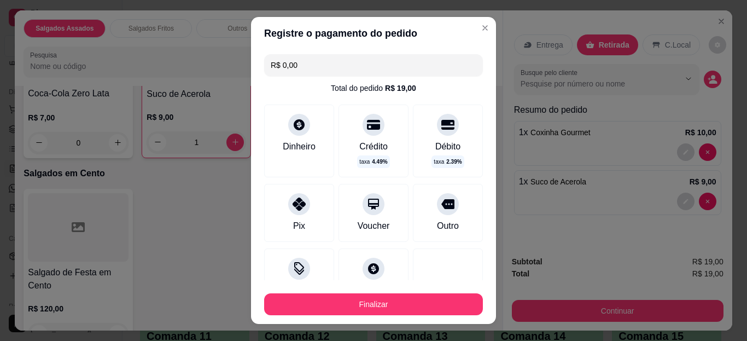
click at [298, 232] on div "Pix" at bounding box center [299, 213] width 70 height 58
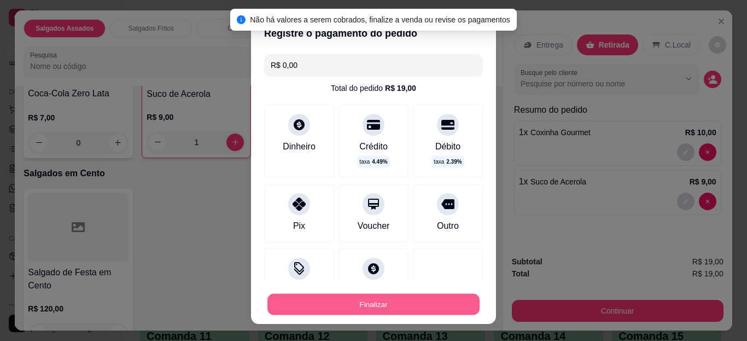
click at [338, 304] on button "Finalizar" at bounding box center [373, 303] width 212 height 21
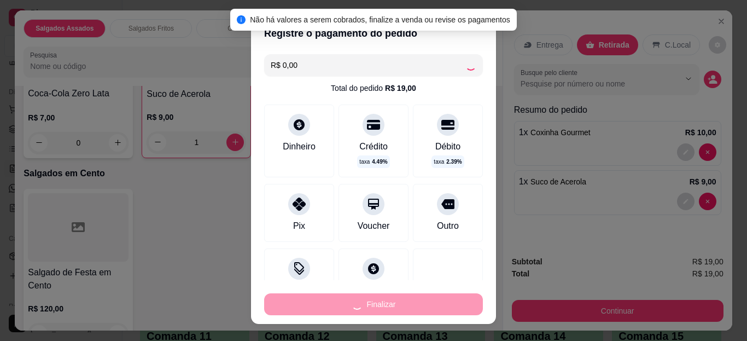
type input "0"
type input "-R$ 19,00"
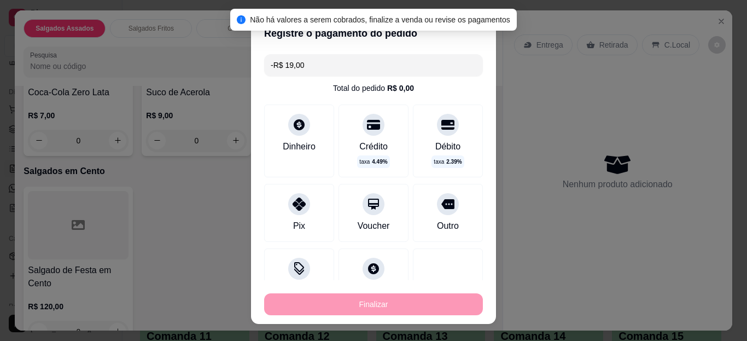
scroll to position [1005, 0]
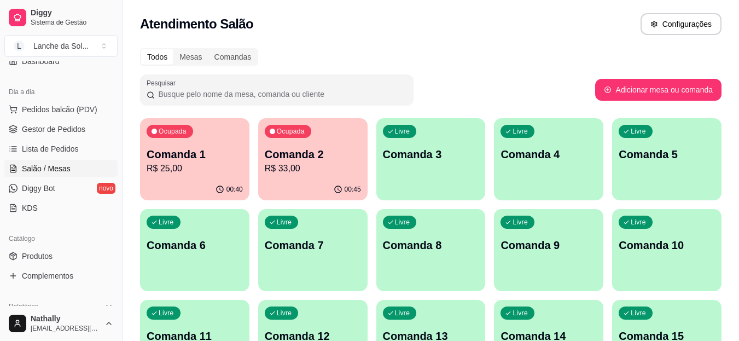
click at [82, 109] on span "Pedidos balcão (PDV)" at bounding box center [59, 109] width 75 height 11
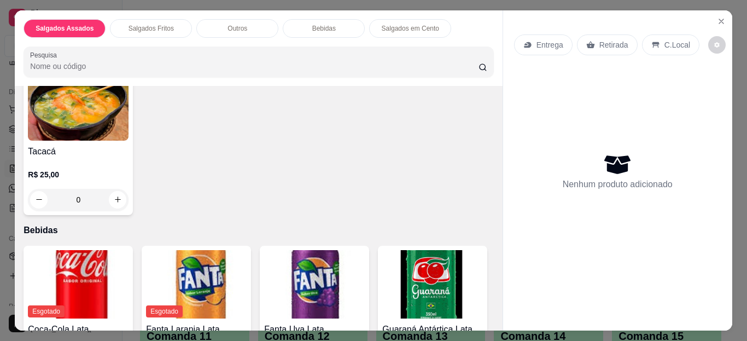
scroll to position [634, 0]
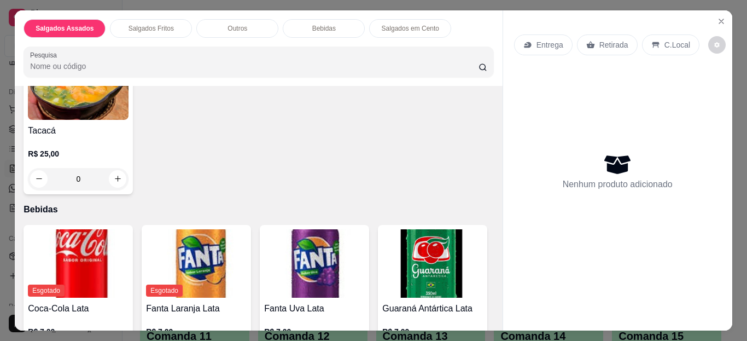
click at [110, 168] on div "0" at bounding box center [78, 179] width 101 height 22
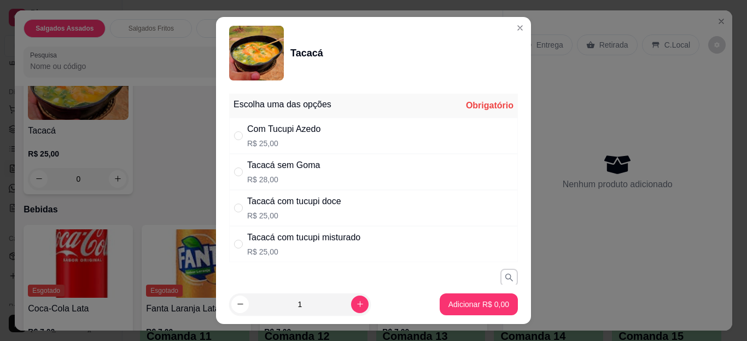
click at [391, 208] on div "Tacacá com tucupi doce R$ 25,00" at bounding box center [373, 208] width 289 height 36
radio input "true"
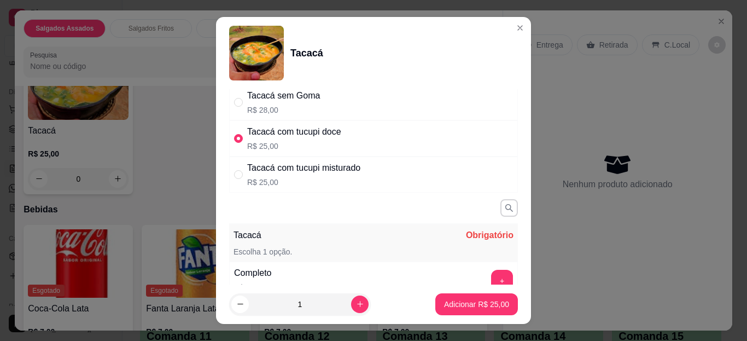
scroll to position [109, 0]
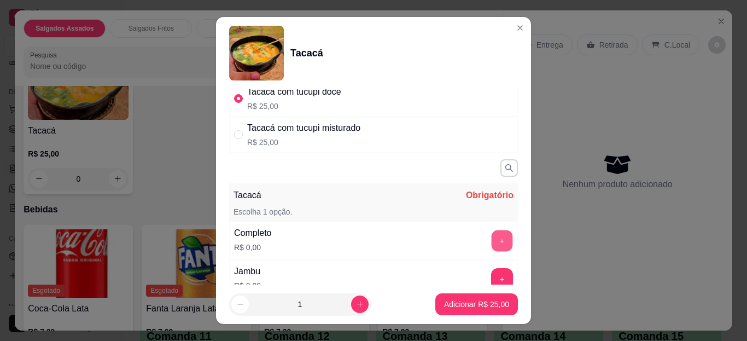
click at [492, 248] on button "+" at bounding box center [502, 240] width 21 height 21
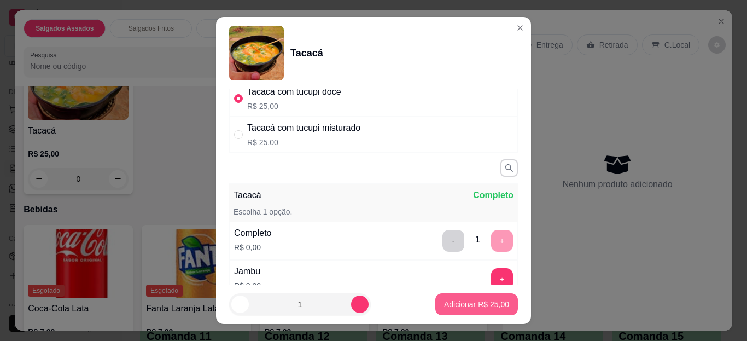
click at [456, 299] on p "Adicionar R$ 25,00" at bounding box center [476, 304] width 65 height 11
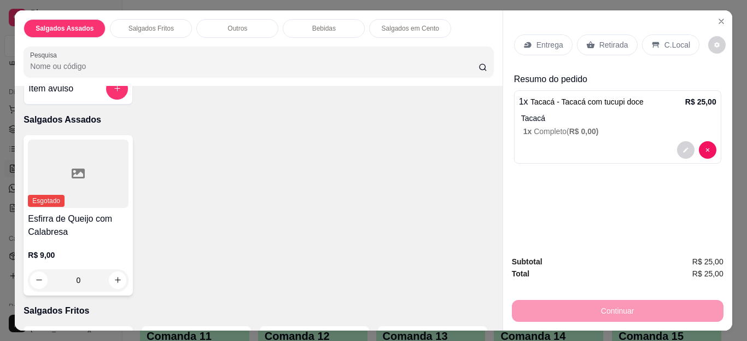
scroll to position [0, 0]
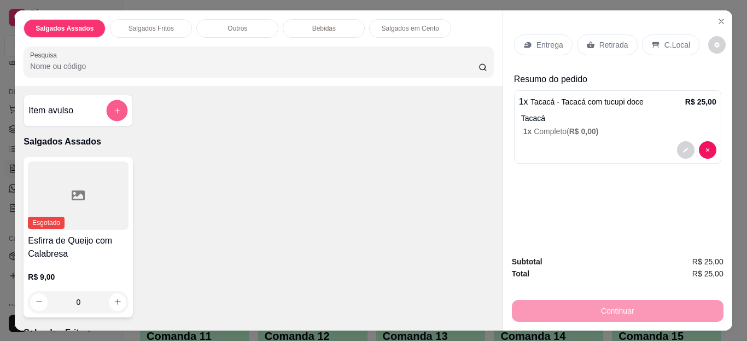
click at [117, 100] on button "add-separate-item" at bounding box center [117, 110] width 21 height 21
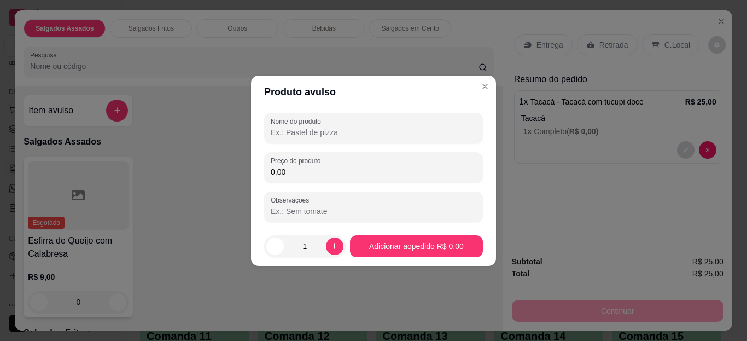
click at [312, 127] on input "Nome do produto" at bounding box center [374, 132] width 206 height 11
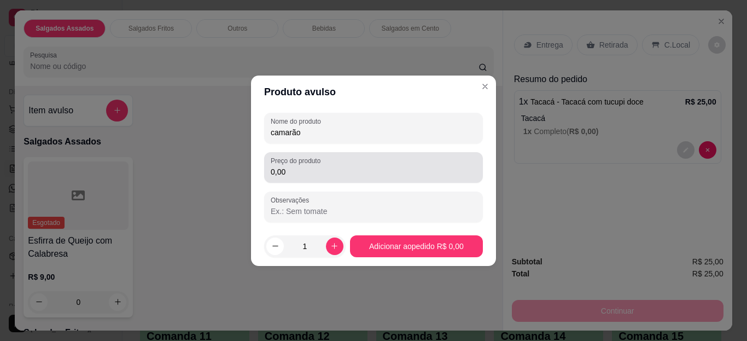
type input "camarão"
click at [331, 177] on div "0,00" at bounding box center [374, 167] width 206 height 22
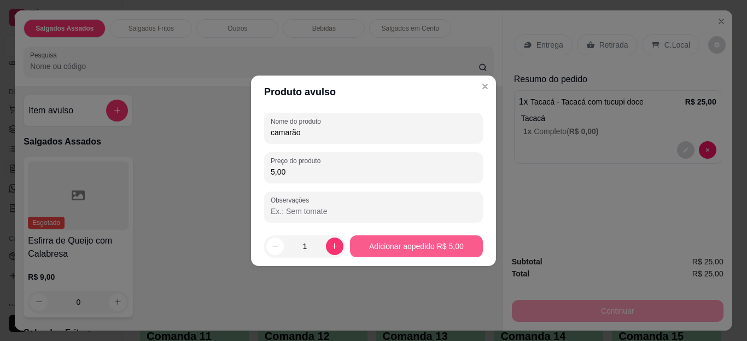
type input "5,00"
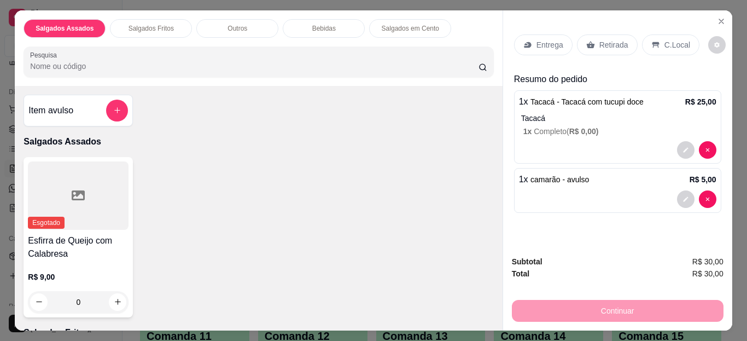
click at [556, 34] on div "Entrega" at bounding box center [543, 44] width 59 height 21
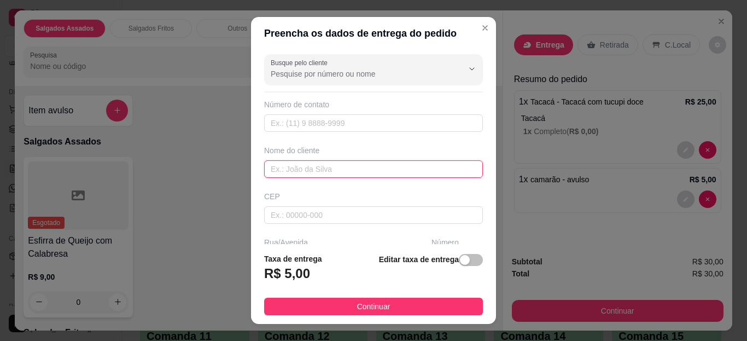
click at [399, 173] on input "text" at bounding box center [373, 169] width 219 height 18
type input "elexandre"
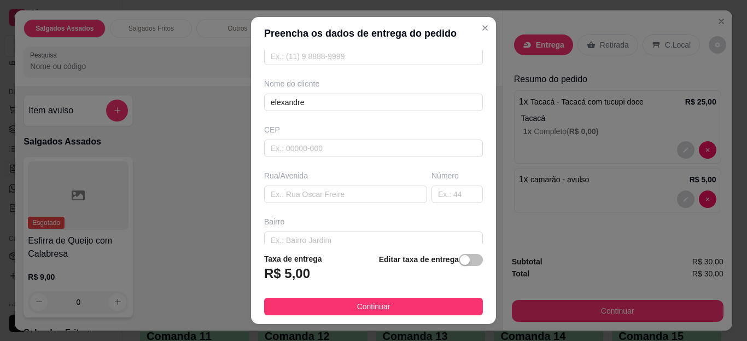
scroll to position [88, 0]
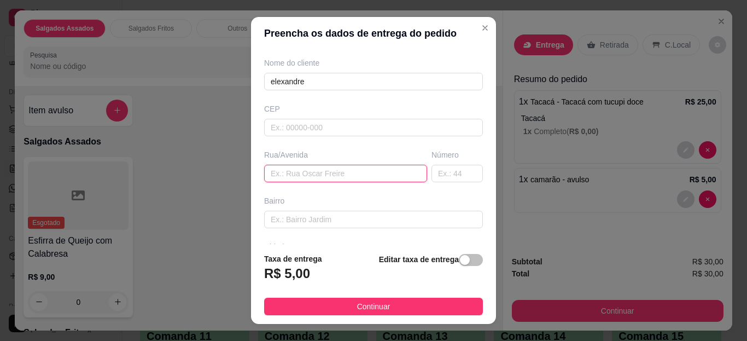
click at [373, 178] on input "text" at bounding box center [345, 174] width 163 height 18
type input "torre de amostragem ao ladob do escritório central"
click at [439, 302] on button "Continuar" at bounding box center [373, 307] width 219 height 18
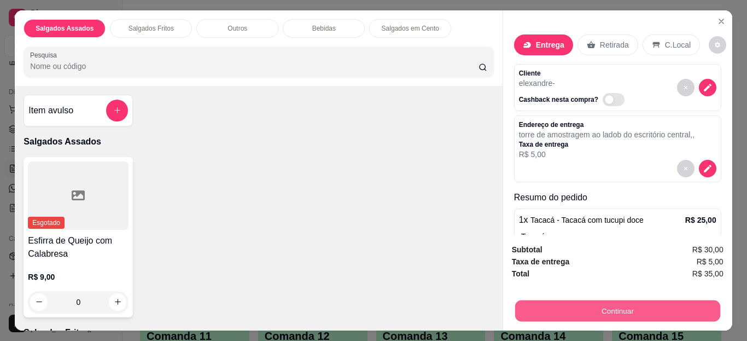
click at [635, 310] on button "Continuar" at bounding box center [617, 310] width 205 height 21
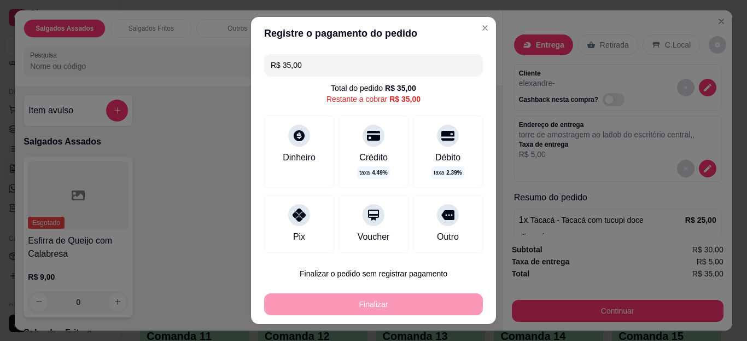
click at [279, 230] on div "Pix" at bounding box center [299, 224] width 70 height 58
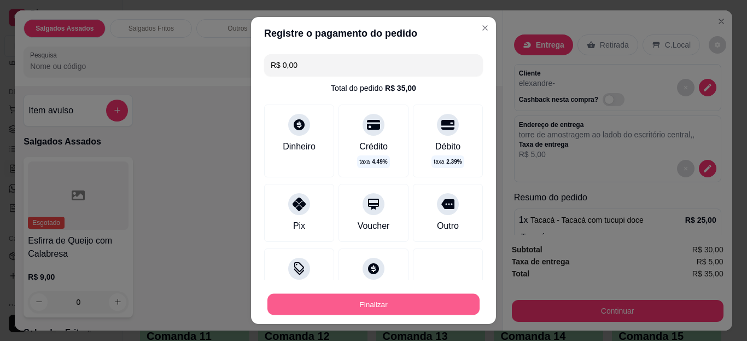
click at [368, 309] on button "Finalizar" at bounding box center [373, 303] width 212 height 21
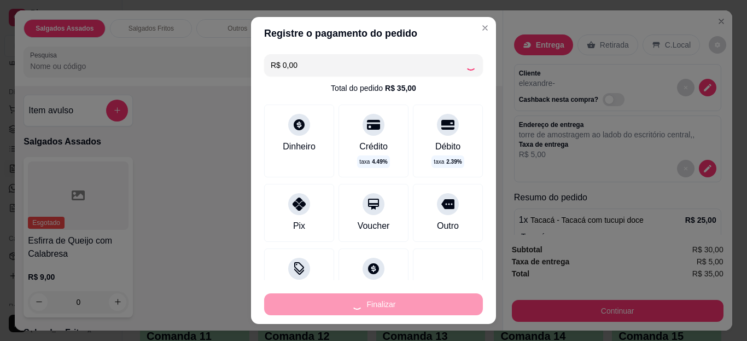
type input "-R$ 35,00"
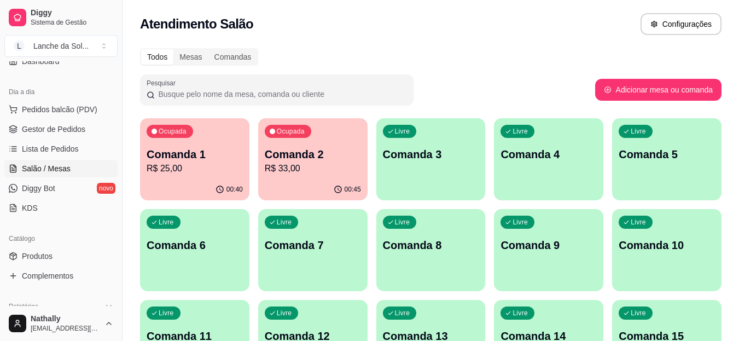
click at [73, 136] on link "Gestor de Pedidos" at bounding box center [60, 129] width 113 height 18
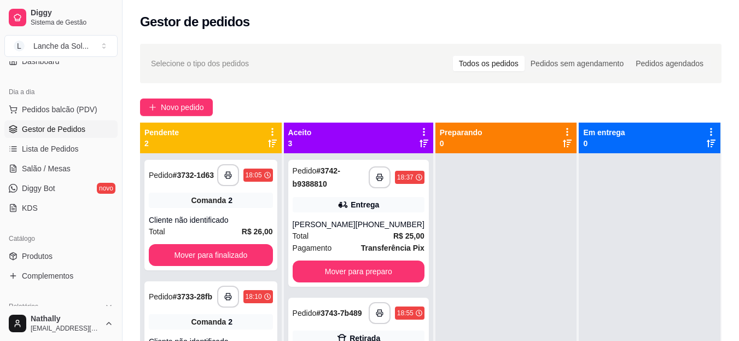
click at [373, 235] on div "Total R$ 25,00" at bounding box center [359, 236] width 132 height 12
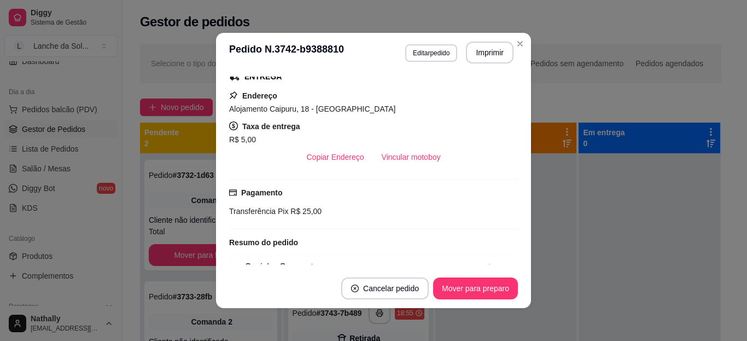
scroll to position [237, 0]
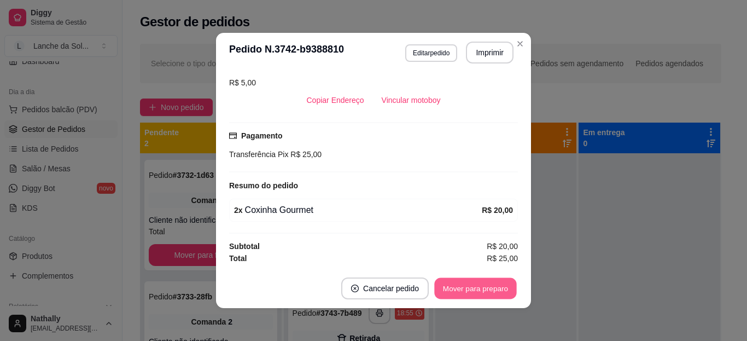
click at [486, 293] on button "Mover para preparo" at bounding box center [475, 288] width 82 height 21
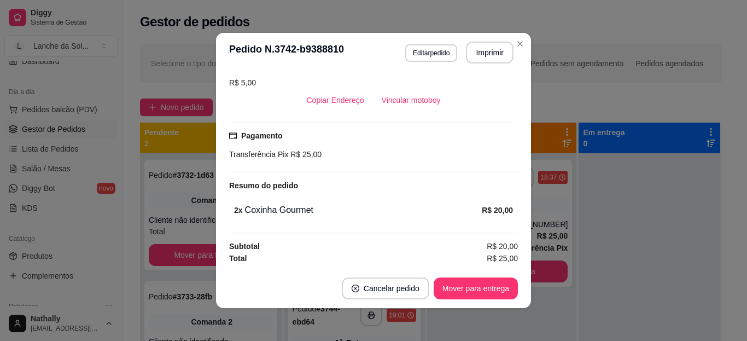
click at [521, 35] on header "**********" at bounding box center [373, 52] width 315 height 39
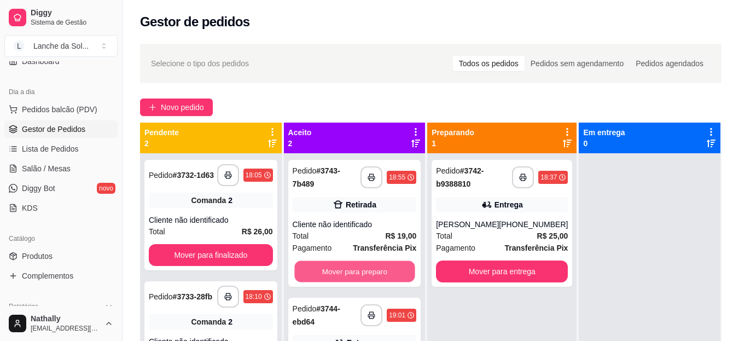
click at [395, 266] on button "Mover para preparo" at bounding box center [354, 271] width 120 height 21
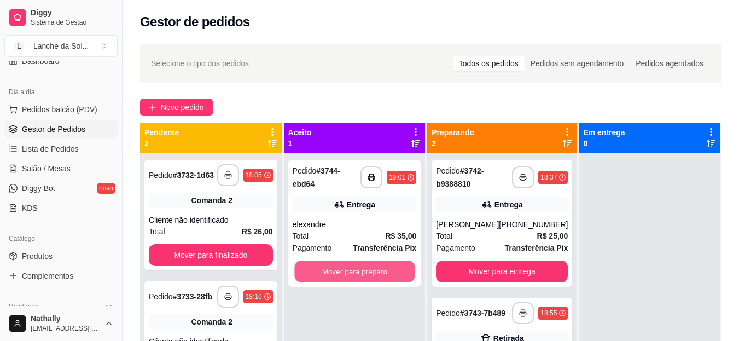
click at [371, 261] on button "Mover para preparo" at bounding box center [354, 271] width 120 height 21
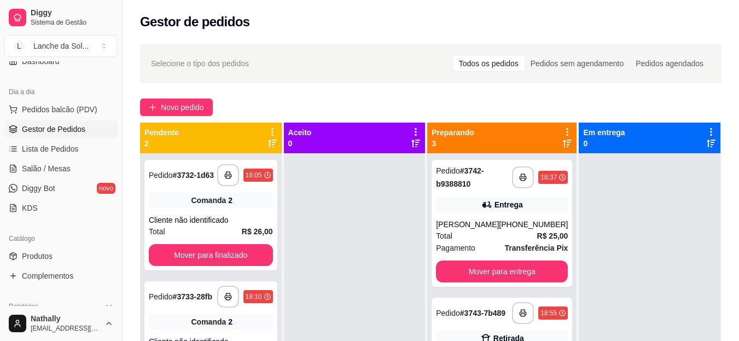
click at [457, 319] on div "Pedido # 3743-7b489" at bounding box center [470, 312] width 69 height 13
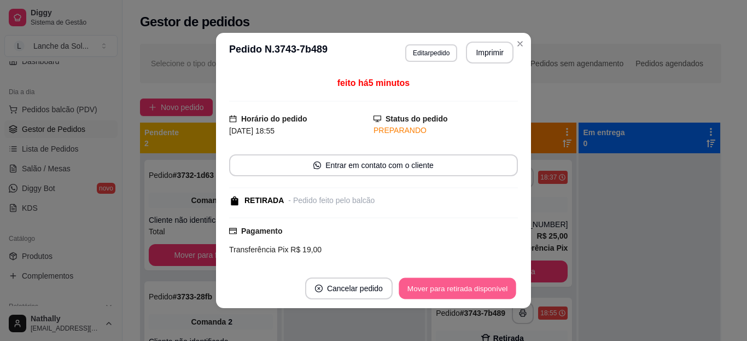
click at [501, 281] on button "Mover para retirada disponível" at bounding box center [457, 288] width 117 height 21
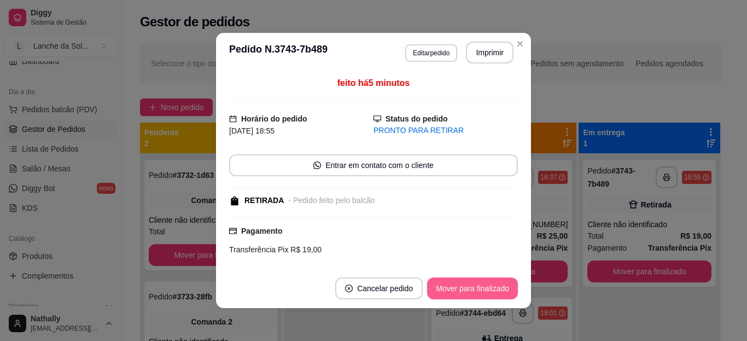
click at [501, 281] on button "Mover para finalizado" at bounding box center [472, 288] width 91 height 22
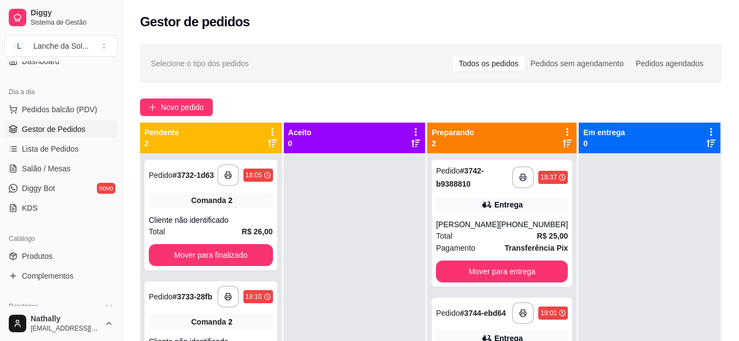
click at [497, 313] on div "Pedido # 3744-ebd64" at bounding box center [471, 312] width 70 height 13
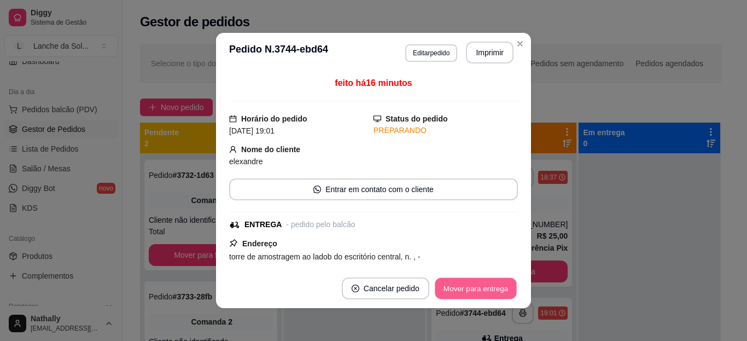
click at [489, 292] on button "Mover para entrega" at bounding box center [476, 288] width 82 height 21
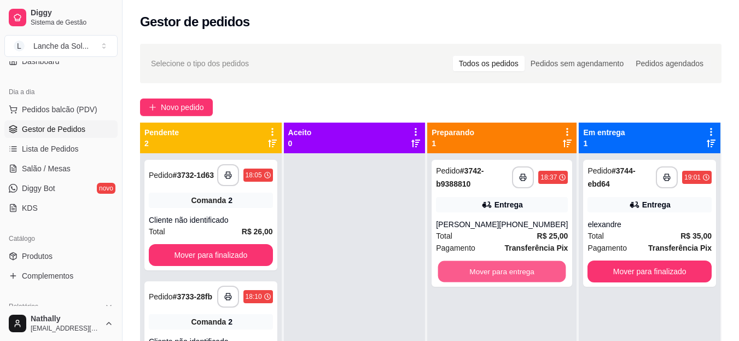
click at [457, 275] on button "Mover para entrega" at bounding box center [502, 271] width 128 height 21
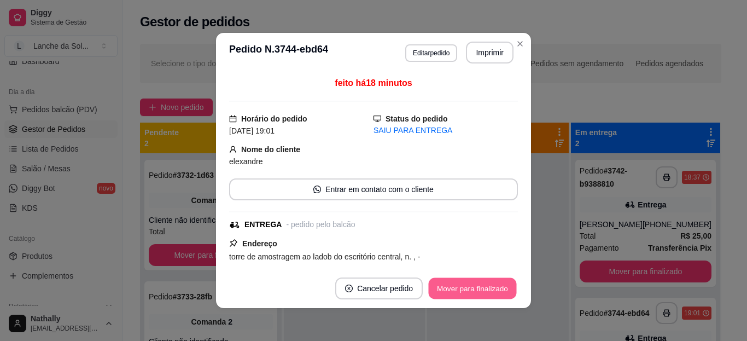
click at [497, 295] on button "Mover para finalizado" at bounding box center [473, 288] width 88 height 21
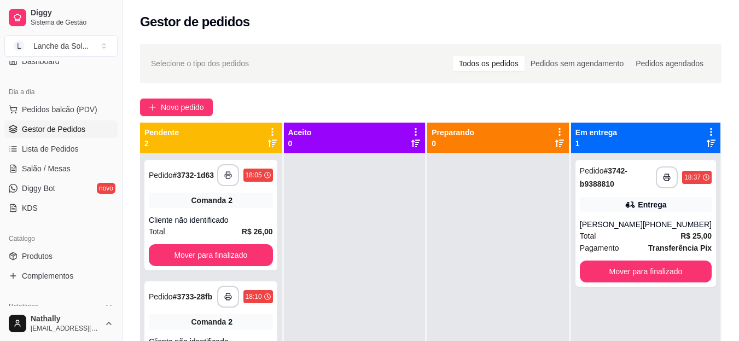
click at [672, 221] on div "[PHONE_NUMBER]" at bounding box center [677, 224] width 69 height 11
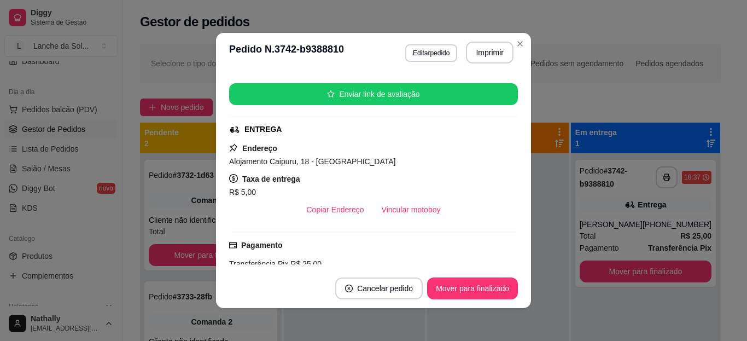
scroll to position [153, 0]
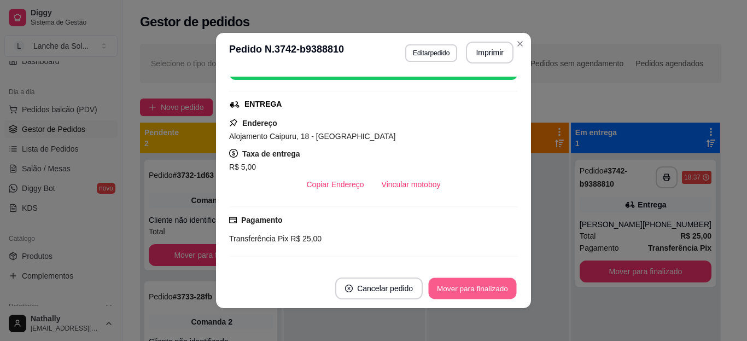
click at [481, 298] on button "Mover para finalizado" at bounding box center [473, 288] width 88 height 21
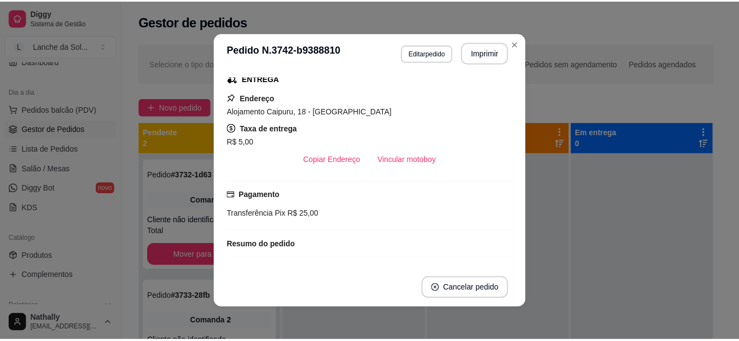
scroll to position [128, 0]
